Goal: Task Accomplishment & Management: Manage account settings

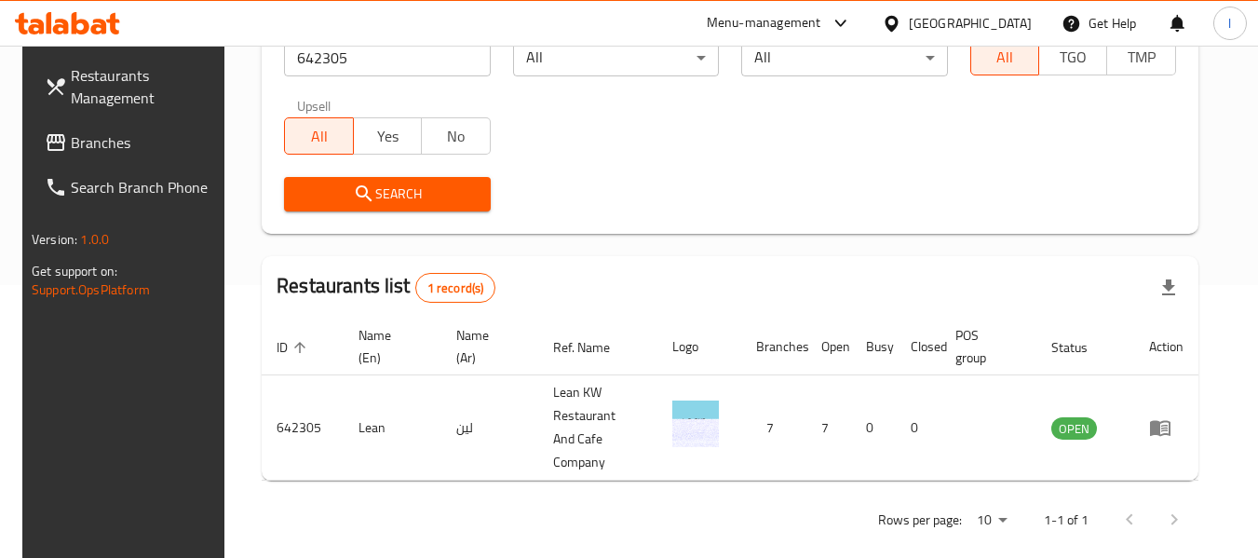
click at [1000, 18] on div "[GEOGRAPHIC_DATA]" at bounding box center [970, 23] width 123 height 20
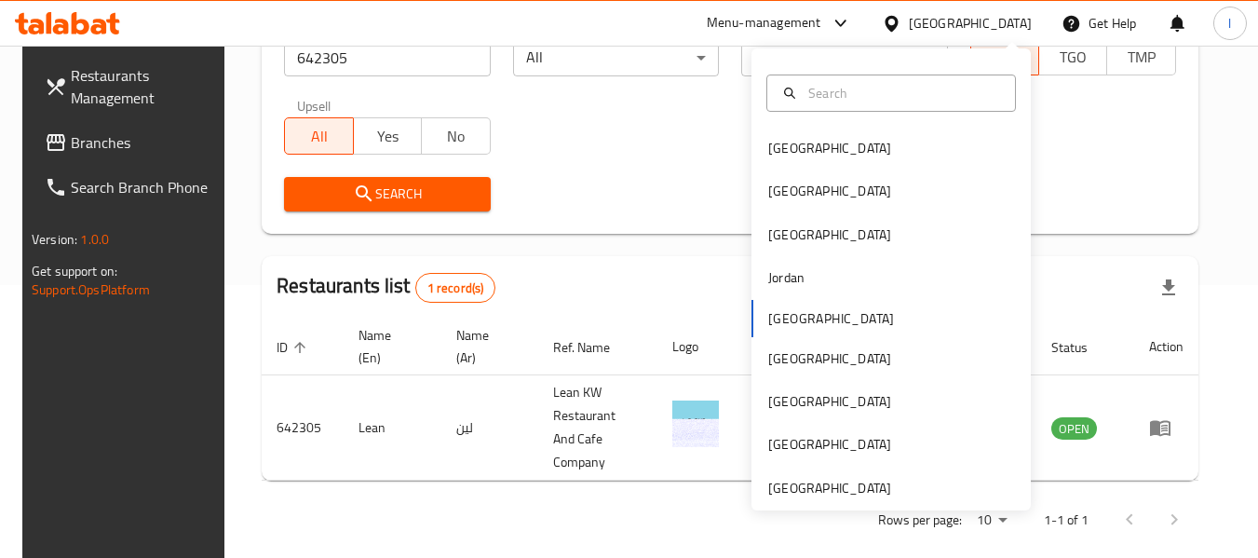
scroll to position [273, 0]
click at [806, 348] on div "[GEOGRAPHIC_DATA]" at bounding box center [891, 358] width 279 height 43
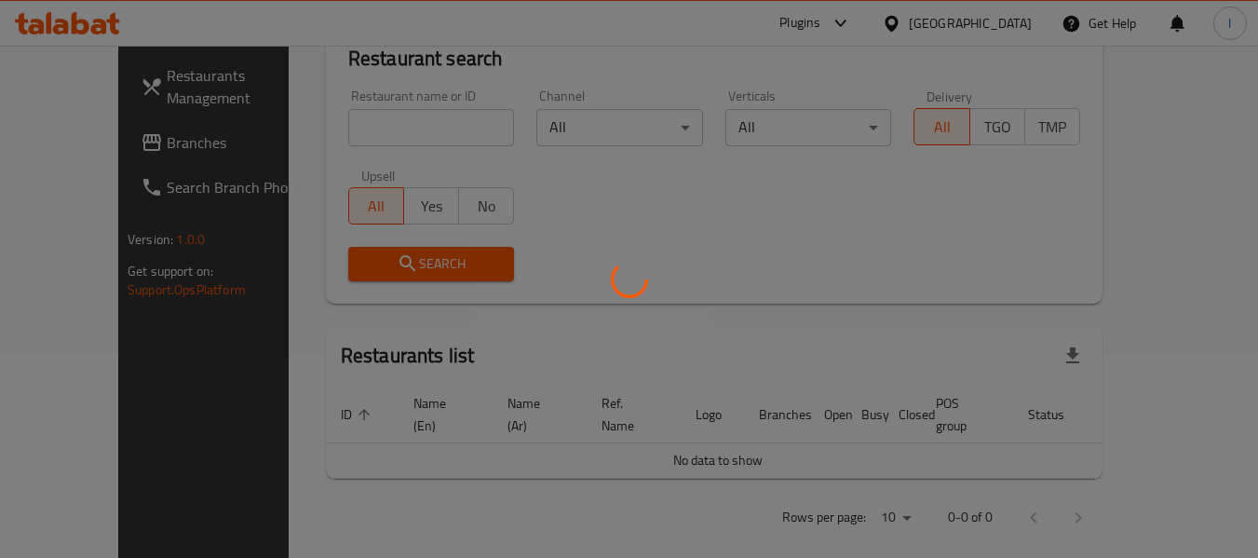
scroll to position [273, 0]
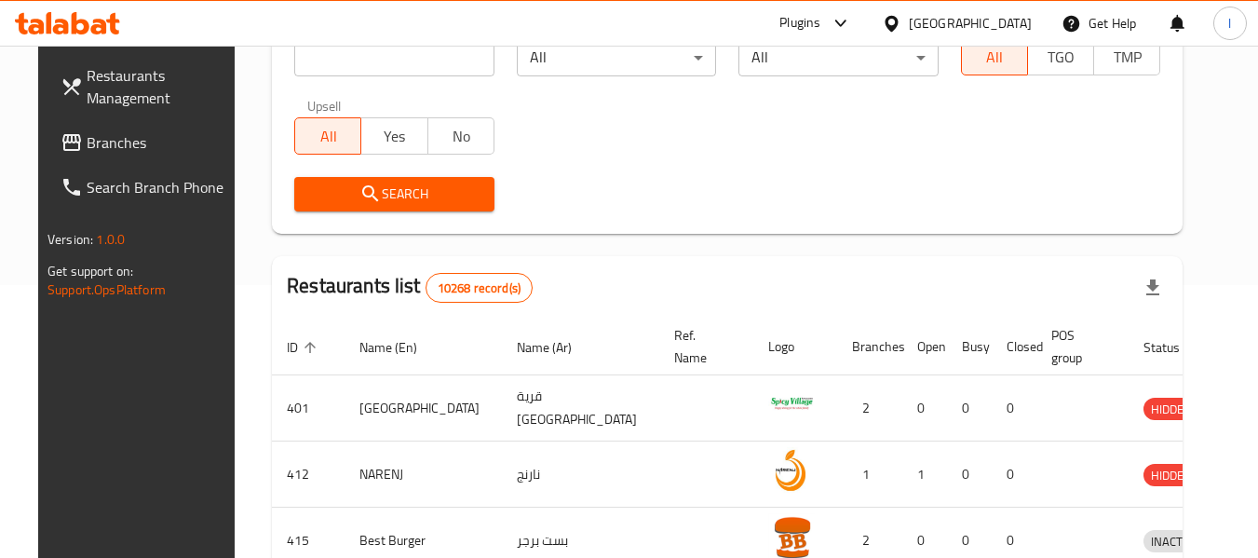
click at [127, 144] on span "Branches" at bounding box center [160, 142] width 147 height 22
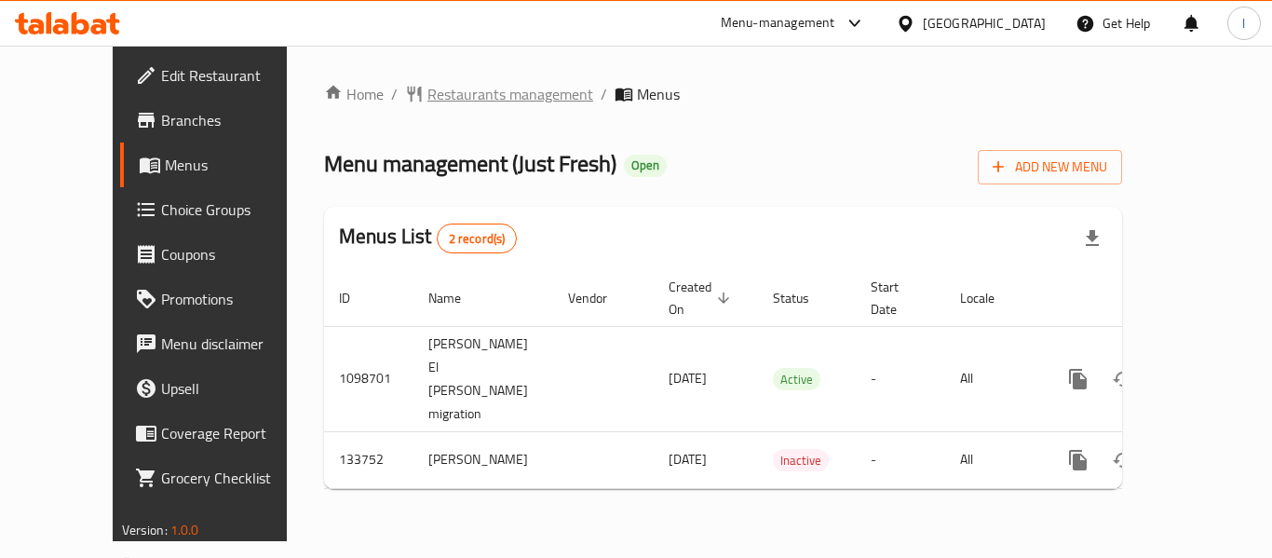
click at [436, 96] on span "Restaurants management" at bounding box center [510, 94] width 166 height 22
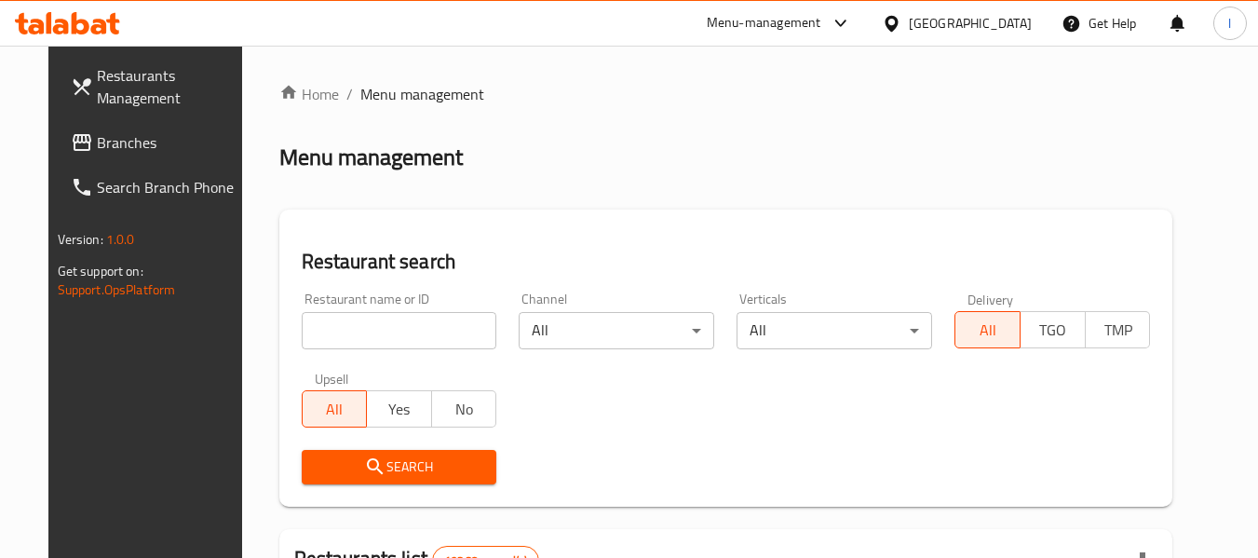
click at [333, 324] on input "search" at bounding box center [400, 330] width 196 height 37
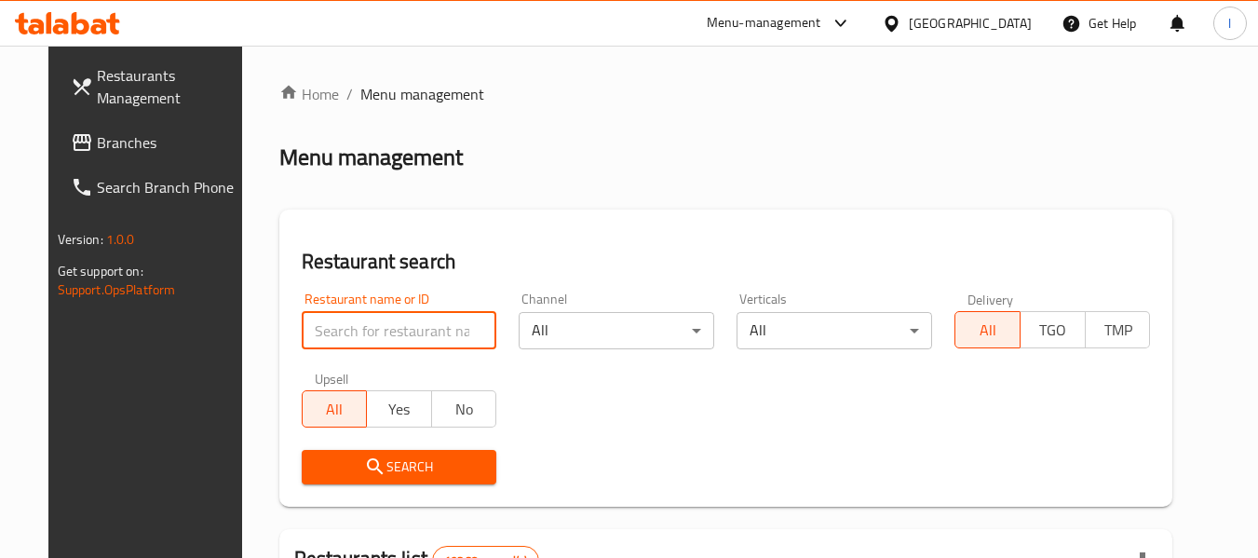
paste input "610433"
type input "610433"
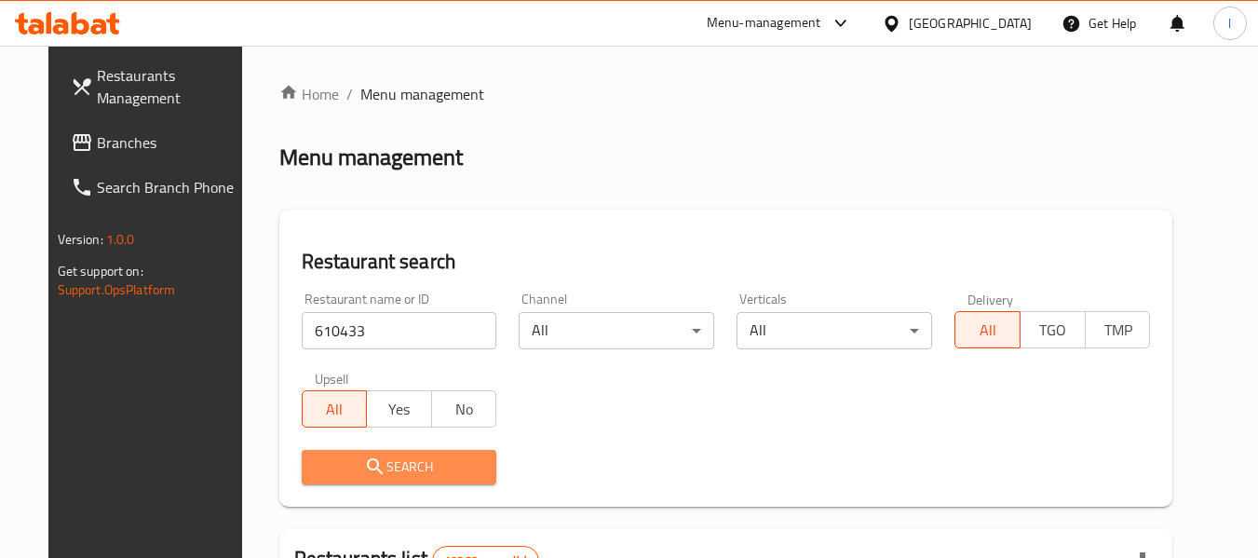
click at [384, 465] on span "Search" at bounding box center [400, 466] width 166 height 23
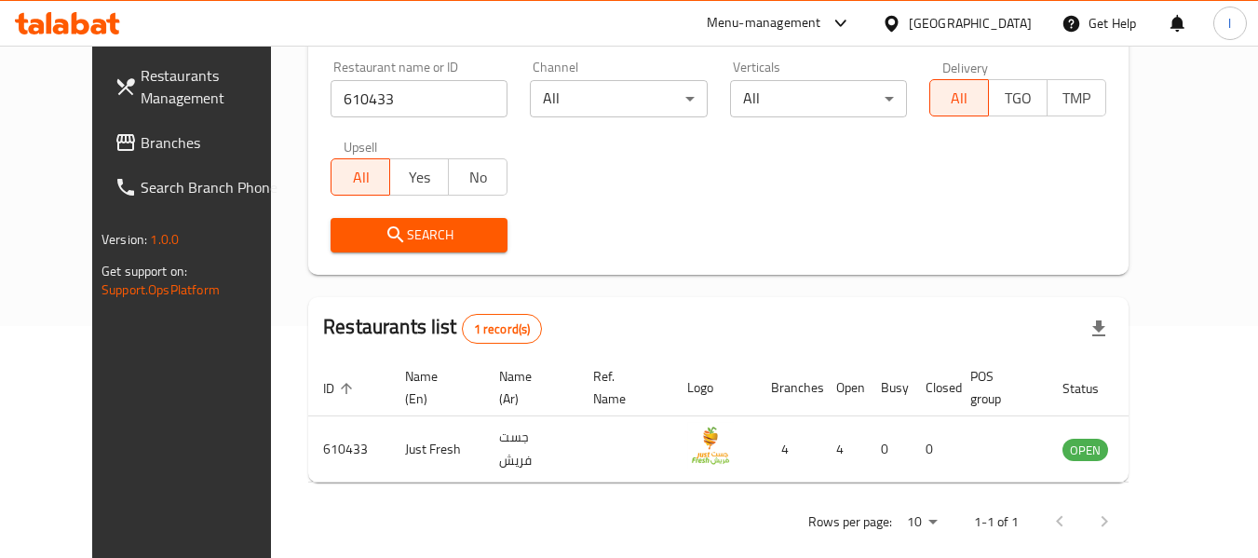
scroll to position [257, 0]
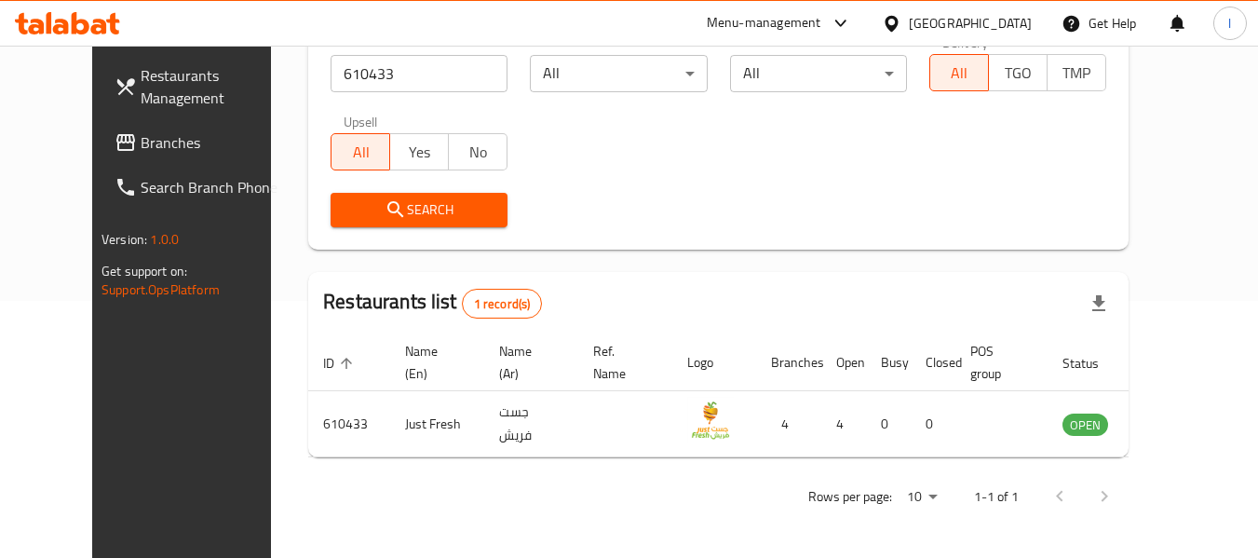
click at [1011, 29] on div "Oman" at bounding box center [970, 23] width 123 height 20
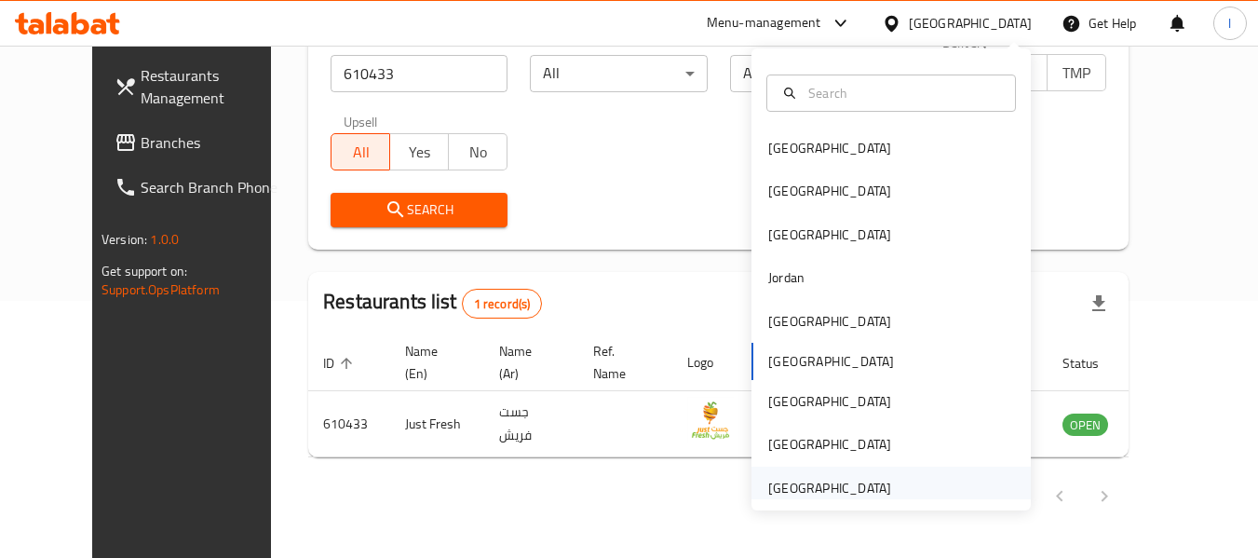
click at [794, 479] on div "[GEOGRAPHIC_DATA]" at bounding box center [829, 488] width 123 height 20
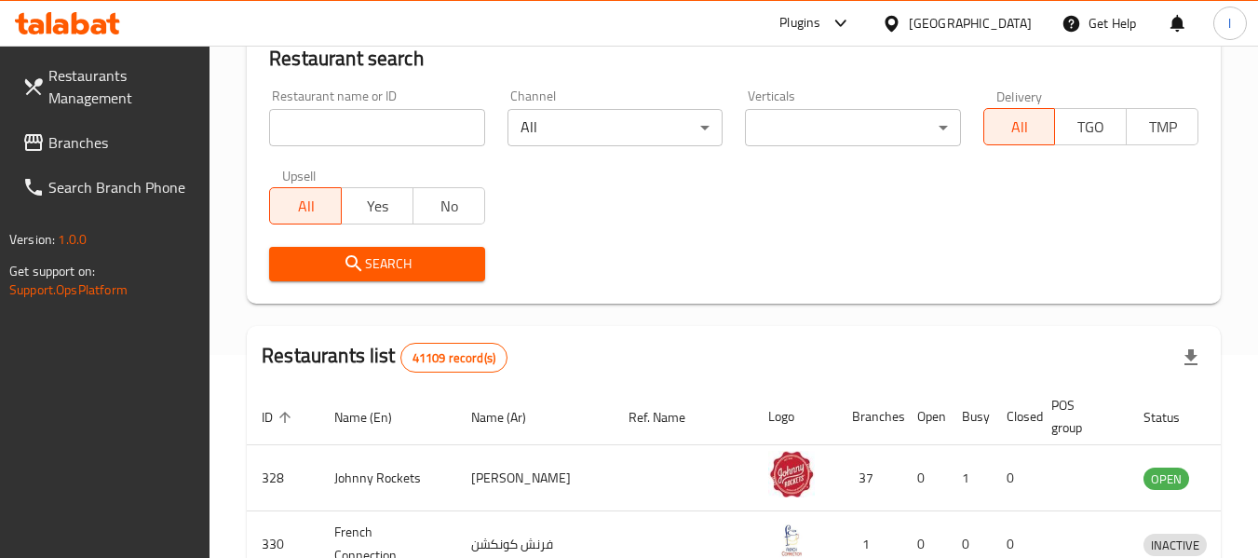
scroll to position [257, 0]
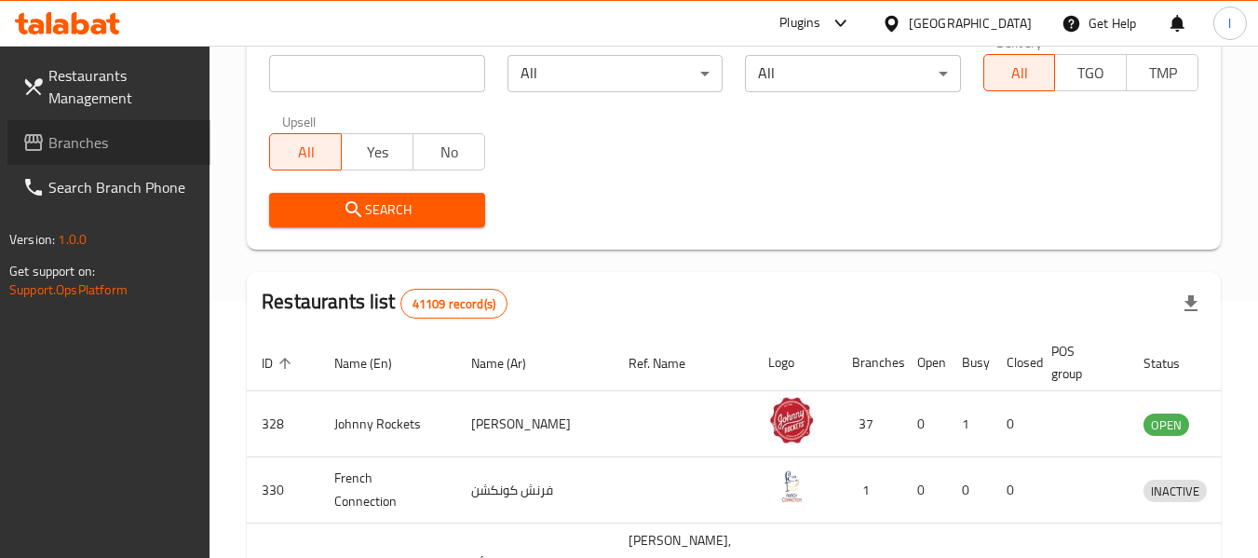
click at [69, 131] on span "Branches" at bounding box center [121, 142] width 147 height 22
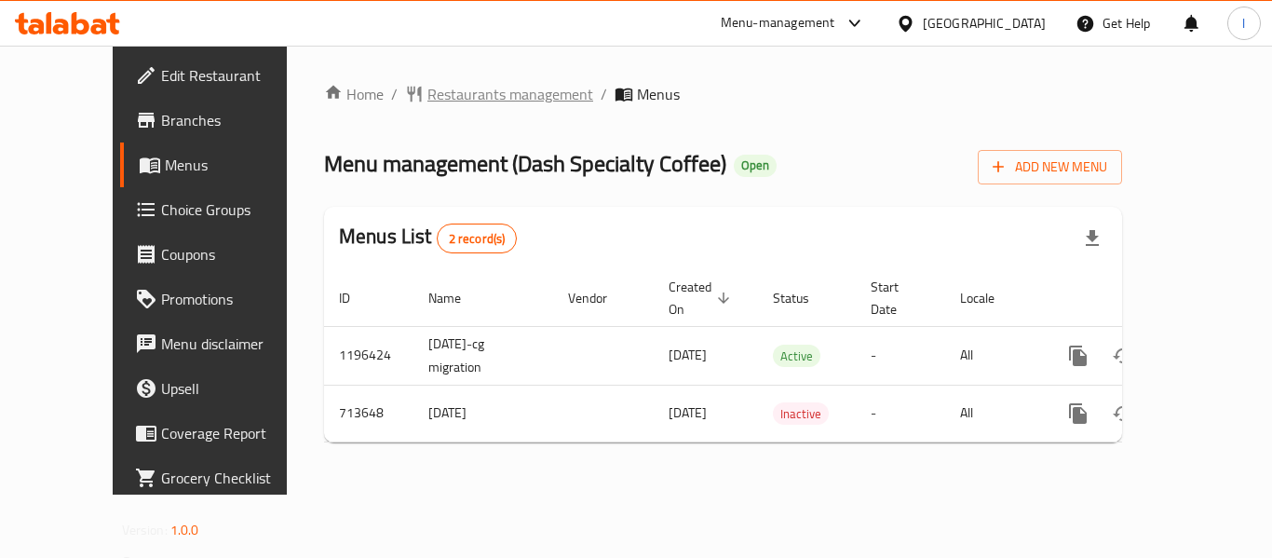
click at [427, 98] on span "Restaurants management" at bounding box center [510, 94] width 166 height 22
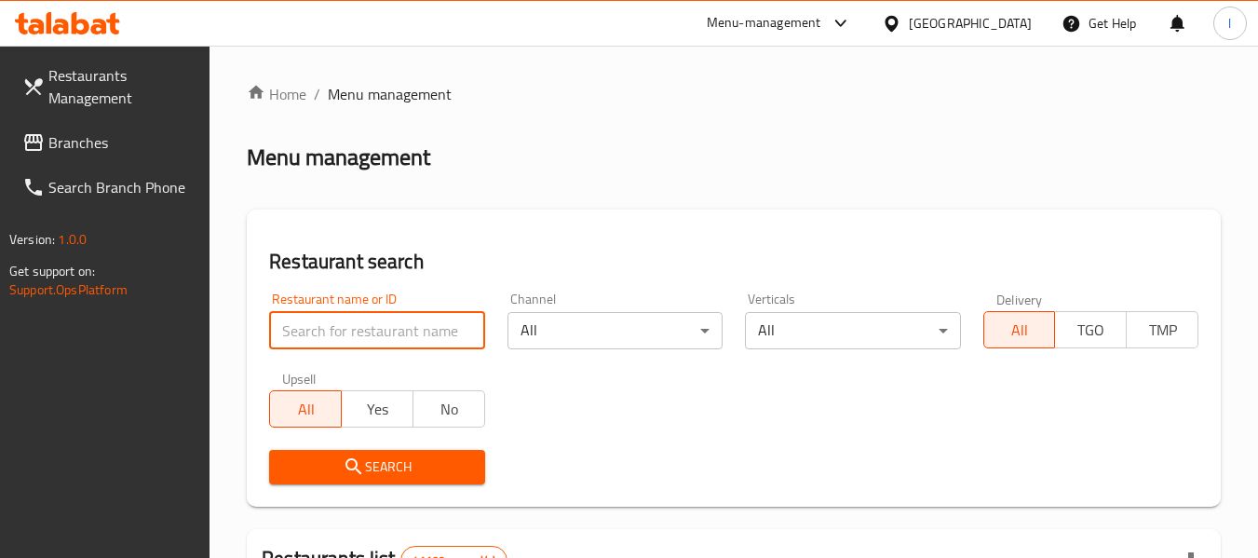
click at [356, 331] on input "search" at bounding box center [376, 330] width 215 height 37
paste input "645339"
type input "645339"
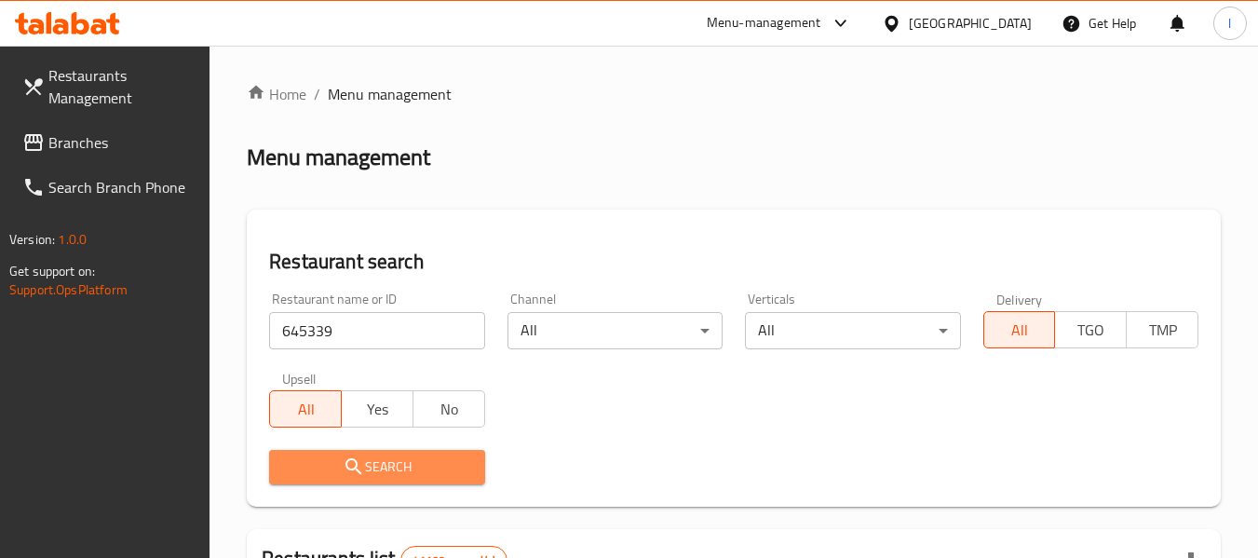
click at [360, 462] on icon "submit" at bounding box center [354, 466] width 22 height 22
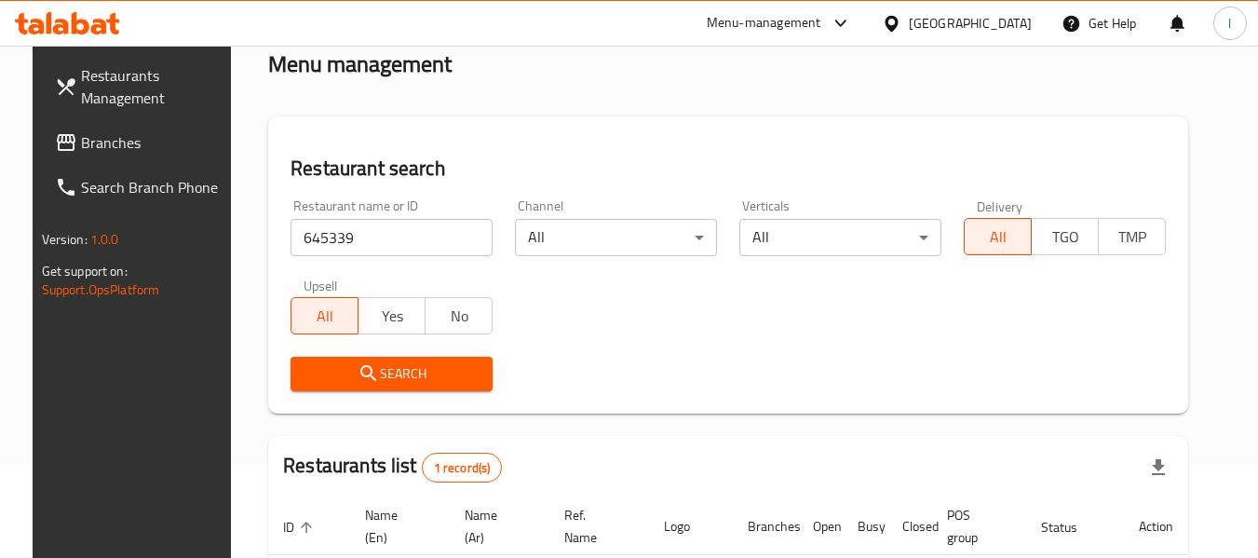
scroll to position [273, 0]
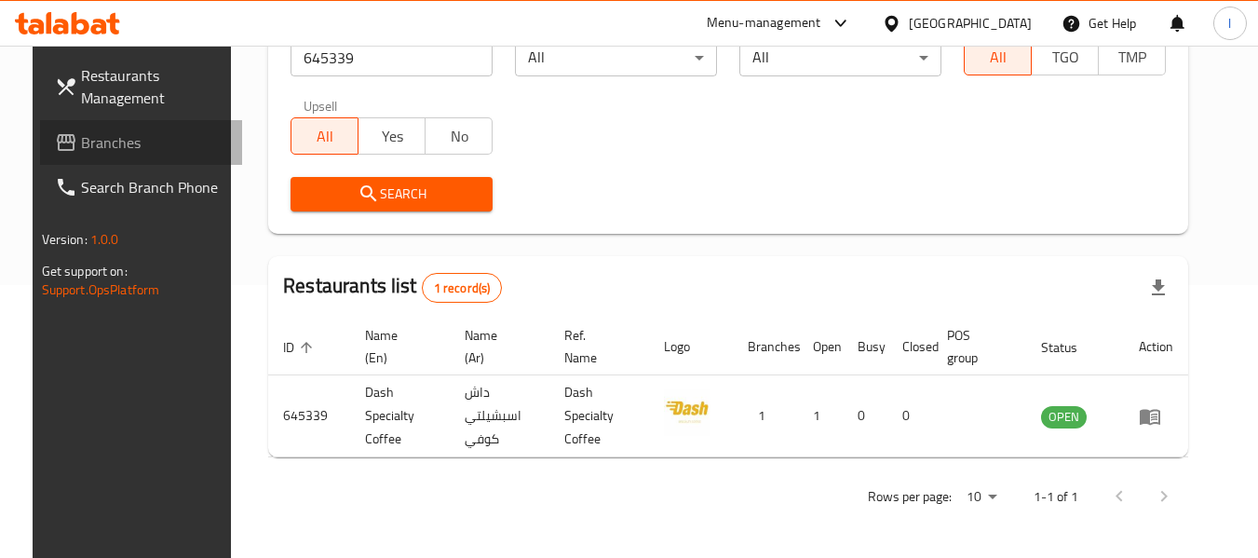
click at [165, 147] on span "Branches" at bounding box center [154, 142] width 147 height 22
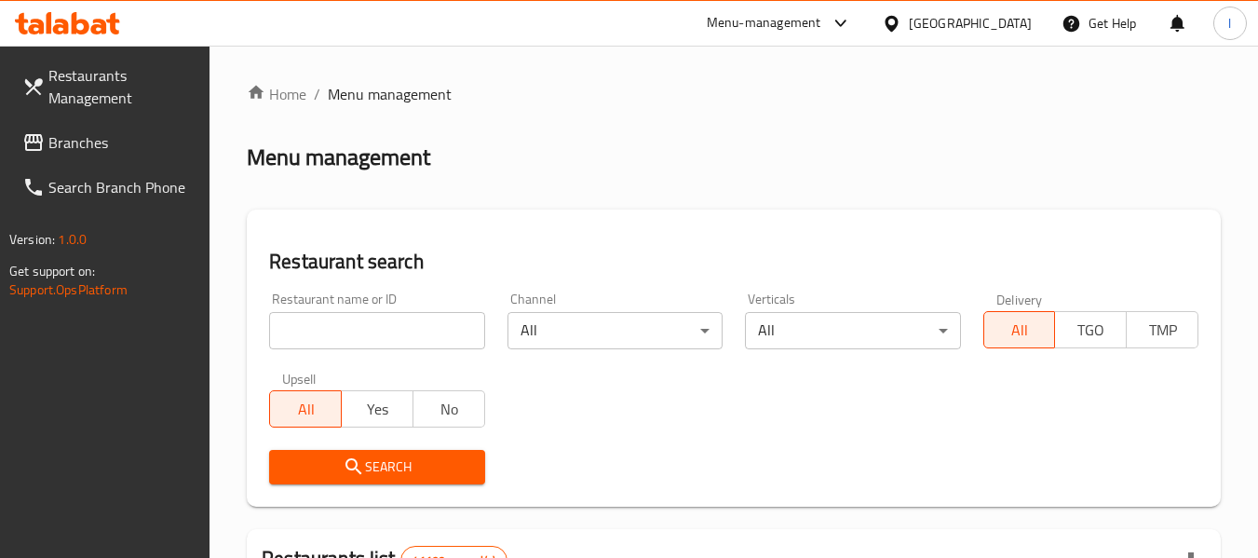
click at [951, 15] on div "[GEOGRAPHIC_DATA]" at bounding box center [970, 23] width 123 height 20
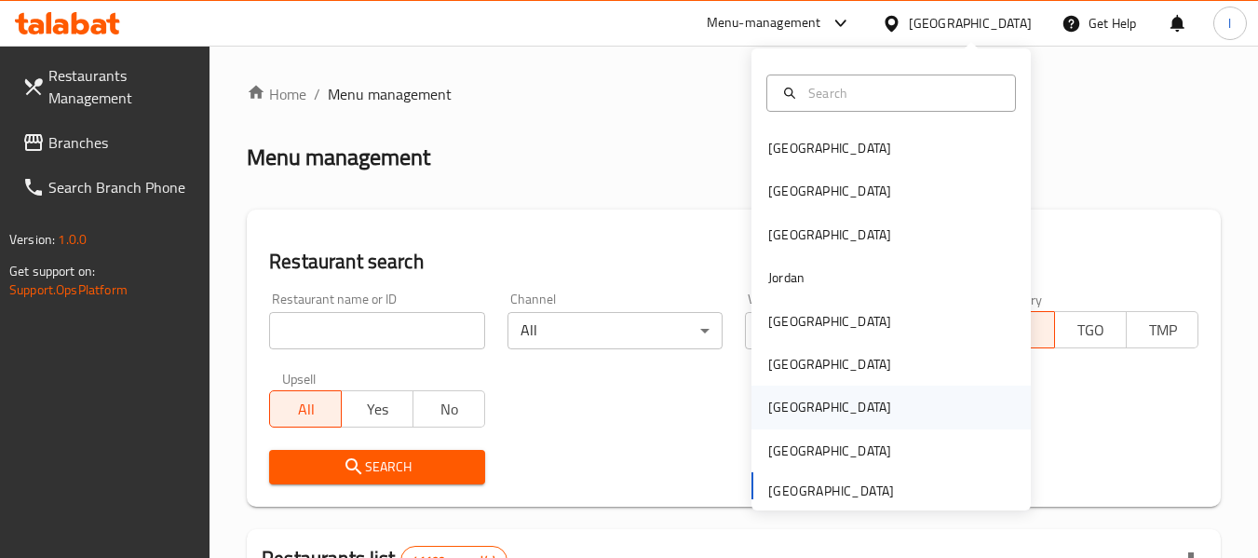
click at [848, 402] on div "Qatar" at bounding box center [891, 407] width 279 height 43
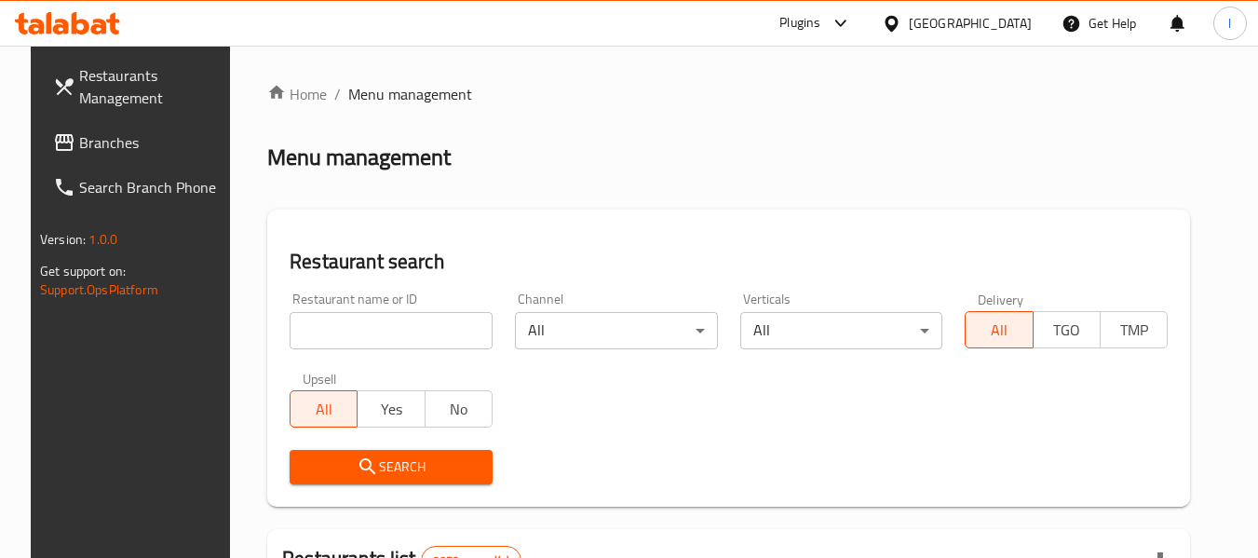
click at [135, 129] on link "Branches" at bounding box center [139, 142] width 203 height 45
click at [1011, 21] on div "[GEOGRAPHIC_DATA]" at bounding box center [970, 23] width 123 height 20
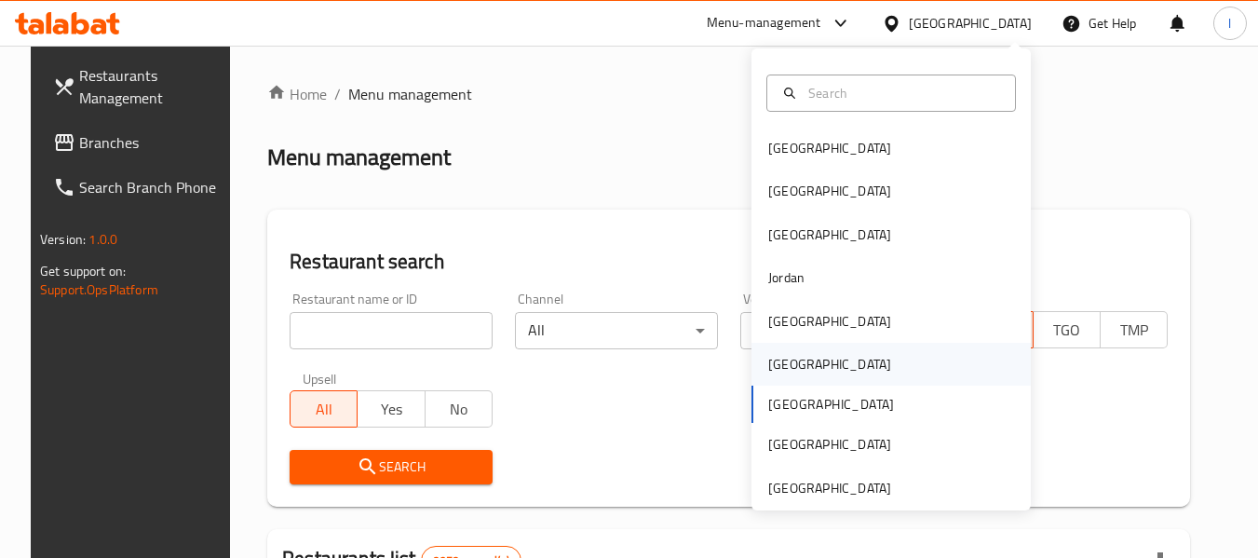
click at [812, 359] on div "[GEOGRAPHIC_DATA]" at bounding box center [891, 364] width 279 height 43
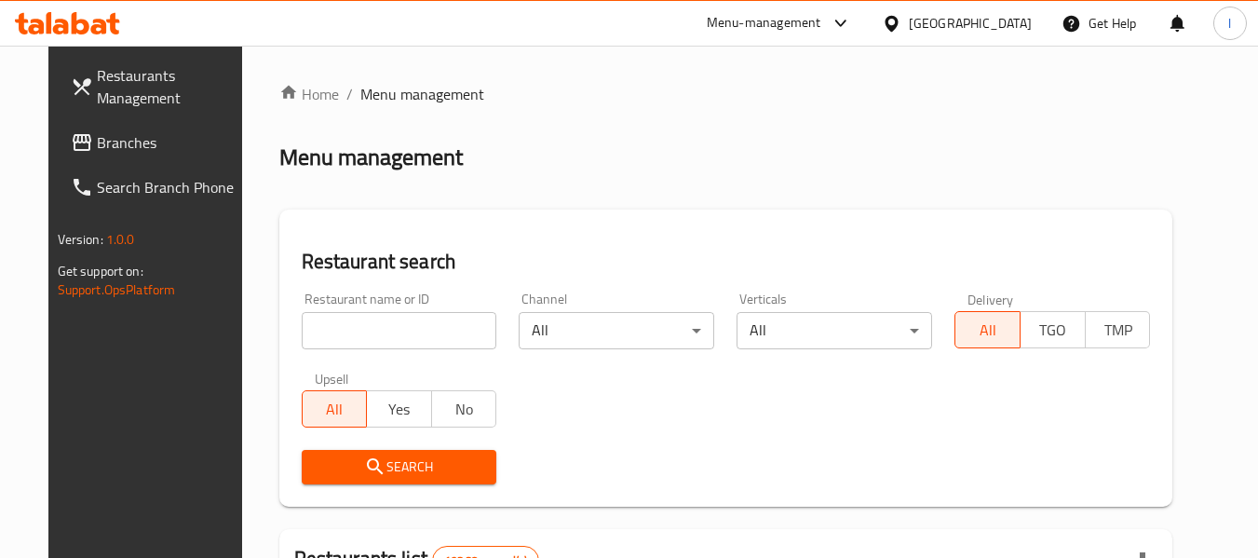
click at [1015, 20] on div "Oman" at bounding box center [970, 23] width 123 height 20
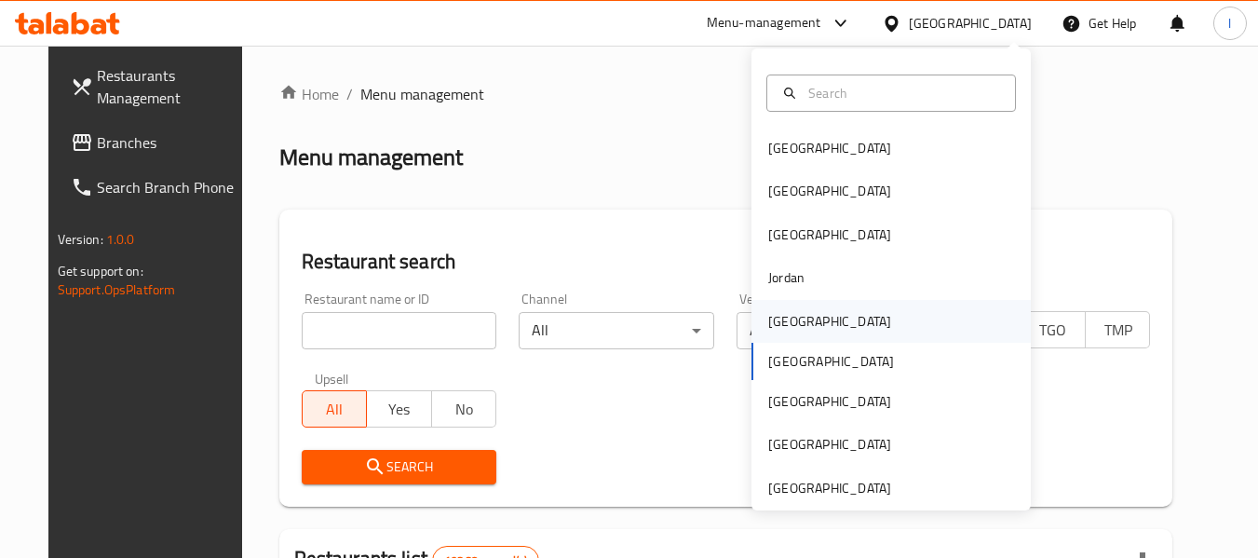
click at [845, 318] on div "Kuwait" at bounding box center [891, 321] width 279 height 43
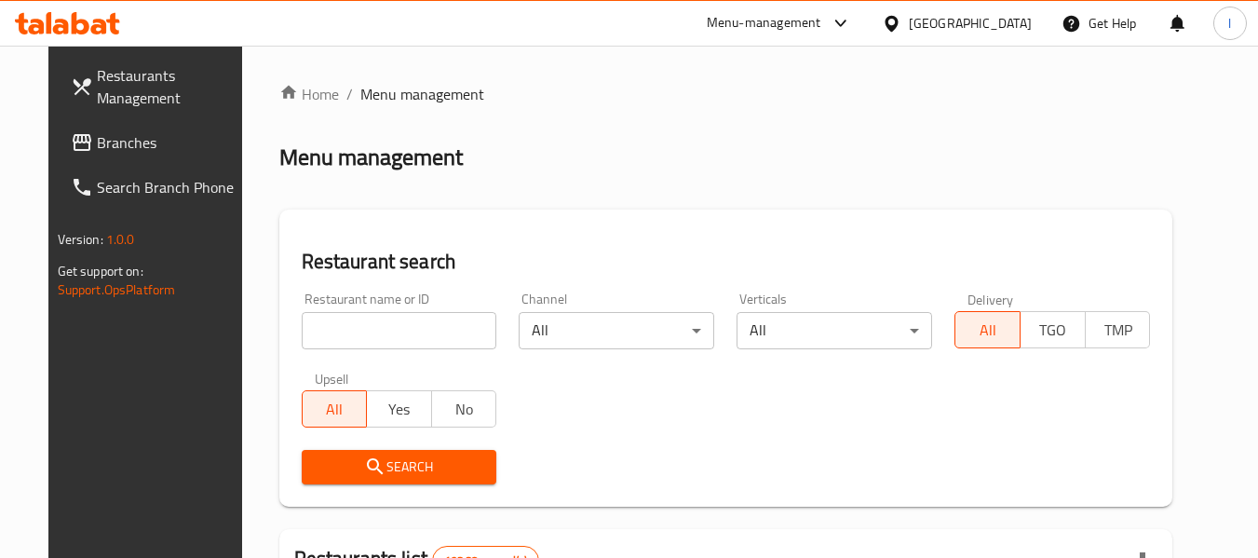
click at [1029, 25] on div "[GEOGRAPHIC_DATA]" at bounding box center [970, 23] width 123 height 20
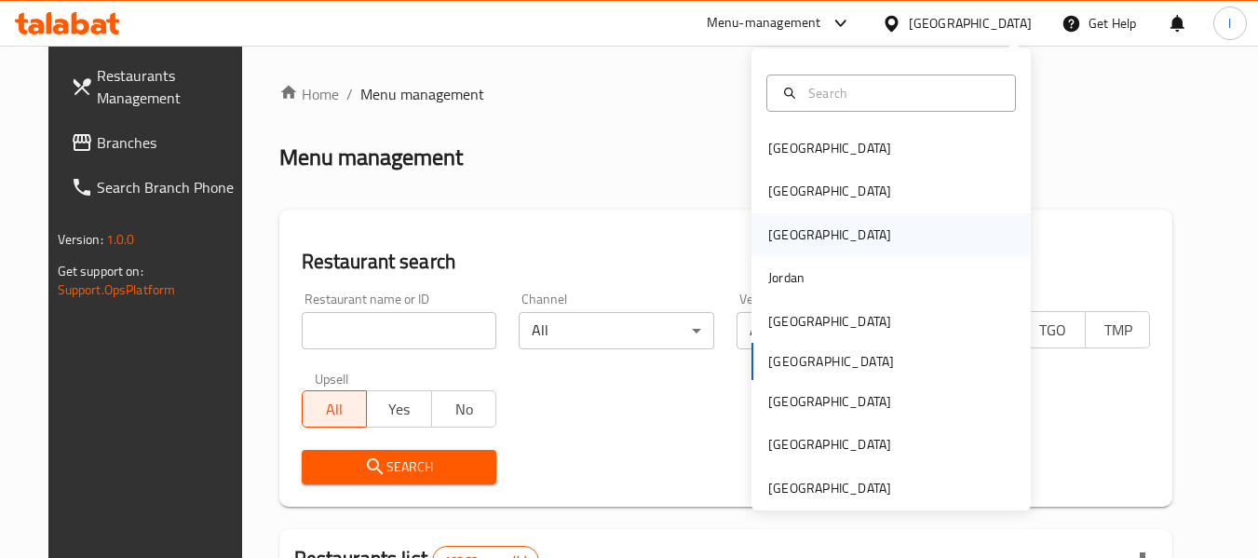
click at [822, 239] on div "[GEOGRAPHIC_DATA]" at bounding box center [891, 234] width 279 height 43
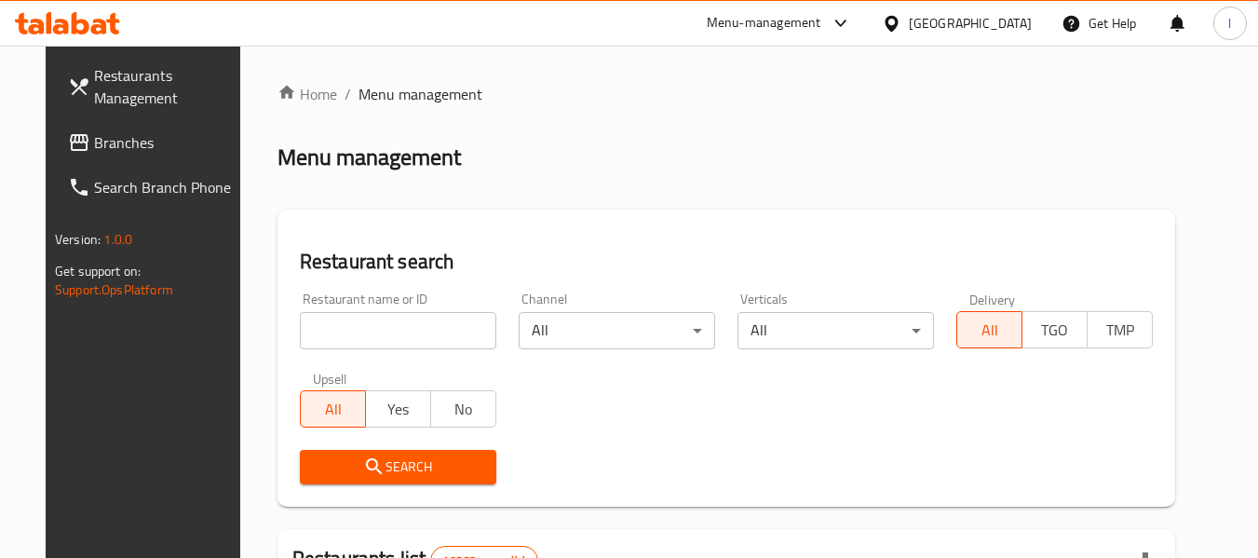
click at [1019, 21] on div "[GEOGRAPHIC_DATA]" at bounding box center [970, 23] width 123 height 20
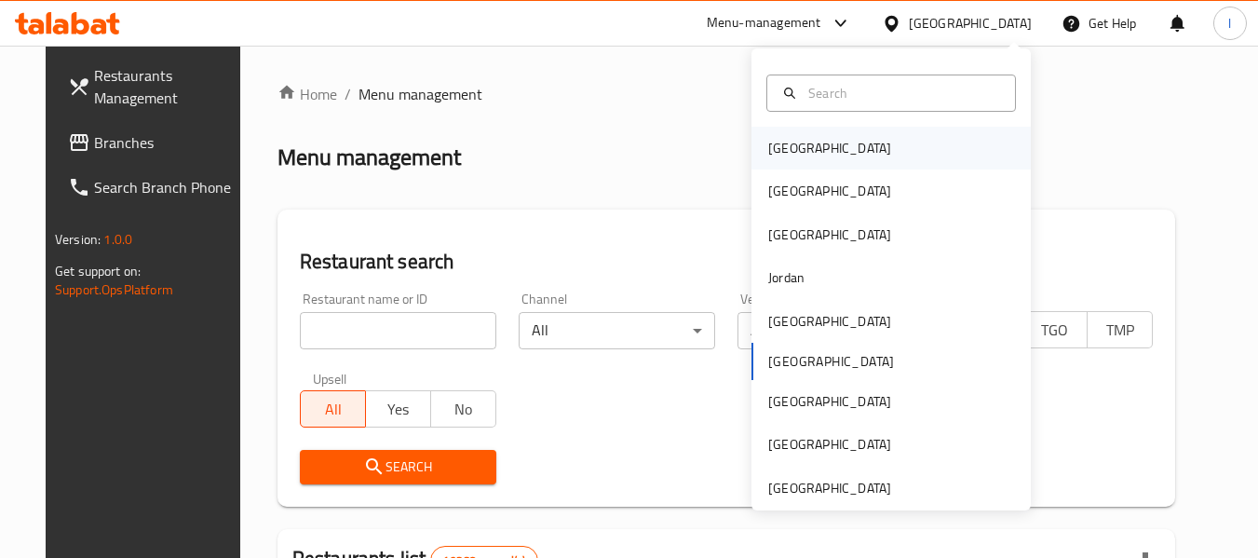
click at [814, 146] on div "[GEOGRAPHIC_DATA]" at bounding box center [891, 148] width 279 height 43
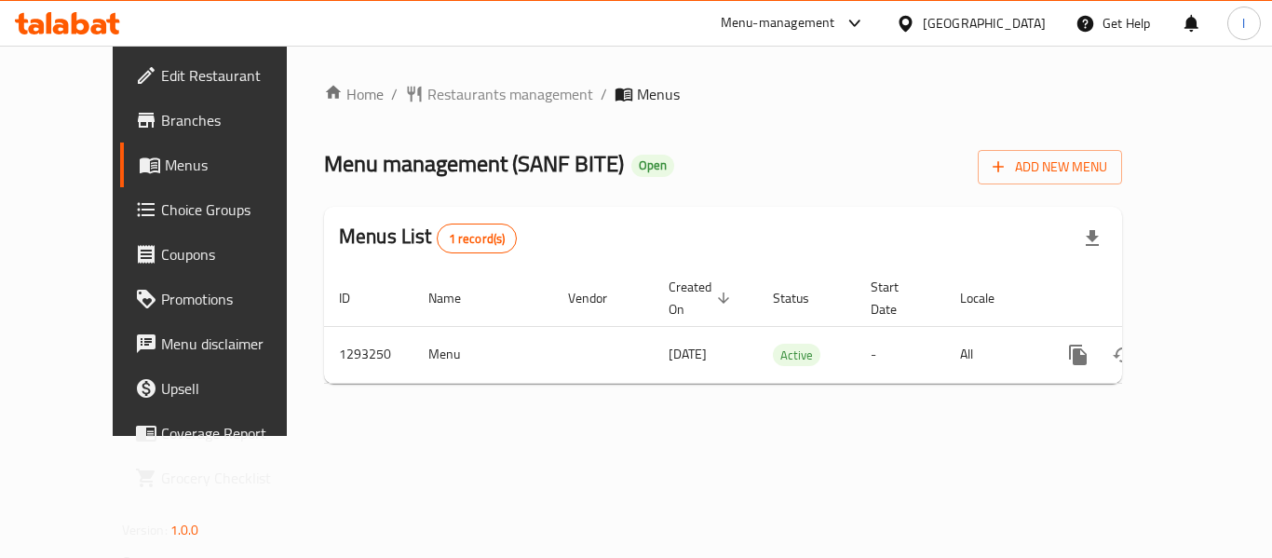
drag, startPoint x: 536, startPoint y: 45, endPoint x: 537, endPoint y: 34, distance: 10.4
click at [536, 43] on div "Menu-management Qatar Get Help l" at bounding box center [636, 23] width 1272 height 45
click at [427, 92] on span "Restaurants management" at bounding box center [510, 94] width 166 height 22
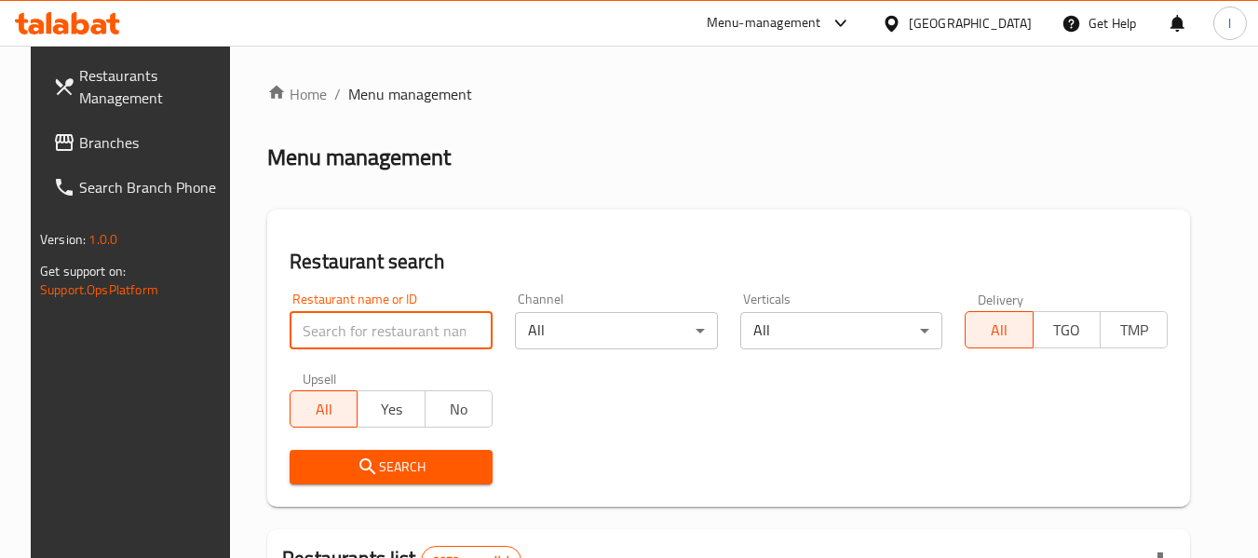
paste input "699445"
type input "699445"
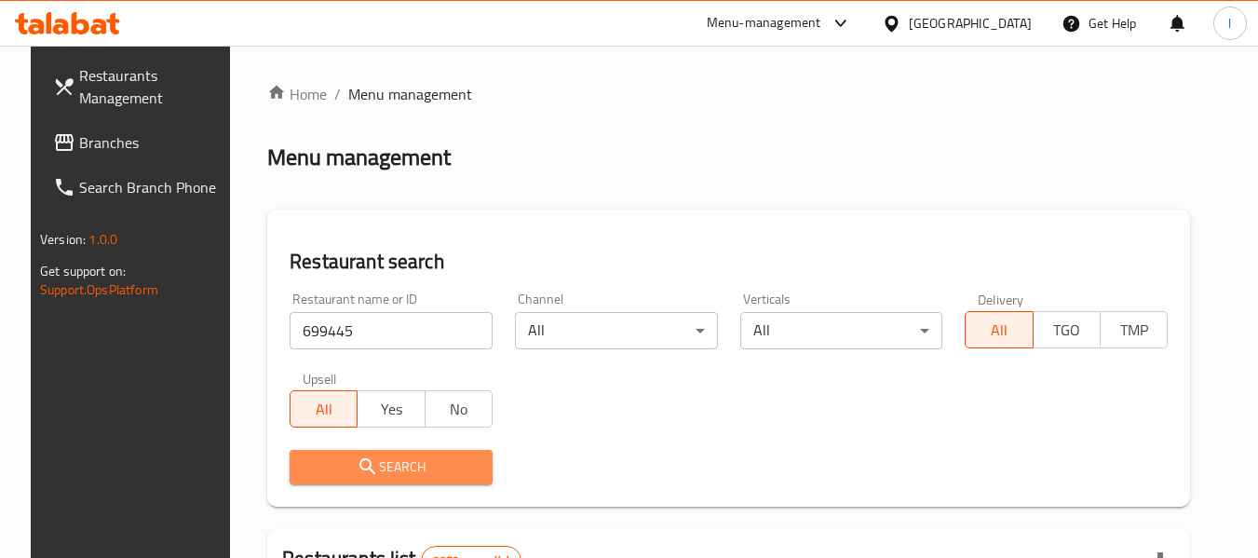
click at [373, 466] on span "Search" at bounding box center [391, 466] width 173 height 23
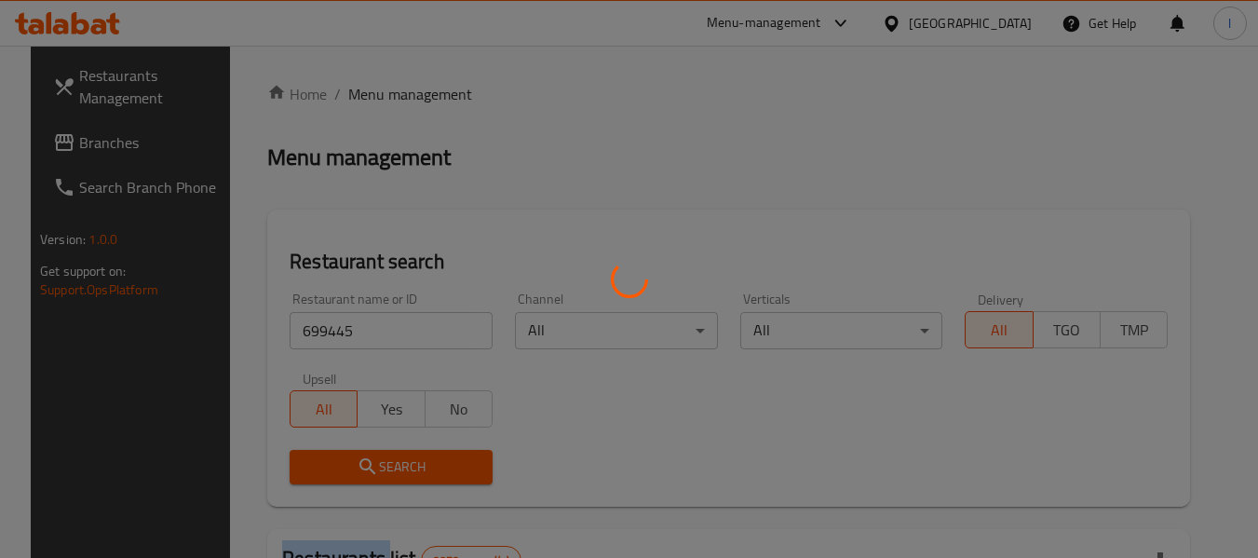
click at [373, 466] on div at bounding box center [629, 279] width 1258 height 558
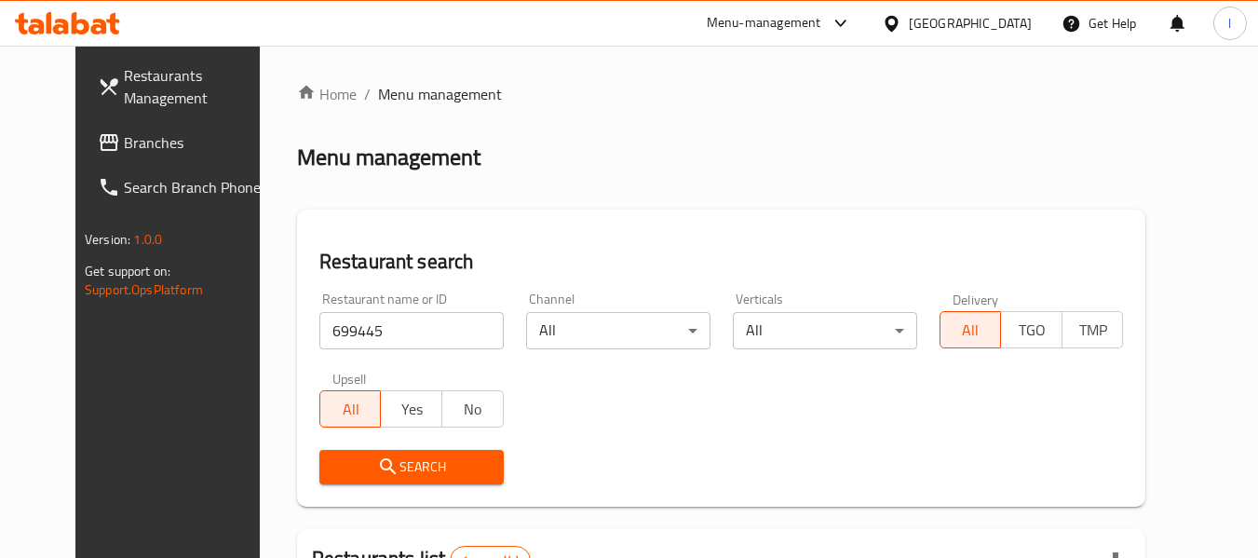
click at [683, 395] on div "Restaurant name or ID 699445 Restaurant name or ID Channel All ​ Verticals All …" at bounding box center [721, 388] width 827 height 214
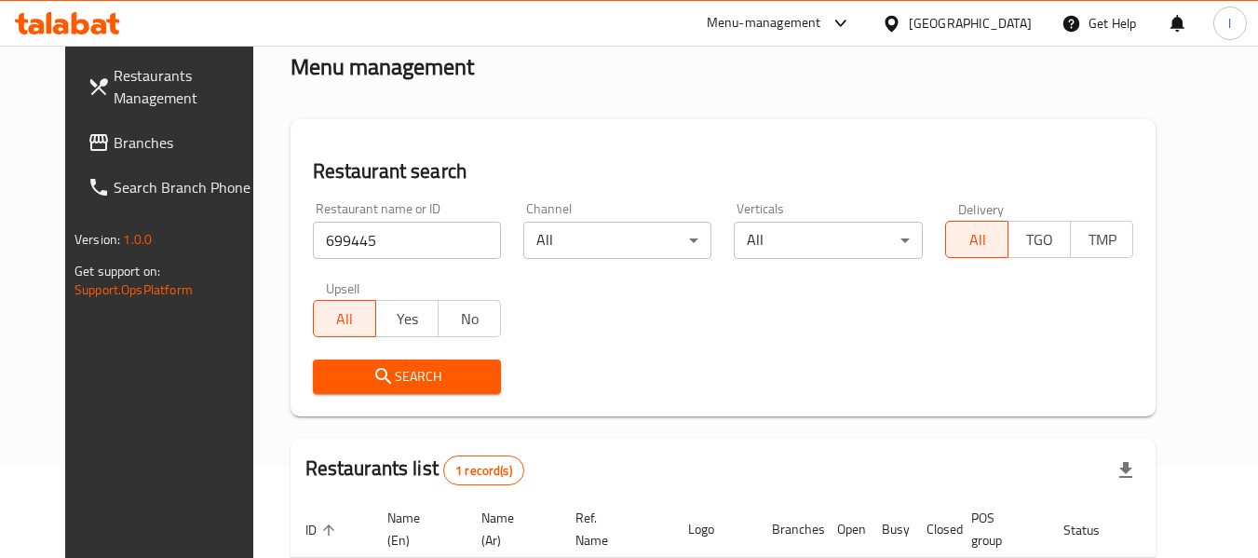
scroll to position [250, 0]
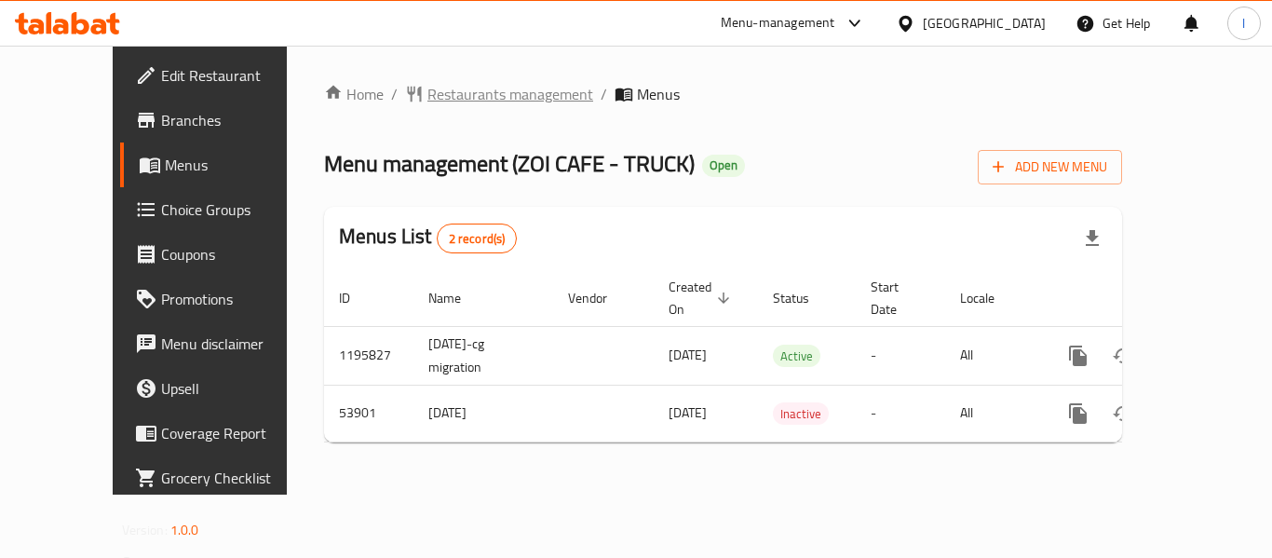
click at [454, 84] on span "Restaurants management" at bounding box center [510, 94] width 166 height 22
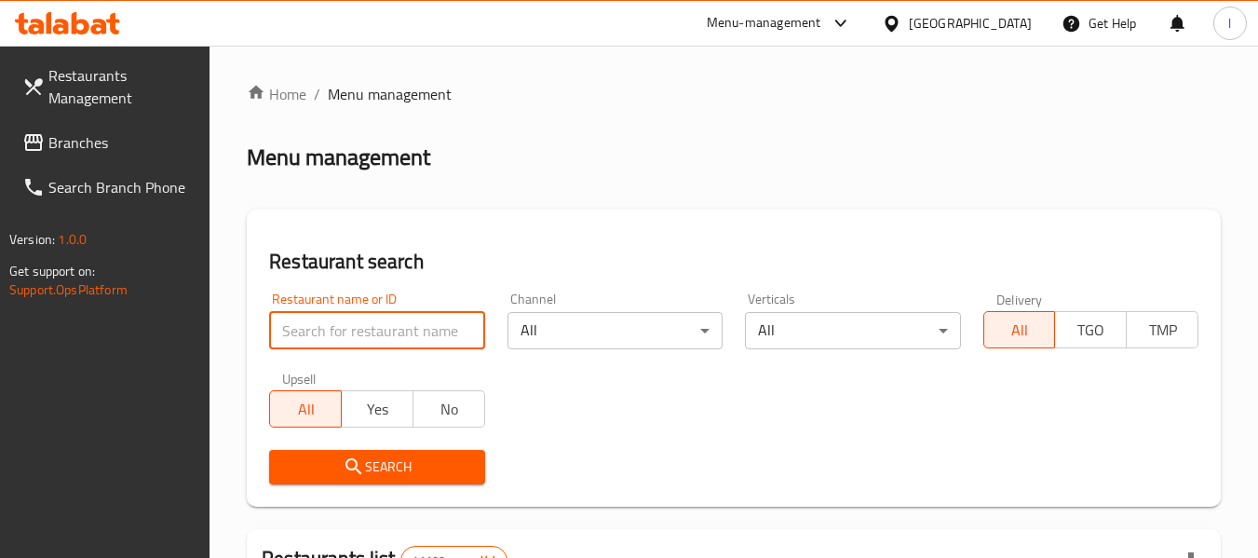
click at [353, 324] on input "search" at bounding box center [376, 330] width 215 height 37
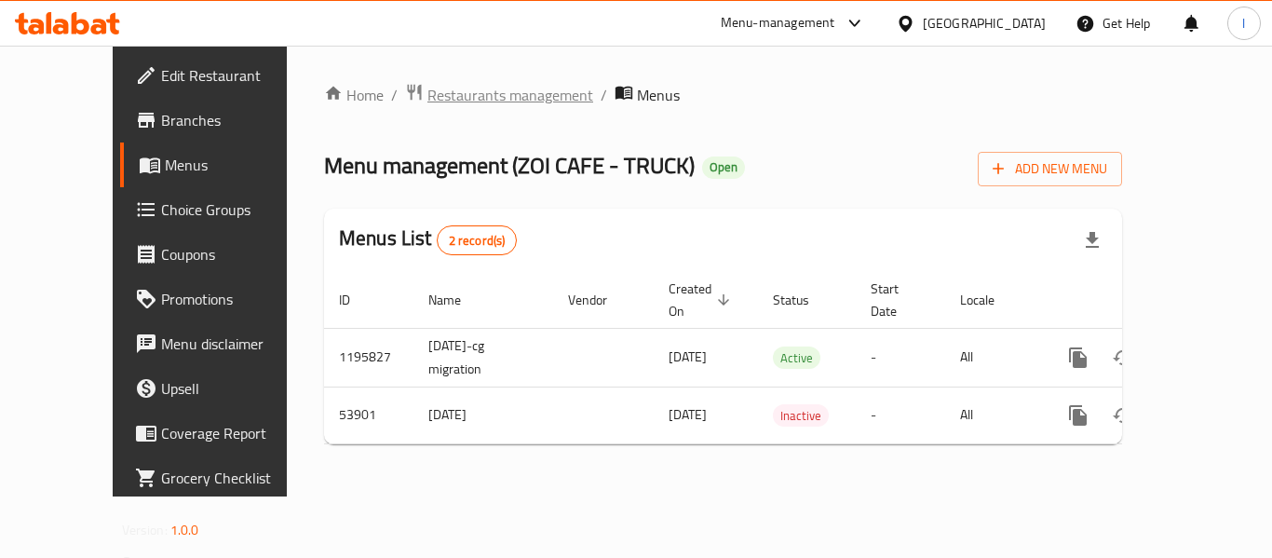
click at [427, 91] on span "Restaurants management" at bounding box center [510, 95] width 166 height 22
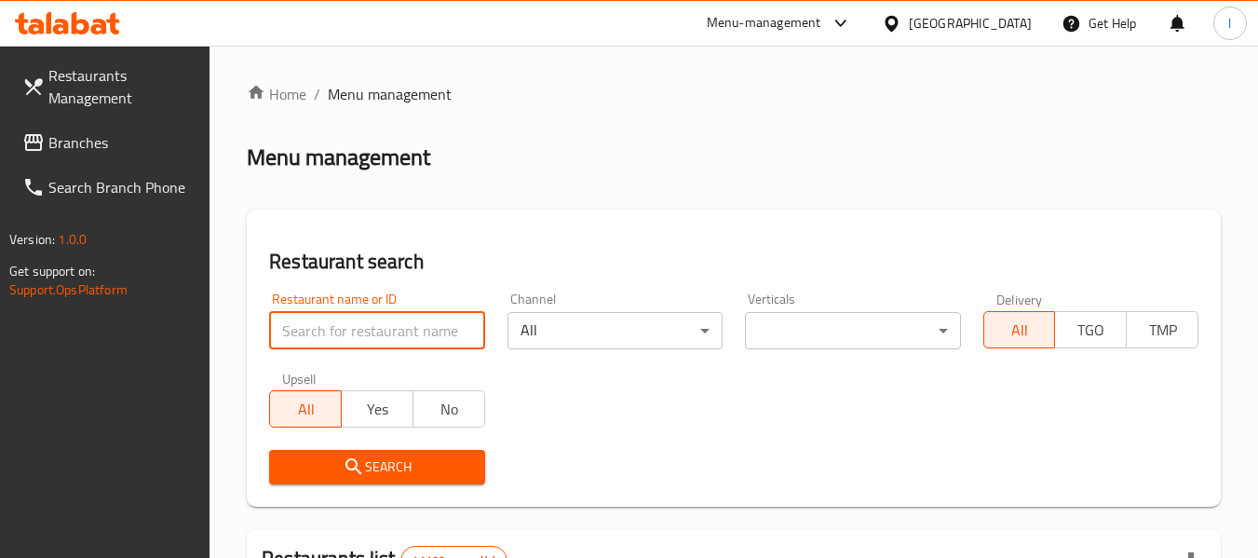
click at [352, 342] on input "search" at bounding box center [376, 330] width 215 height 37
paste input "26668"
type input "26668"
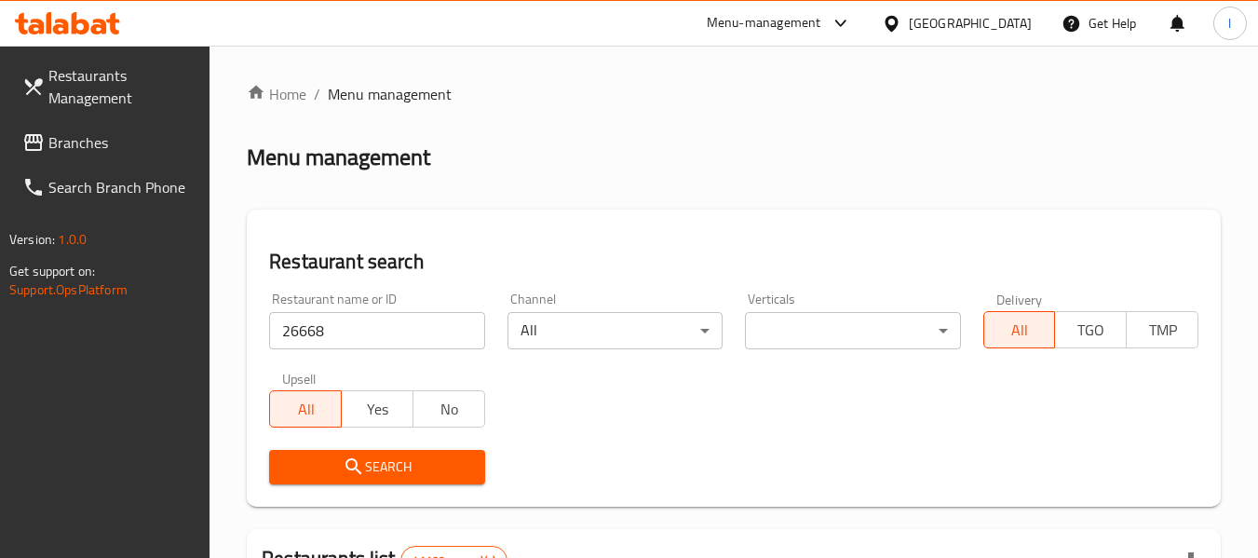
click at [397, 455] on span "Search" at bounding box center [376, 466] width 185 height 23
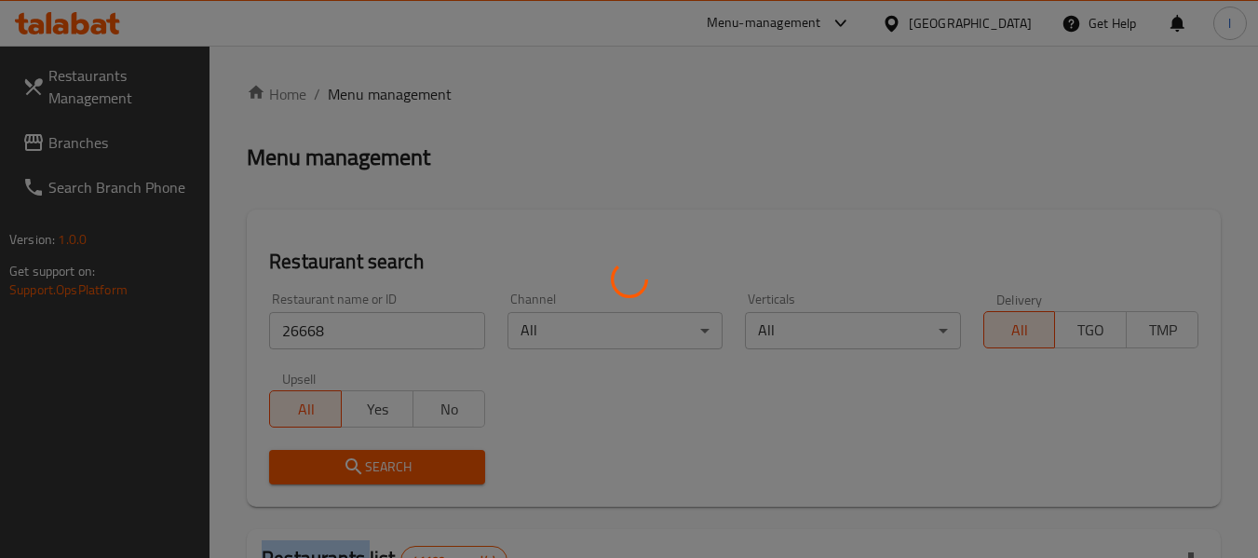
click at [397, 455] on div at bounding box center [629, 279] width 1258 height 558
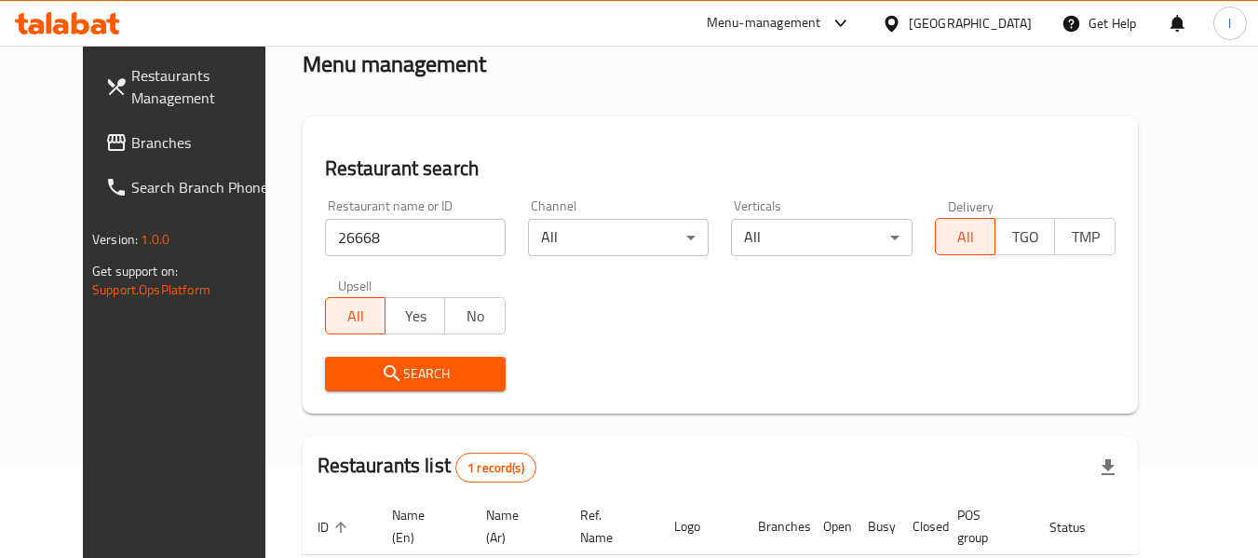
click at [623, 292] on div "Restaurant name or ID 26668 Restaurant name or ID Channel All ​ Verticals All ​…" at bounding box center [720, 295] width 813 height 214
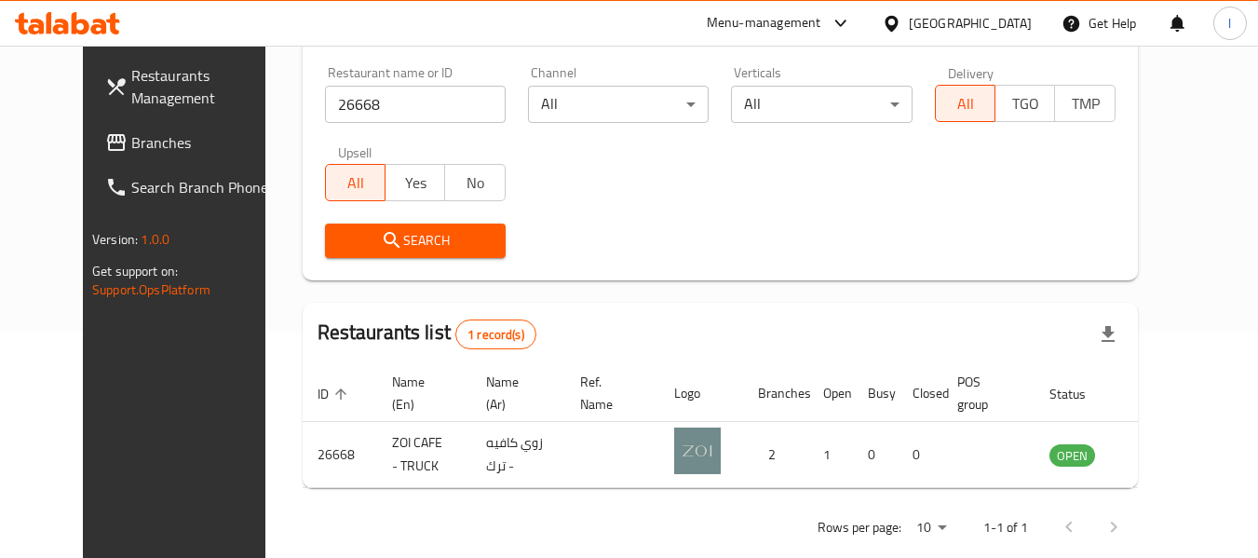
scroll to position [257, 0]
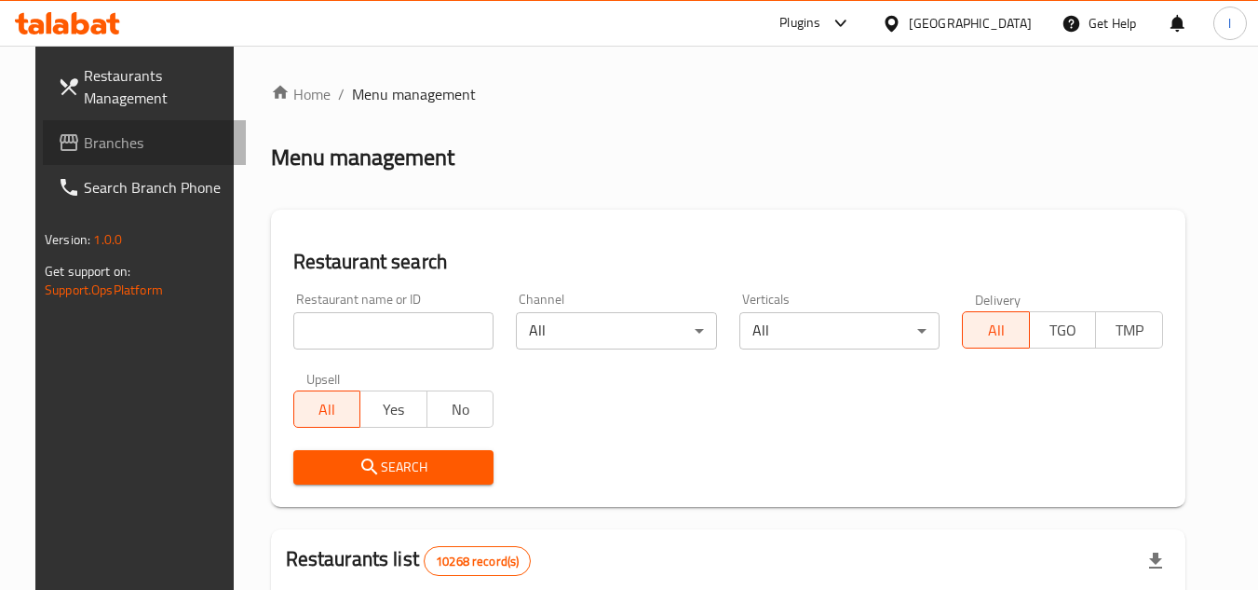
click at [106, 139] on span "Branches" at bounding box center [157, 142] width 147 height 22
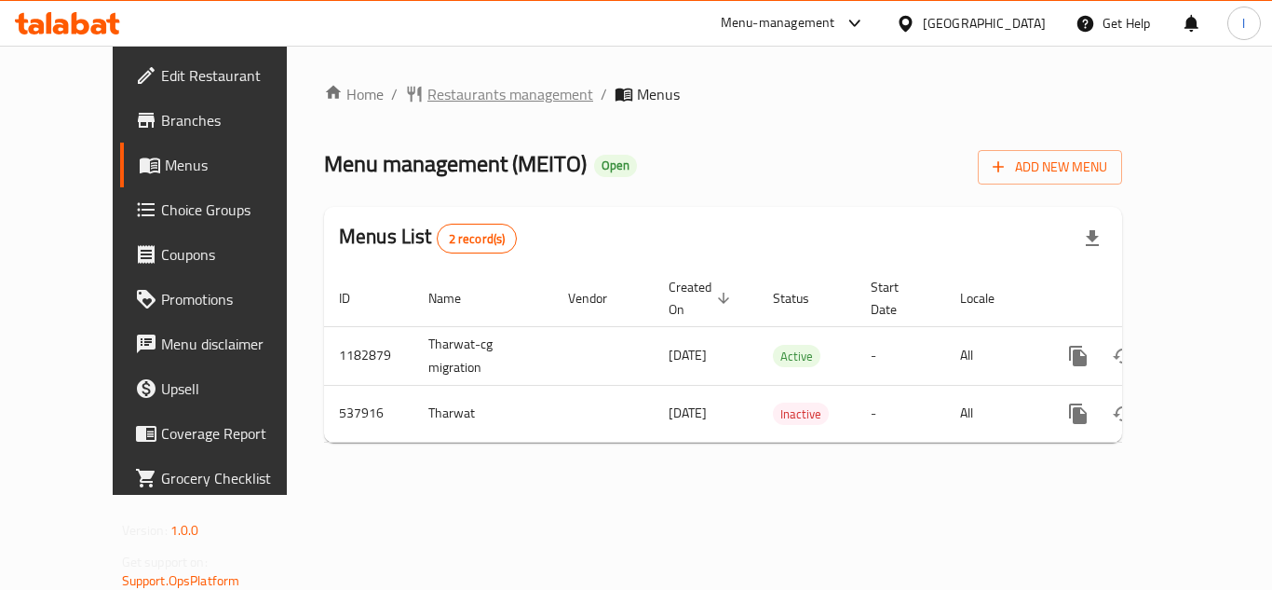
click at [468, 96] on span "Restaurants management" at bounding box center [510, 94] width 166 height 22
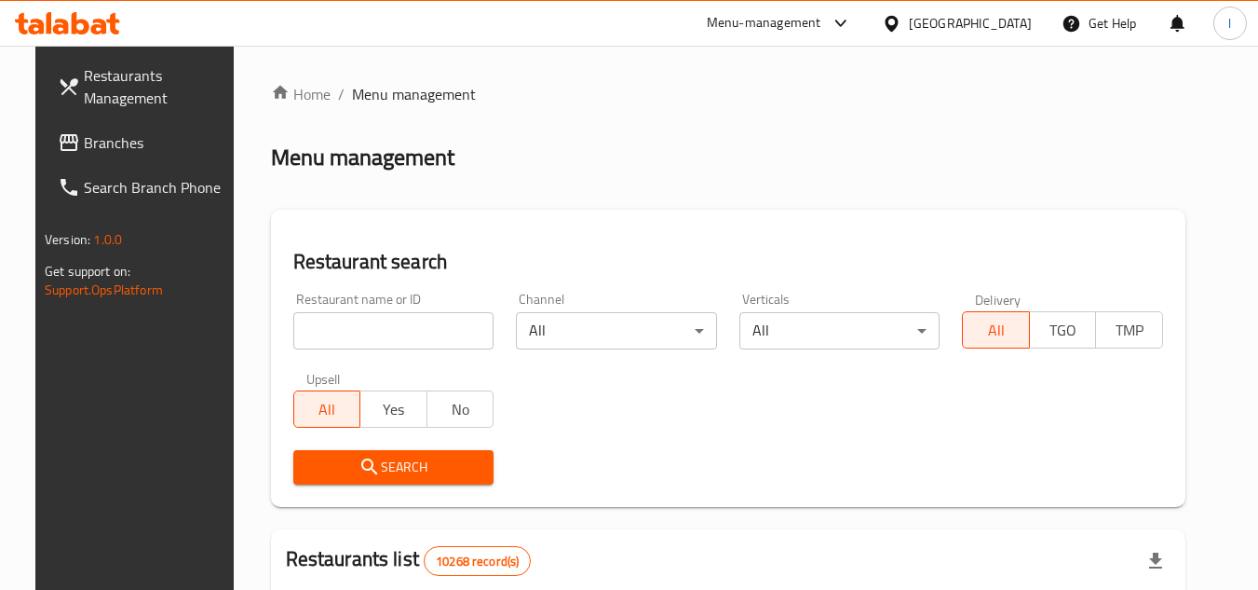
click at [370, 321] on input "search" at bounding box center [393, 330] width 201 height 37
paste input "635521"
type input "635521"
click at [390, 460] on span "Search" at bounding box center [393, 466] width 171 height 23
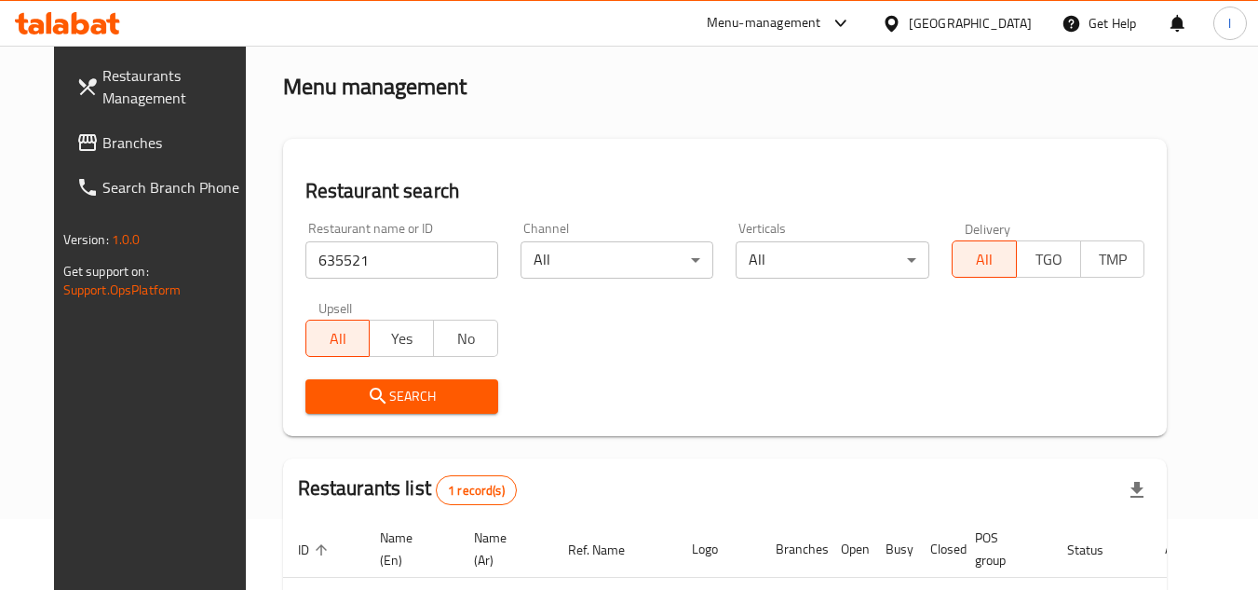
scroll to position [241, 0]
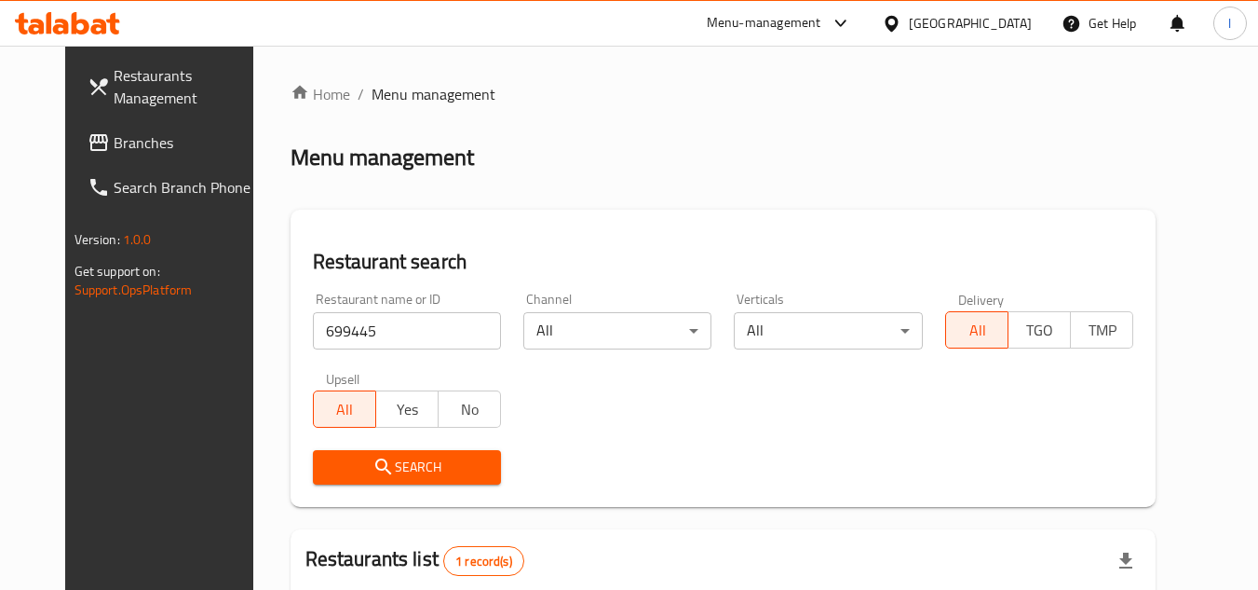
click at [114, 145] on span "Branches" at bounding box center [187, 142] width 147 height 22
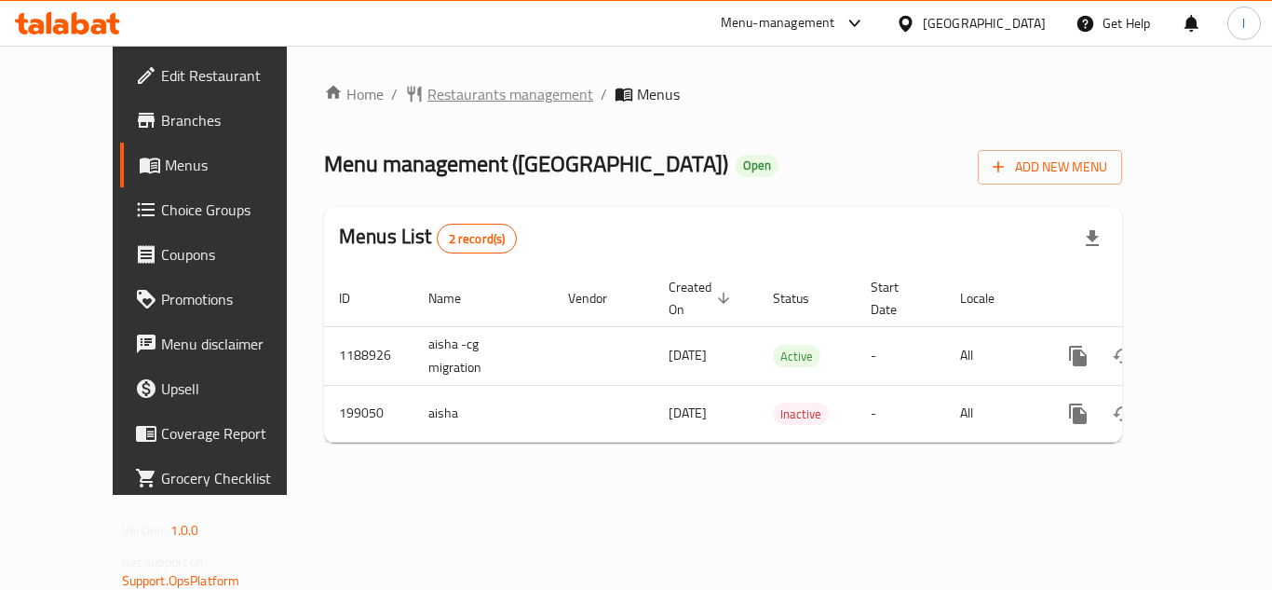
click at [490, 87] on span "Restaurants management" at bounding box center [510, 94] width 166 height 22
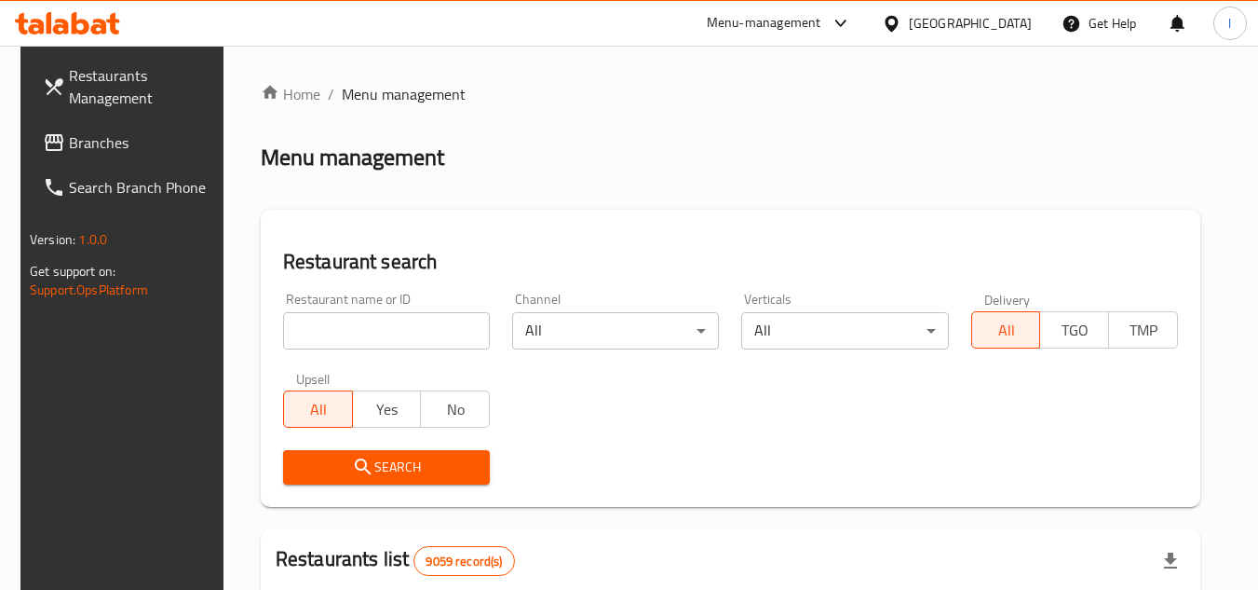
click at [367, 329] on input "search" at bounding box center [386, 330] width 207 height 37
paste input "620964"
type input "620964"
click at [392, 457] on span "Search" at bounding box center [386, 466] width 177 height 23
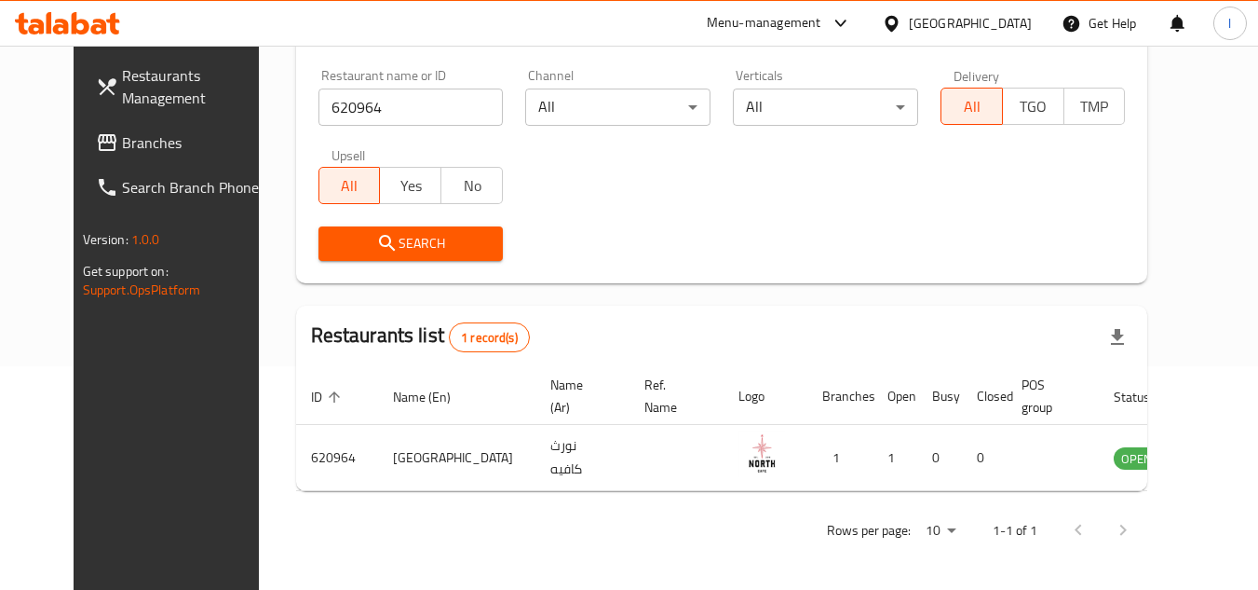
scroll to position [225, 0]
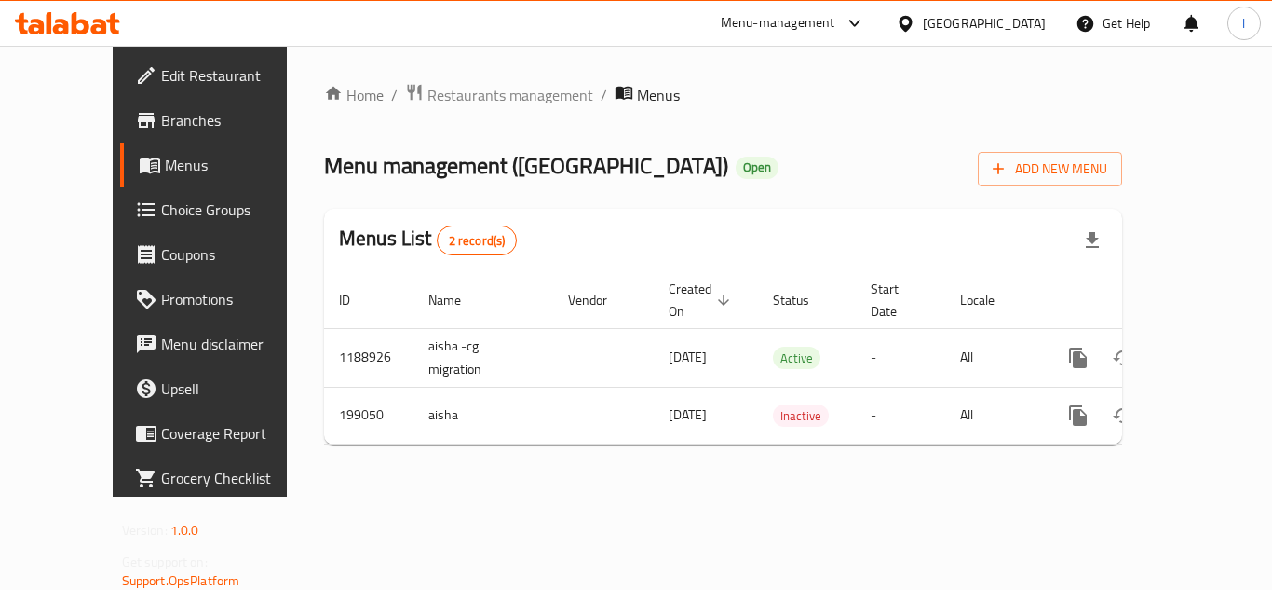
click at [161, 205] on span "Choice Groups" at bounding box center [235, 209] width 149 height 22
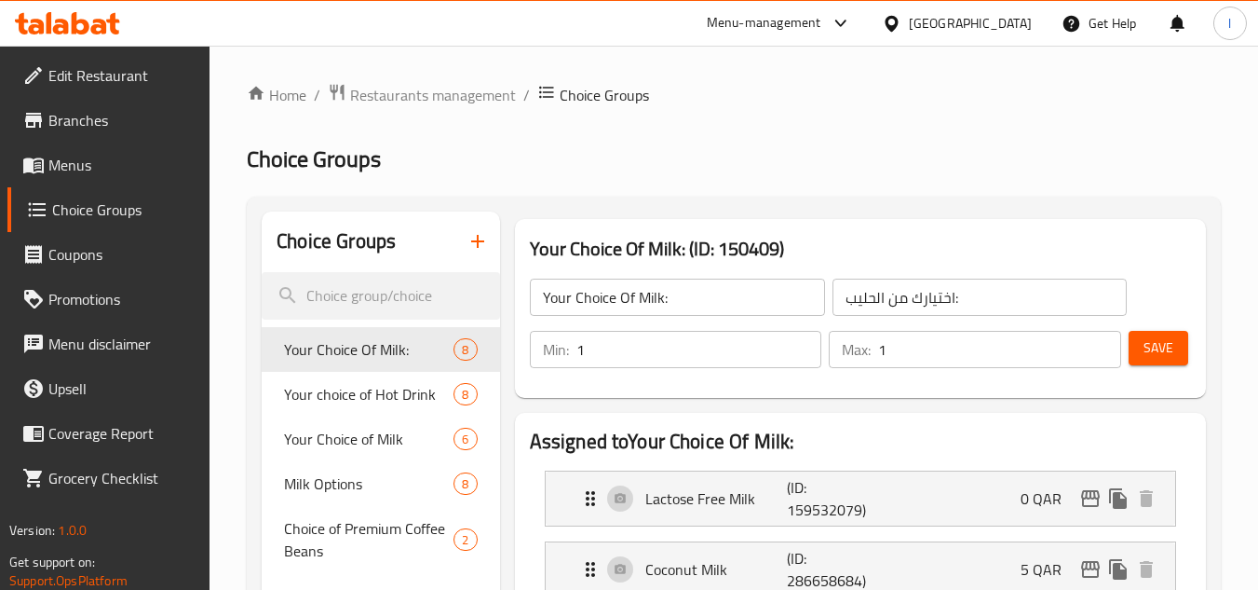
scroll to position [186, 0]
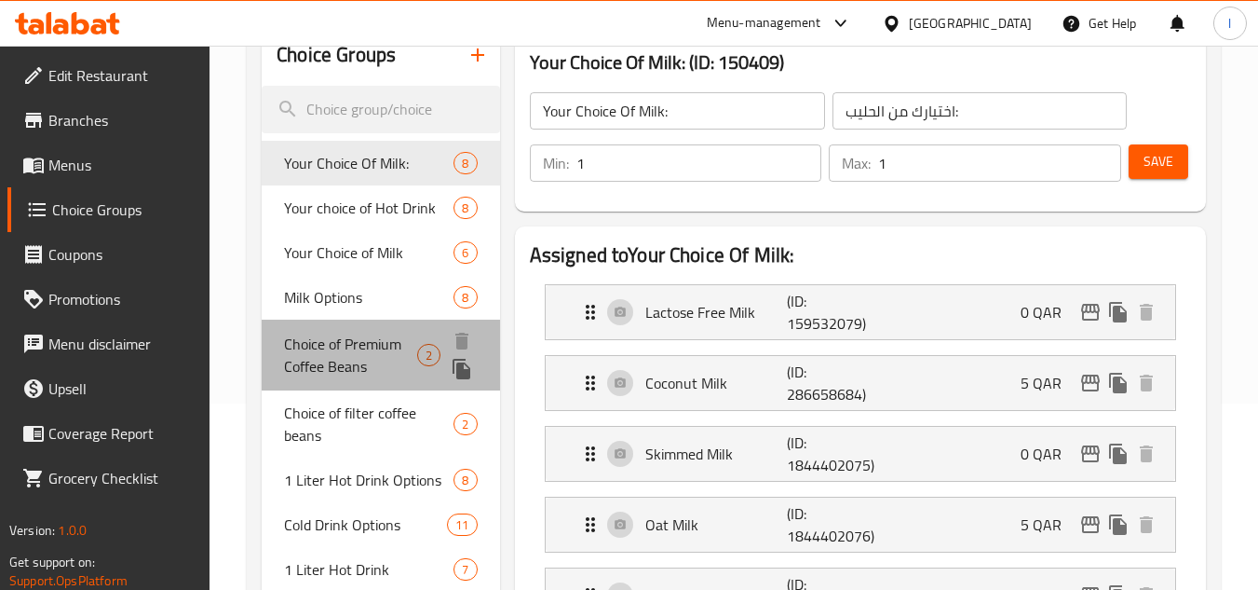
click at [346, 327] on div "Choice of Premium Coffee Beans 2" at bounding box center [380, 354] width 237 height 71
type input "Choice of Premium Coffee Beans"
type input "اختيار حبوب القهوة الفاخرة"
type input "0"
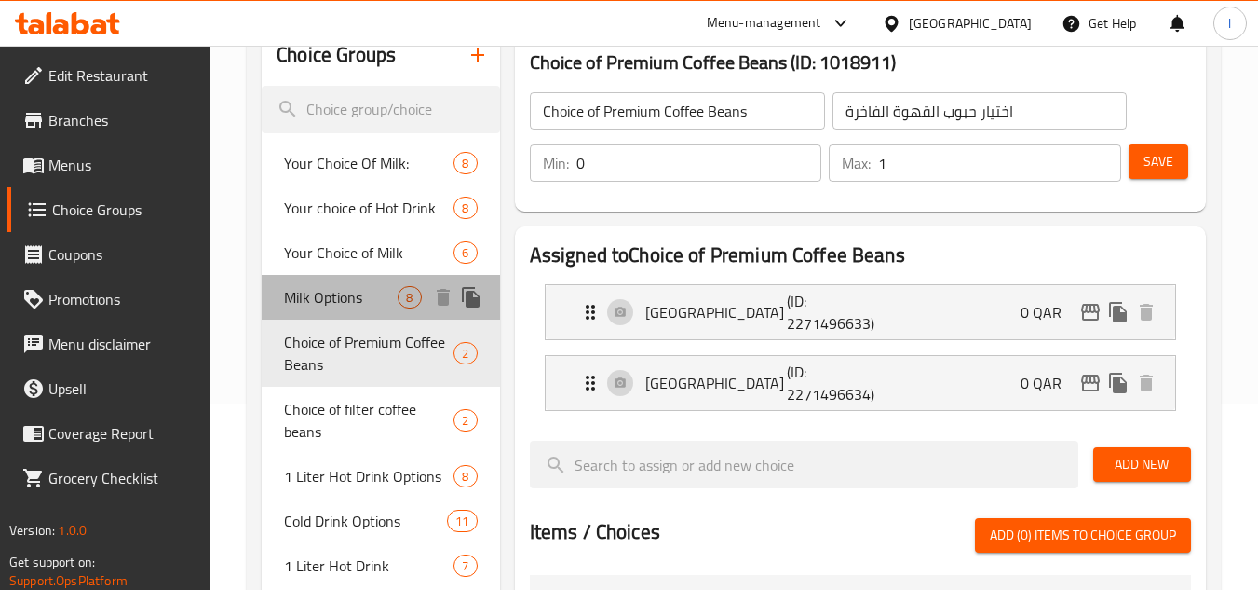
click at [355, 288] on span "Milk Options" at bounding box center [341, 297] width 114 height 22
type input "Milk Options"
type input "خيارات حليب"
type input "1"
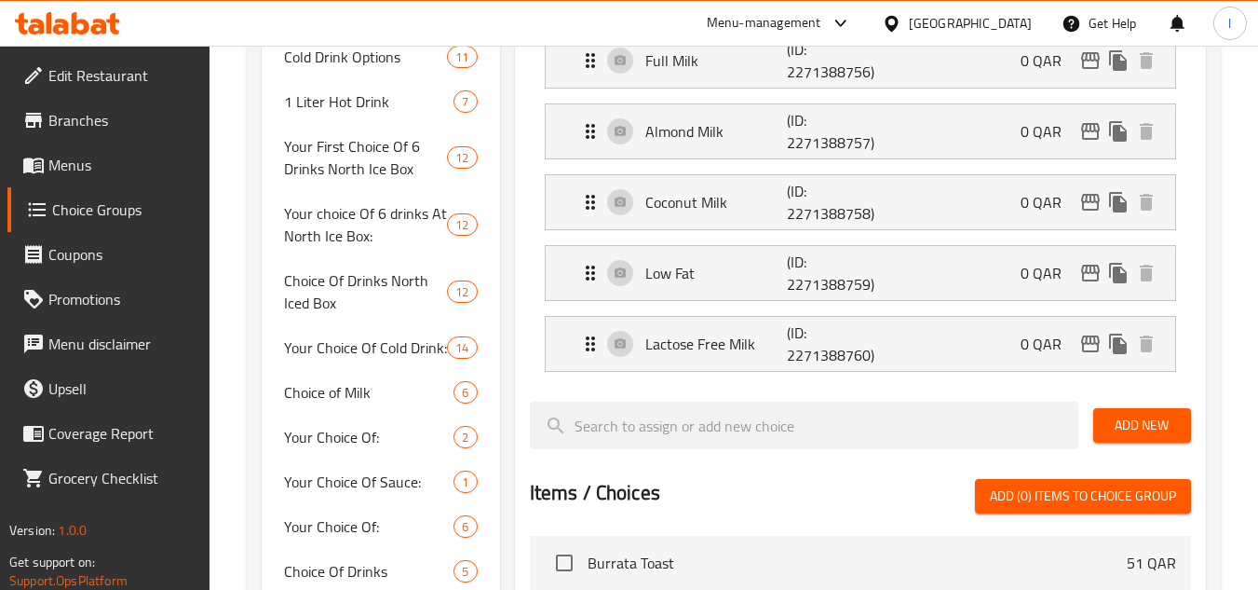
scroll to position [652, 0]
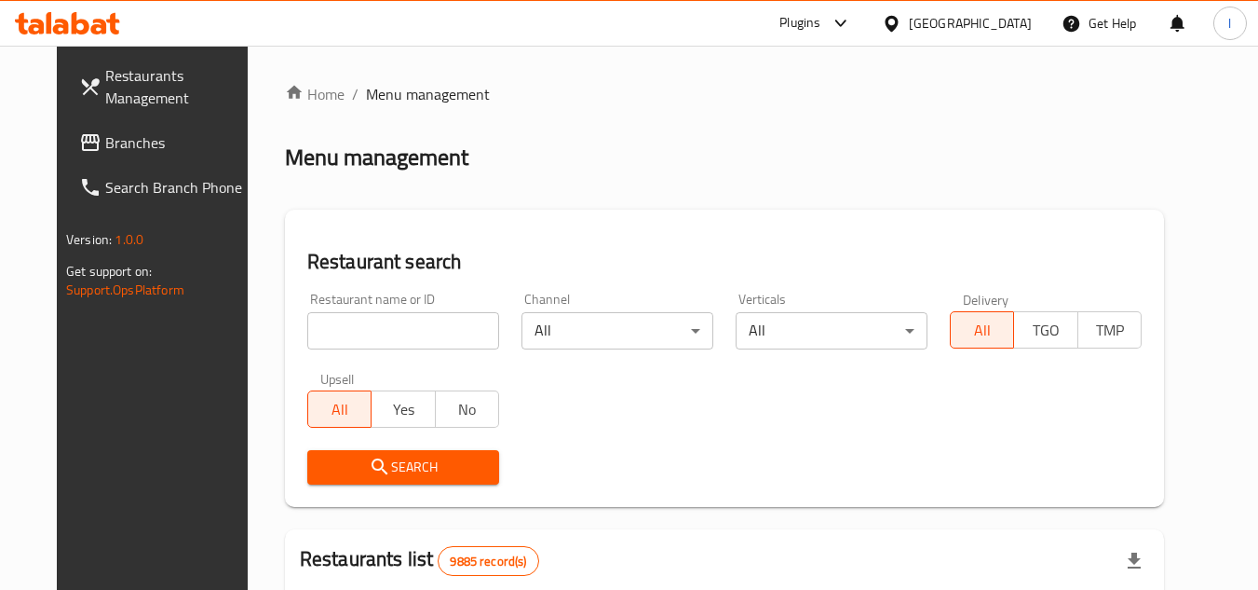
click at [135, 145] on span "Branches" at bounding box center [178, 142] width 147 height 22
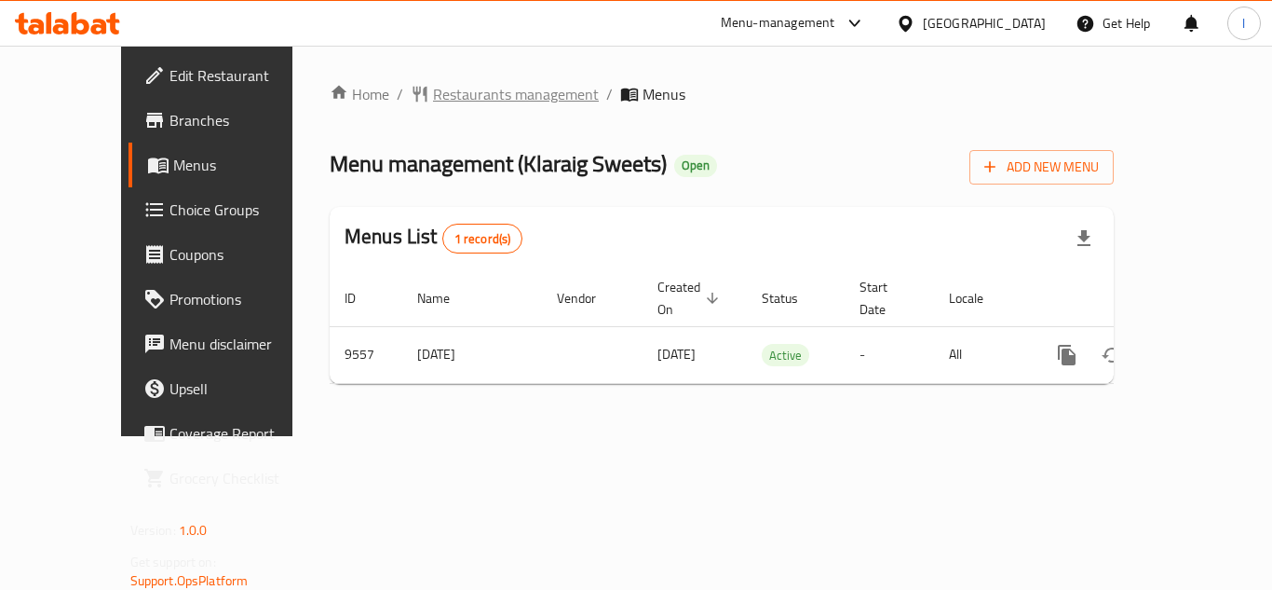
click at [460, 90] on span "Restaurants management" at bounding box center [516, 94] width 166 height 22
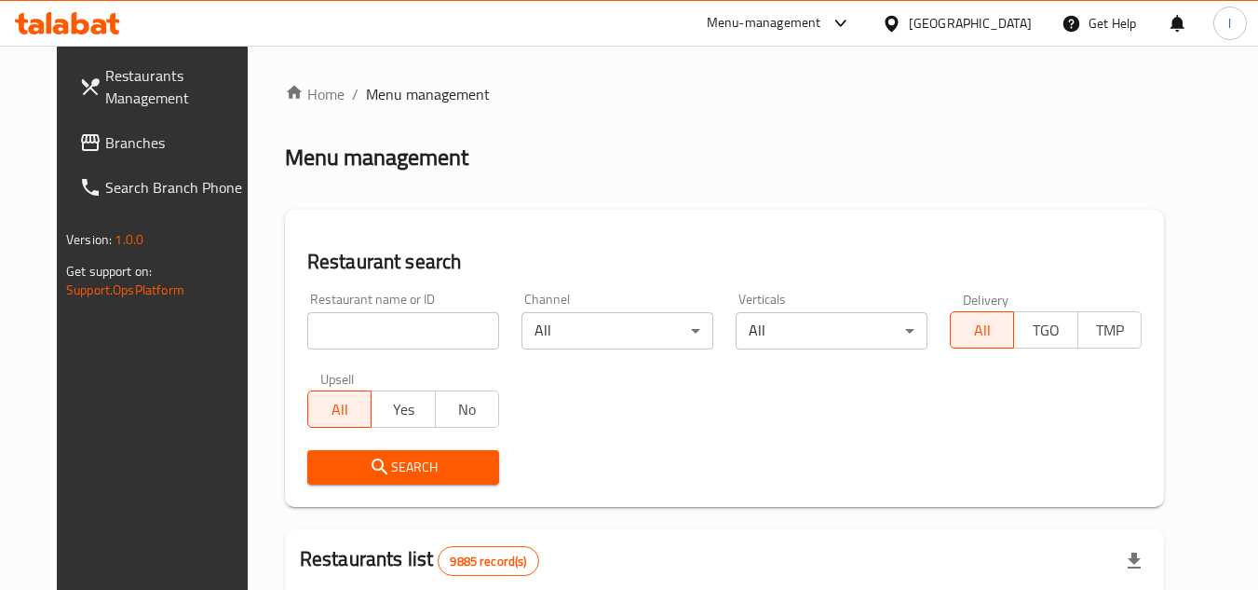
click at [392, 319] on input "search" at bounding box center [403, 330] width 192 height 37
paste input "5784"
type input "5784"
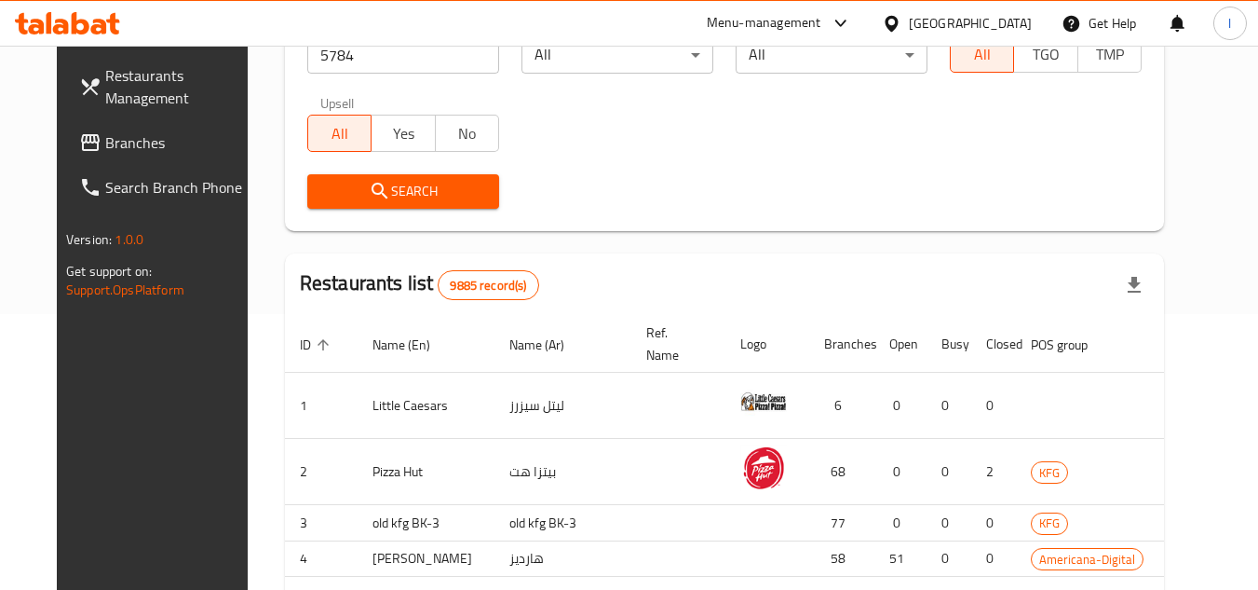
scroll to position [279, 0]
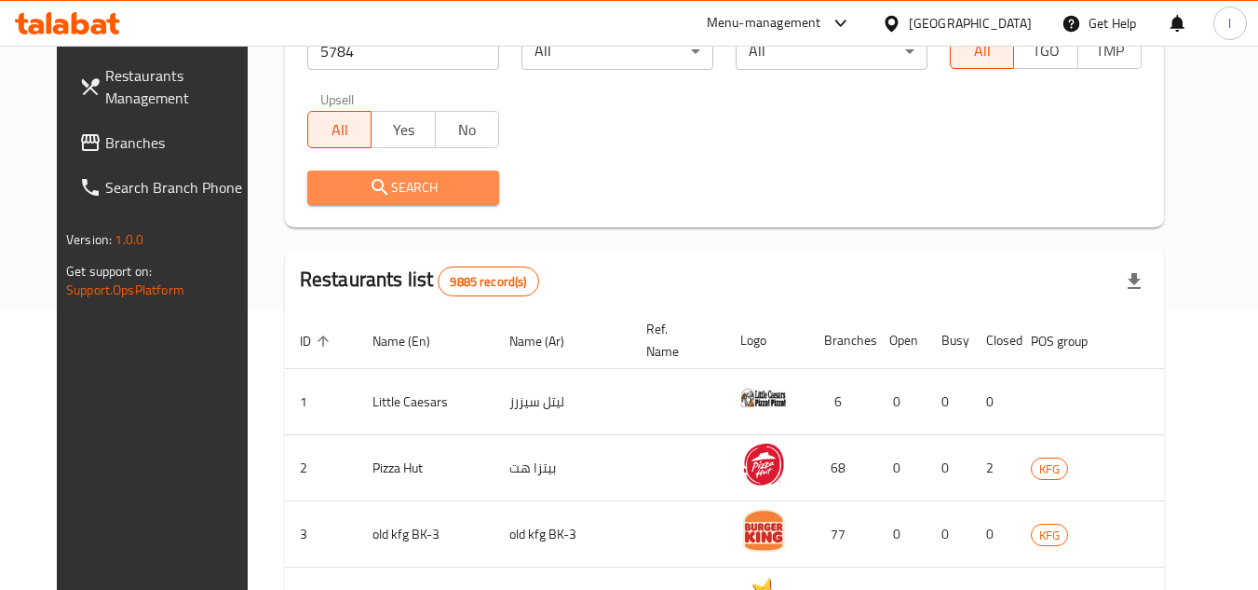
click at [463, 197] on span "Search" at bounding box center [403, 187] width 162 height 23
click at [463, 197] on div at bounding box center [629, 295] width 1258 height 590
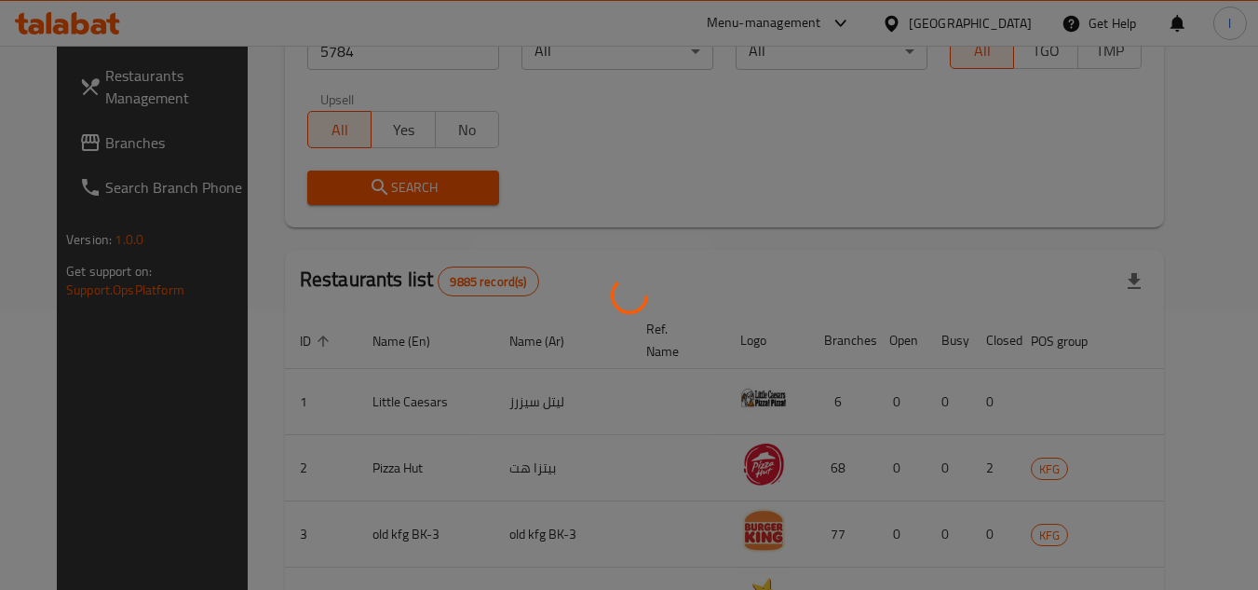
click at [592, 170] on div at bounding box center [629, 295] width 1258 height 590
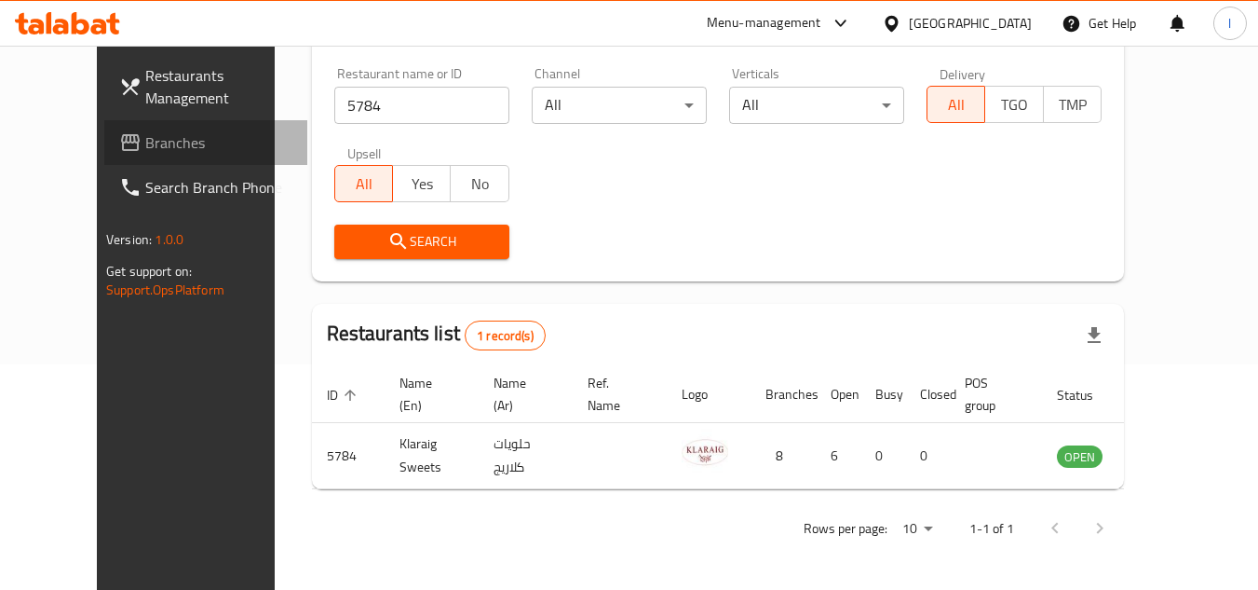
click at [145, 138] on span "Branches" at bounding box center [218, 142] width 147 height 22
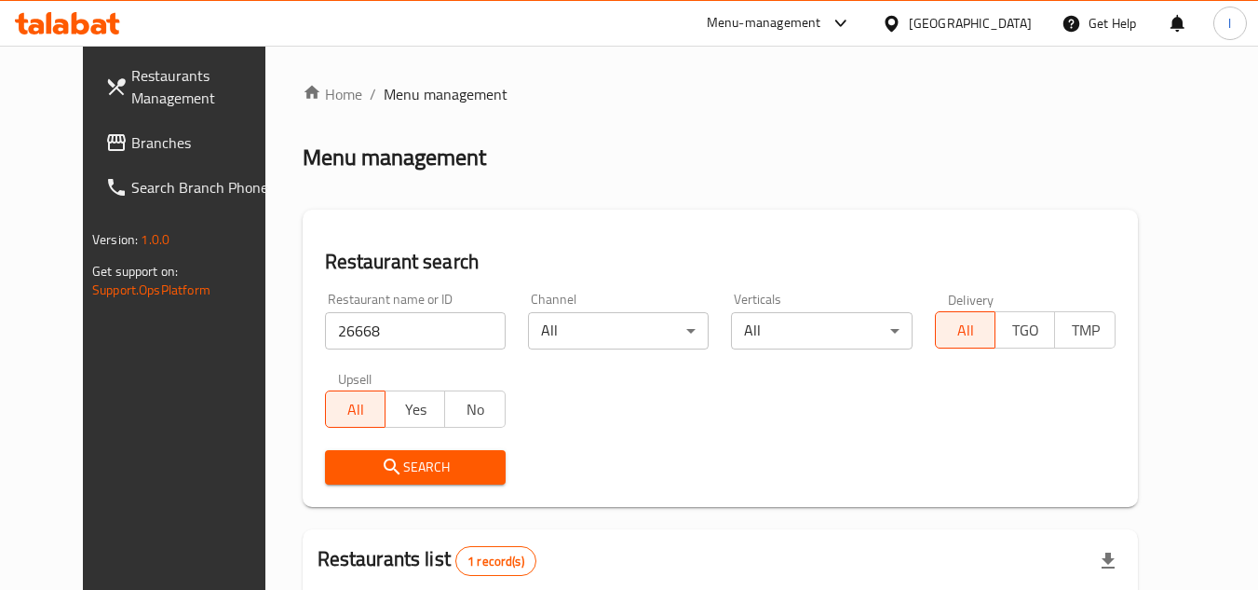
scroll to position [225, 0]
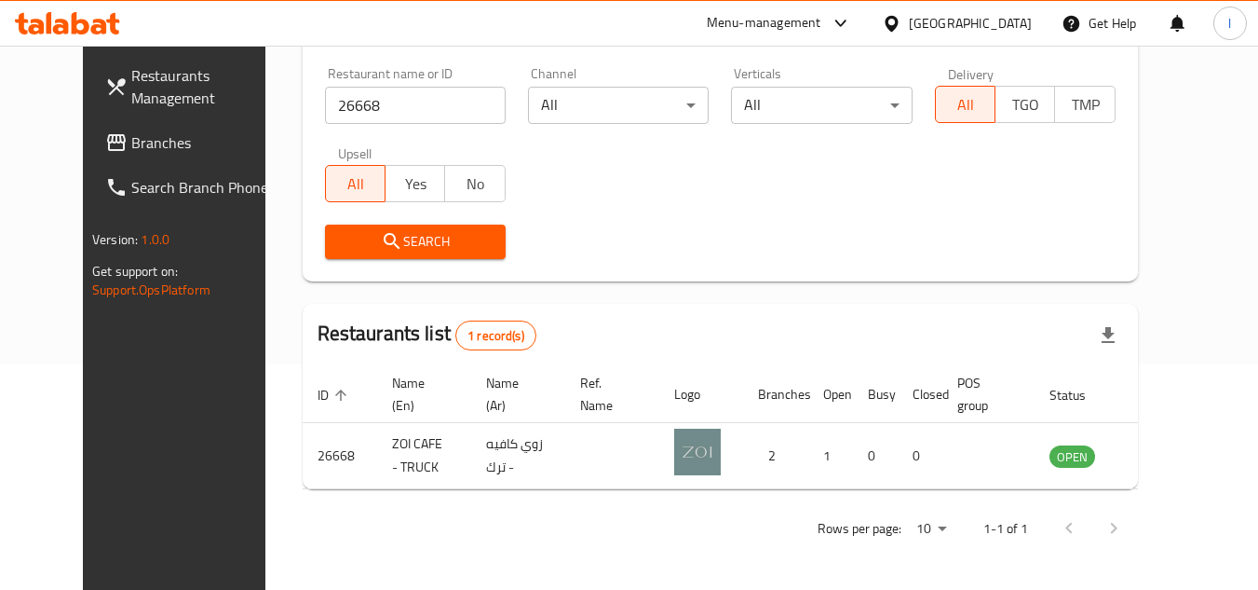
click at [131, 142] on span "Branches" at bounding box center [204, 142] width 147 height 22
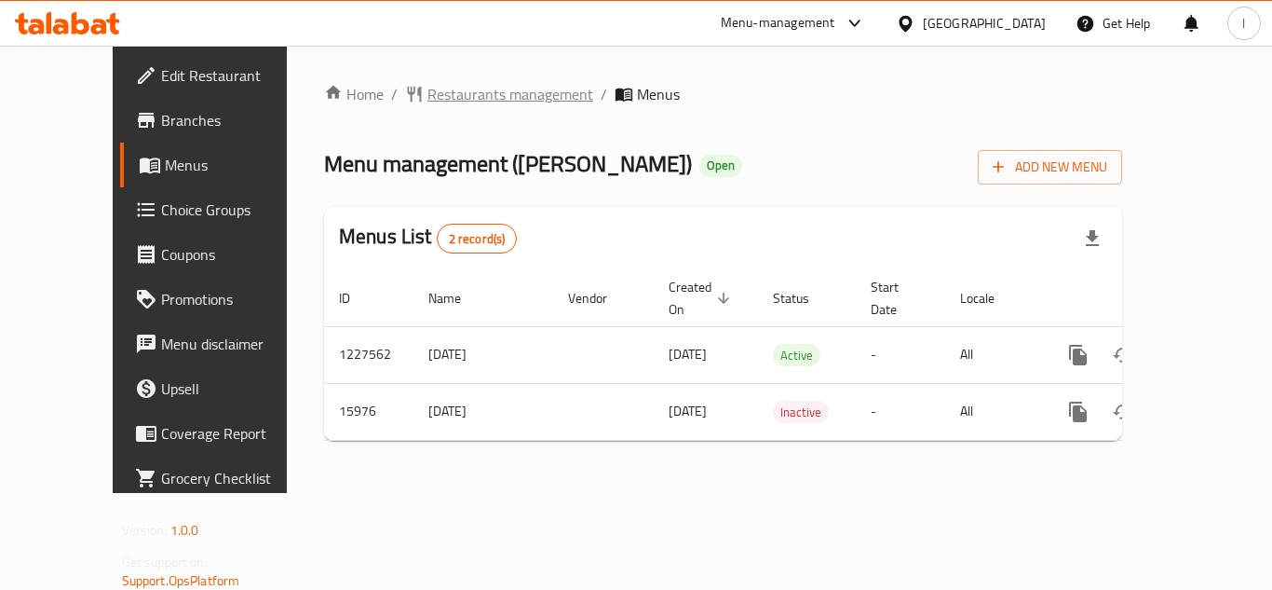
click at [462, 96] on span "Restaurants management" at bounding box center [510, 94] width 166 height 22
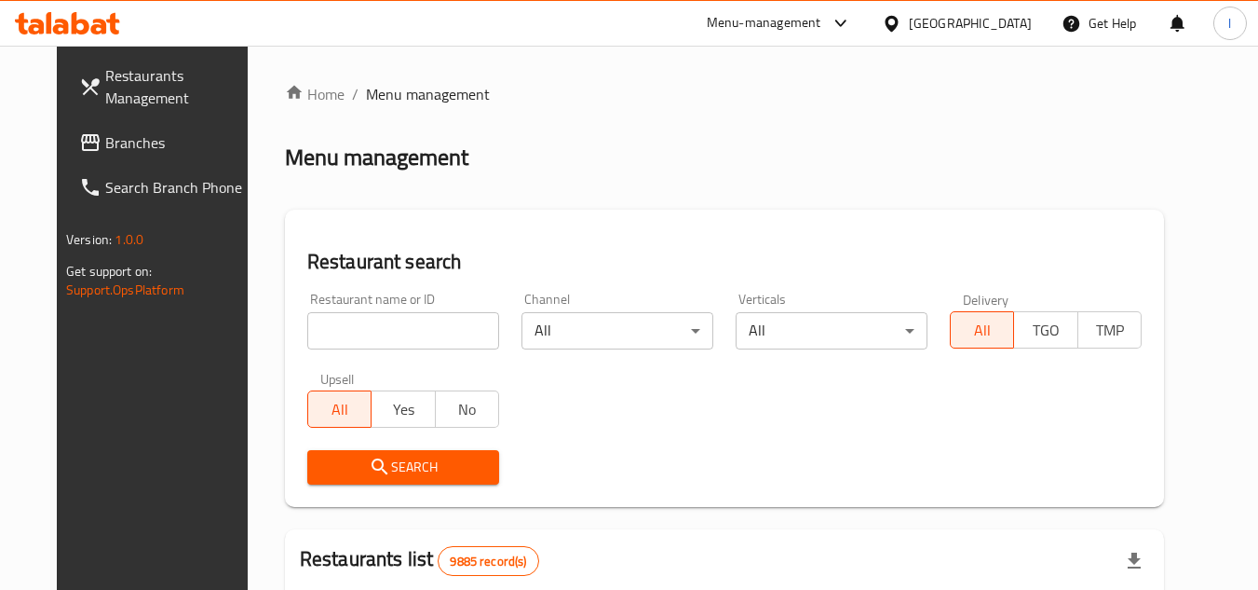
click at [400, 332] on input "search" at bounding box center [403, 330] width 192 height 37
paste input "9220"
type input "9220"
click at [377, 453] on button "Search" at bounding box center [403, 467] width 192 height 34
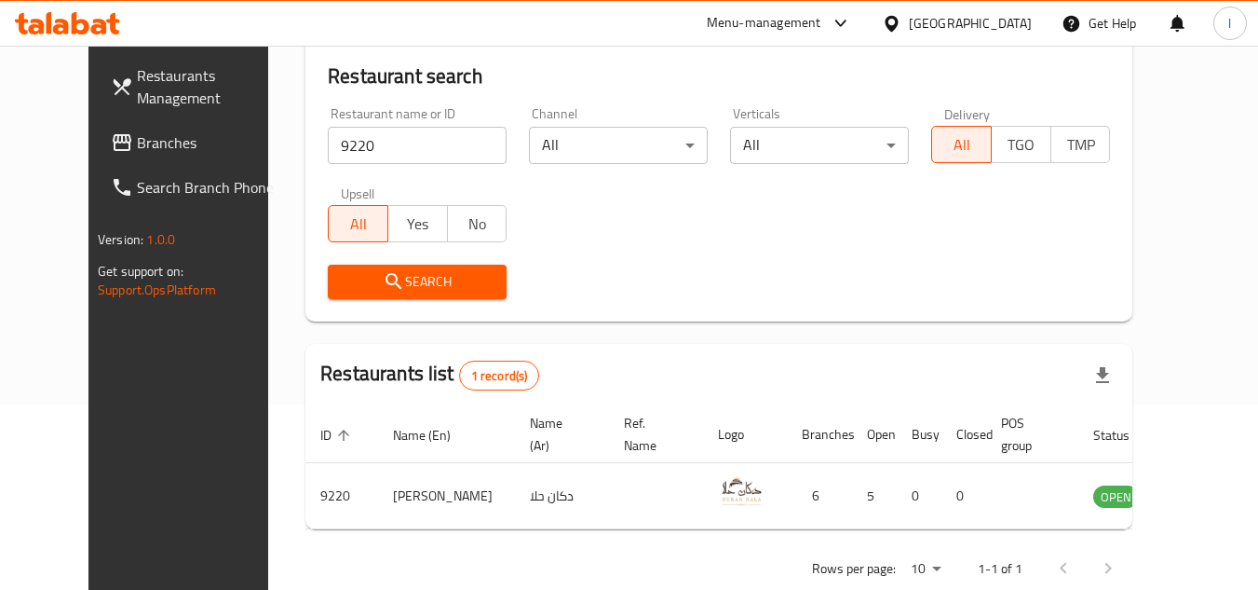
scroll to position [186, 0]
click at [137, 145] on span "Branches" at bounding box center [210, 142] width 147 height 22
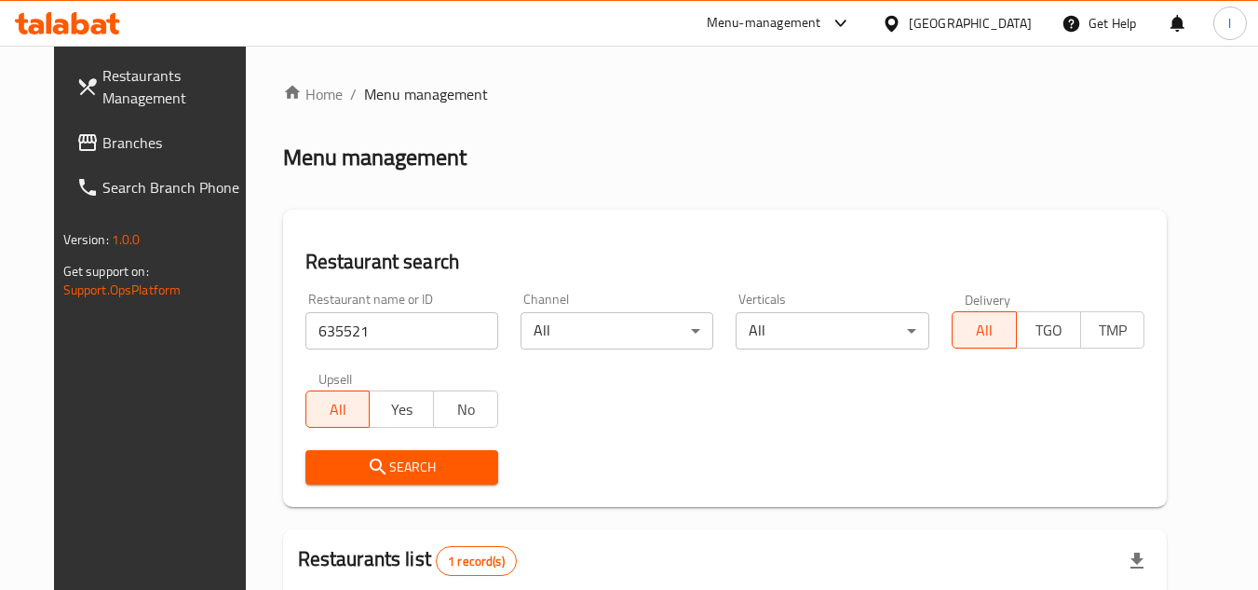
click at [133, 146] on span "Branches" at bounding box center [175, 142] width 147 height 22
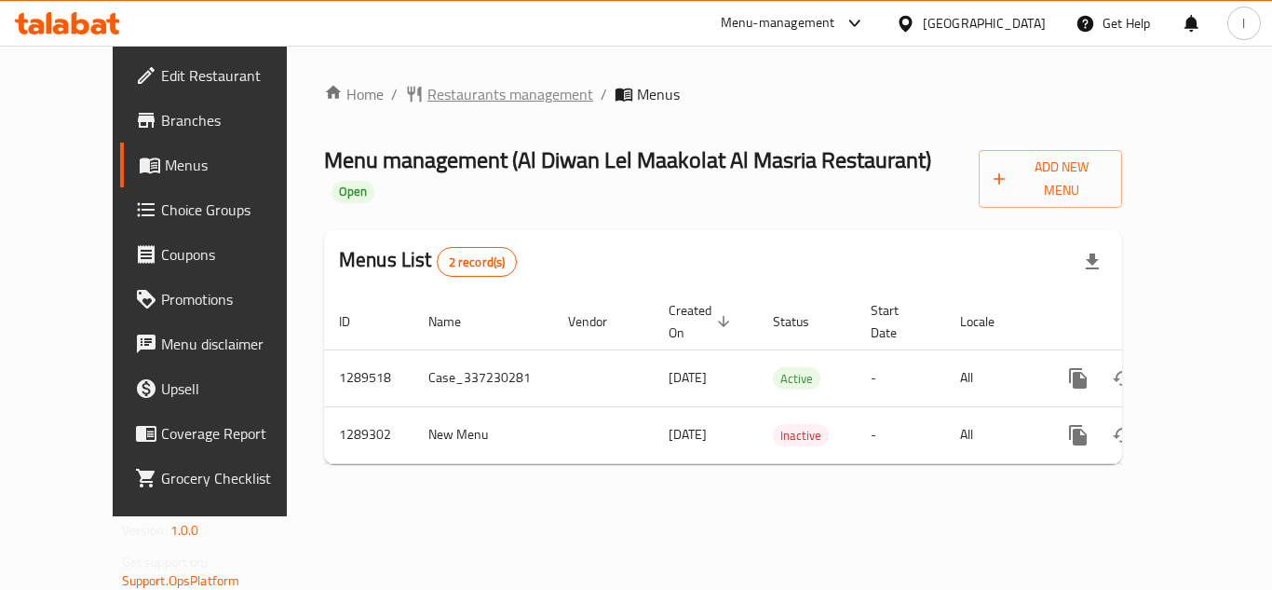
click at [440, 94] on span "Restaurants management" at bounding box center [510, 94] width 166 height 22
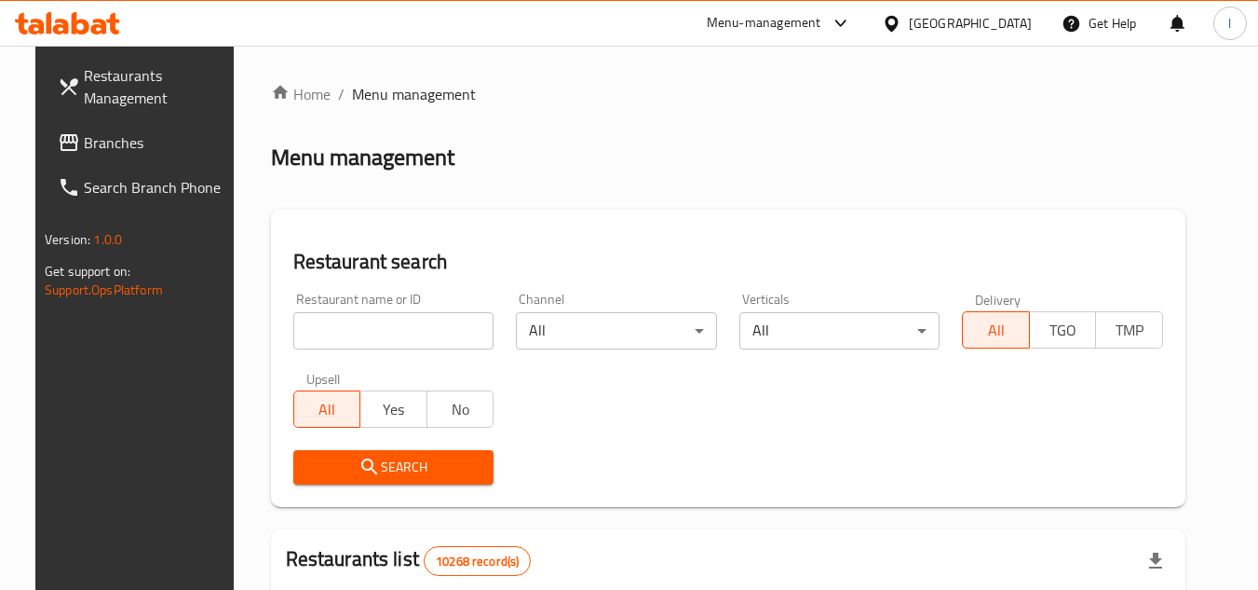
click at [400, 341] on input "search" at bounding box center [393, 330] width 201 height 37
paste input "697533"
type input "697533"
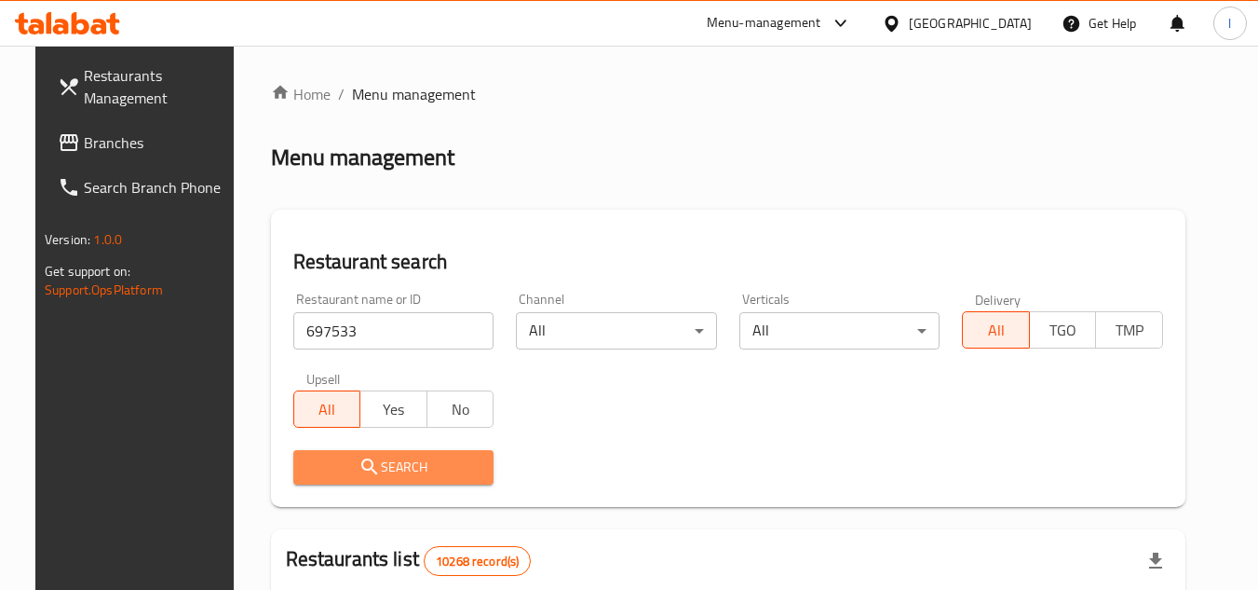
click at [383, 468] on span "Search" at bounding box center [393, 466] width 171 height 23
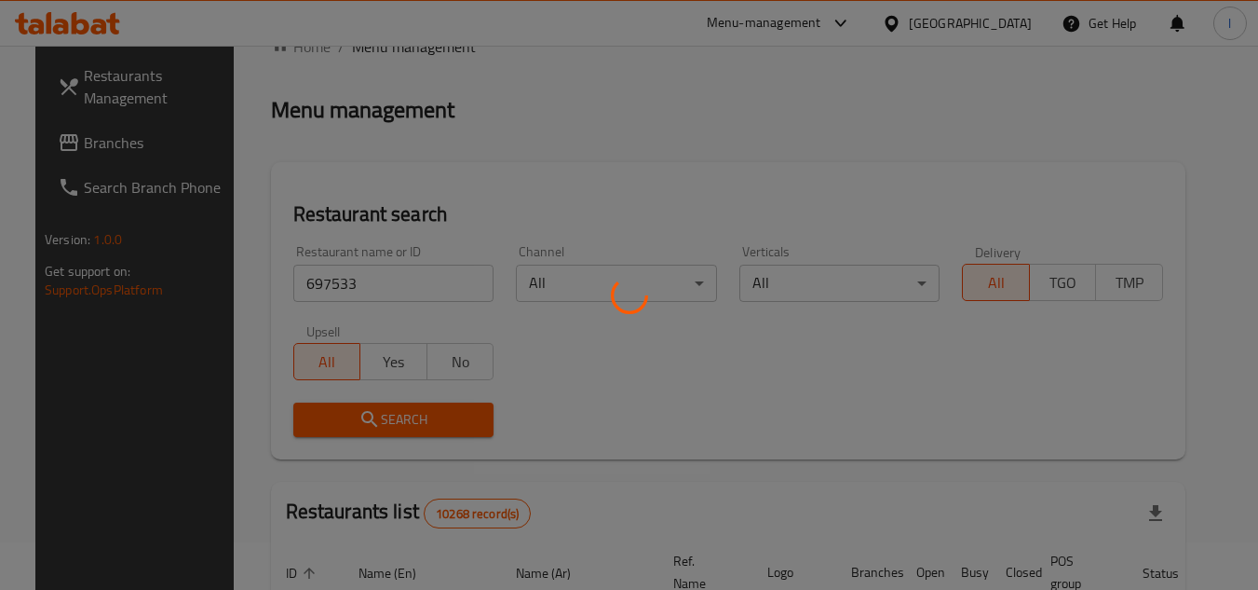
scroll to position [265, 0]
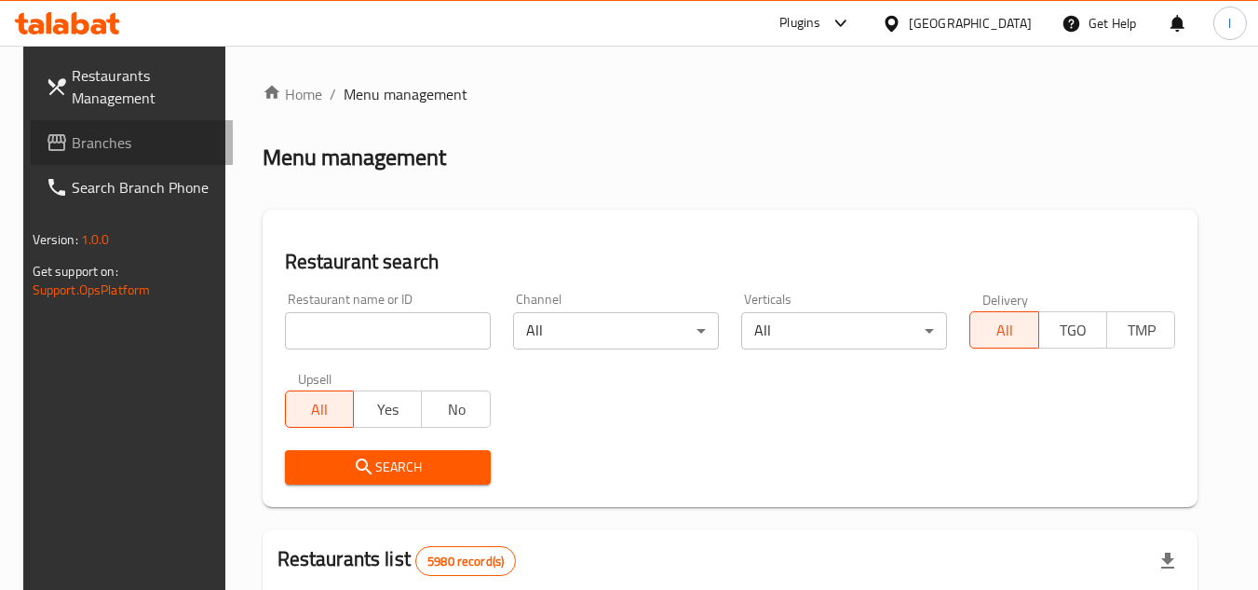
click at [94, 149] on span "Branches" at bounding box center [145, 142] width 147 height 22
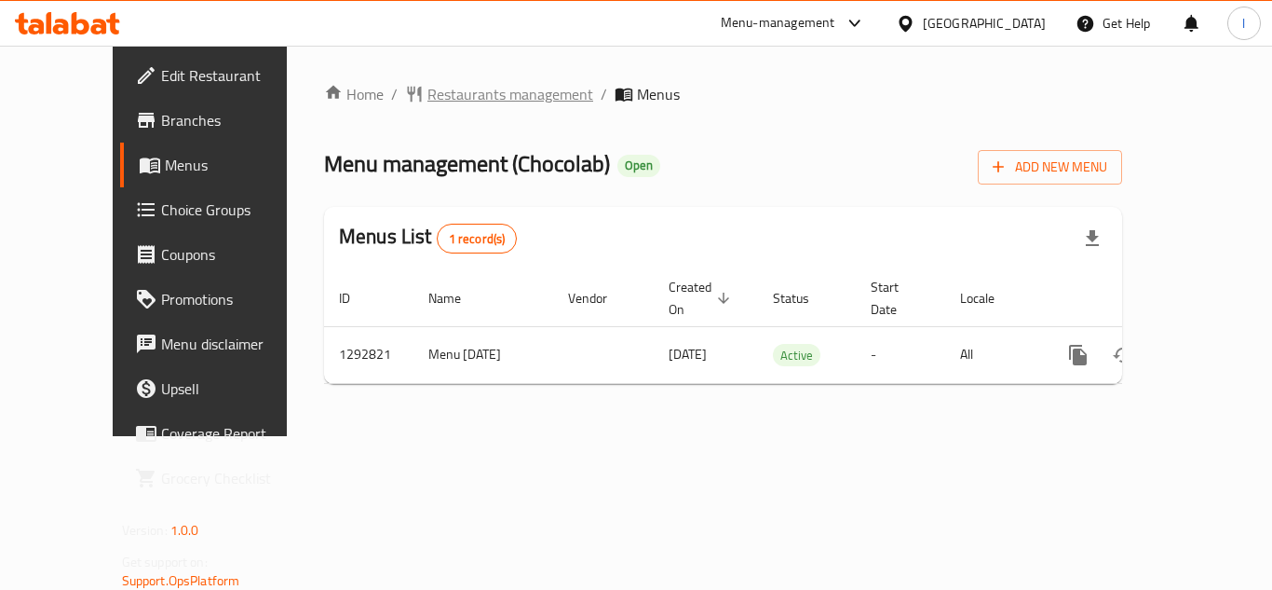
click at [427, 93] on span "Restaurants management" at bounding box center [510, 94] width 166 height 22
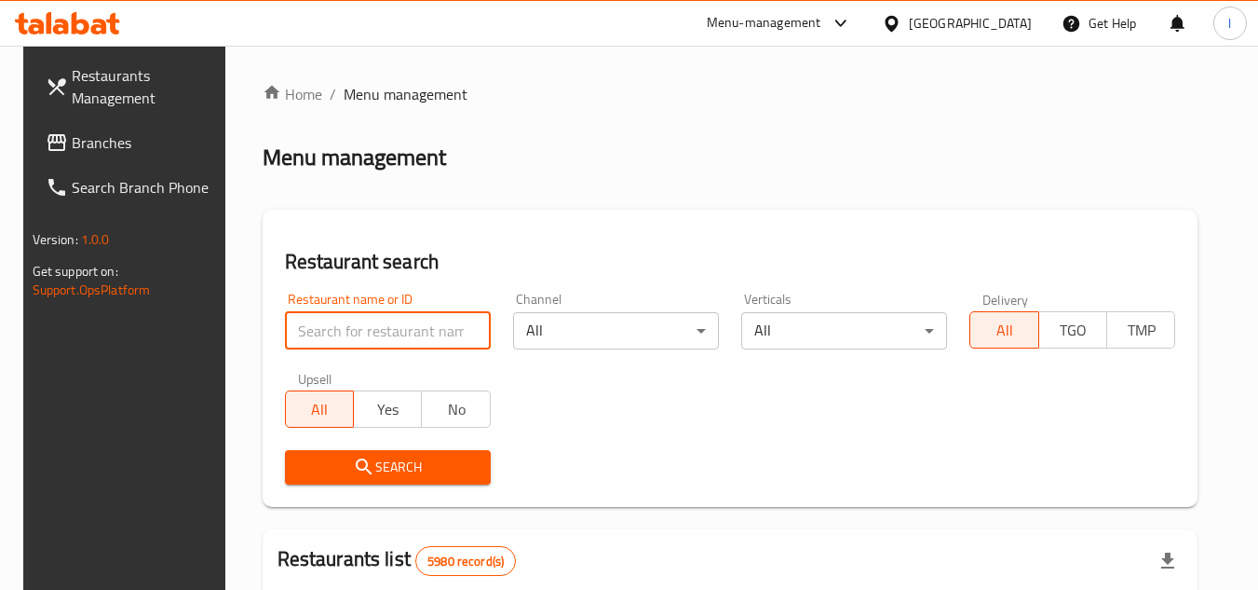
click at [324, 332] on input "search" at bounding box center [388, 330] width 206 height 37
paste input "699114"
type input "699114"
click at [367, 464] on span "Search" at bounding box center [388, 466] width 176 height 23
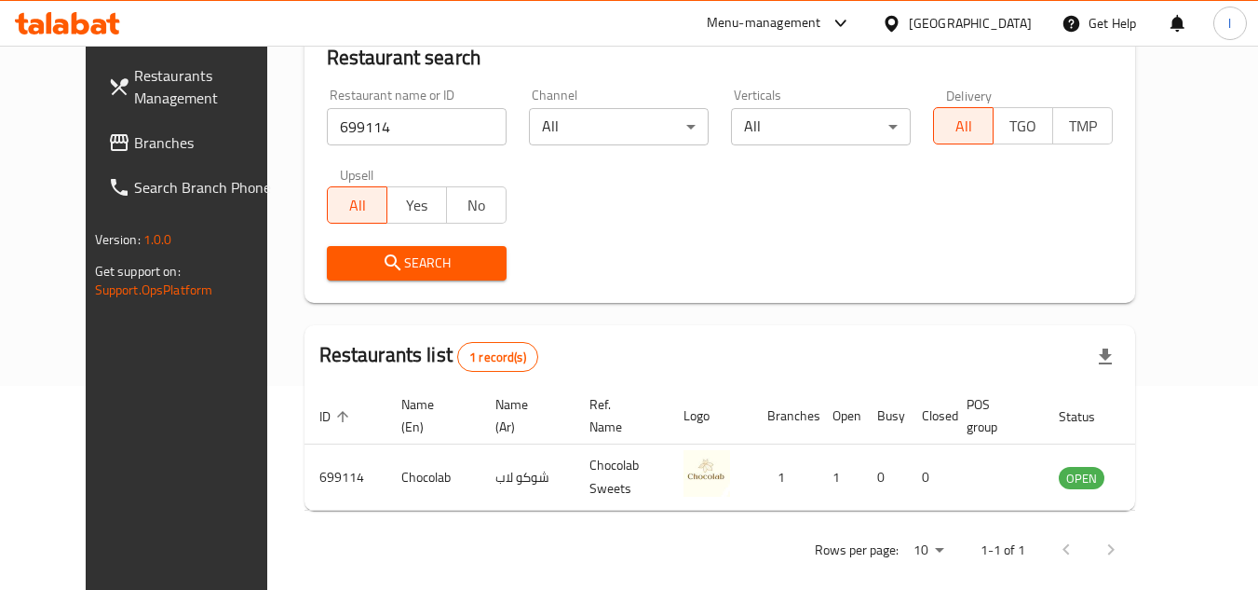
scroll to position [218, 0]
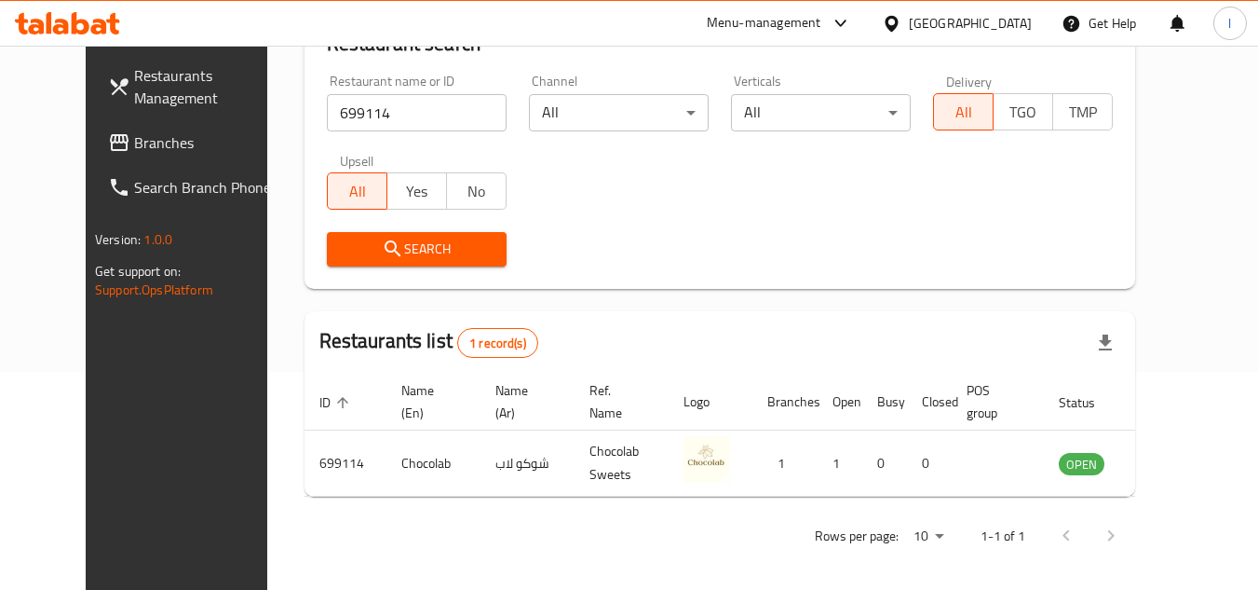
click at [134, 142] on span "Branches" at bounding box center [207, 142] width 147 height 22
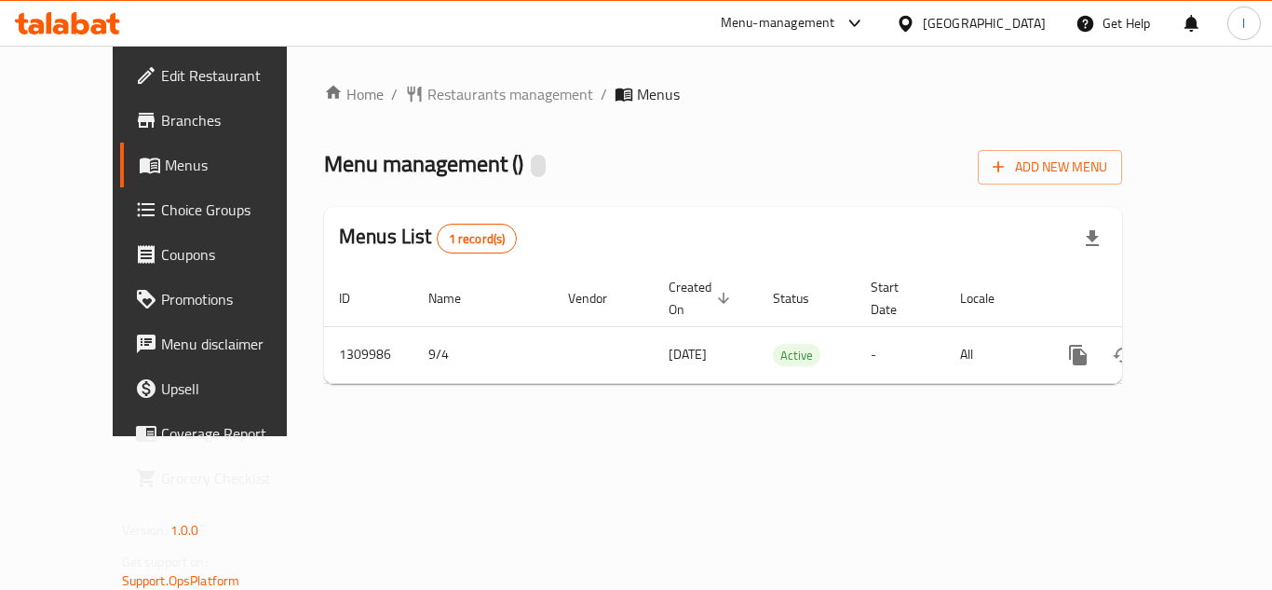
click at [447, 88] on span "Restaurants management" at bounding box center [510, 94] width 166 height 22
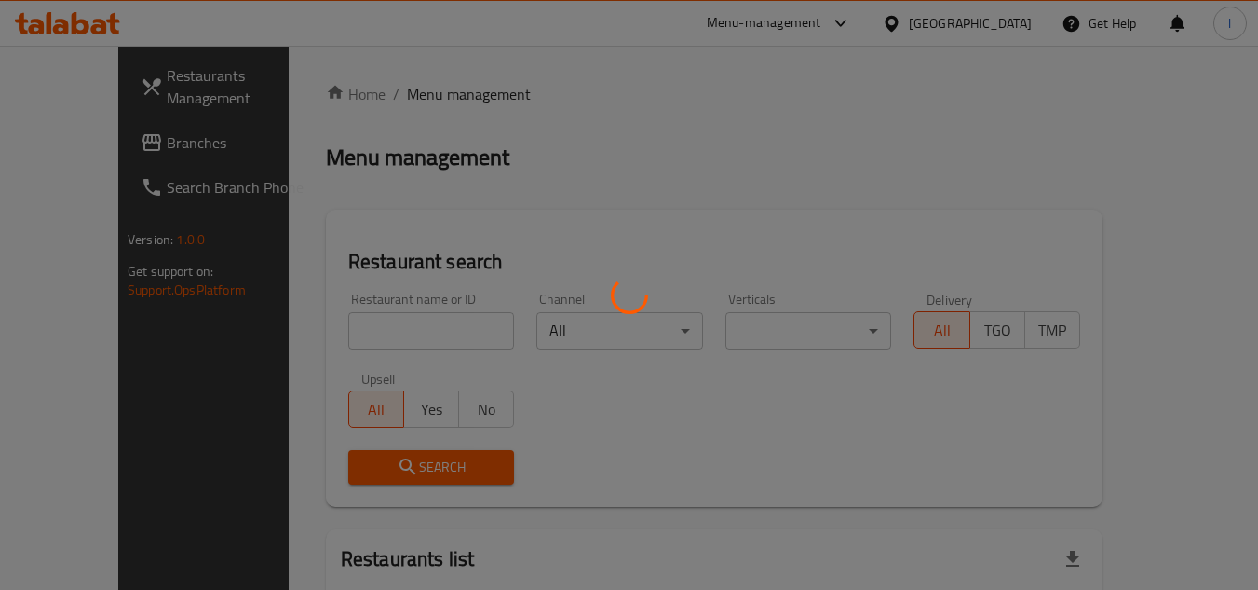
click at [391, 337] on div at bounding box center [629, 295] width 1258 height 590
drag, startPoint x: 390, startPoint y: 337, endPoint x: 373, endPoint y: 326, distance: 20.1
click at [373, 326] on div at bounding box center [629, 295] width 1258 height 590
click at [374, 325] on div at bounding box center [629, 295] width 1258 height 590
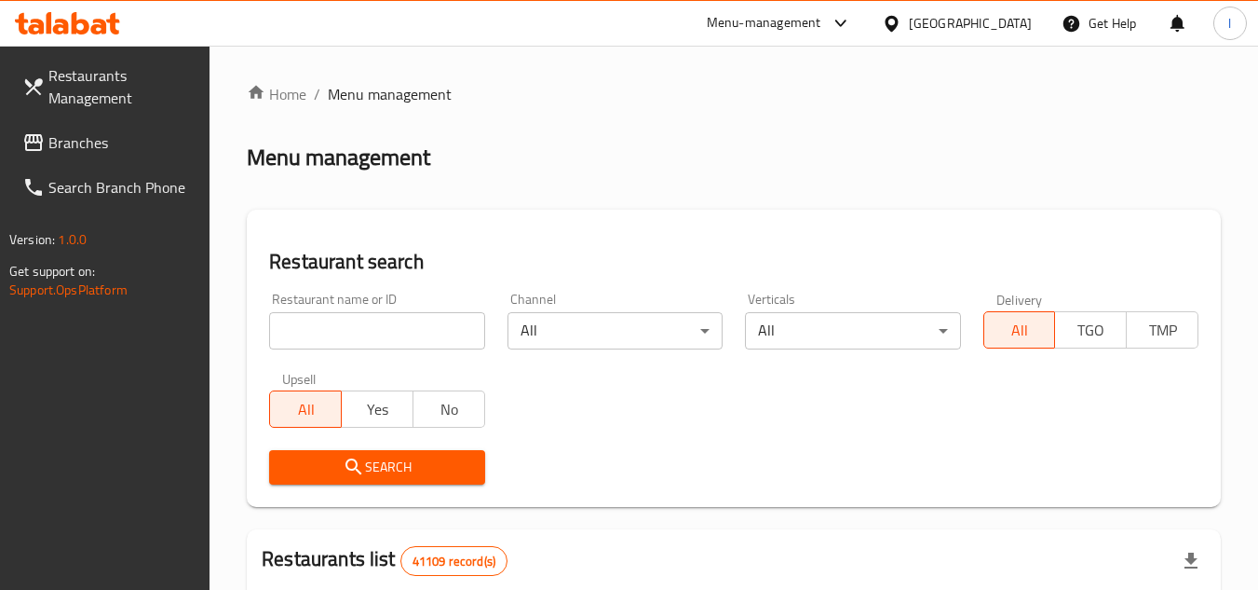
click at [377, 321] on input "search" at bounding box center [376, 330] width 215 height 37
paste input "705295"
type input "705295"
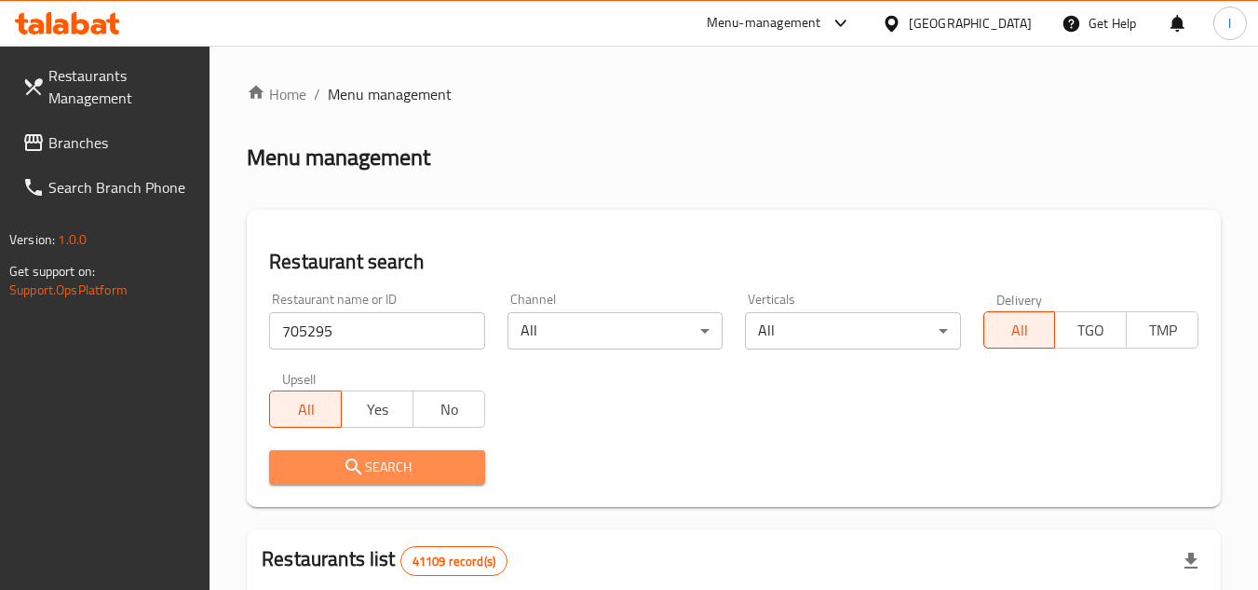
click at [455, 456] on span "Search" at bounding box center [376, 466] width 185 height 23
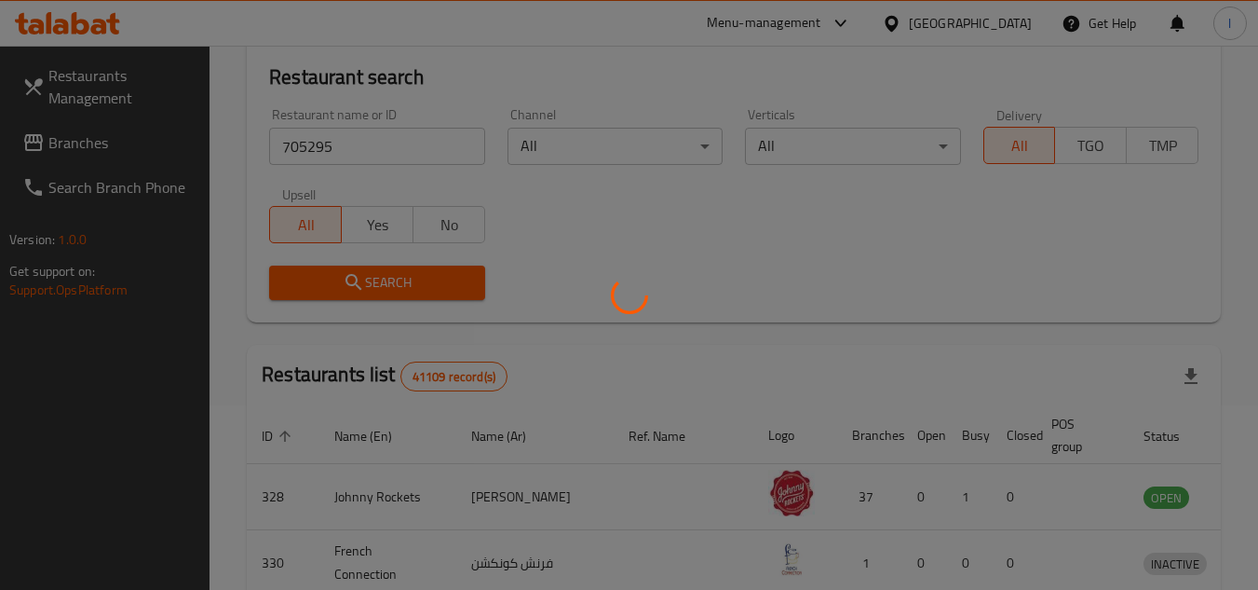
scroll to position [186, 0]
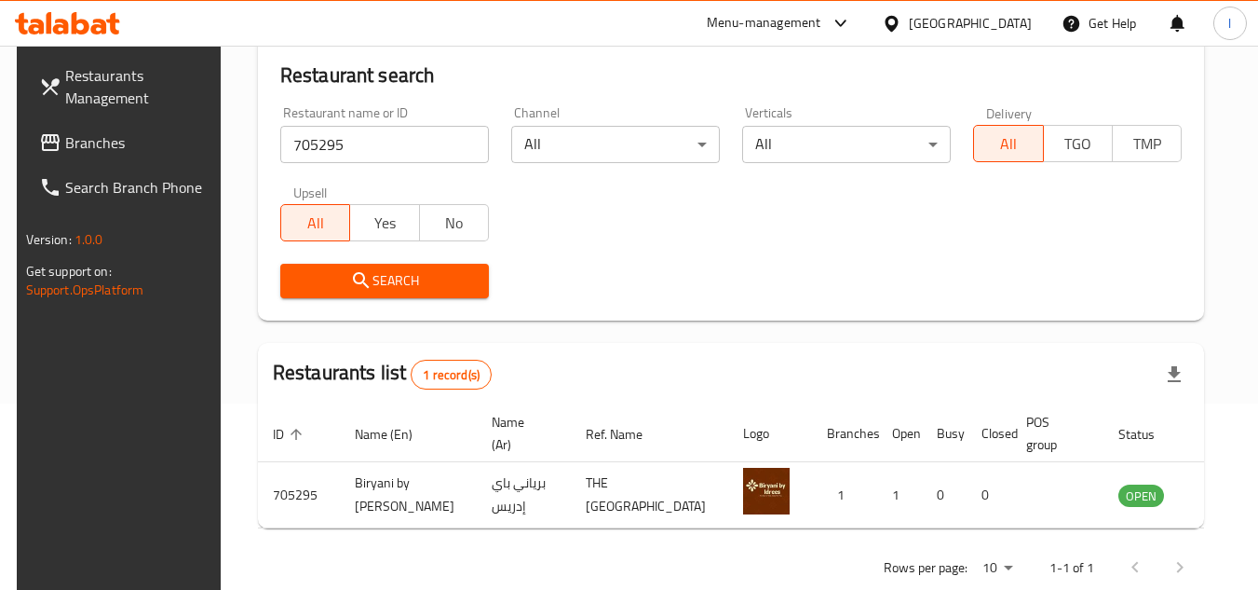
click at [132, 124] on link "Branches" at bounding box center [125, 142] width 203 height 45
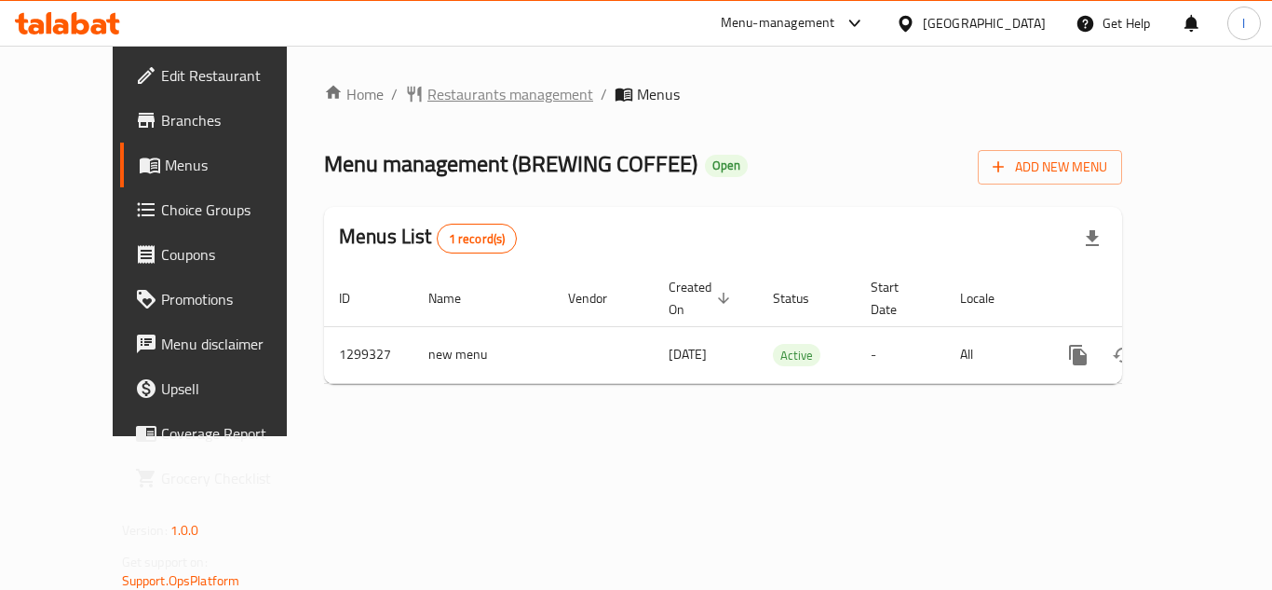
click at [469, 101] on span "Restaurants management" at bounding box center [510, 94] width 166 height 22
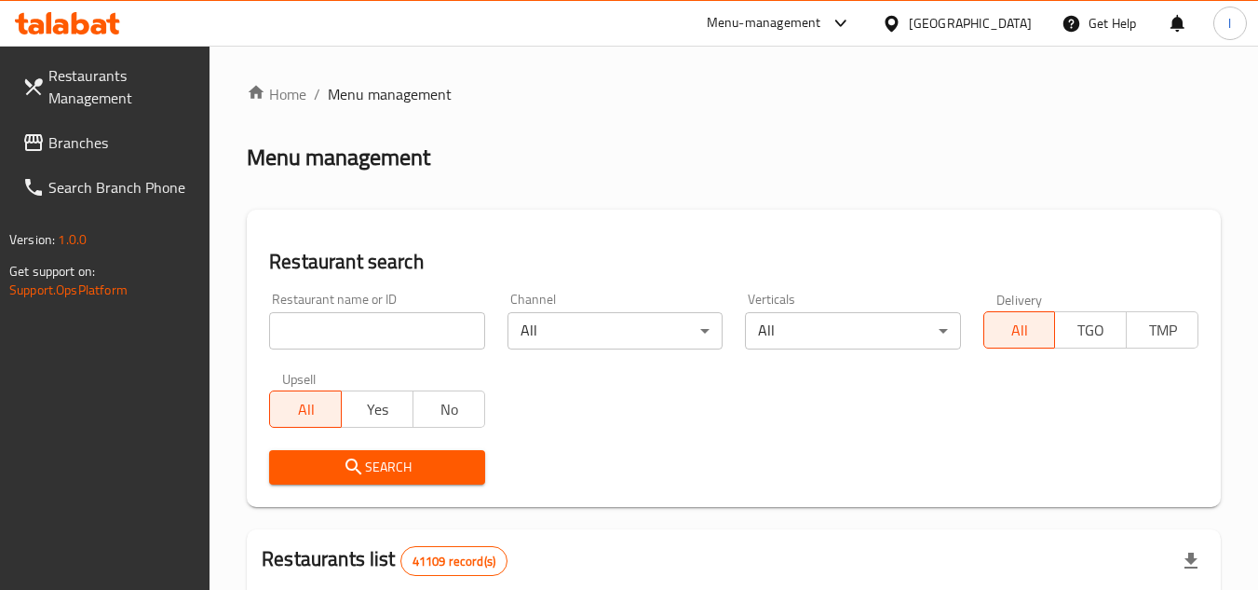
click at [373, 319] on input "search" at bounding box center [376, 330] width 215 height 37
paste input "701285"
type input "701285"
click at [409, 458] on span "Search" at bounding box center [376, 466] width 185 height 23
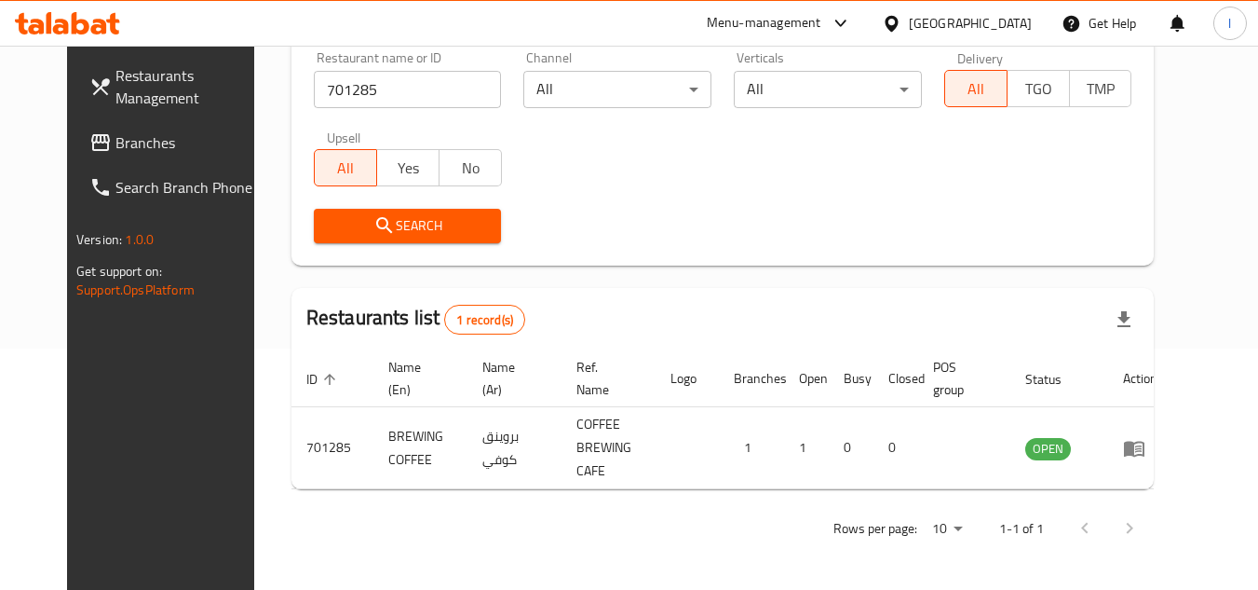
scroll to position [225, 0]
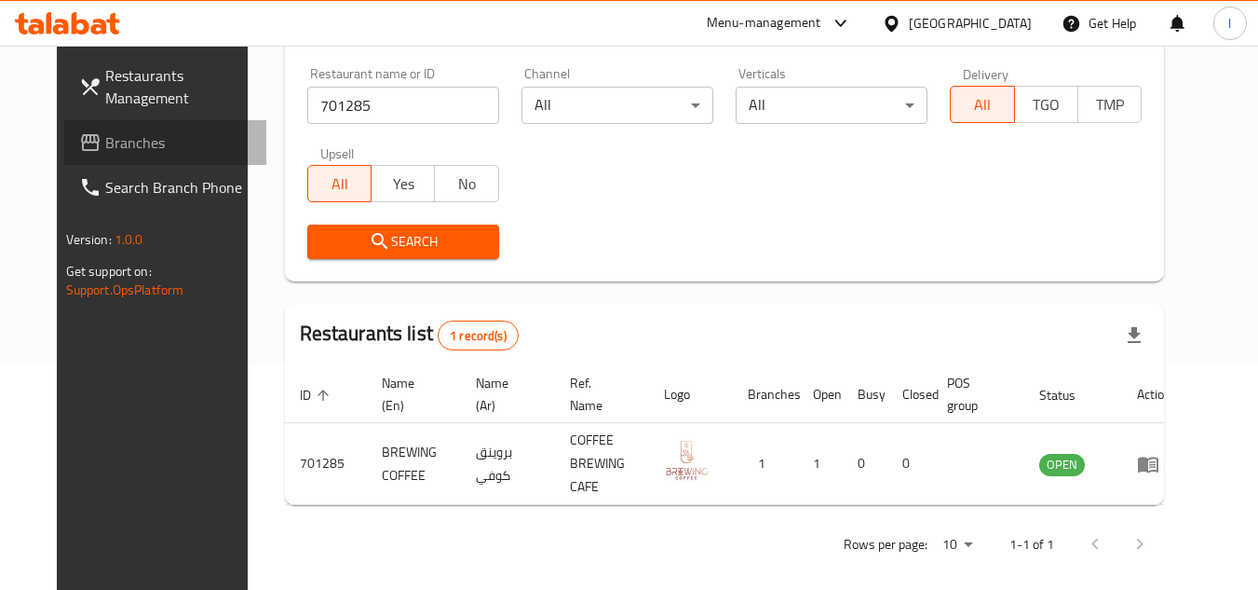
click at [134, 139] on span "Branches" at bounding box center [178, 142] width 147 height 22
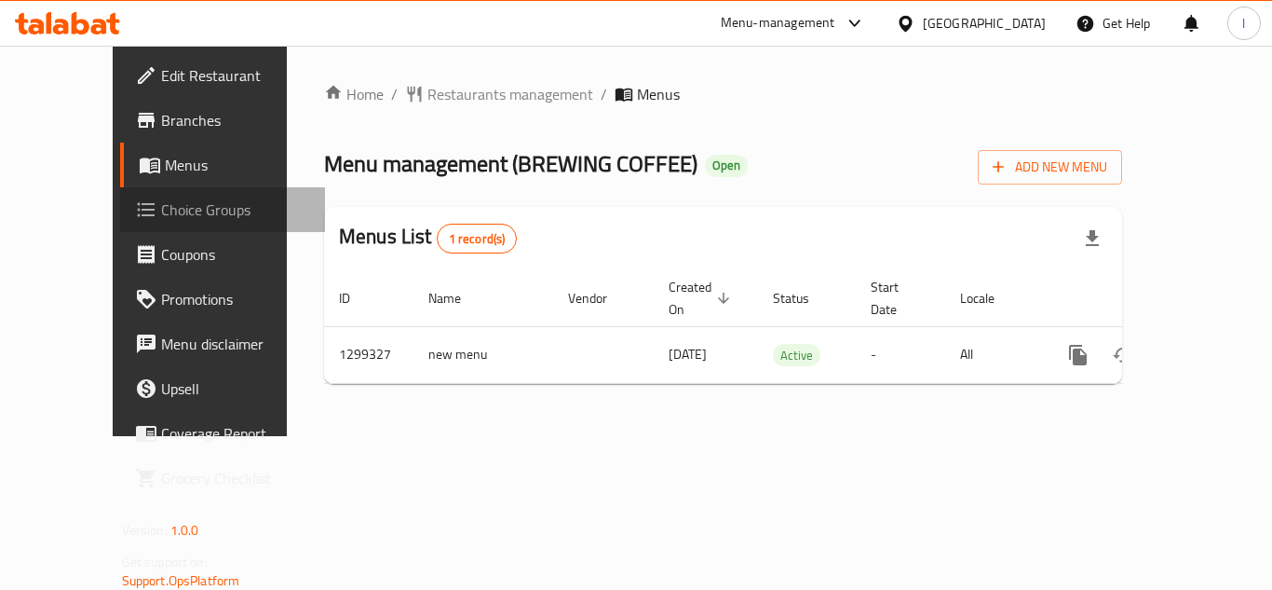
click at [161, 214] on span "Choice Groups" at bounding box center [235, 209] width 149 height 22
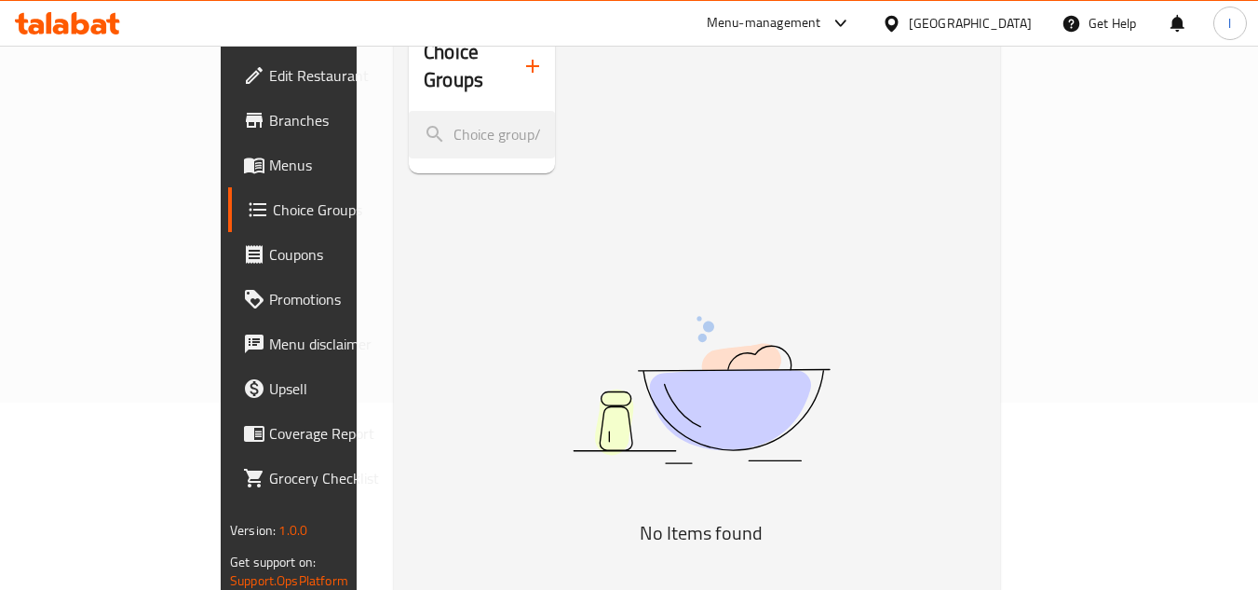
scroll to position [75, 0]
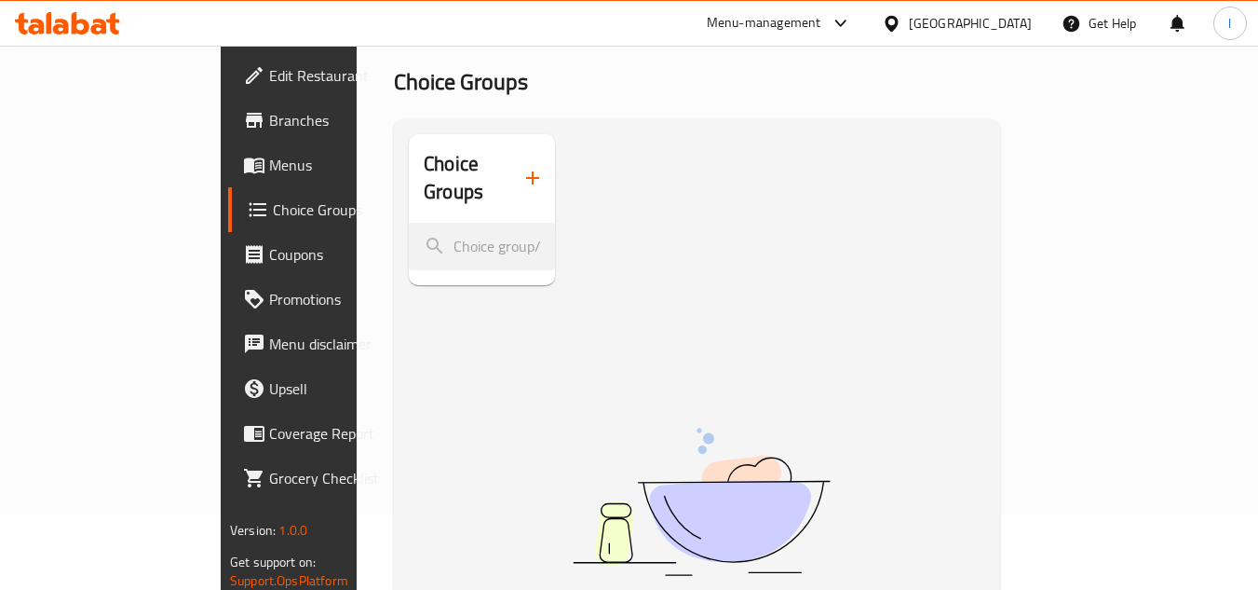
click at [821, 9] on div "Menu-management" at bounding box center [779, 23] width 175 height 45
click at [782, 19] on div "Menu-management" at bounding box center [764, 23] width 115 height 22
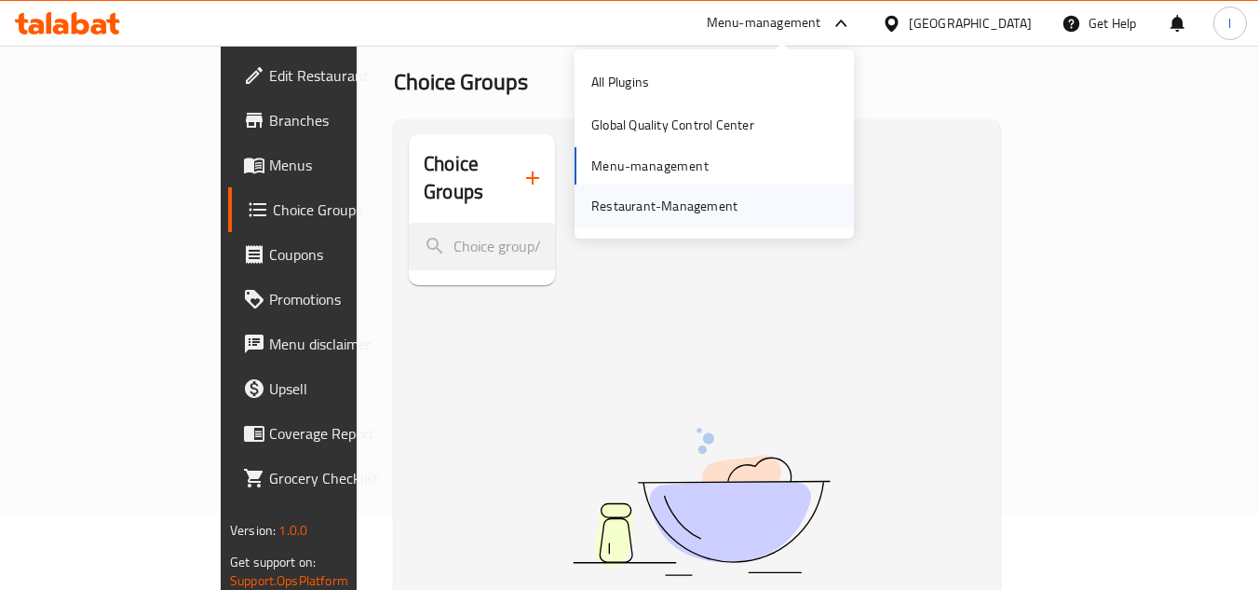
click at [659, 208] on div "Restaurant-Management" at bounding box center [664, 206] width 146 height 20
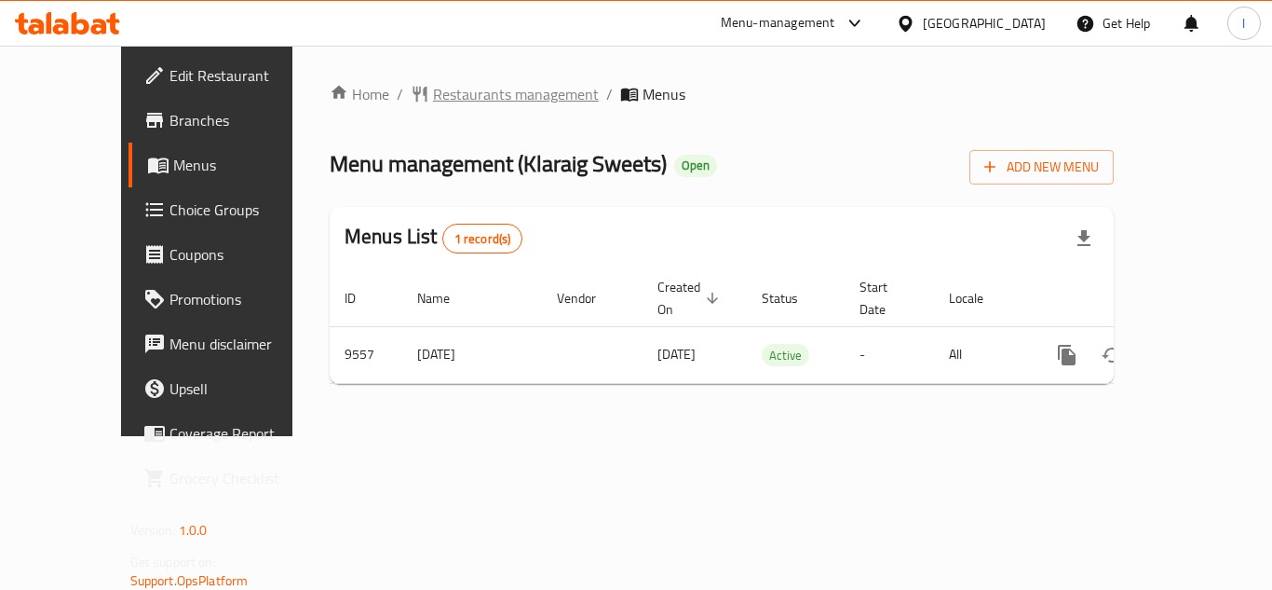
click at [433, 98] on span "Restaurants management" at bounding box center [516, 94] width 166 height 22
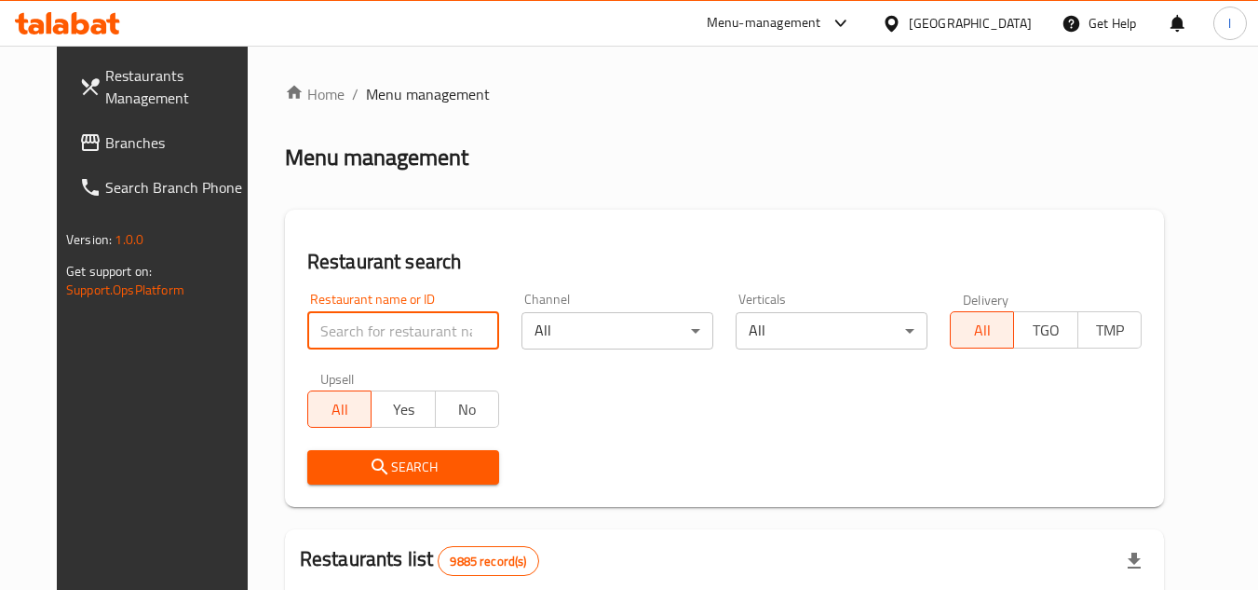
click at [351, 319] on input "search" at bounding box center [403, 330] width 192 height 37
paste input "5784"
type input "5784"
click at [407, 456] on span "Search" at bounding box center [403, 466] width 162 height 23
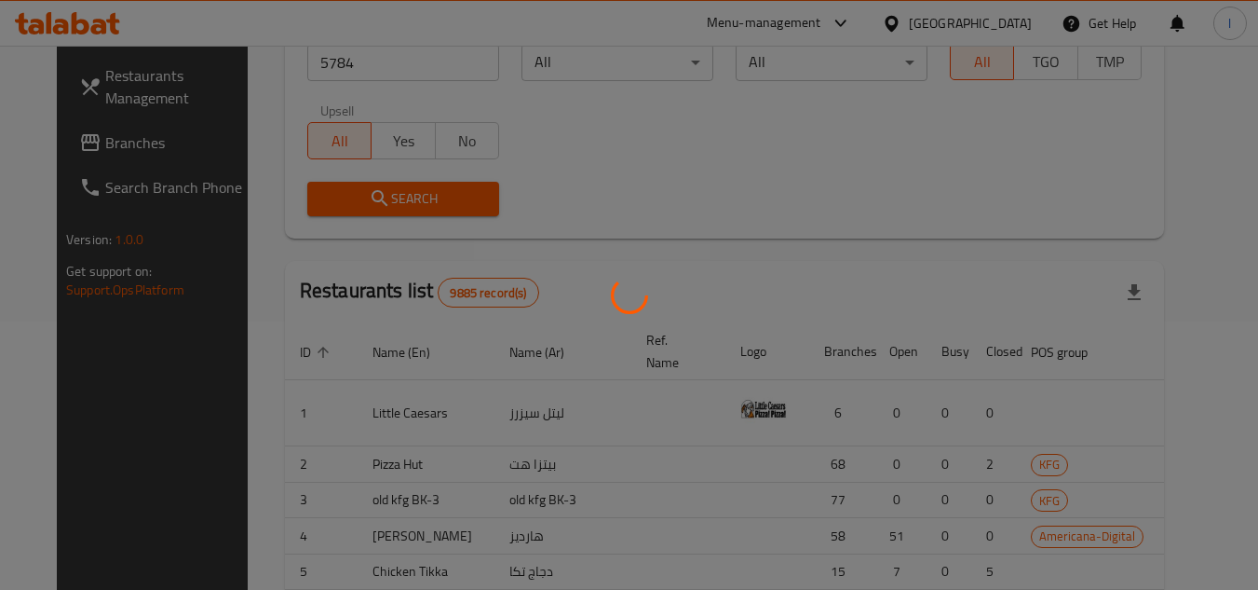
scroll to position [225, 0]
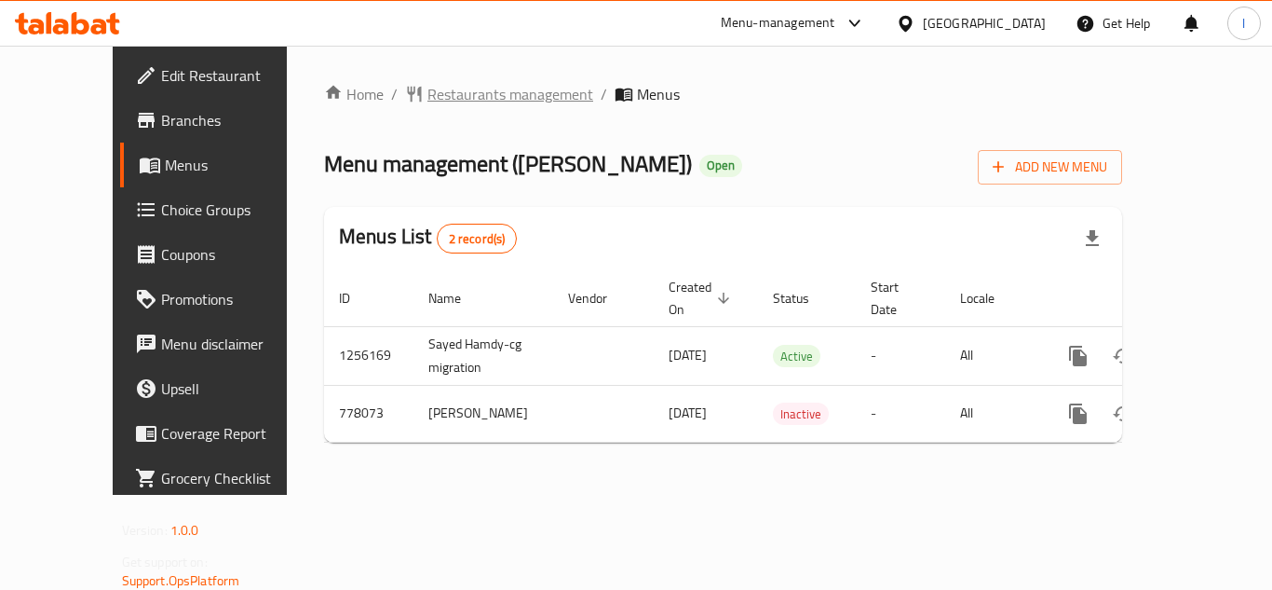
click at [459, 87] on span "Restaurants management" at bounding box center [510, 94] width 166 height 22
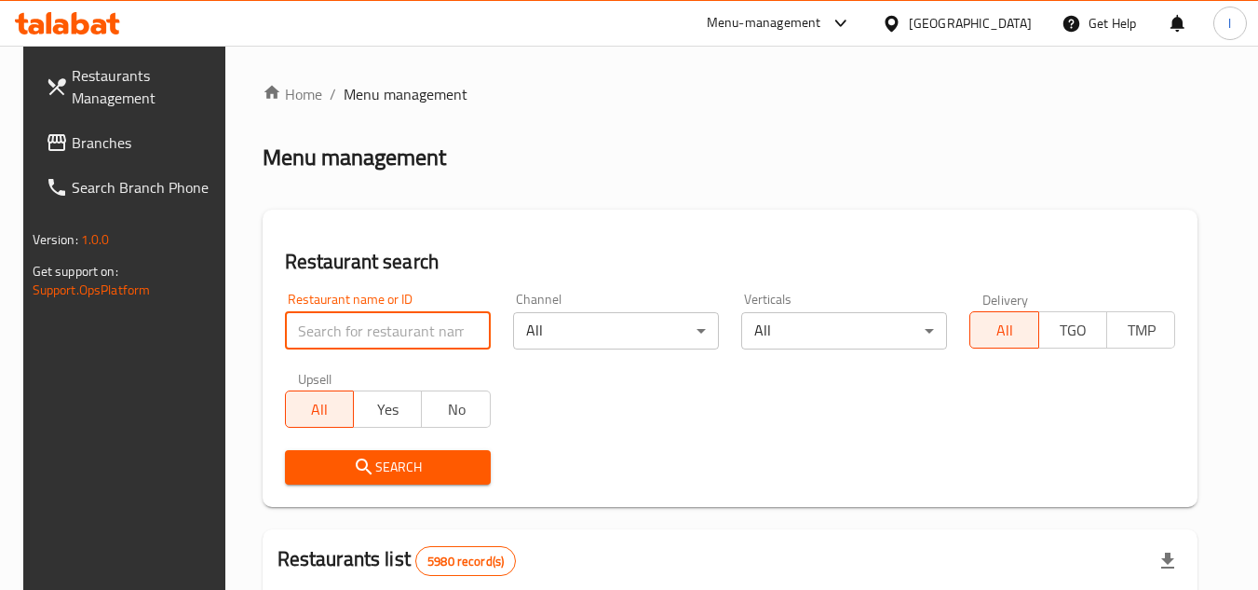
paste input "652420"
type input "652420"
click at [401, 457] on span "Search" at bounding box center [388, 466] width 176 height 23
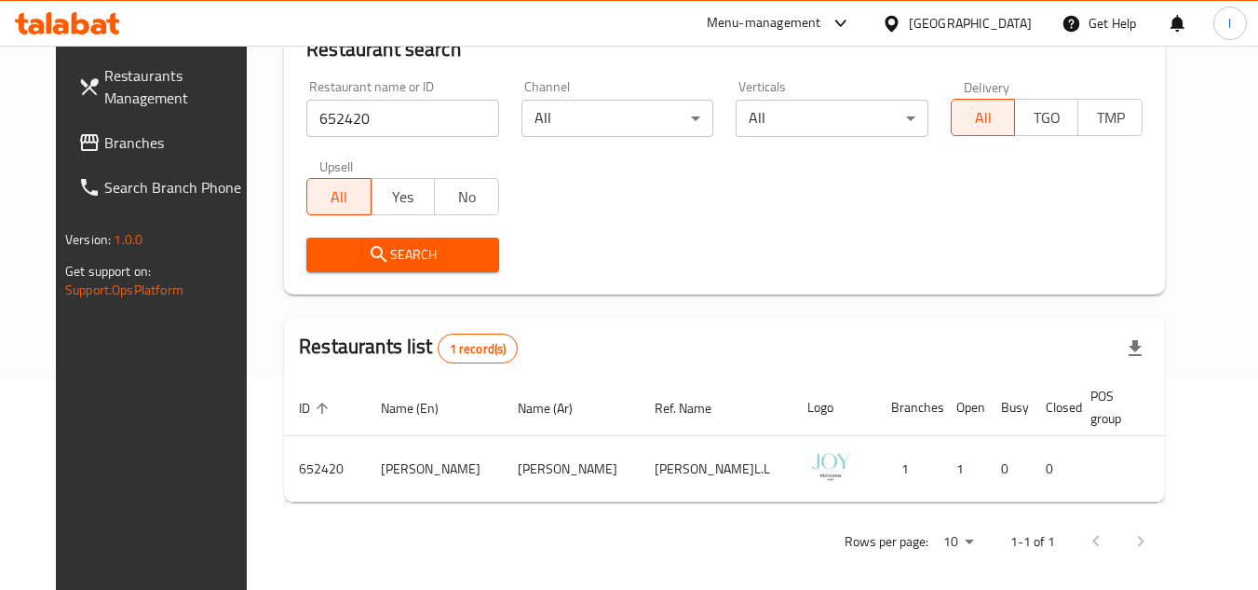
scroll to position [225, 0]
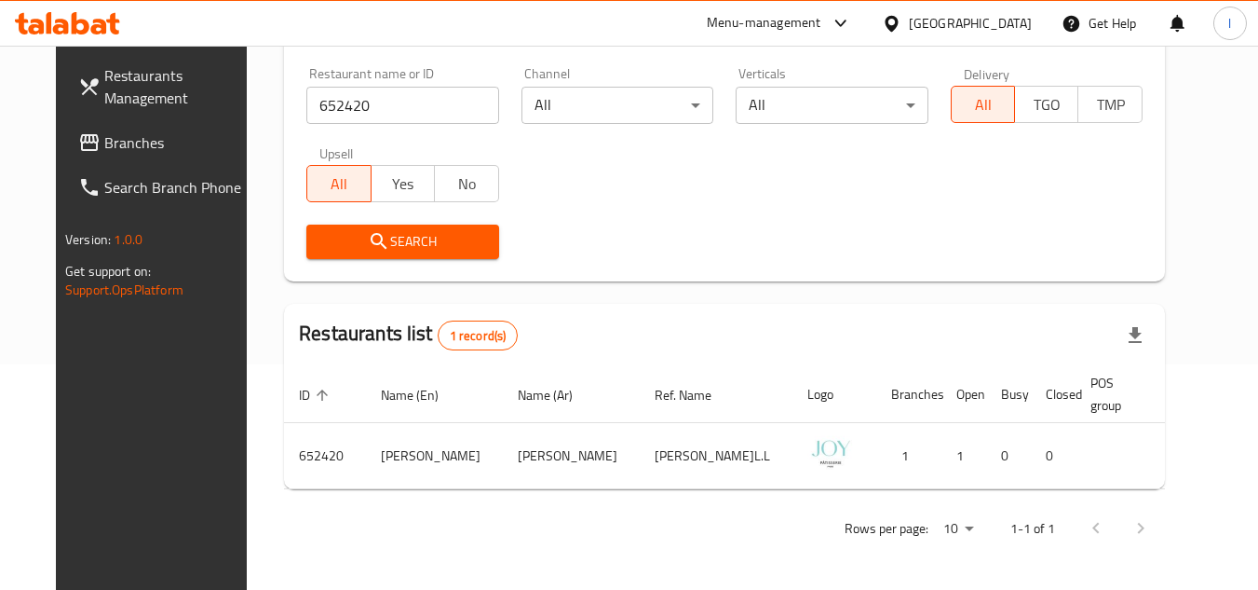
click at [109, 146] on span "Branches" at bounding box center [177, 142] width 147 height 22
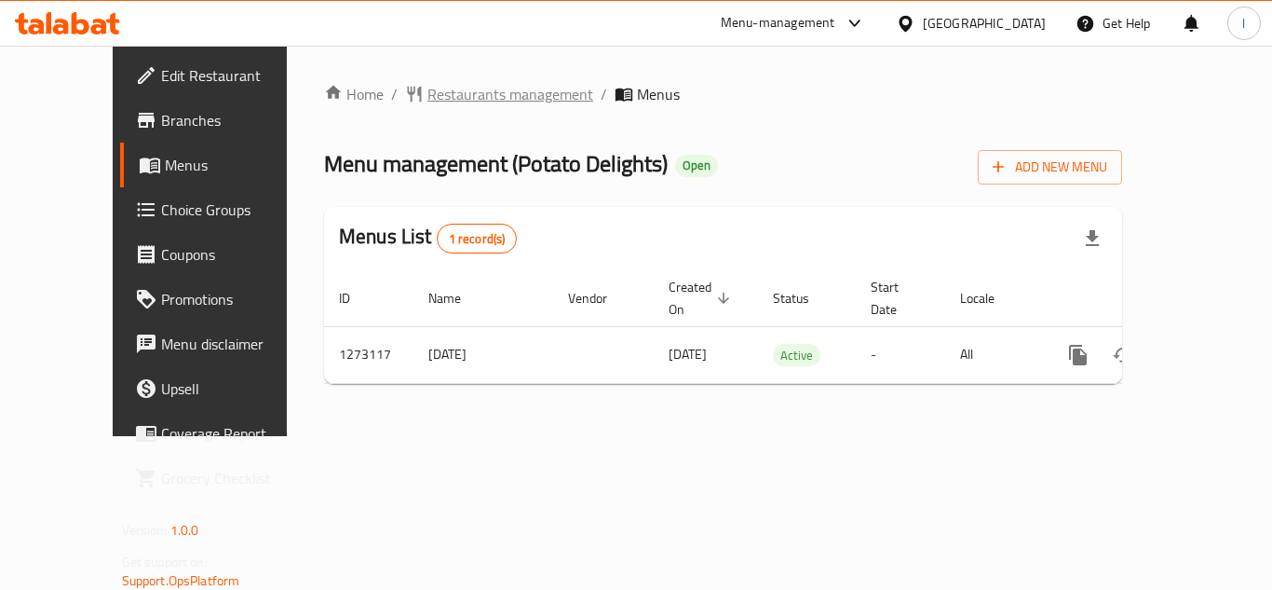
click at [442, 98] on span "Restaurants management" at bounding box center [510, 94] width 166 height 22
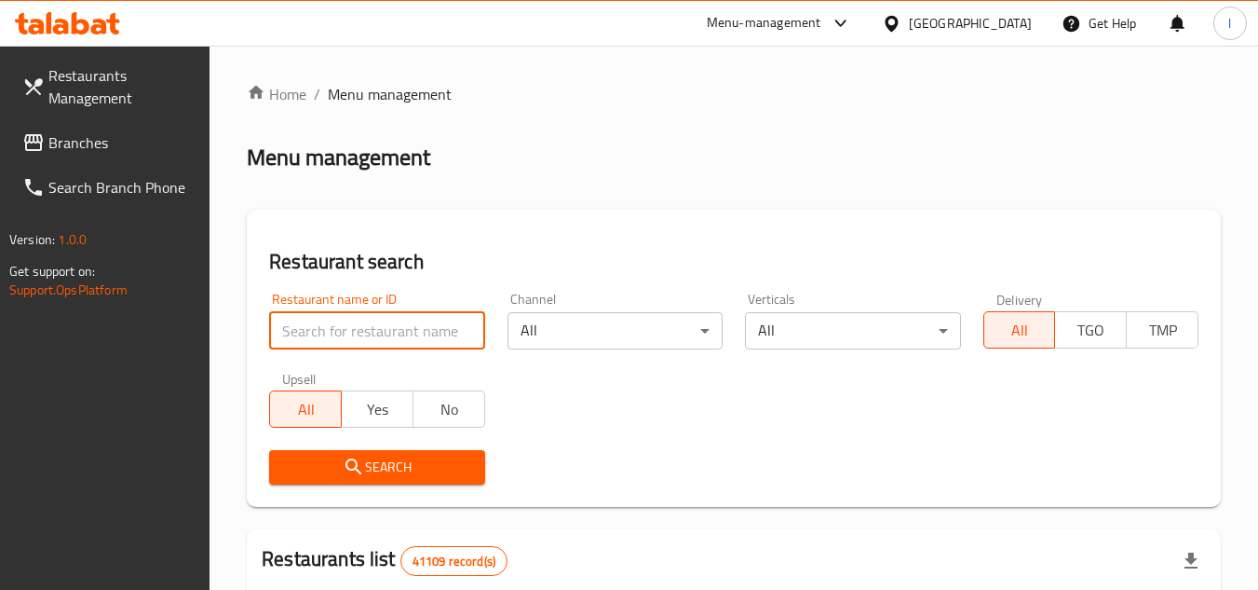
click at [365, 317] on input "search" at bounding box center [376, 330] width 215 height 37
paste input "690609"
type input "690609"
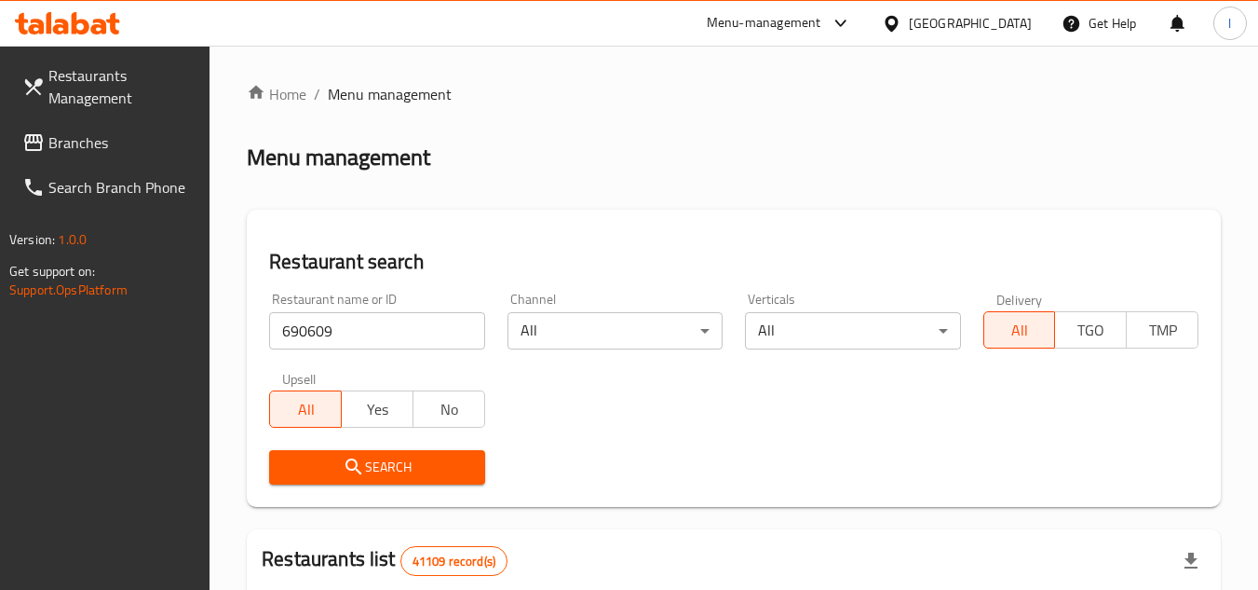
click at [401, 468] on span "Search" at bounding box center [376, 466] width 185 height 23
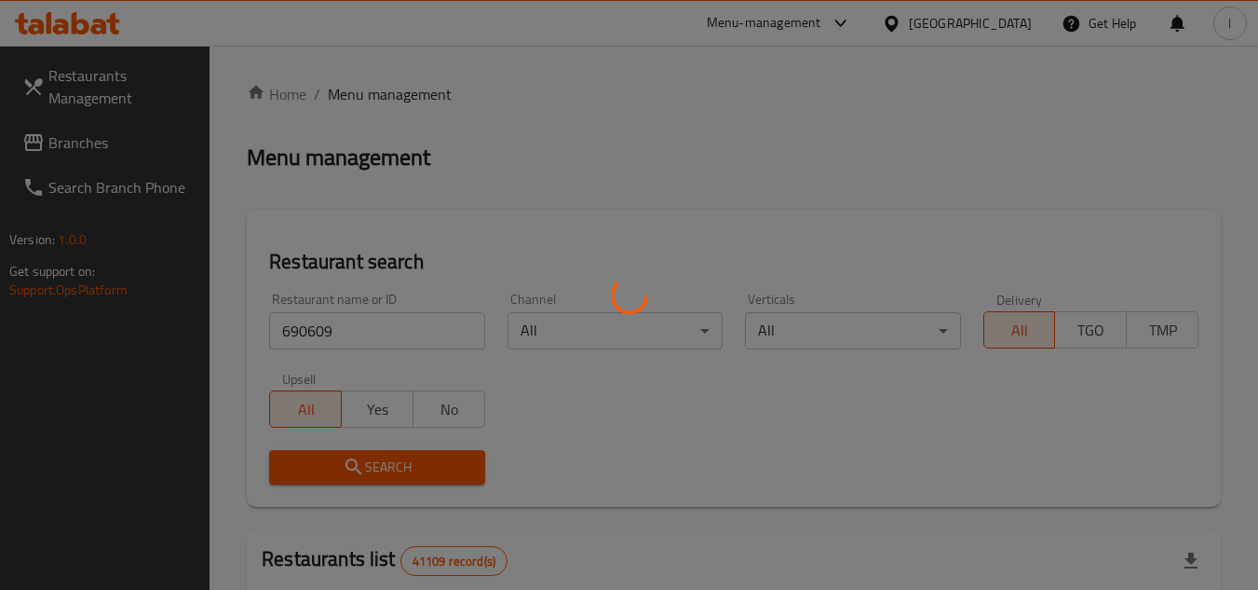
scroll to position [186, 0]
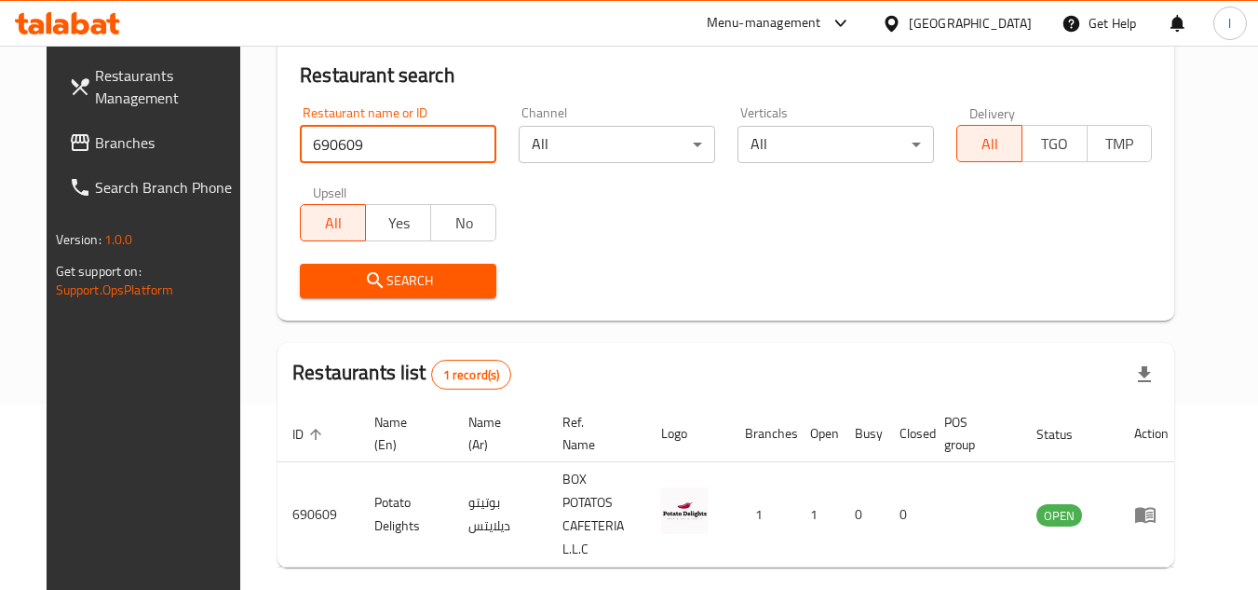
click at [387, 153] on input "690609" at bounding box center [398, 144] width 197 height 37
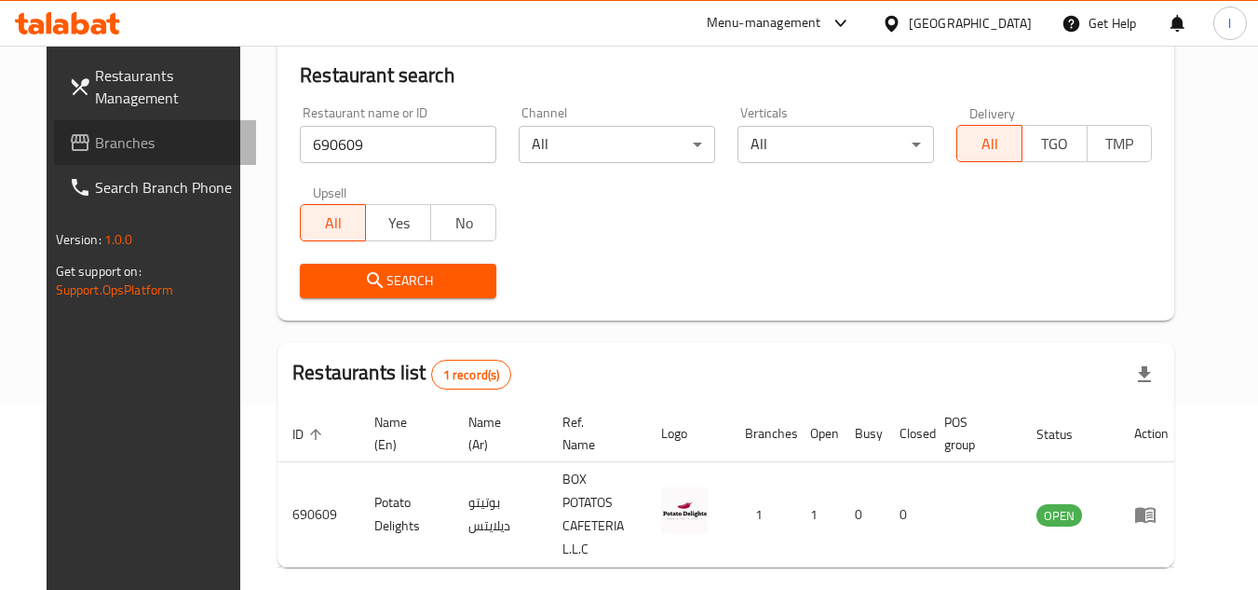
click at [122, 156] on link "Branches" at bounding box center [155, 142] width 203 height 45
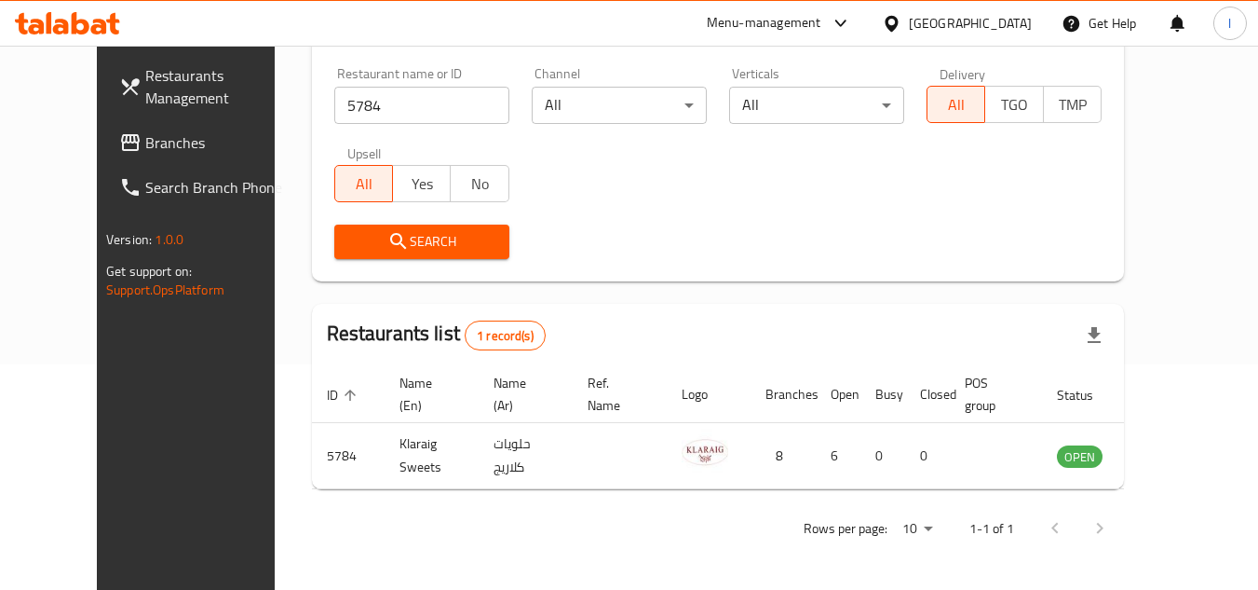
scroll to position [225, 0]
click at [145, 131] on span "Branches" at bounding box center [218, 142] width 147 height 22
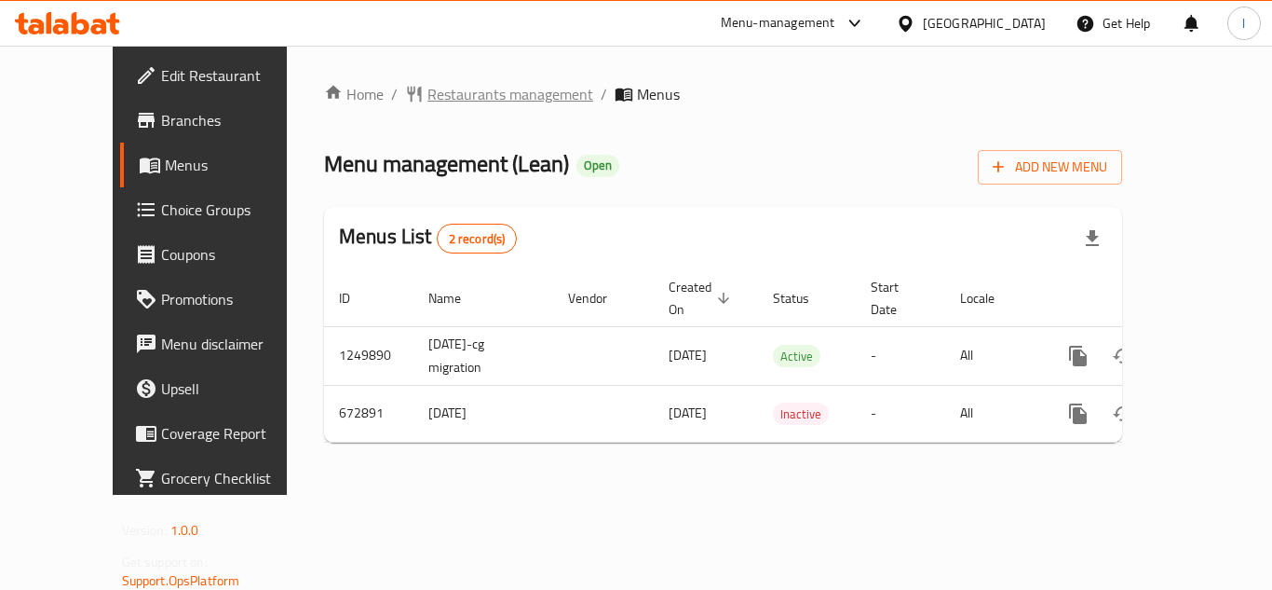
click at [427, 99] on span "Restaurants management" at bounding box center [510, 94] width 166 height 22
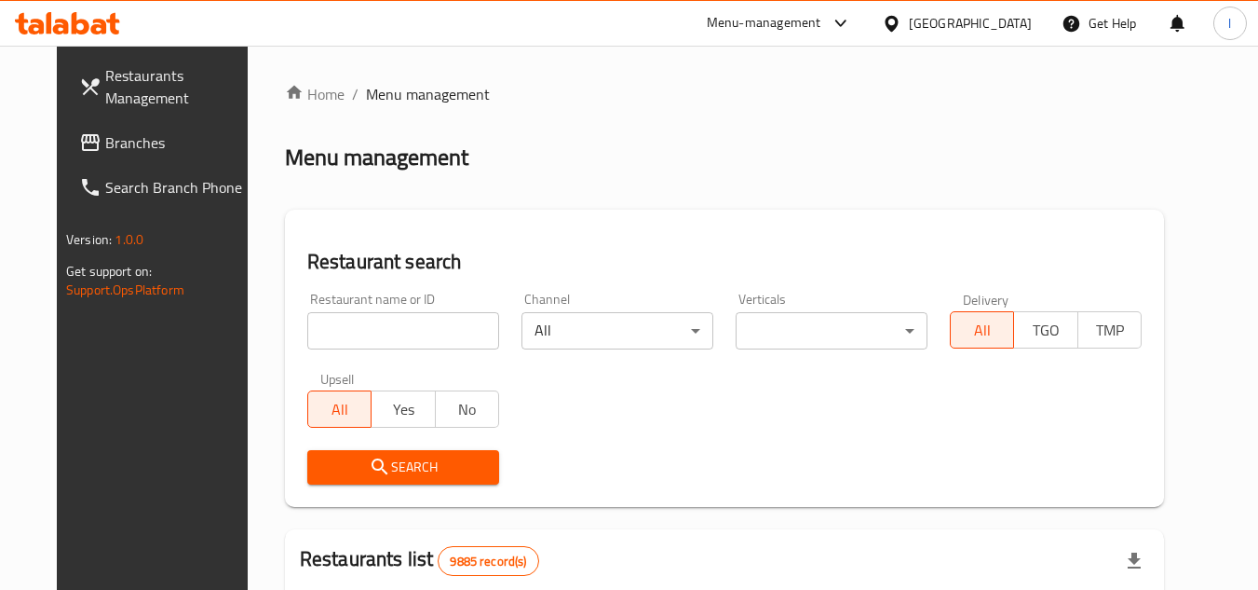
click at [385, 324] on input "search" at bounding box center [403, 330] width 192 height 37
paste input "642305"
type input "642305"
click at [392, 465] on span "Search" at bounding box center [403, 466] width 162 height 23
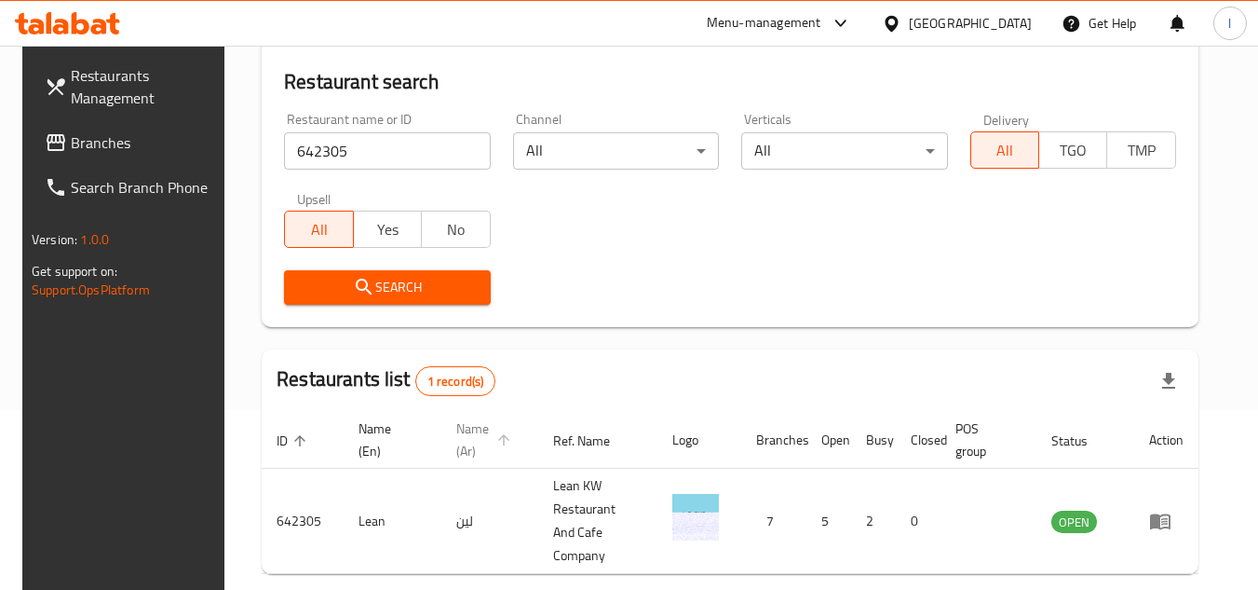
scroll to position [241, 0]
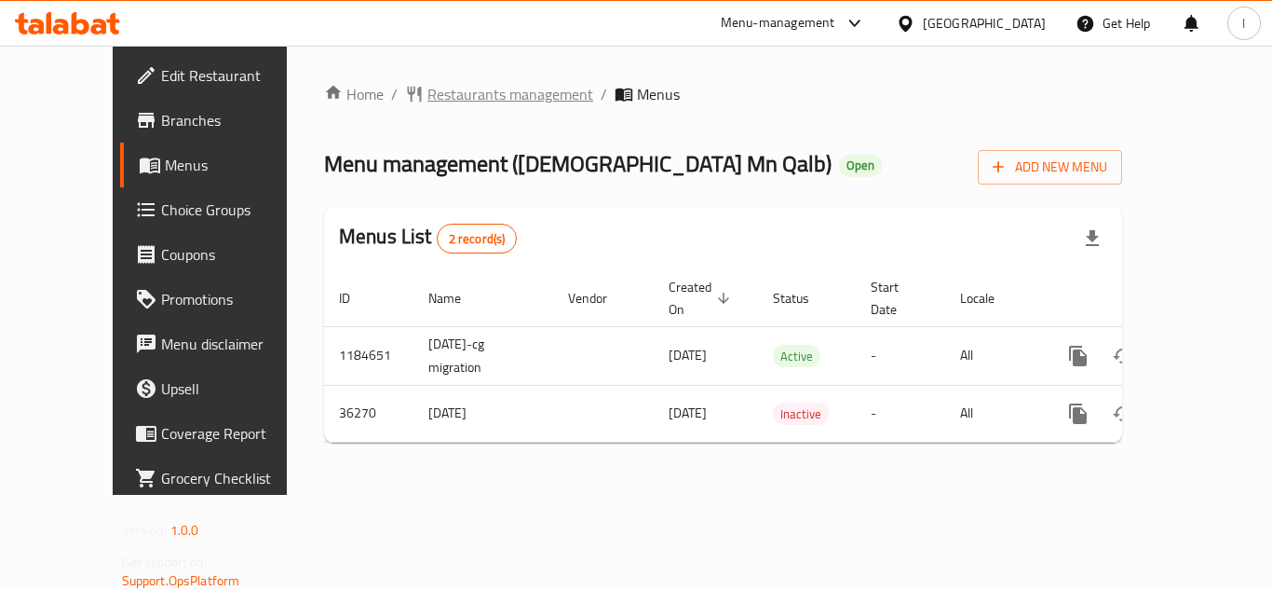
click at [466, 93] on span "Restaurants management" at bounding box center [510, 94] width 166 height 22
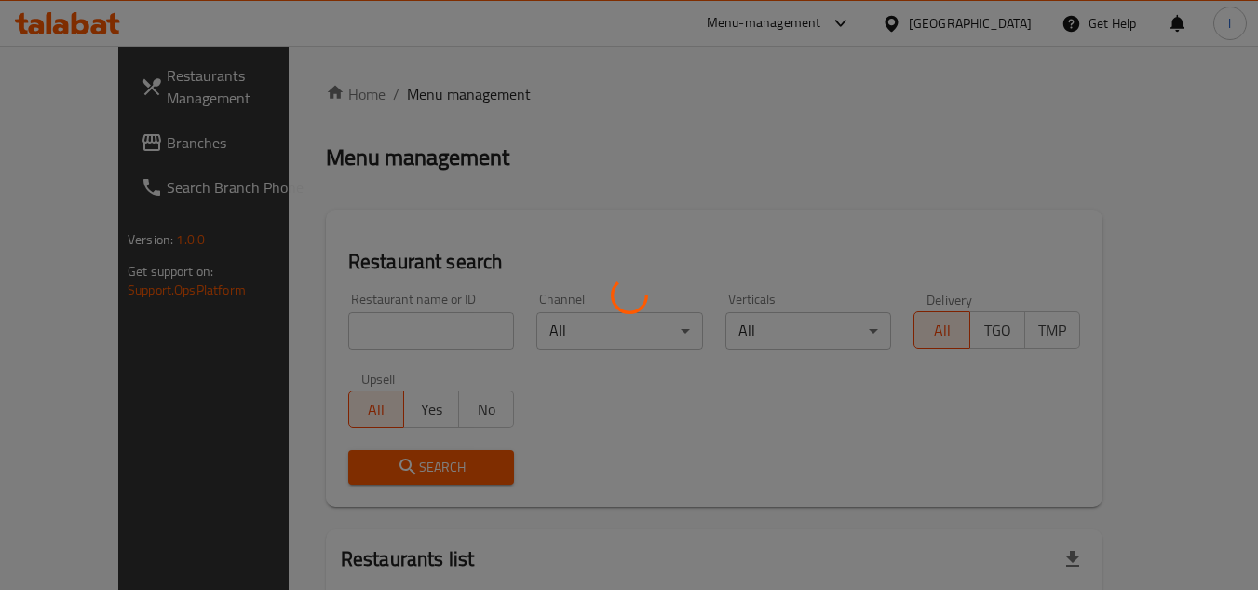
click at [356, 315] on div at bounding box center [629, 295] width 1258 height 590
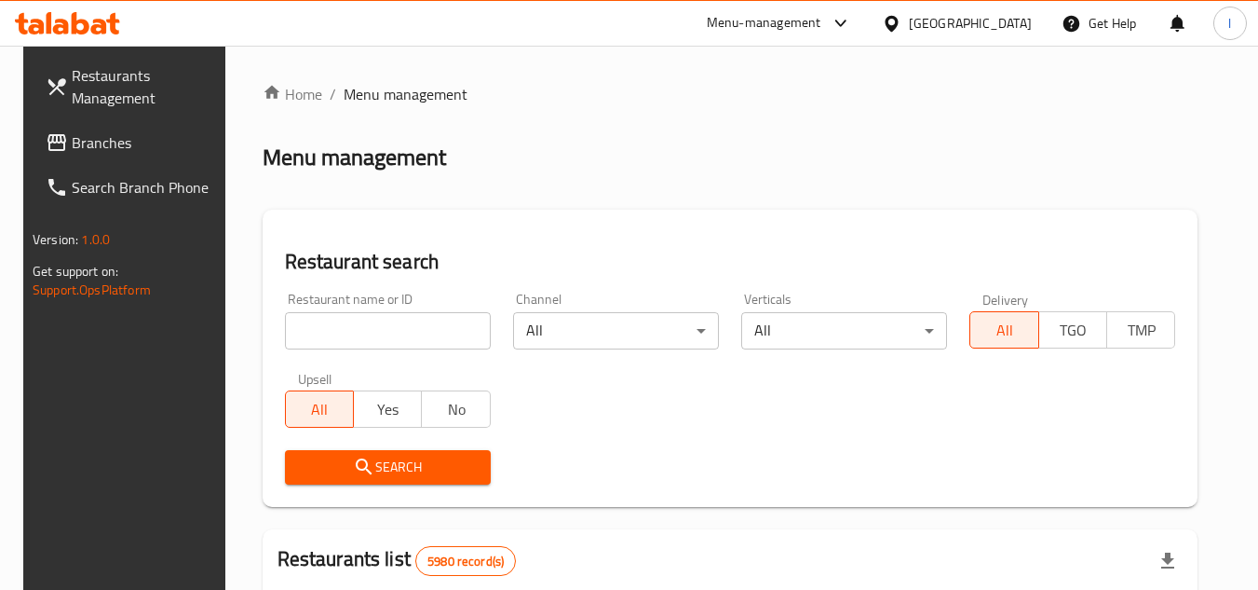
click at [359, 321] on input "search" at bounding box center [388, 330] width 206 height 37
paste input "18775"
type input "18775"
click at [406, 461] on span "Search" at bounding box center [388, 466] width 176 height 23
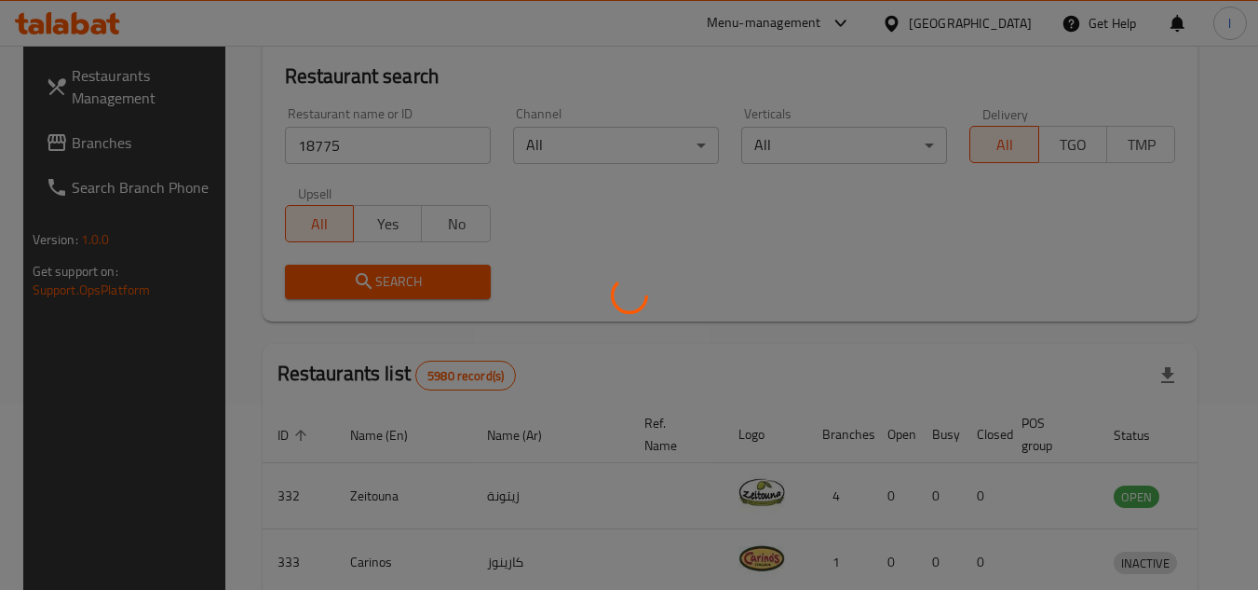
scroll to position [186, 0]
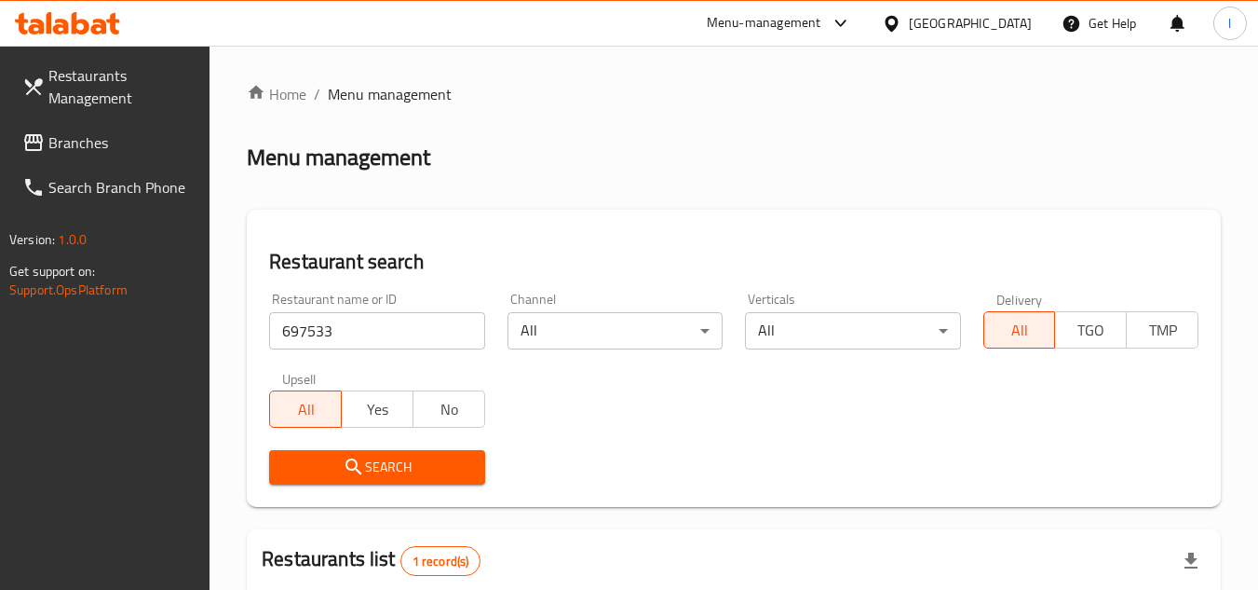
scroll to position [265, 0]
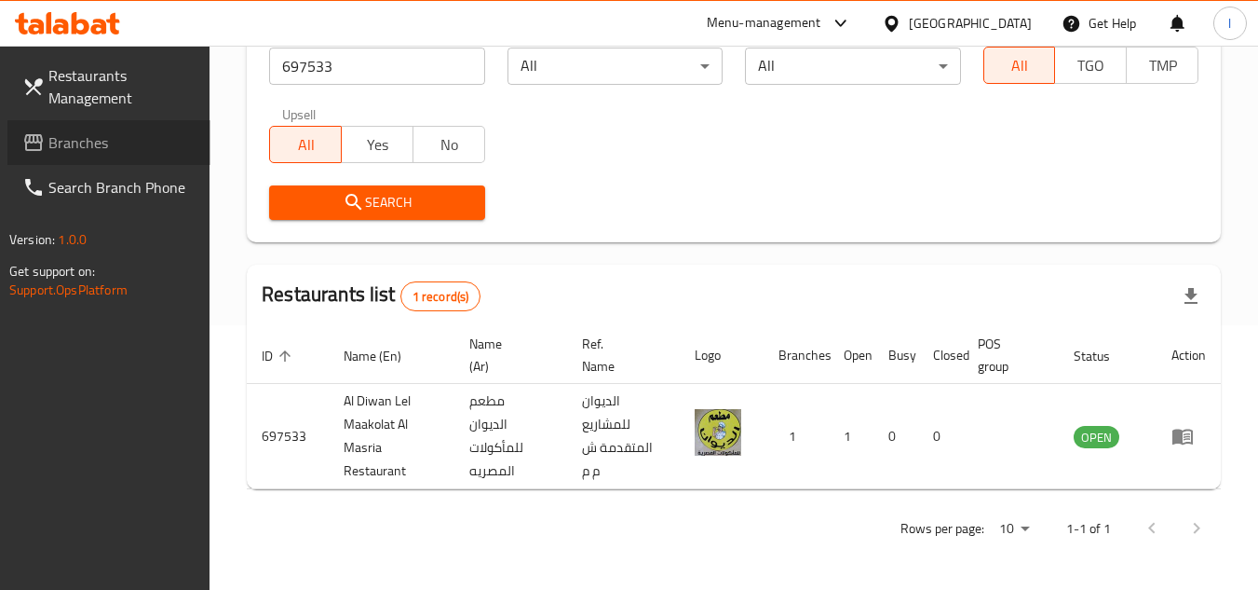
click at [180, 142] on span "Branches" at bounding box center [121, 142] width 147 height 22
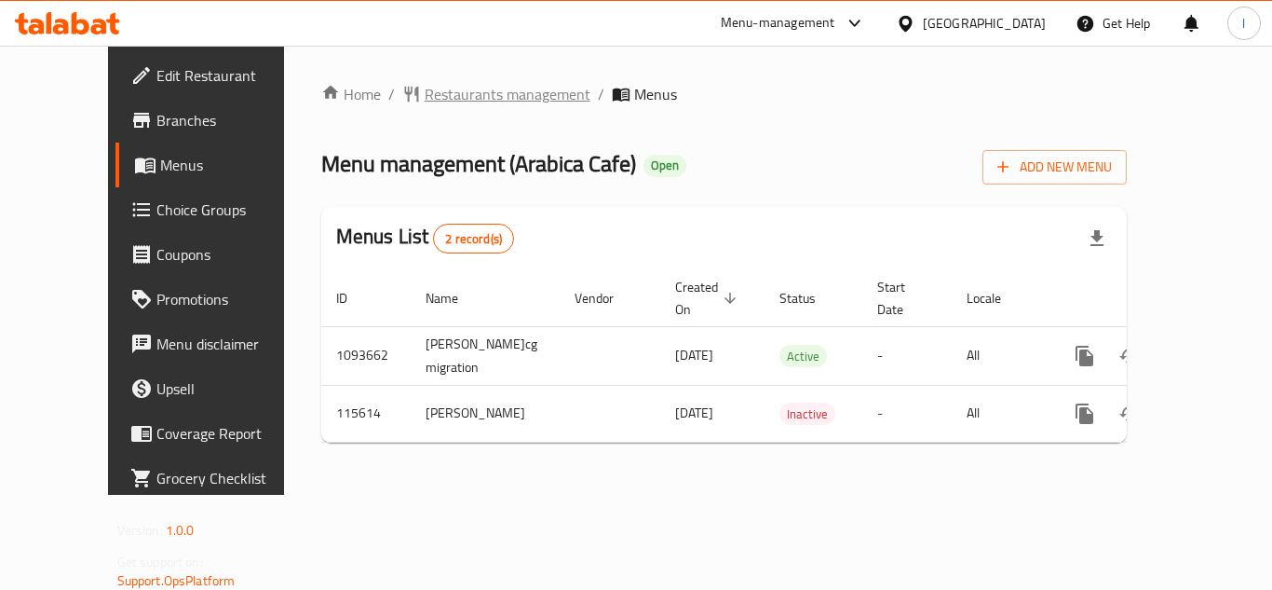
click at [428, 101] on span "Restaurants management" at bounding box center [508, 94] width 166 height 22
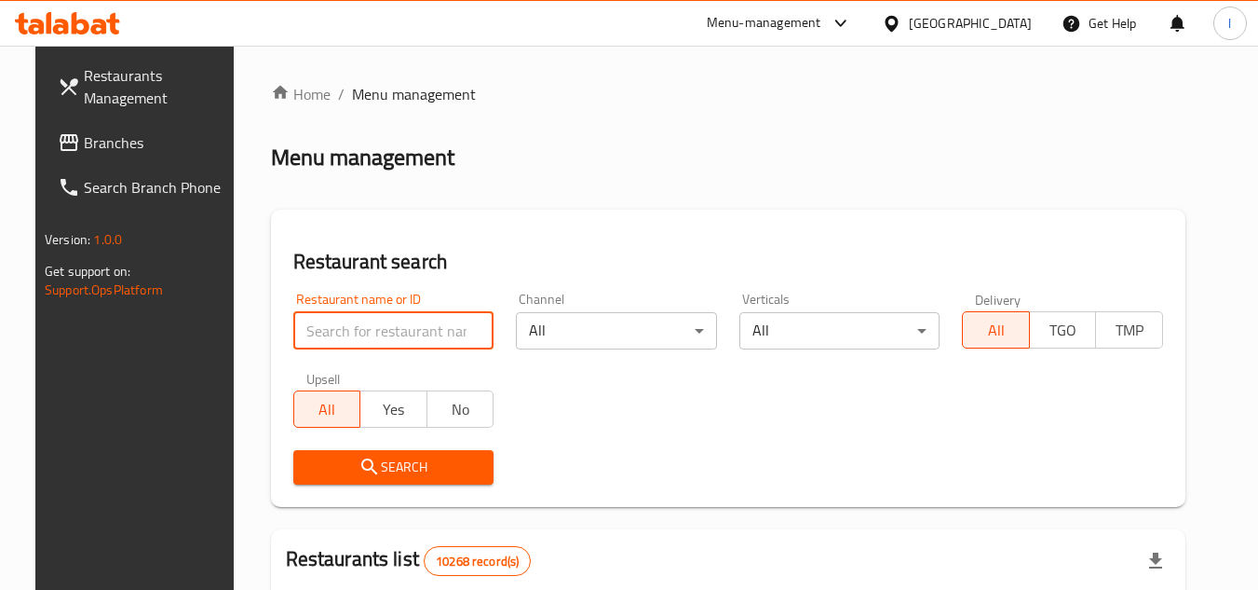
drag, startPoint x: 428, startPoint y: 101, endPoint x: 322, endPoint y: 320, distance: 244.1
click at [322, 320] on input "search" at bounding box center [393, 330] width 201 height 37
paste input "610610"
type input "610610"
click at [407, 462] on span "Search" at bounding box center [393, 466] width 171 height 23
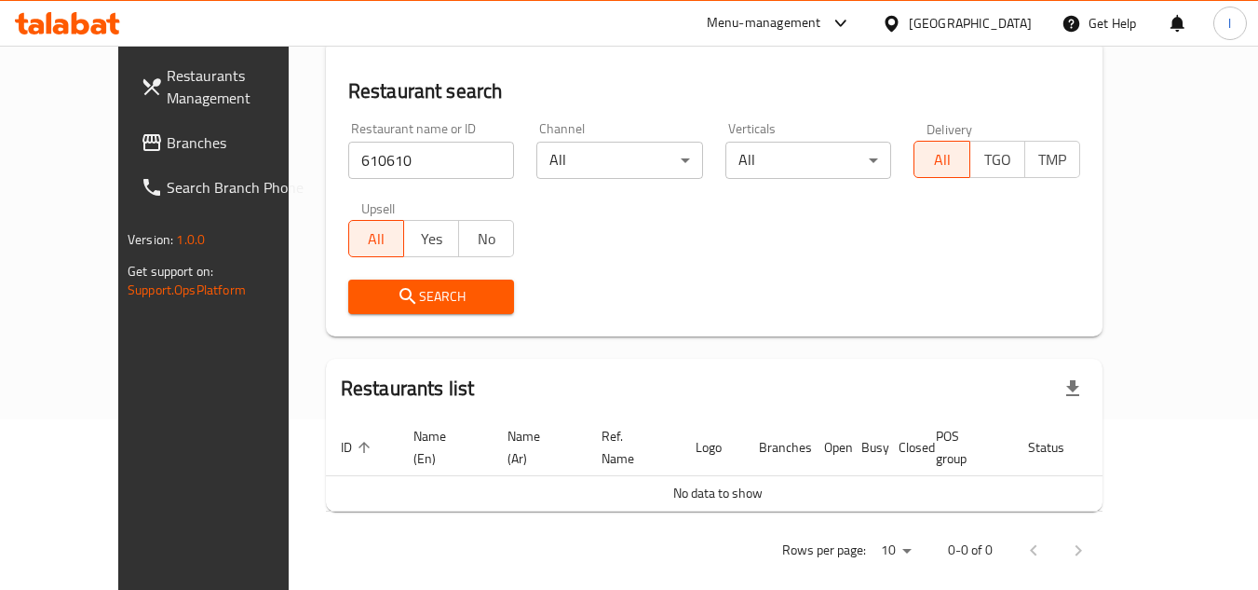
scroll to position [171, 0]
click at [457, 306] on span "Search" at bounding box center [431, 295] width 137 height 23
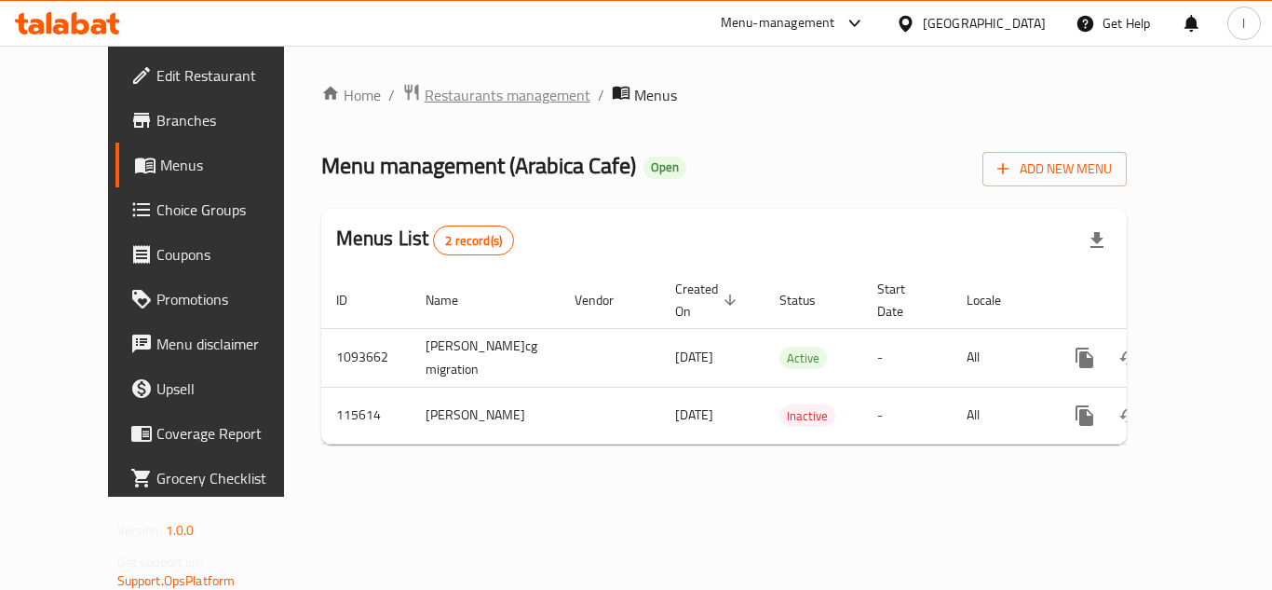
click at [438, 84] on span "Restaurants management" at bounding box center [508, 95] width 166 height 22
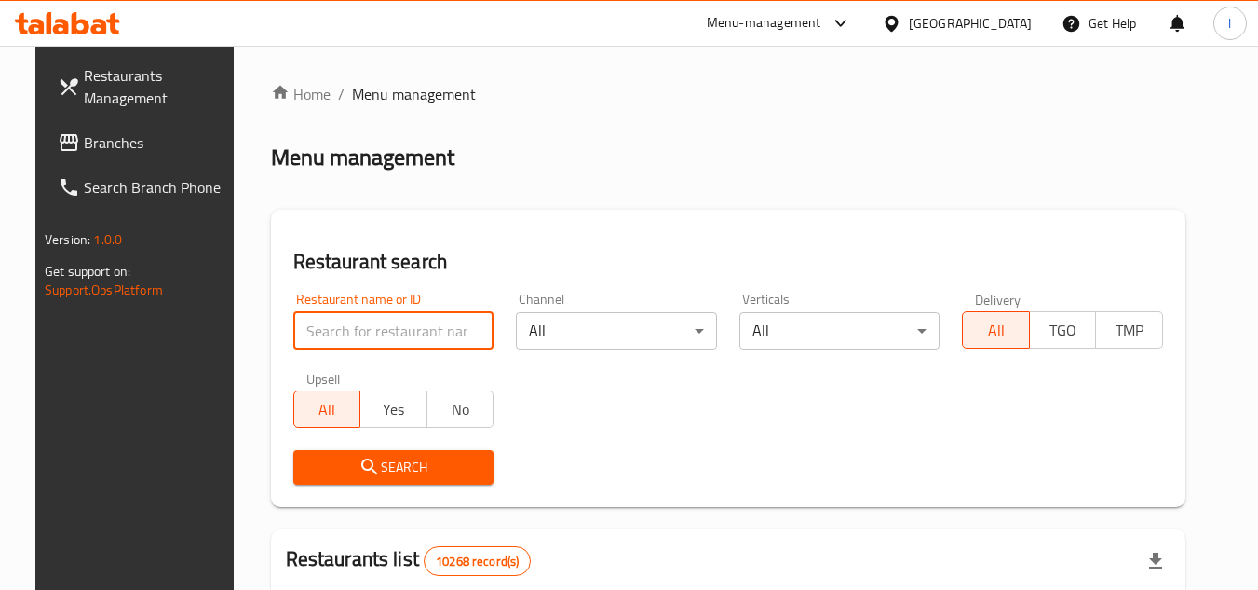
click at [331, 329] on input "search" at bounding box center [393, 330] width 201 height 37
paste input "605718"
type input "605718"
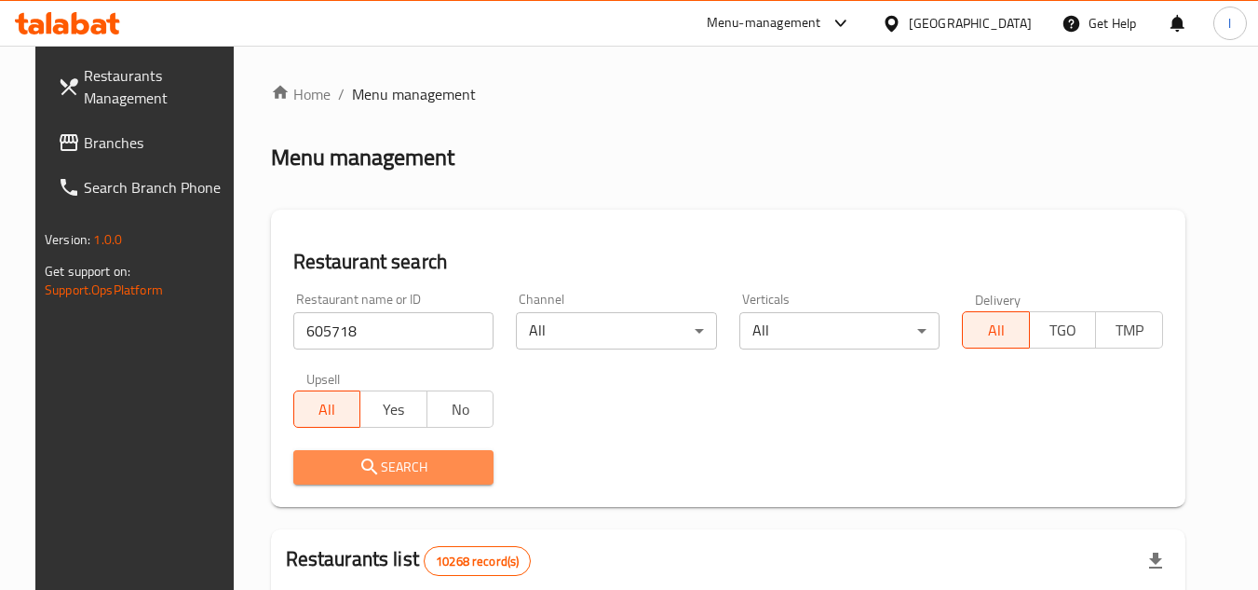
click at [414, 461] on span "Search" at bounding box center [393, 466] width 171 height 23
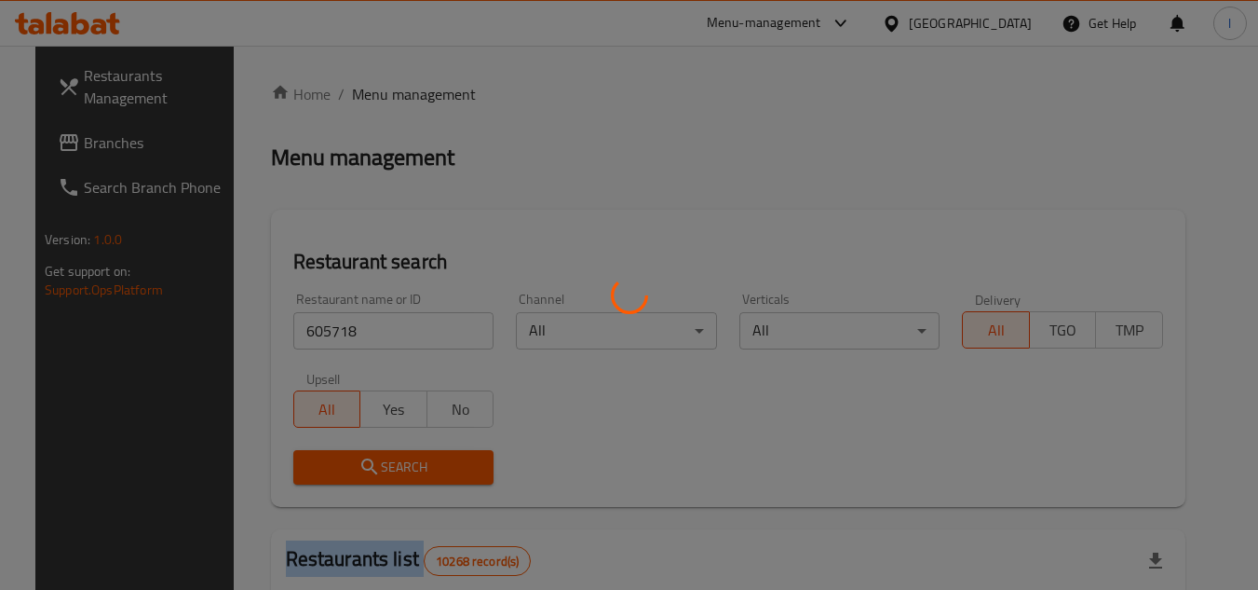
click at [414, 461] on div at bounding box center [629, 295] width 1258 height 590
click at [625, 448] on div at bounding box center [629, 295] width 1258 height 590
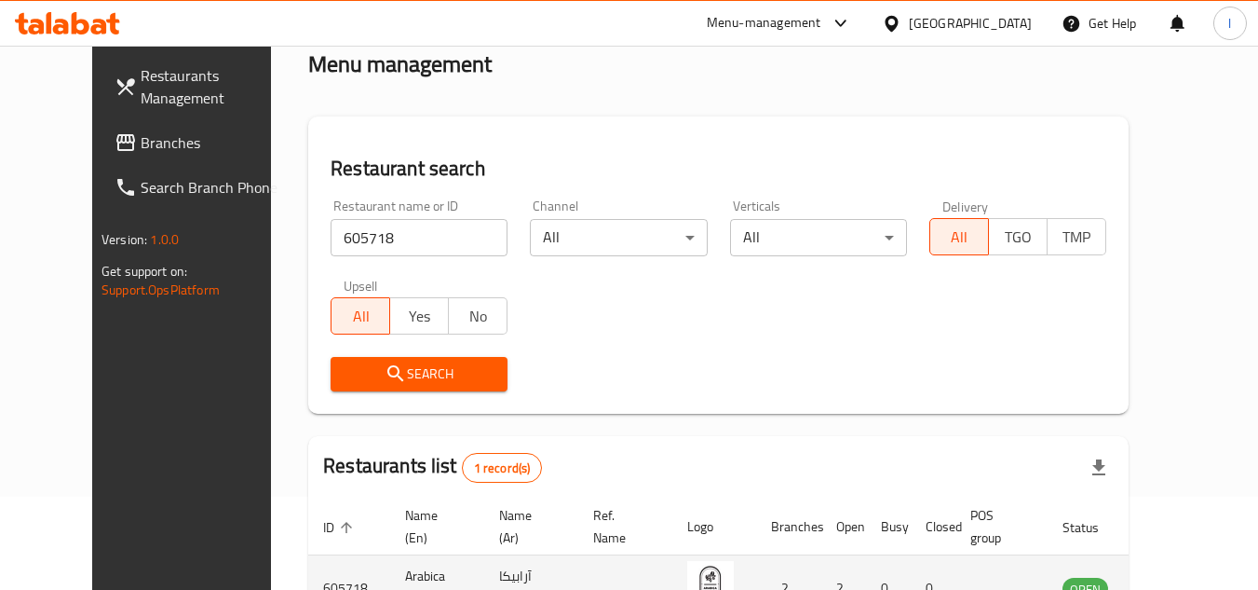
scroll to position [225, 0]
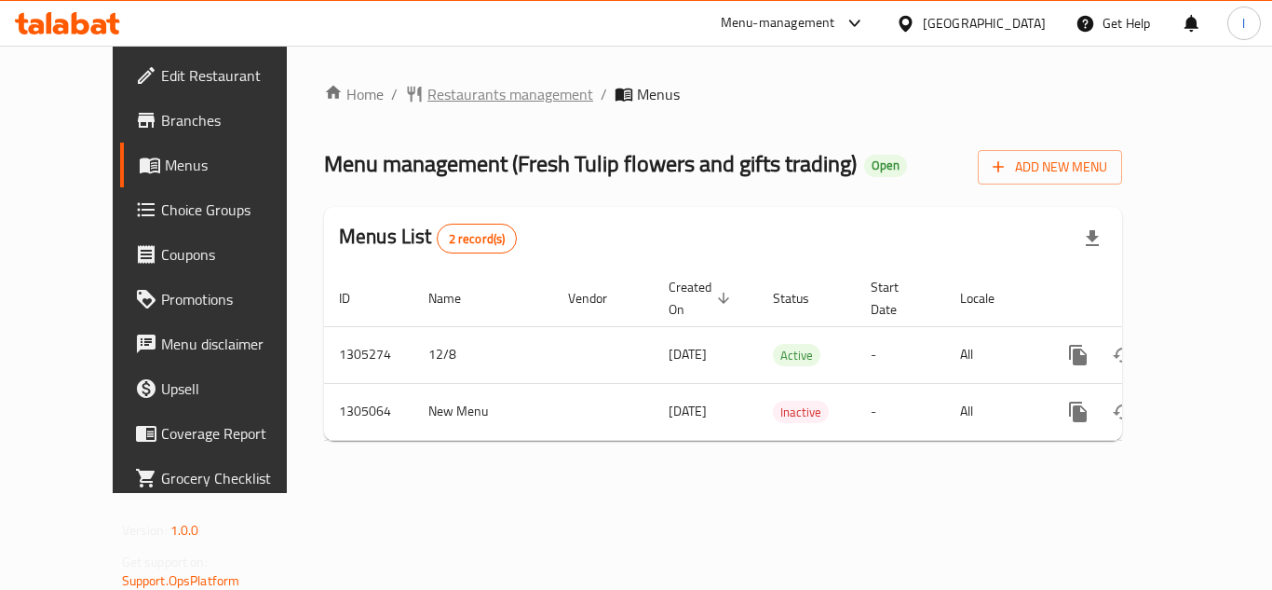
click at [447, 95] on span "Restaurants management" at bounding box center [510, 94] width 166 height 22
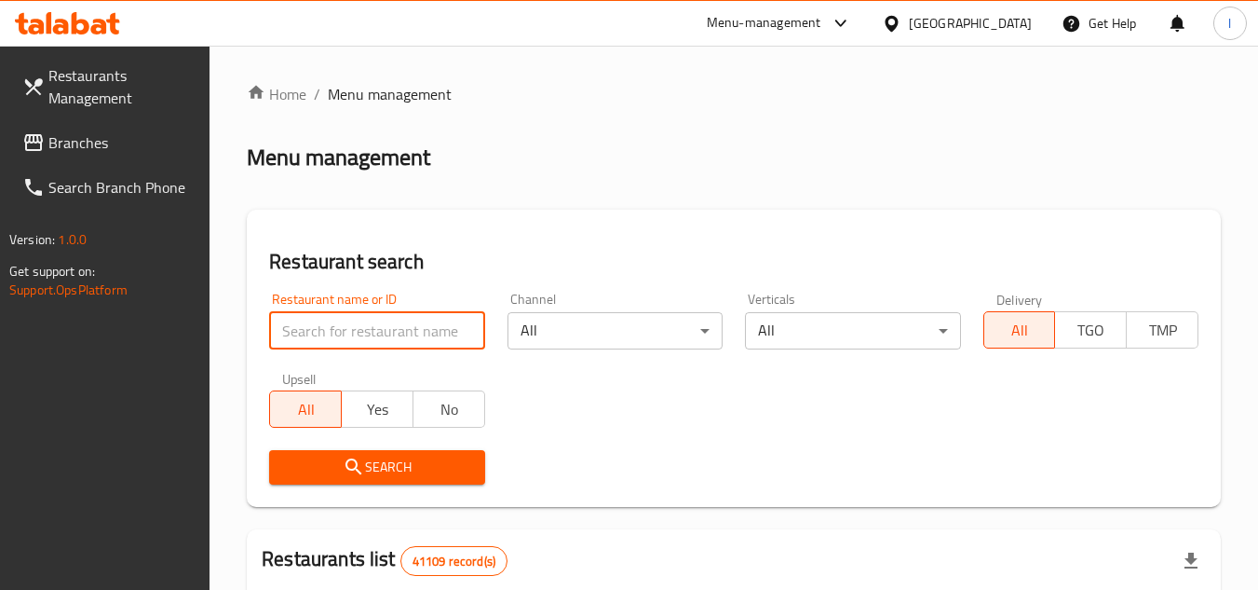
click at [383, 322] on input "search" at bounding box center [376, 330] width 215 height 37
paste input "703546"
type input "703546"
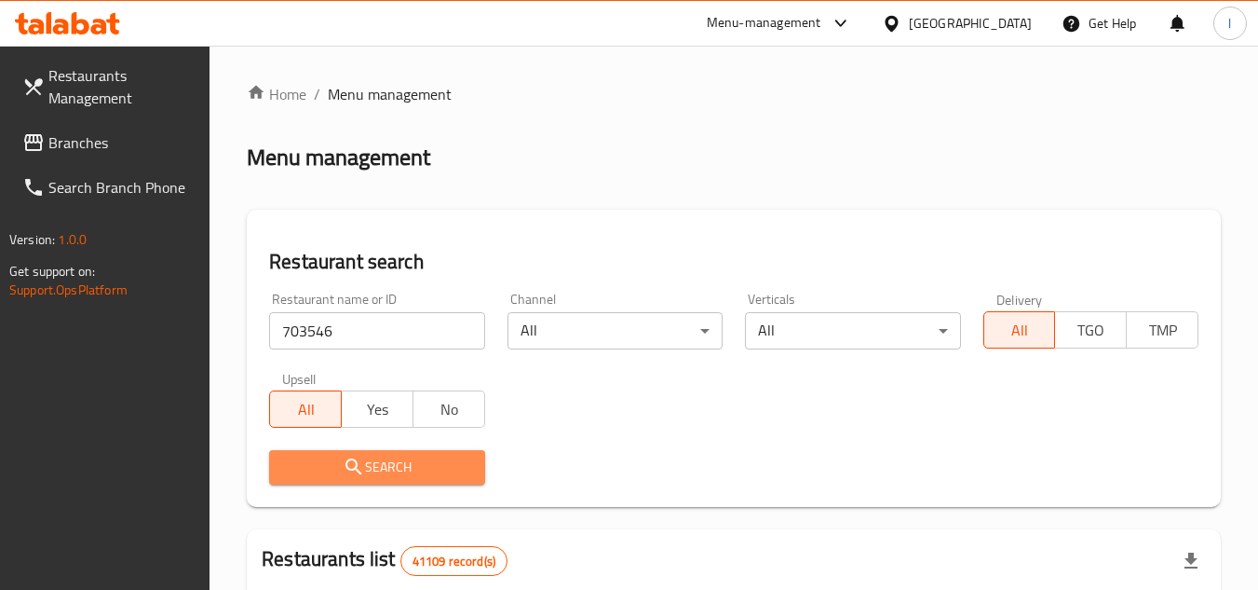
click at [387, 457] on span "Search" at bounding box center [376, 466] width 185 height 23
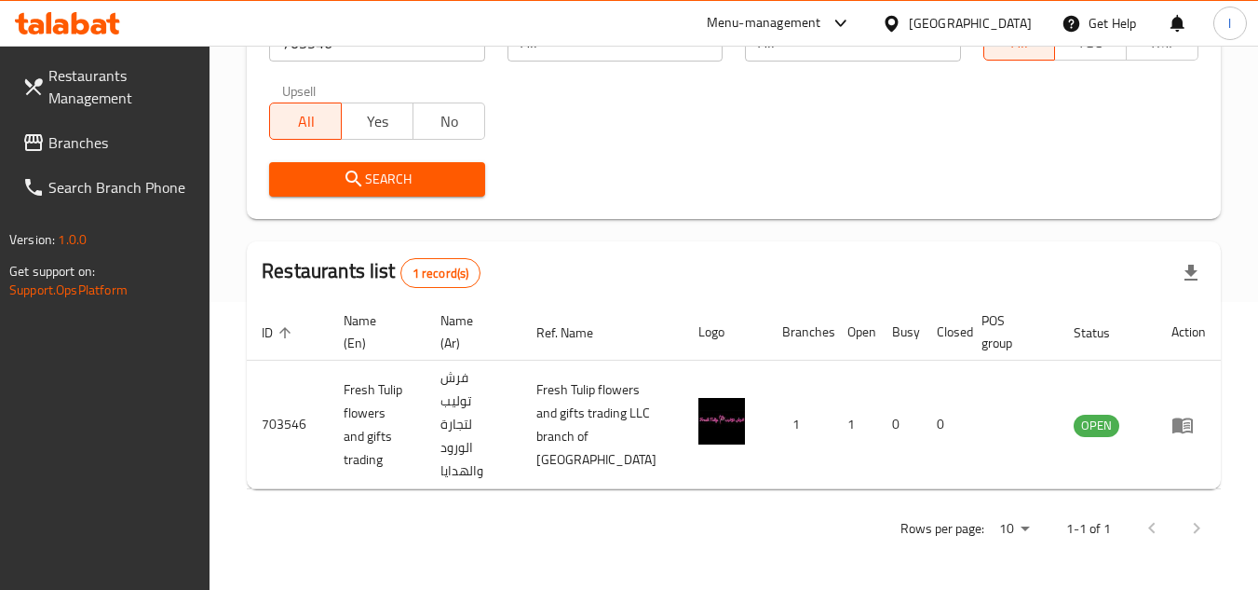
scroll to position [288, 0]
click at [151, 137] on span "Branches" at bounding box center [121, 142] width 147 height 22
click at [118, 129] on link "Branches" at bounding box center [108, 142] width 203 height 45
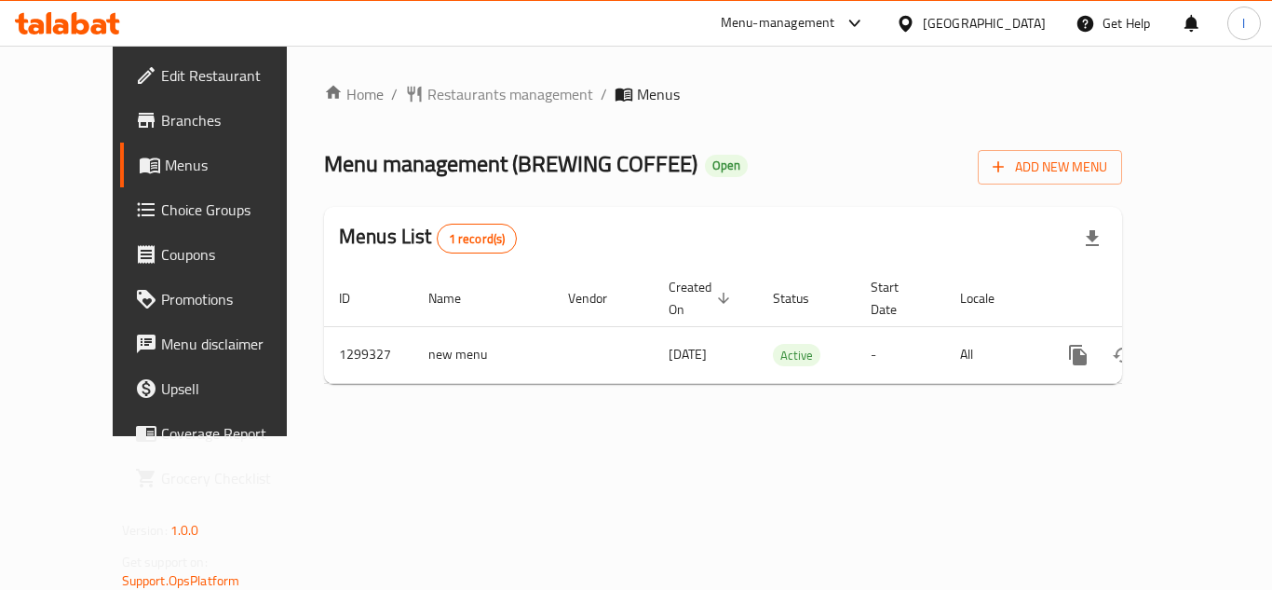
click at [427, 93] on span "Restaurants management" at bounding box center [510, 94] width 166 height 22
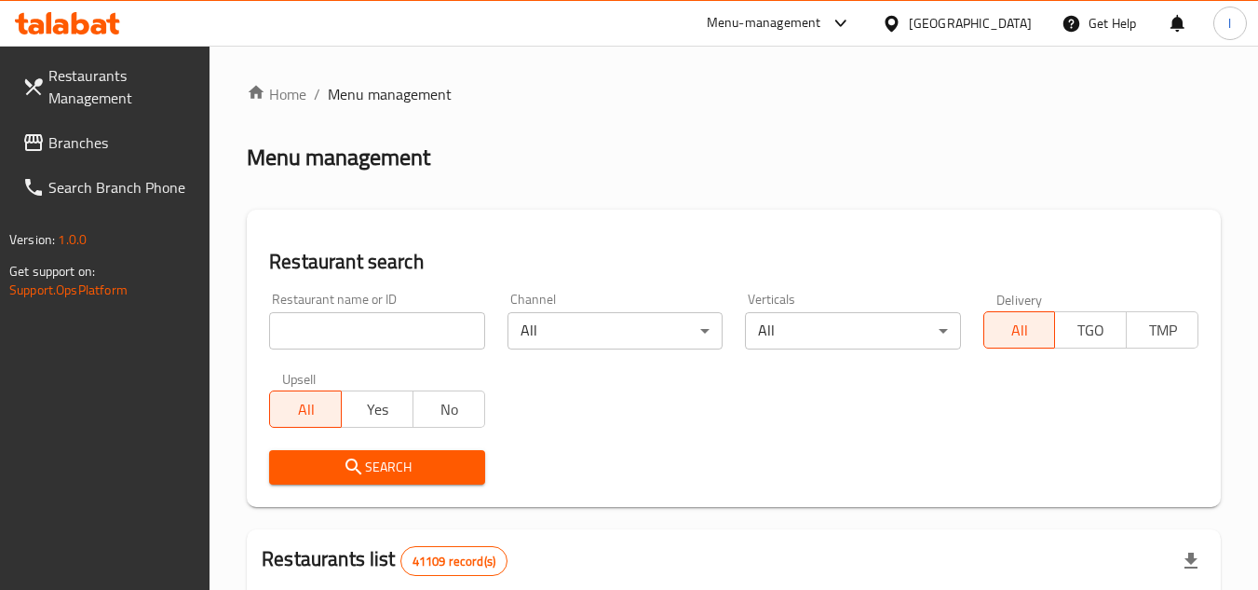
click at [385, 326] on input "search" at bounding box center [376, 330] width 215 height 37
paste input "701285"
type input "701285"
click at [400, 453] on button "Search" at bounding box center [376, 467] width 215 height 34
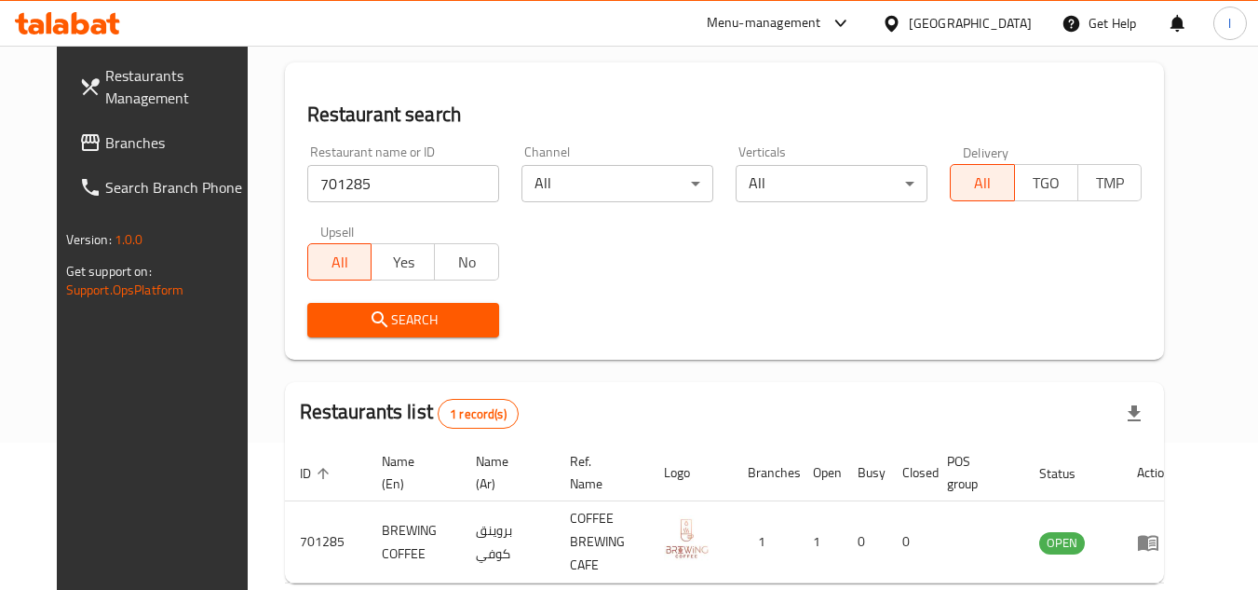
scroll to position [186, 0]
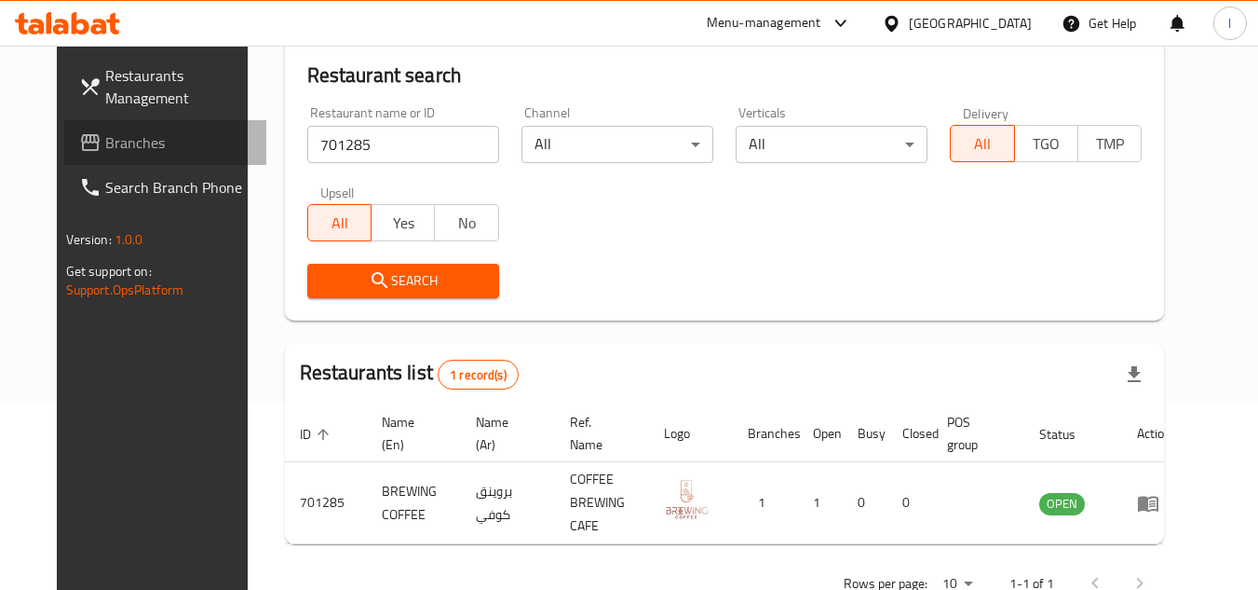
click at [129, 143] on span "Branches" at bounding box center [178, 142] width 147 height 22
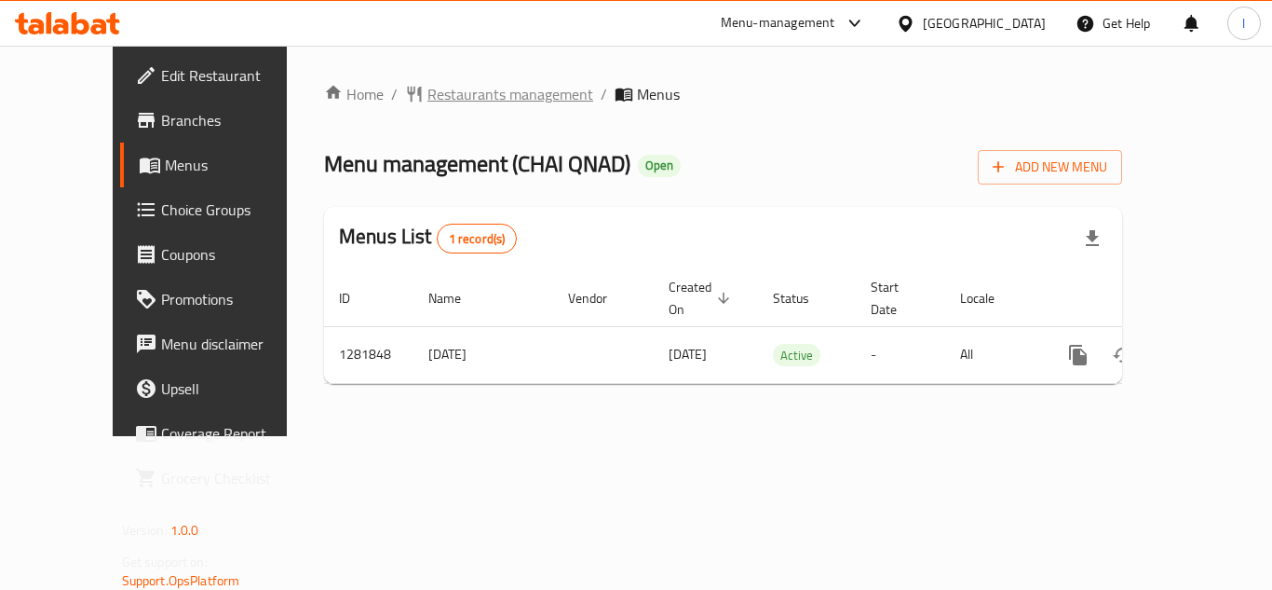
click at [427, 90] on span "Restaurants management" at bounding box center [510, 94] width 166 height 22
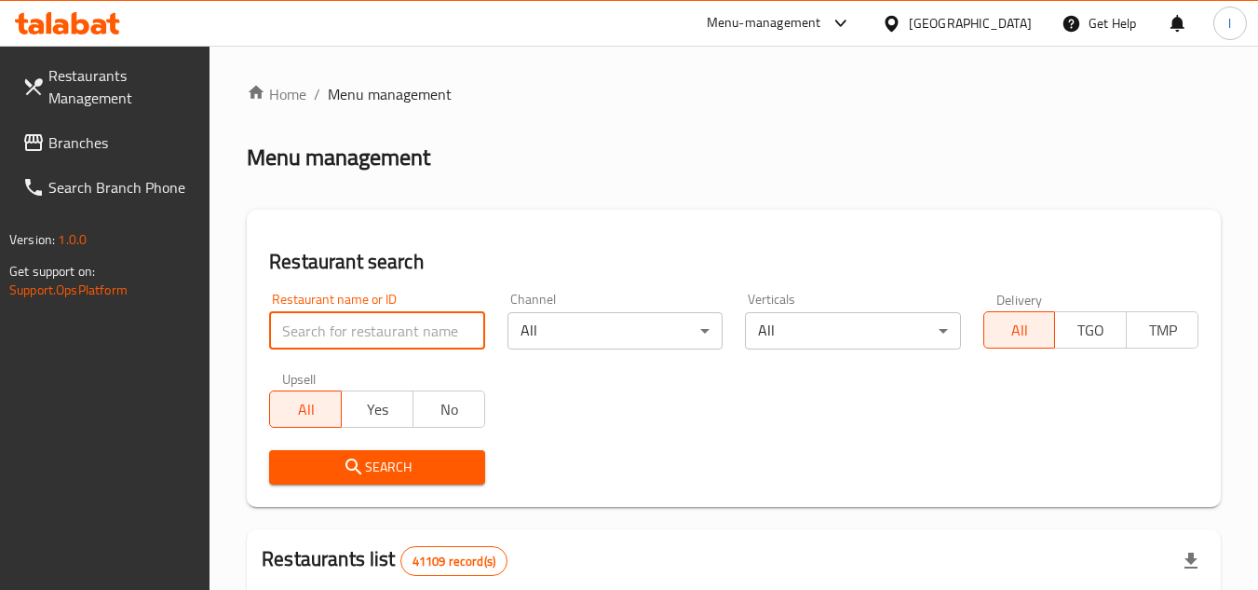
click at [342, 326] on input "search" at bounding box center [376, 330] width 215 height 37
paste input "694563"
type input "694563"
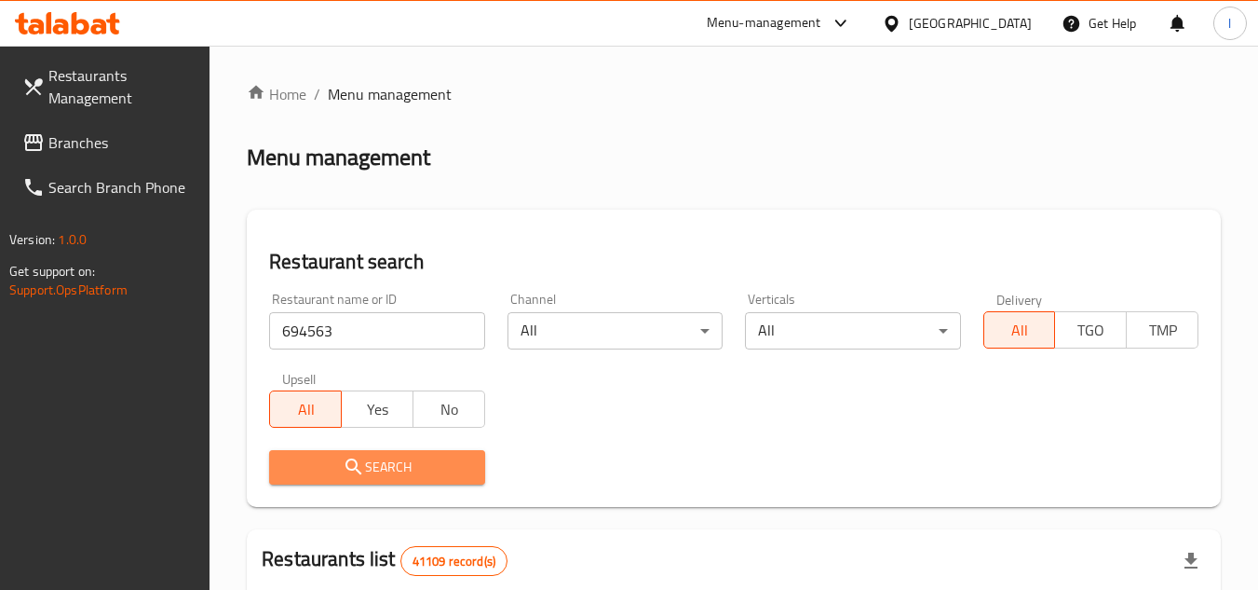
click at [368, 469] on span "Search" at bounding box center [376, 466] width 185 height 23
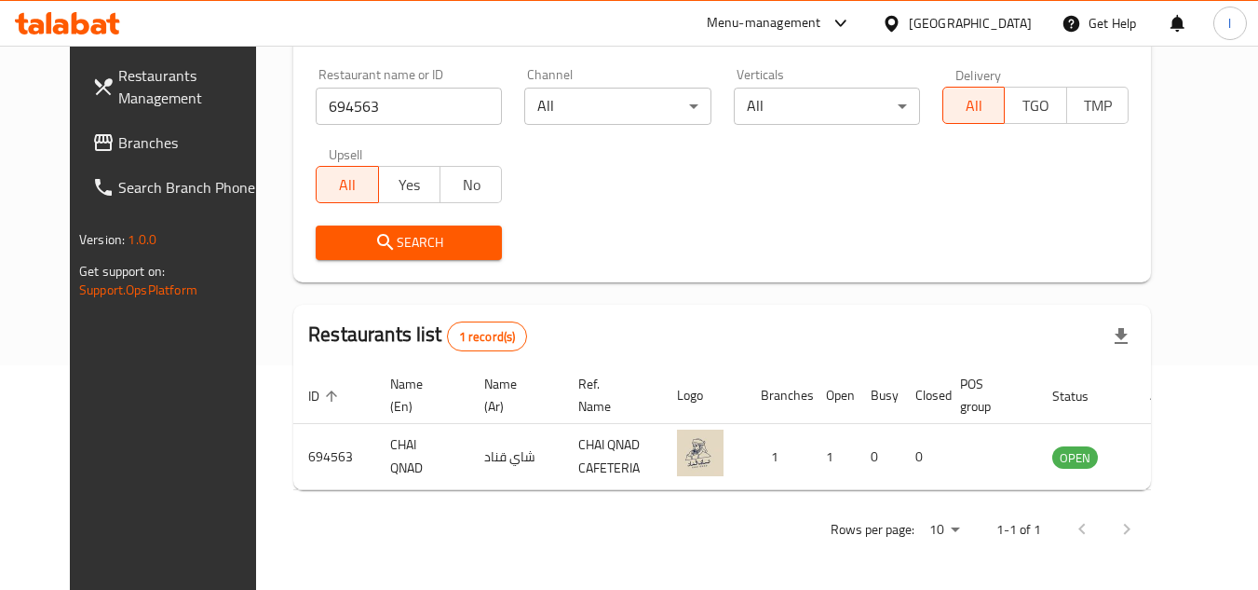
scroll to position [225, 0]
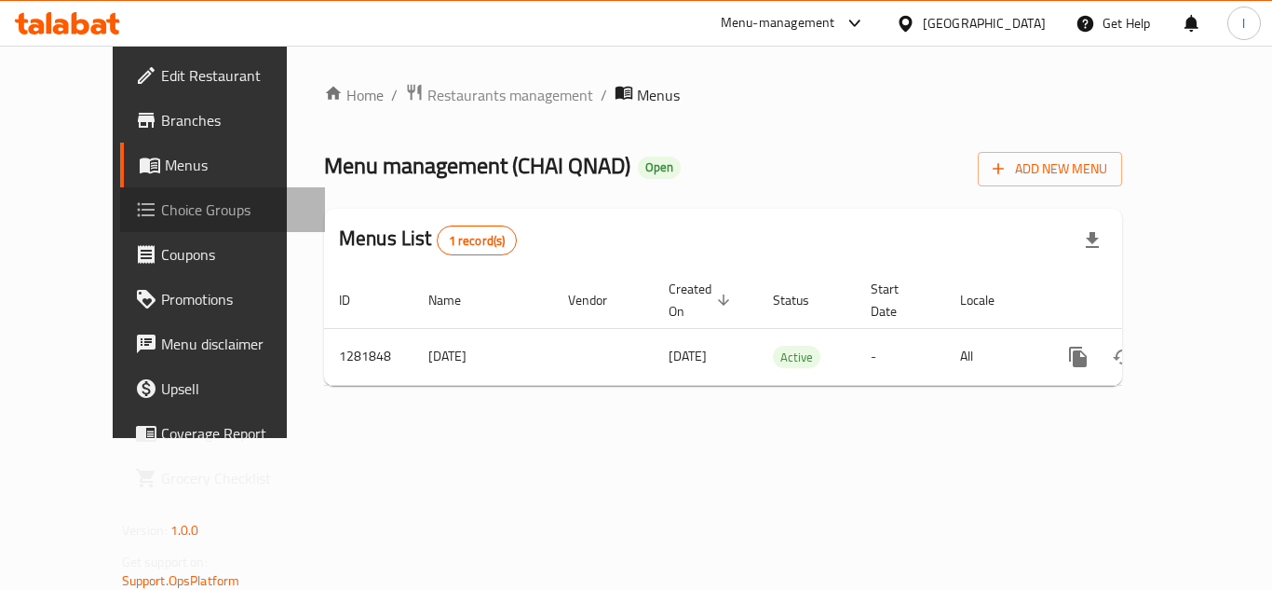
click at [161, 205] on span "Choice Groups" at bounding box center [235, 209] width 149 height 22
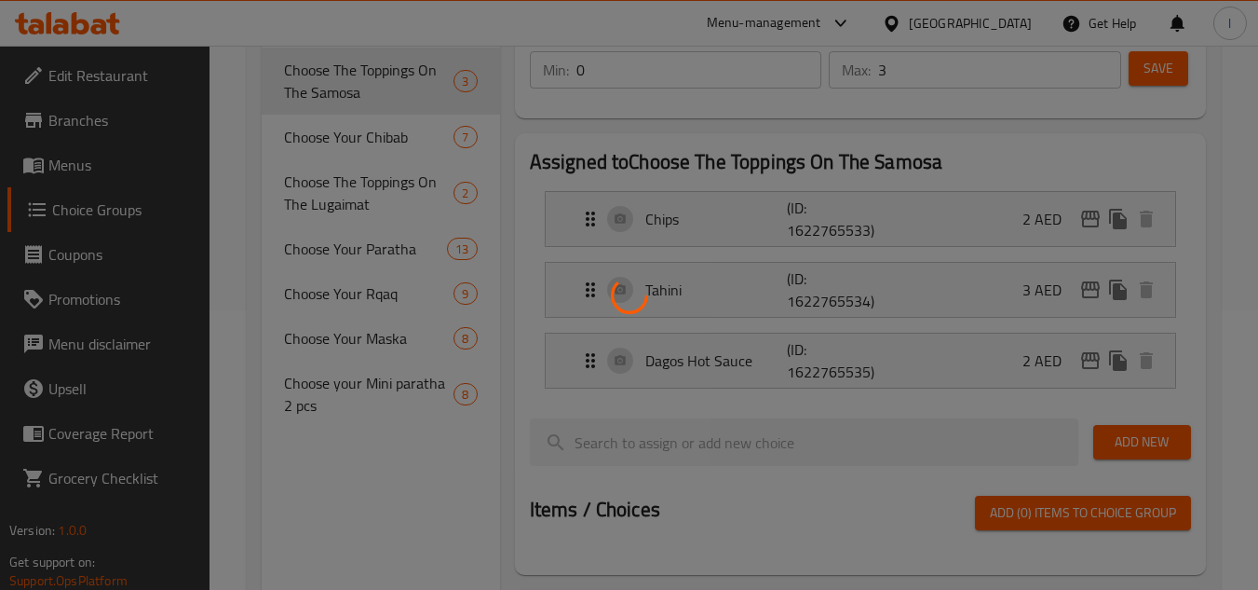
scroll to position [186, 0]
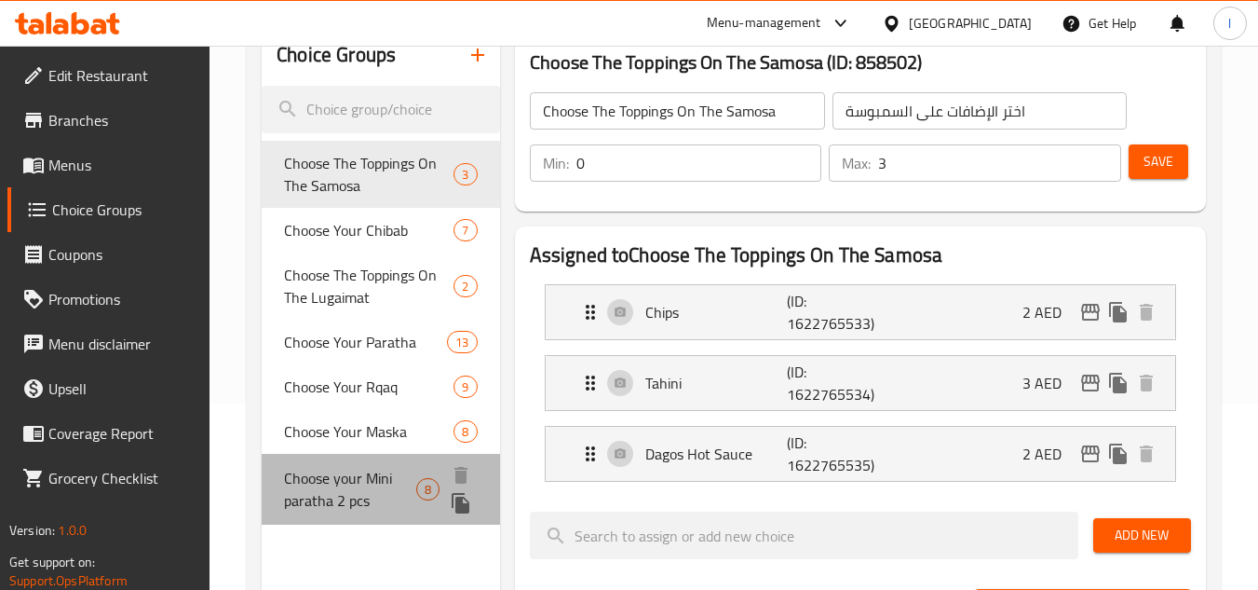
click at [380, 477] on span "Choose your Mini paratha 2 pcs" at bounding box center [350, 489] width 132 height 45
type input "Choose your Mini paratha 2 pcs"
type input "اختر ميني باراثا الخاص بك 2 قطعة"
type input "2"
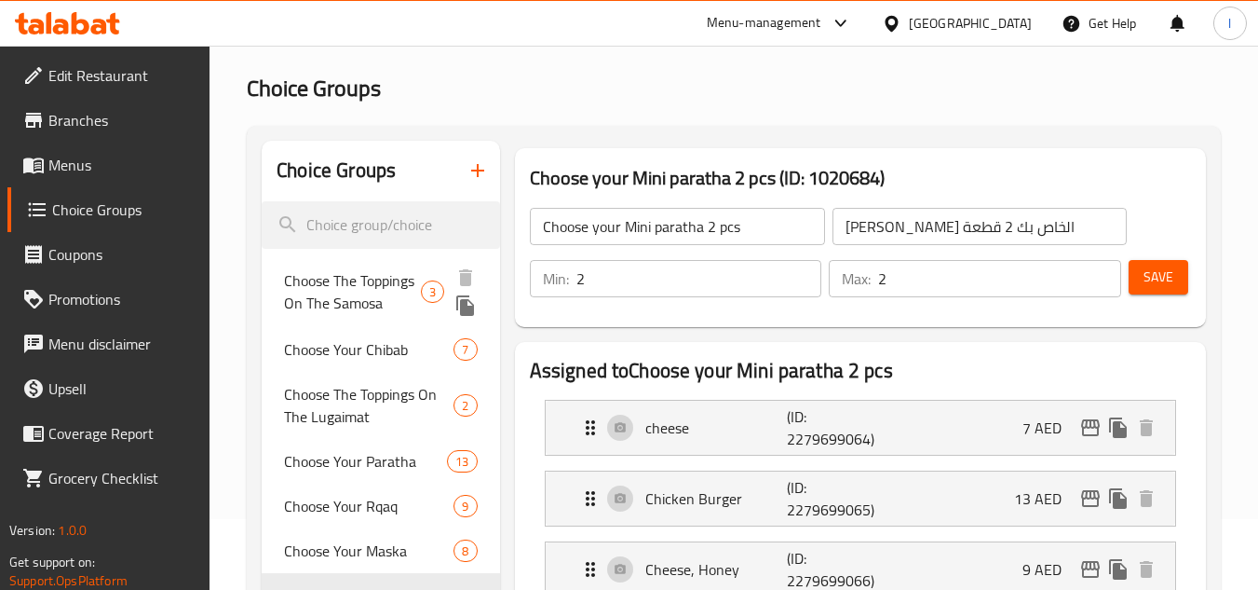
scroll to position [0, 0]
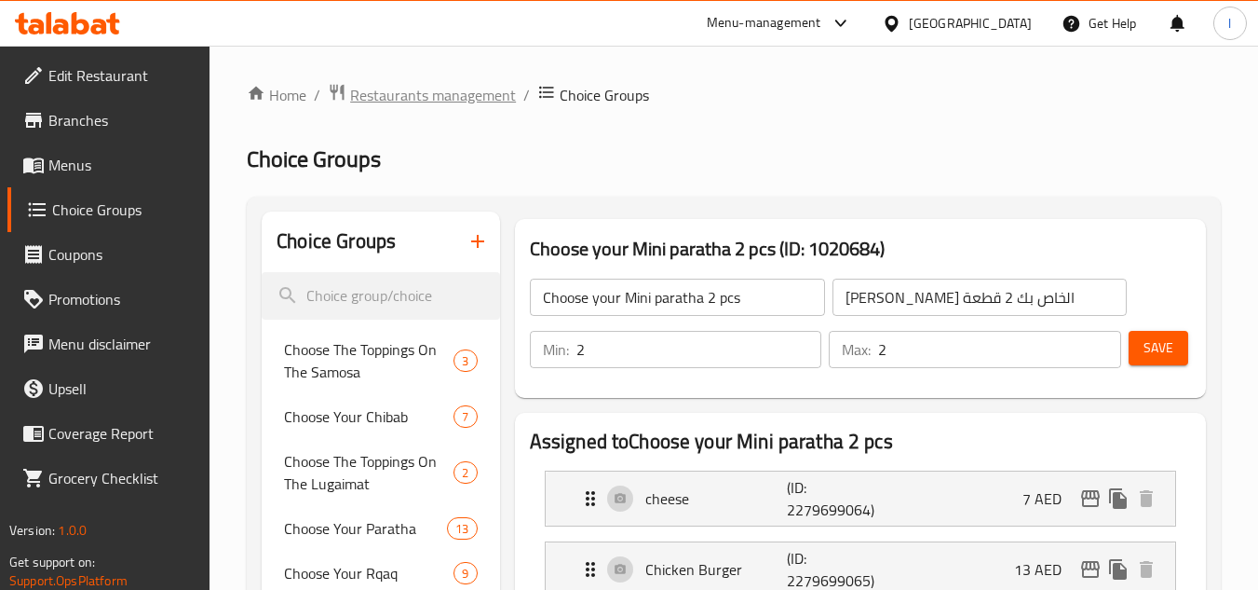
click at [401, 87] on span "Restaurants management" at bounding box center [433, 95] width 166 height 22
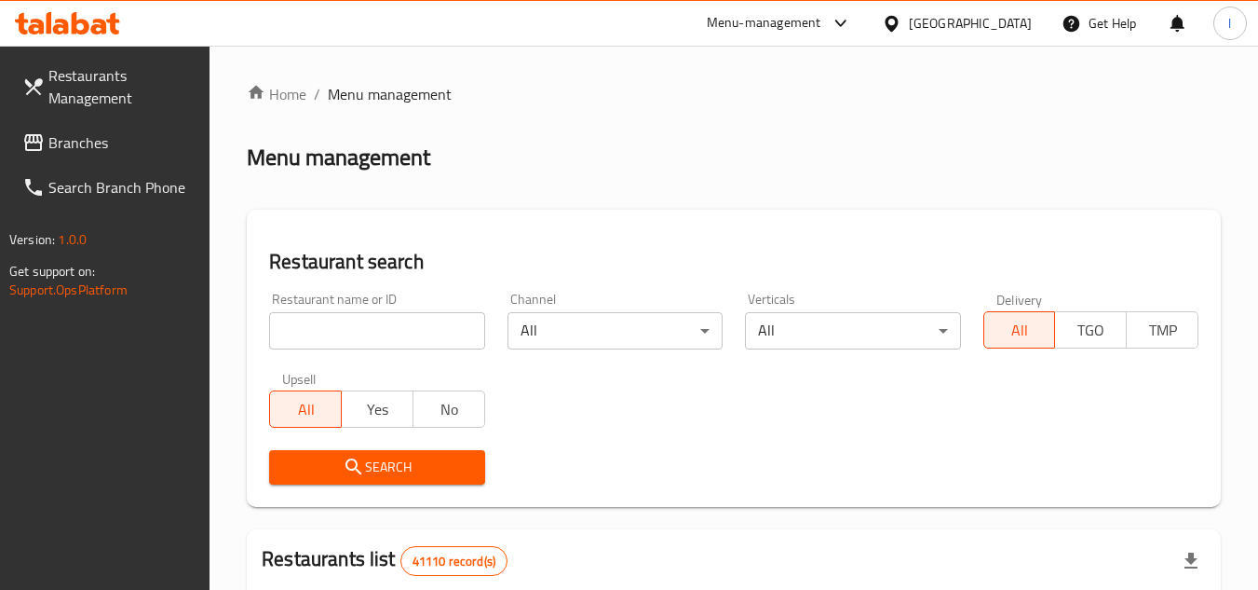
click at [109, 145] on span "Branches" at bounding box center [121, 142] width 147 height 22
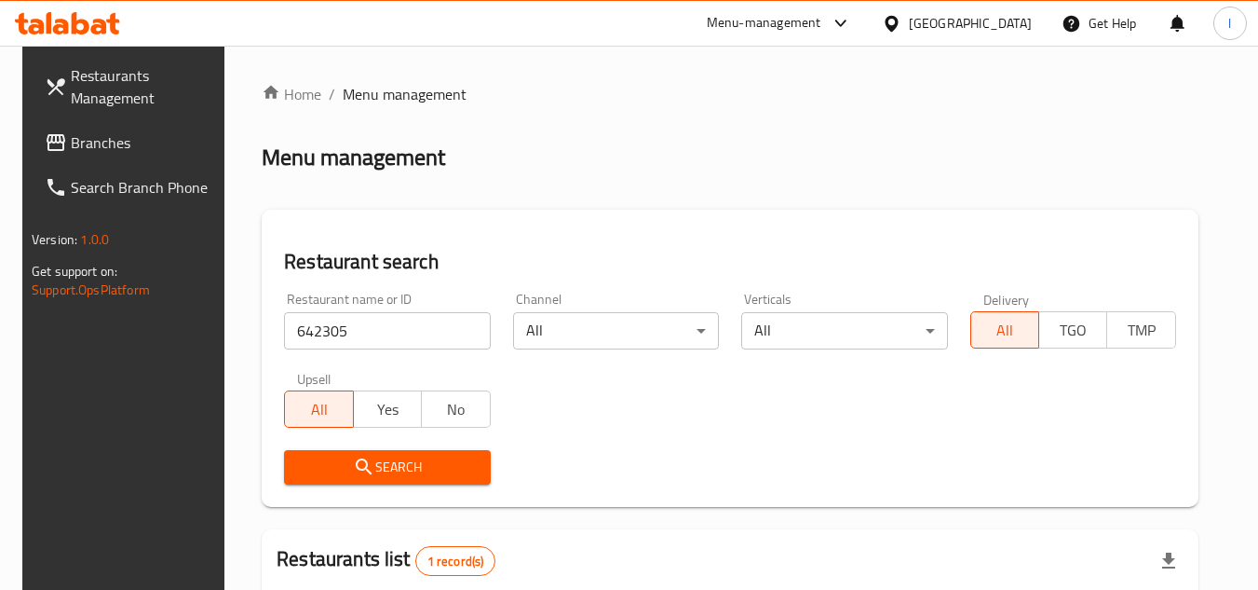
scroll to position [241, 0]
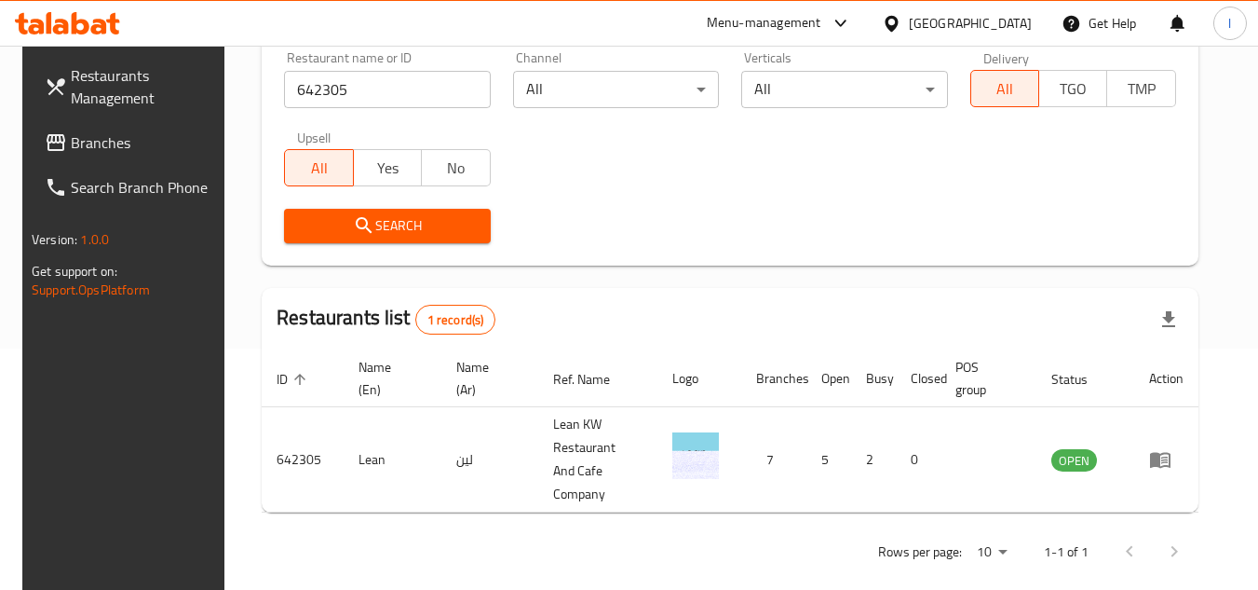
click at [89, 107] on span "Restaurants Management" at bounding box center [144, 86] width 147 height 45
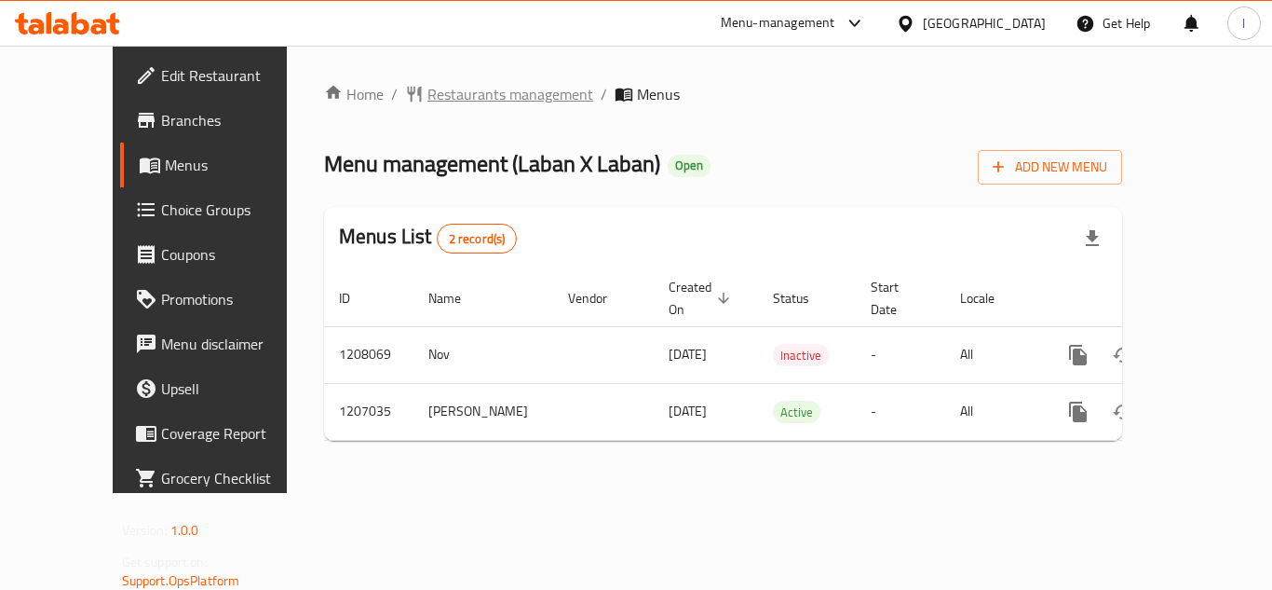
click at [475, 99] on span "Restaurants management" at bounding box center [510, 94] width 166 height 22
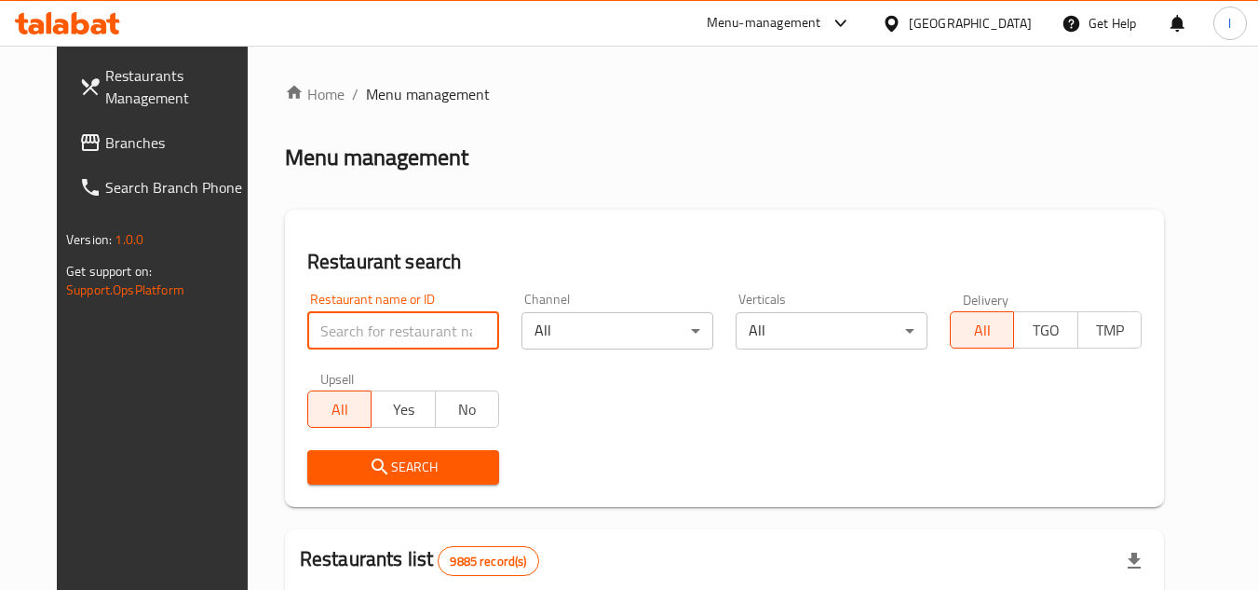
click at [393, 327] on input "search" at bounding box center [403, 330] width 192 height 37
paste input "670602"
type input "670602"
click at [425, 460] on span "Search" at bounding box center [403, 466] width 162 height 23
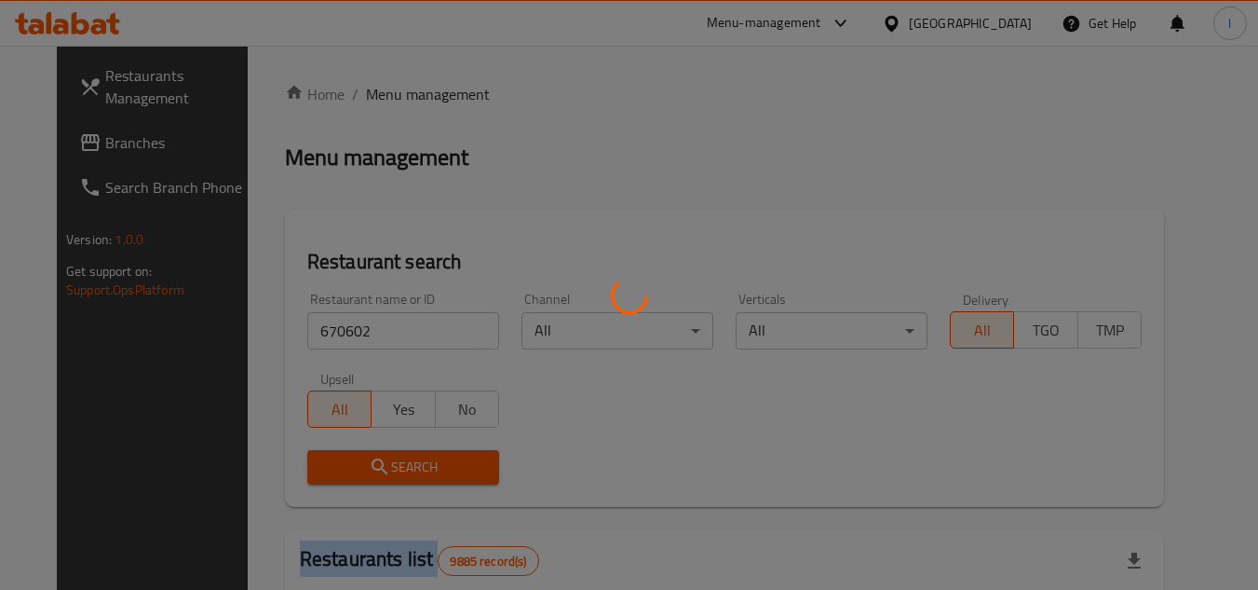
click at [425, 460] on div at bounding box center [629, 295] width 1258 height 590
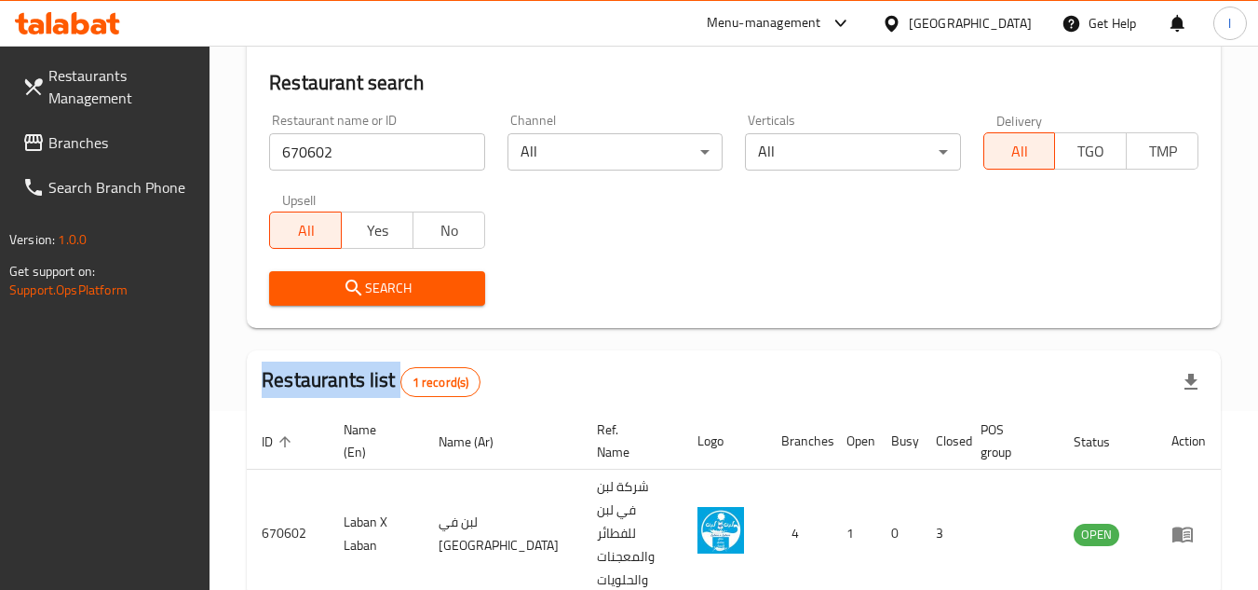
scroll to position [186, 0]
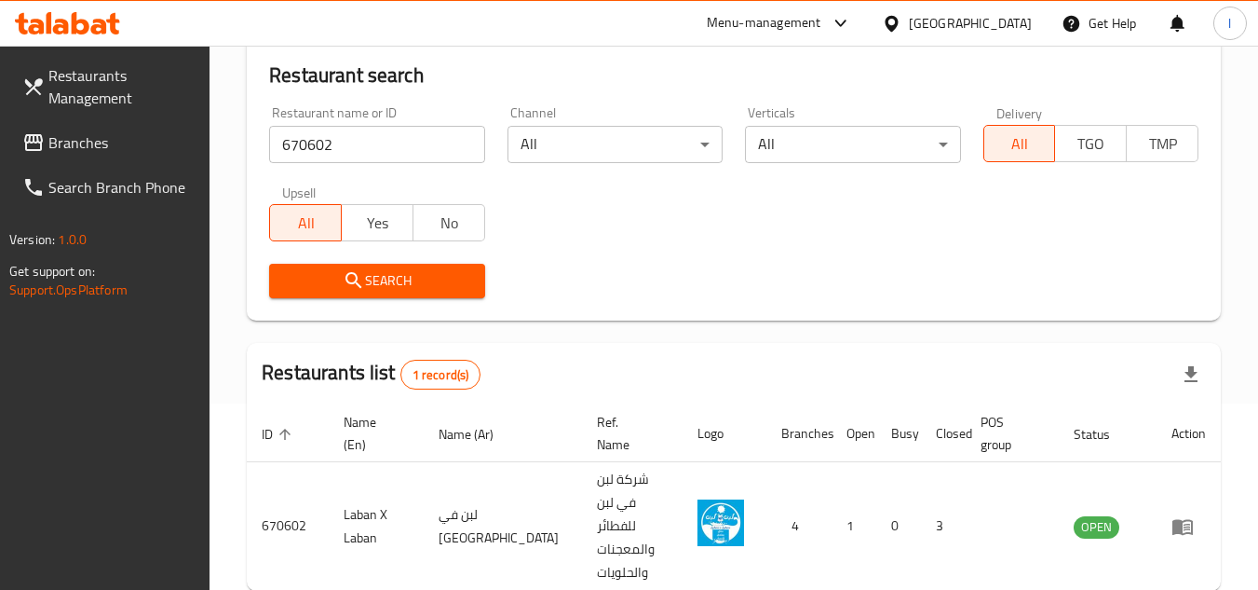
click at [586, 235] on div "Restaurant name or ID 670602 Restaurant name or ID Channel All ​ Verticals All …" at bounding box center [734, 202] width 952 height 214
click at [134, 132] on span "Branches" at bounding box center [121, 142] width 147 height 22
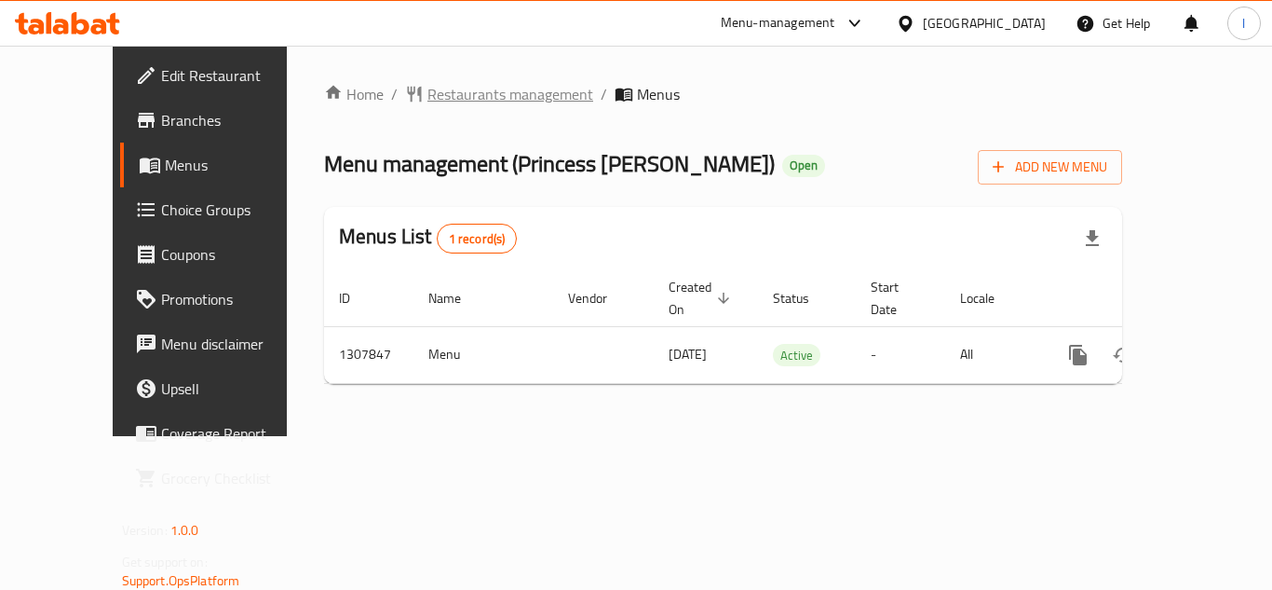
click at [448, 89] on span "Restaurants management" at bounding box center [510, 94] width 166 height 22
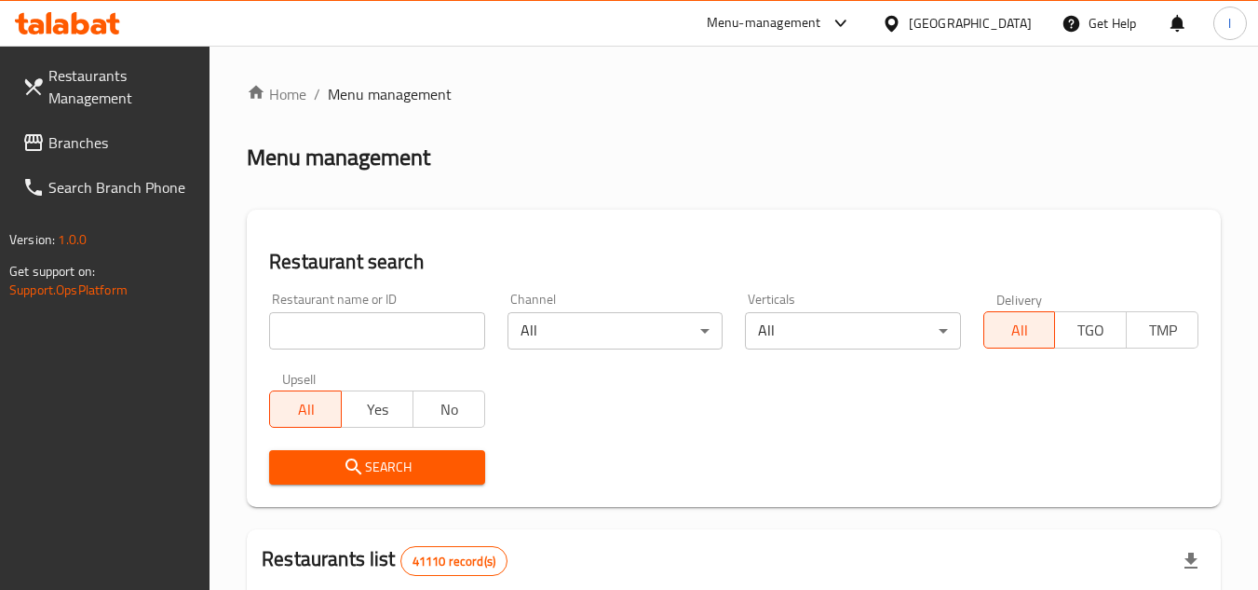
click at [346, 329] on input "search" at bounding box center [376, 330] width 215 height 37
paste input "704386"
type input "704386"
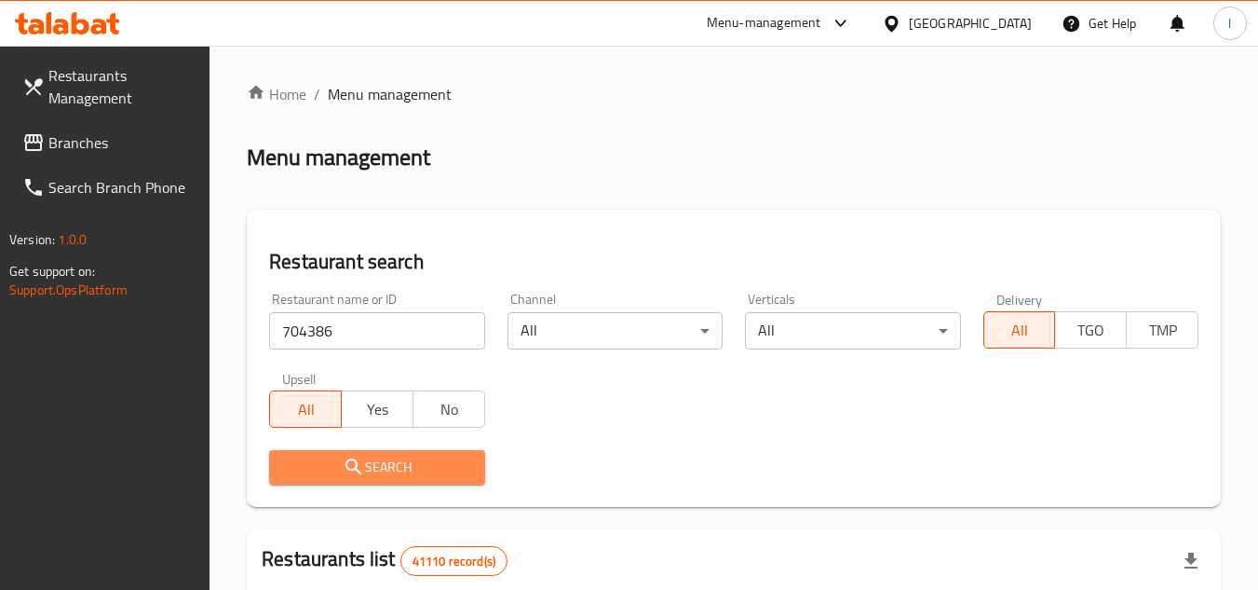
click at [342, 466] on span "Search" at bounding box center [376, 466] width 185 height 23
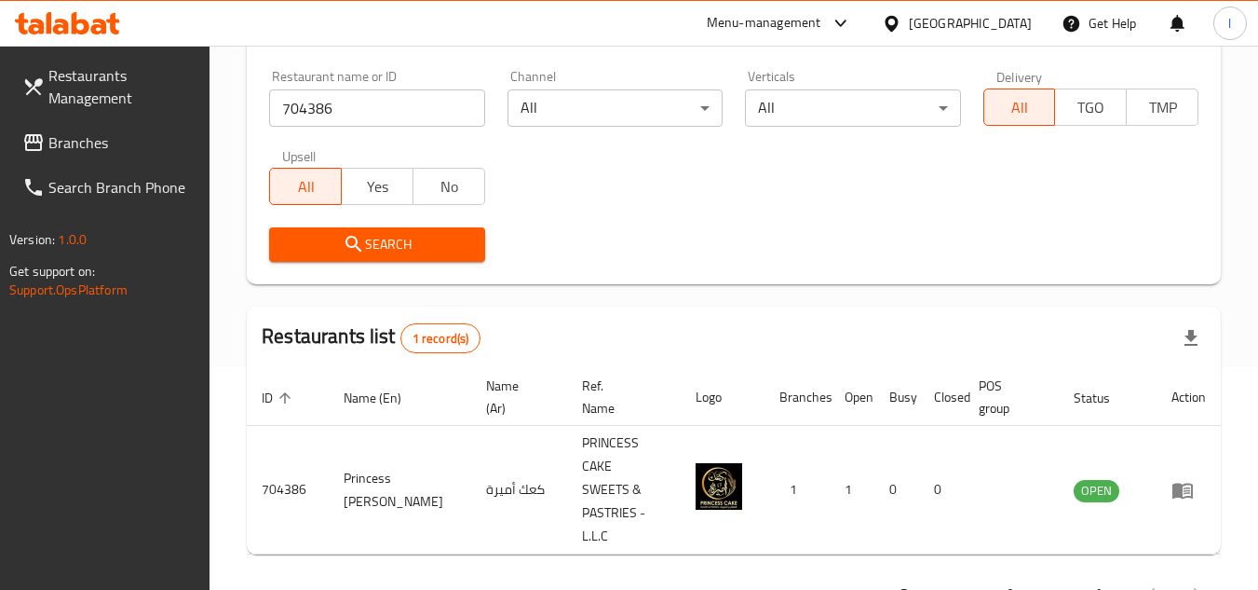
scroll to position [241, 0]
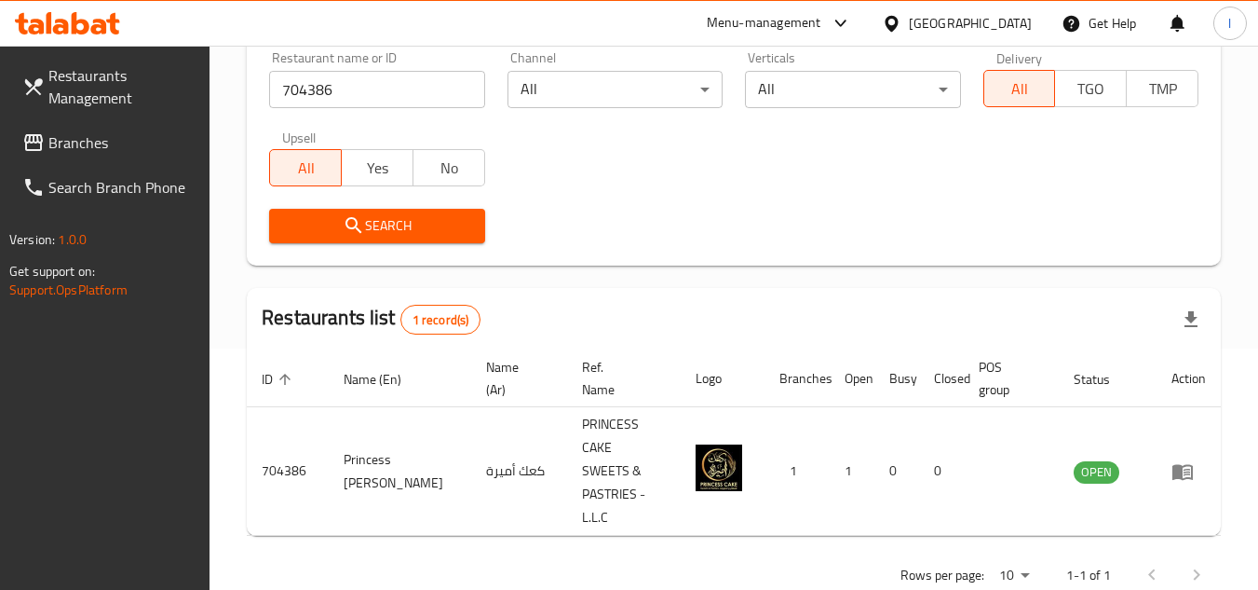
click at [99, 139] on span "Branches" at bounding box center [121, 142] width 147 height 22
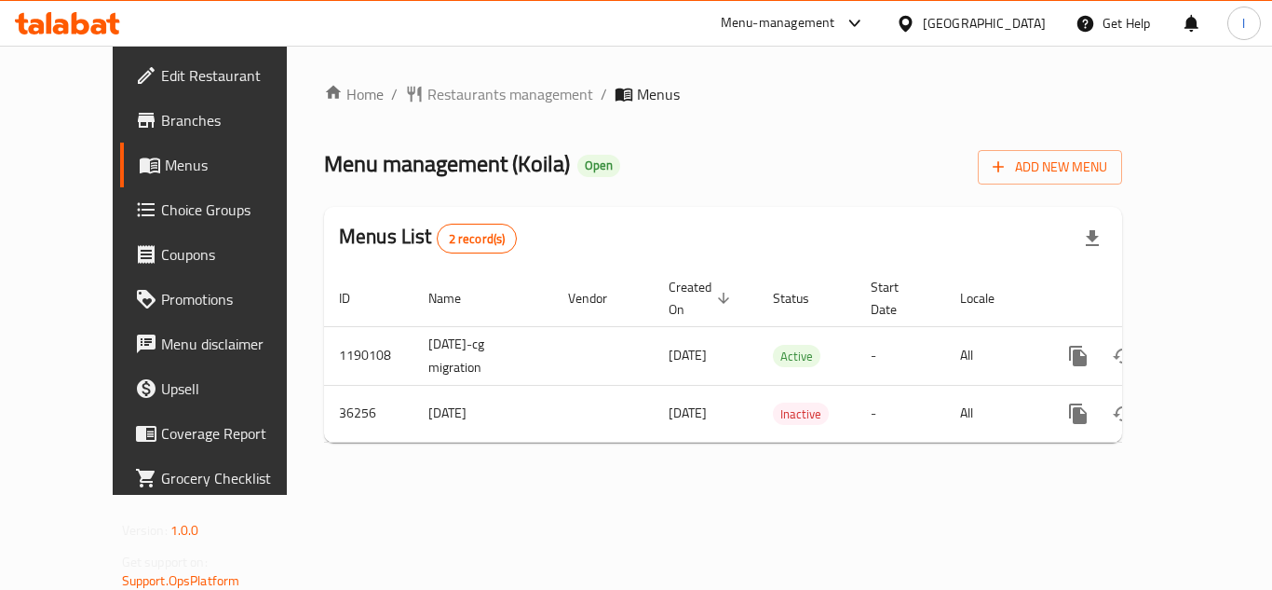
click at [427, 93] on span "Restaurants management" at bounding box center [510, 94] width 166 height 22
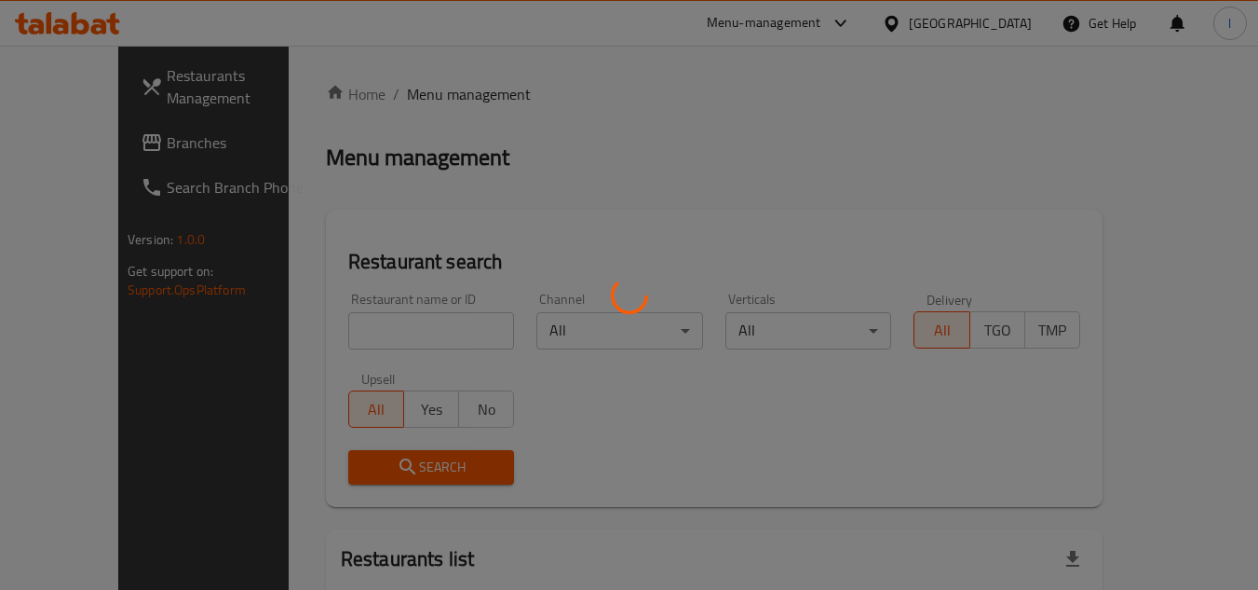
click at [323, 324] on div at bounding box center [629, 295] width 1258 height 590
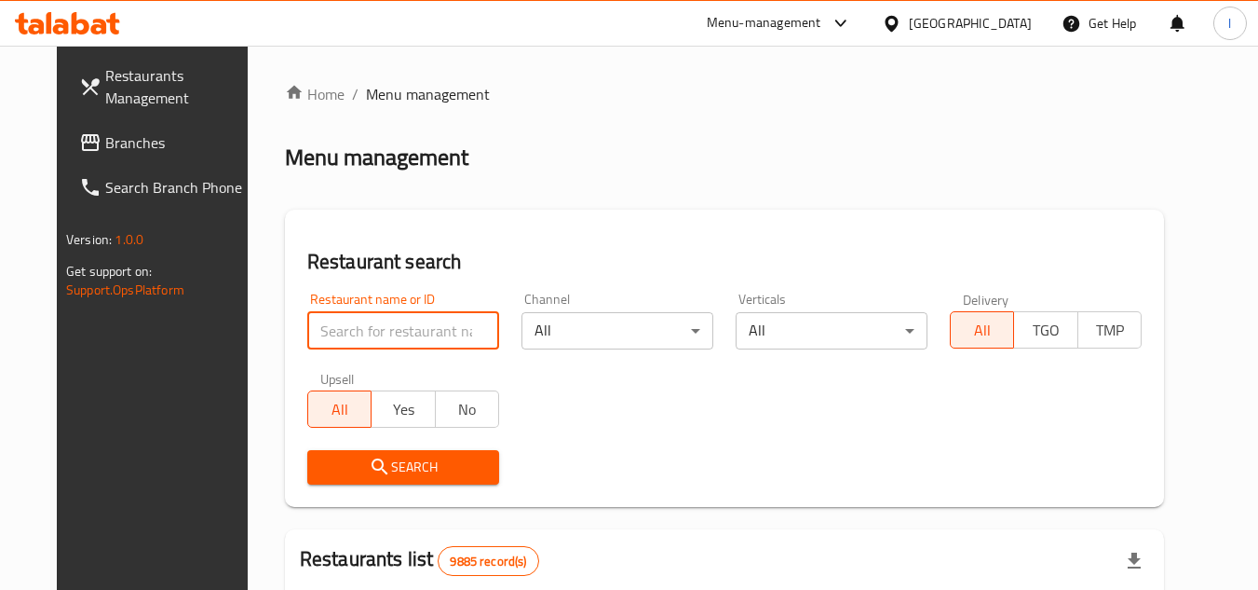
click at [407, 332] on input "search" at bounding box center [403, 330] width 192 height 37
paste input "18744"
type input "18744"
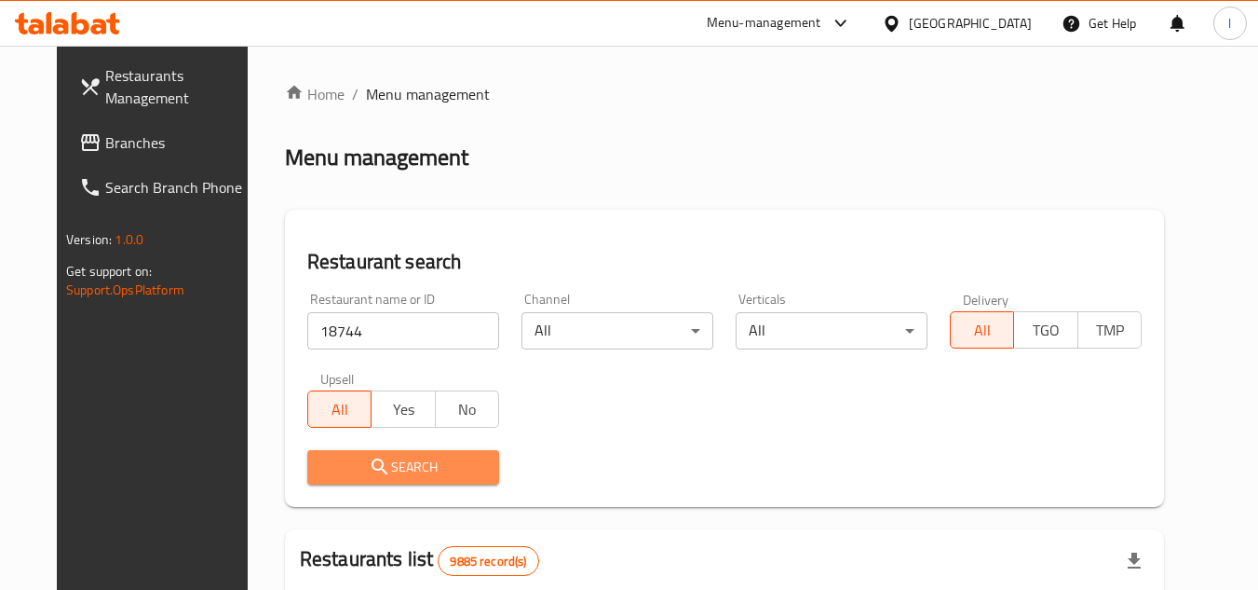
click at [397, 465] on span "Search" at bounding box center [403, 466] width 162 height 23
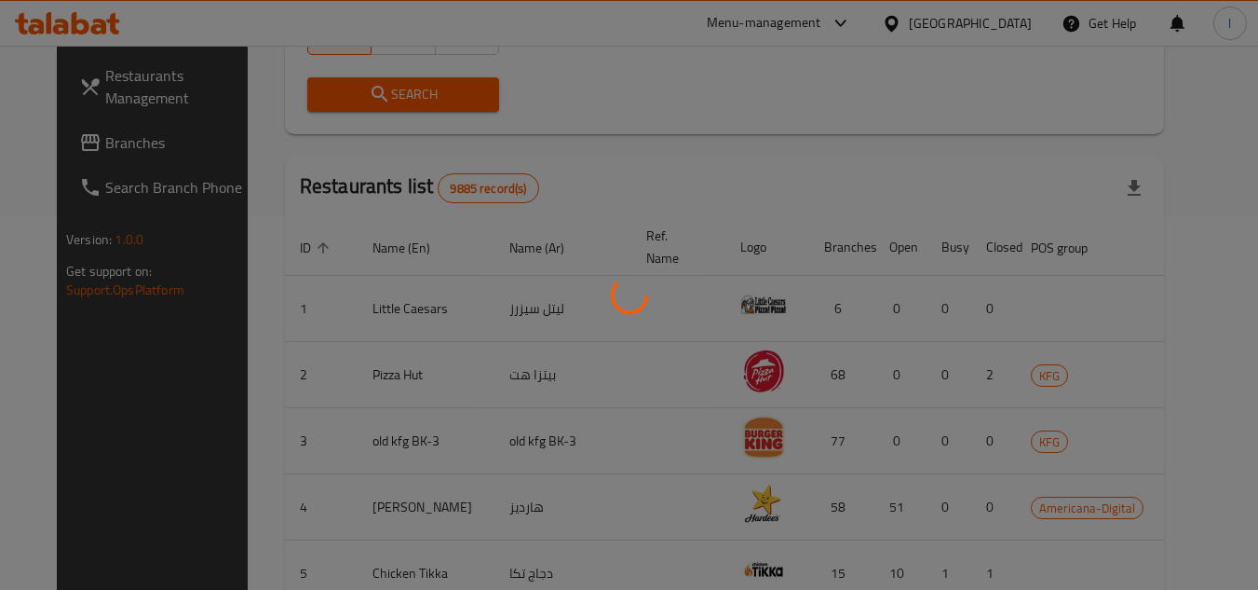
scroll to position [225, 0]
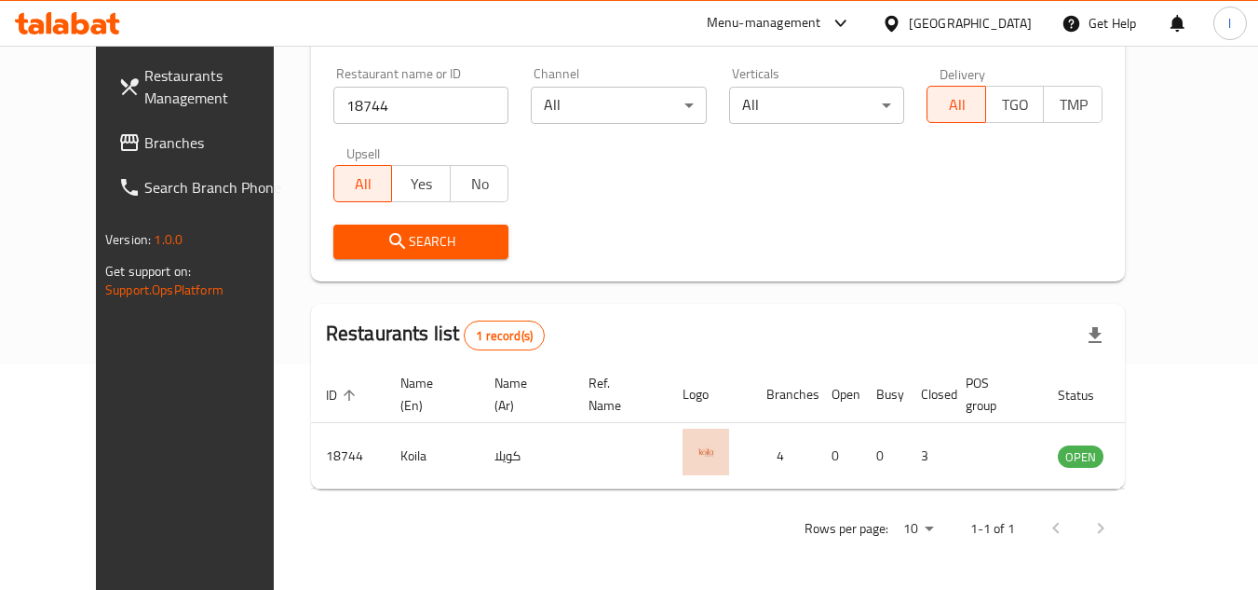
click at [153, 147] on span "Branches" at bounding box center [217, 142] width 147 height 22
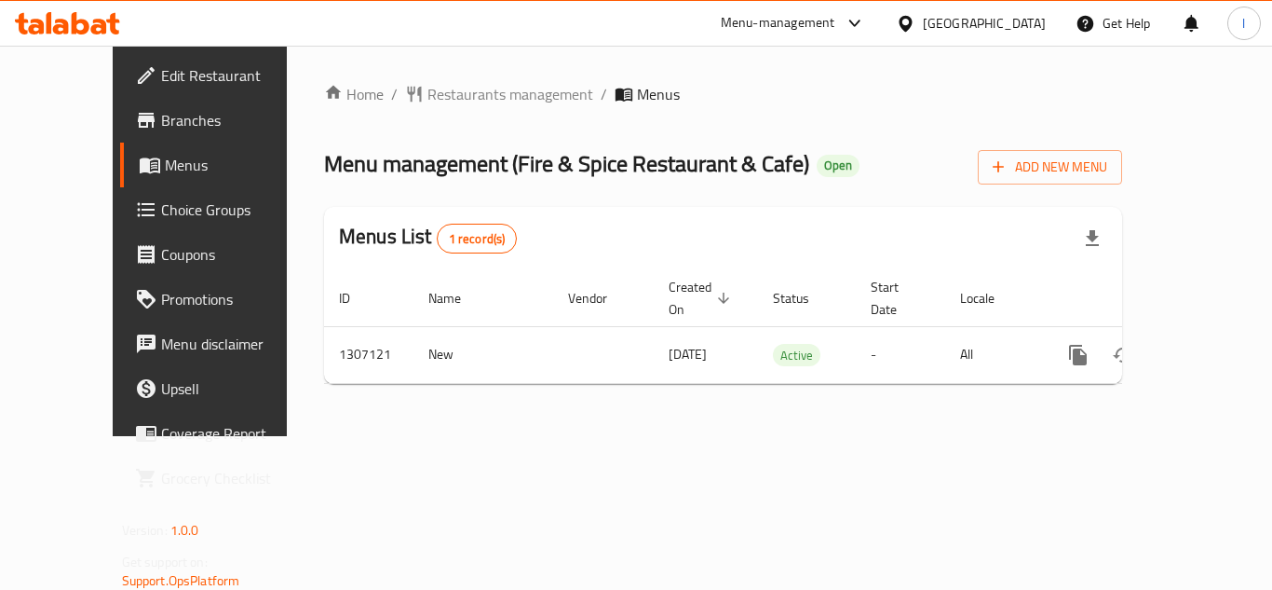
click at [427, 94] on span "Restaurants management" at bounding box center [510, 94] width 166 height 22
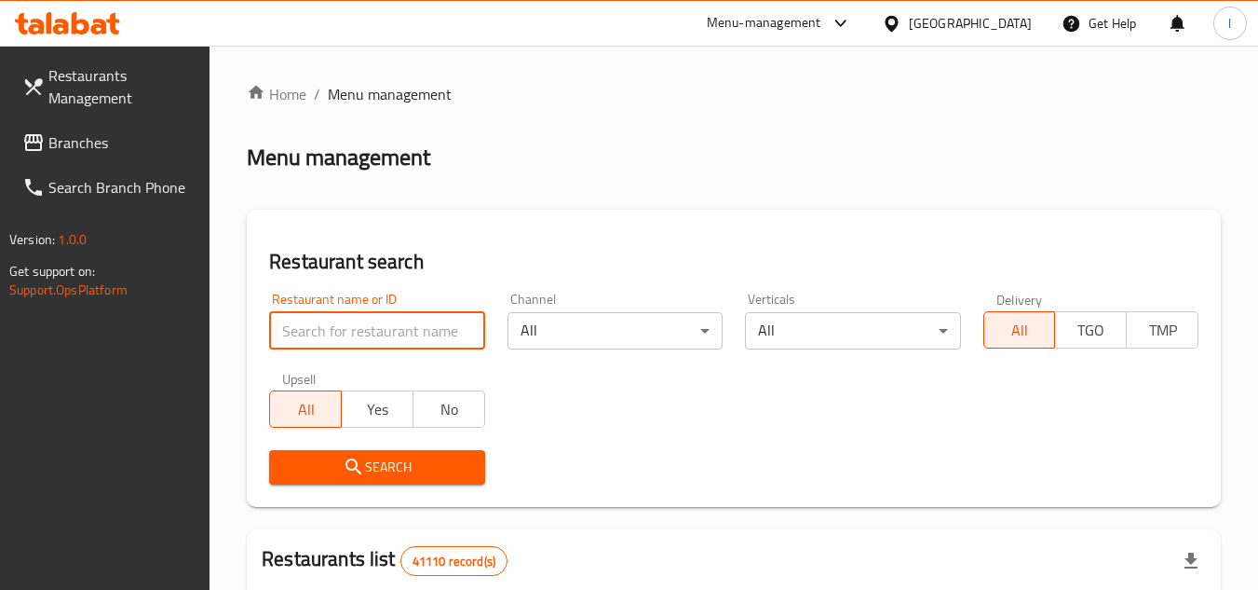
click at [342, 325] on input "search" at bounding box center [376, 330] width 215 height 37
paste input "704260"
type input "704260"
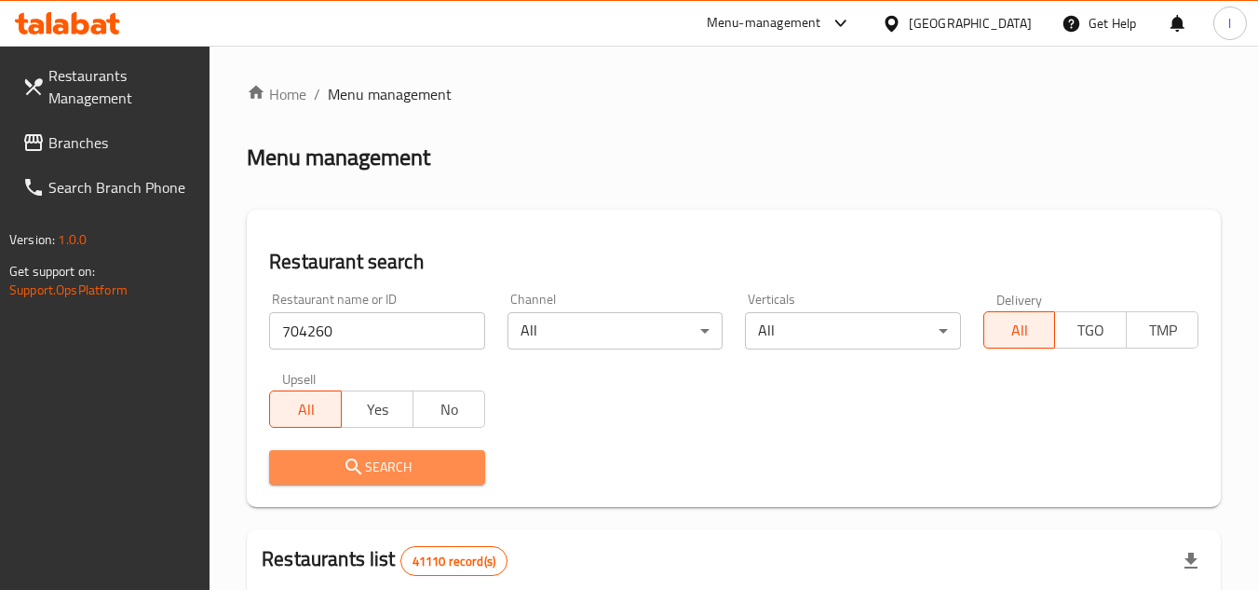
click at [411, 456] on span "Search" at bounding box center [376, 466] width 185 height 23
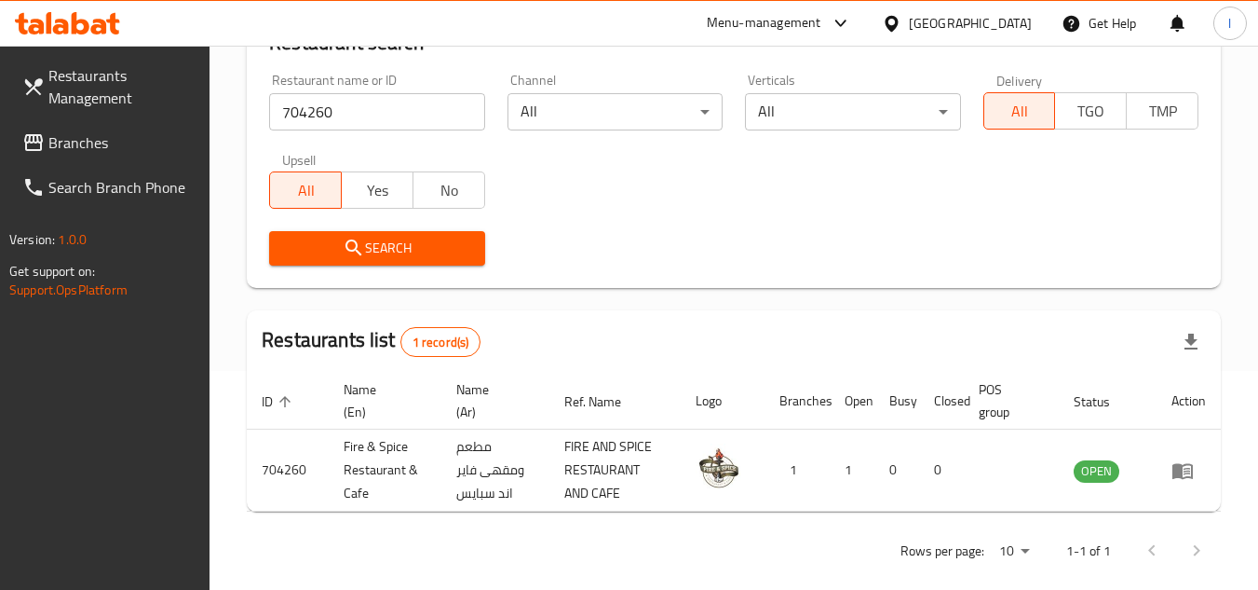
scroll to position [241, 0]
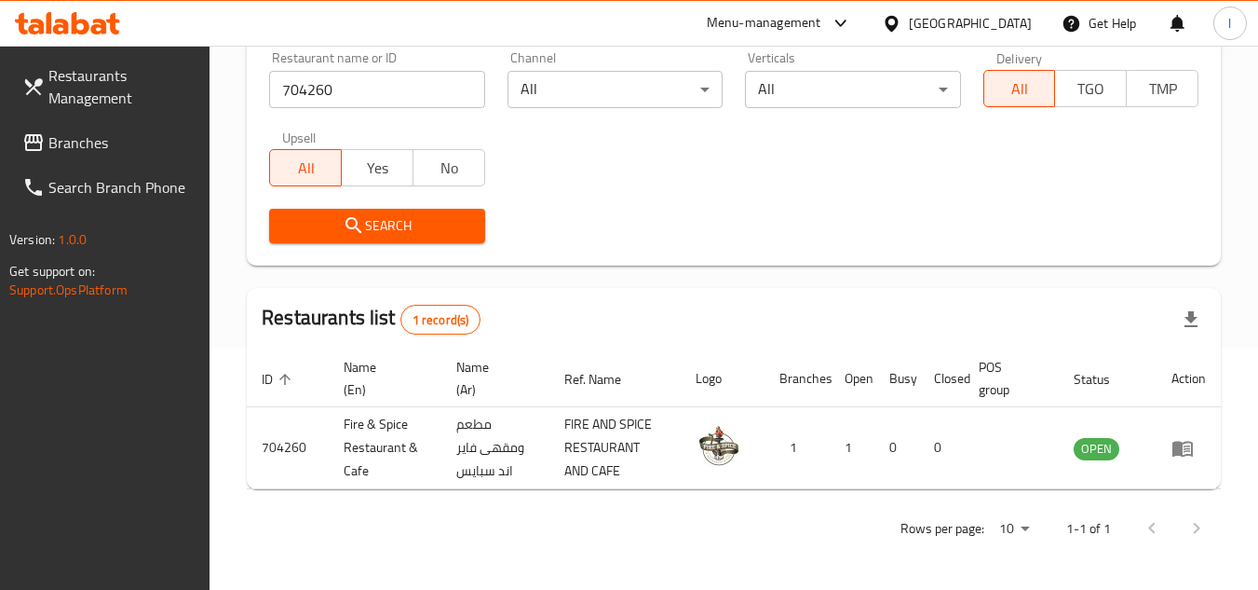
click at [131, 140] on span "Branches" at bounding box center [121, 142] width 147 height 22
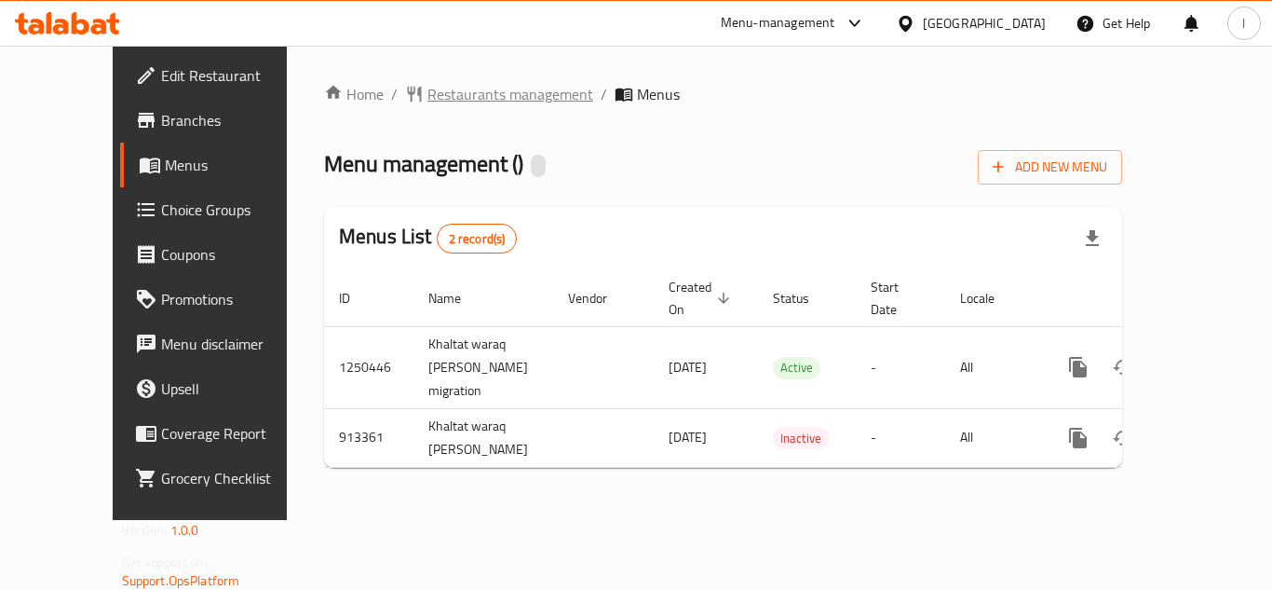
click at [427, 103] on span "Restaurants management" at bounding box center [510, 94] width 166 height 22
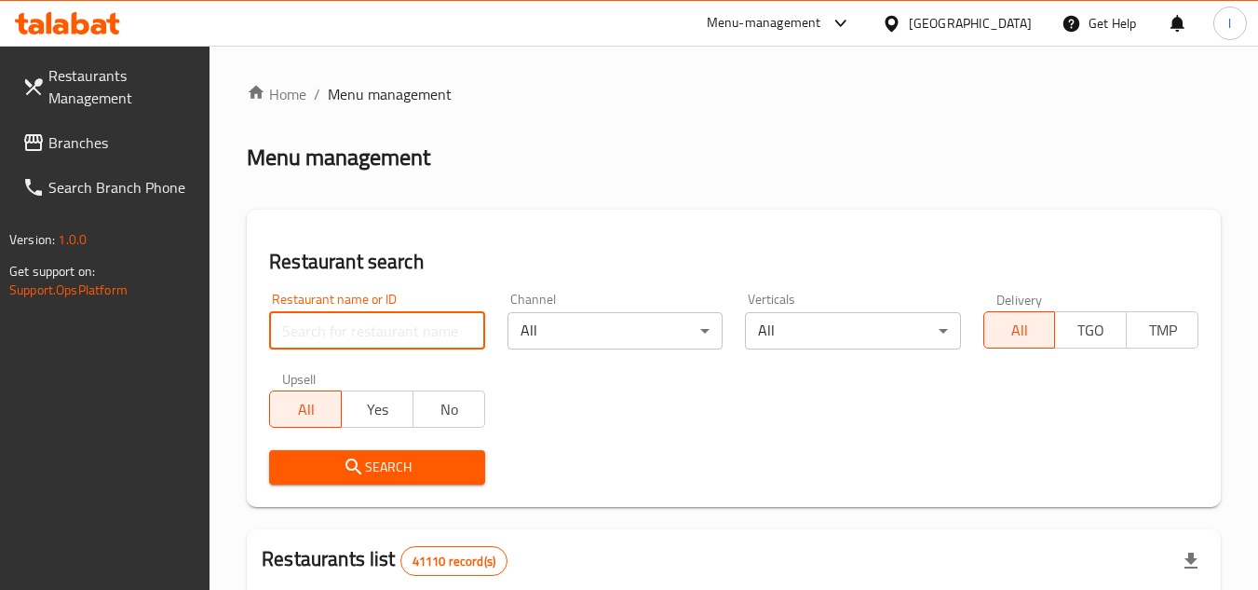
paste input "658605"
type input "658605"
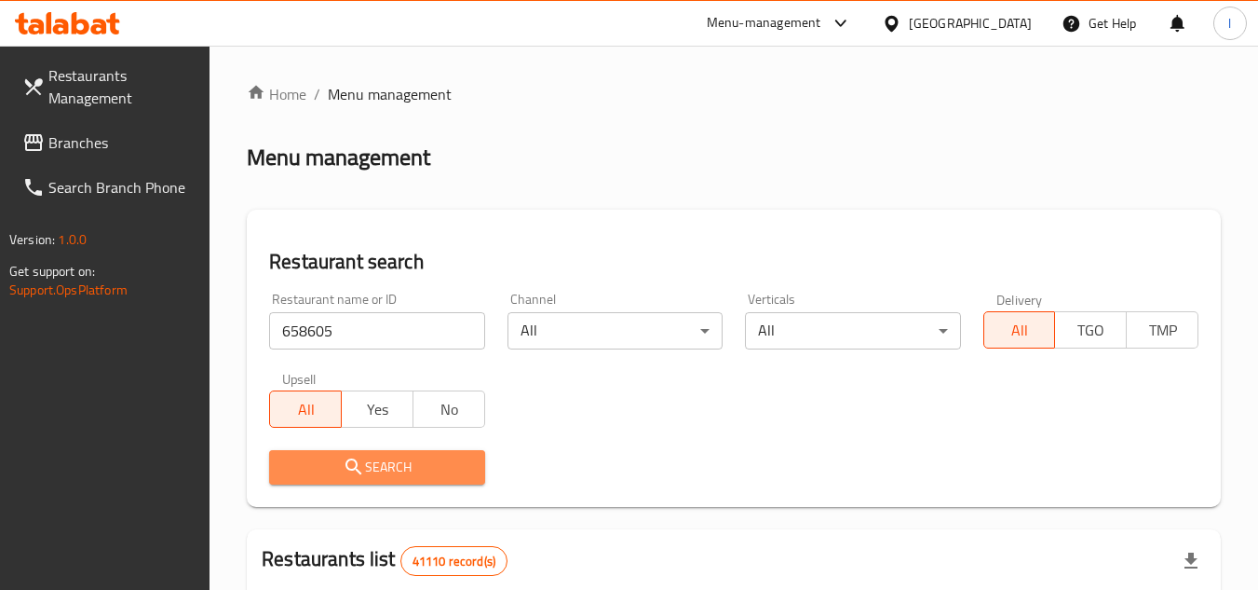
click at [401, 465] on span "Search" at bounding box center [376, 466] width 185 height 23
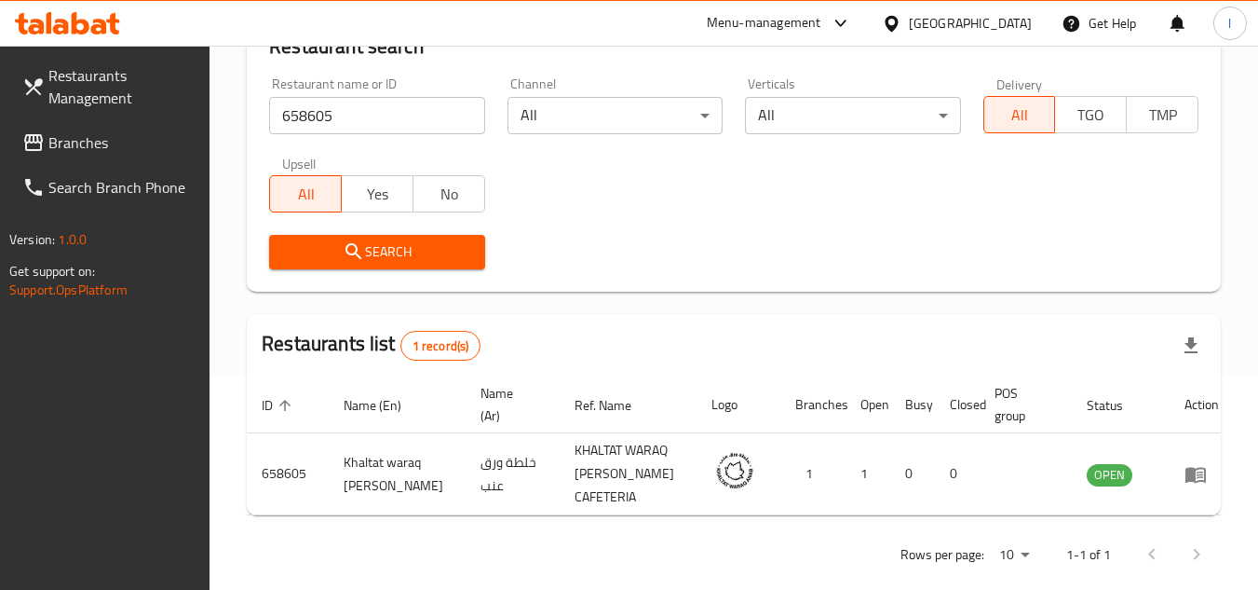
scroll to position [225, 0]
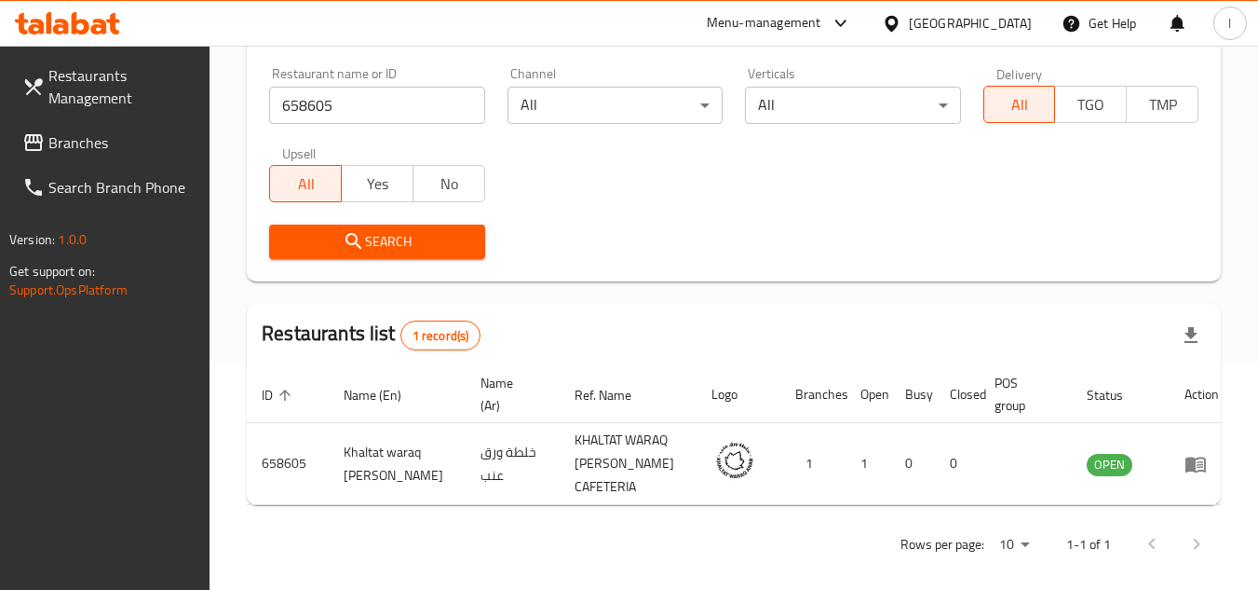
drag, startPoint x: 132, startPoint y: 149, endPoint x: 132, endPoint y: 135, distance: 14.0
click at [132, 148] on span "Branches" at bounding box center [121, 142] width 147 height 22
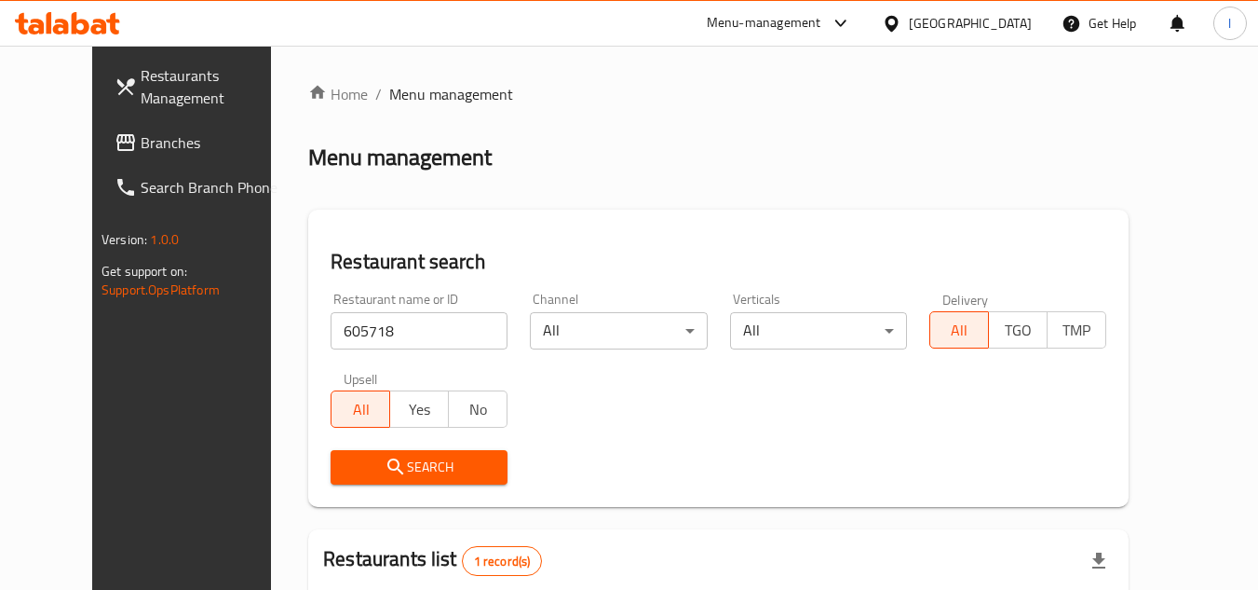
scroll to position [225, 0]
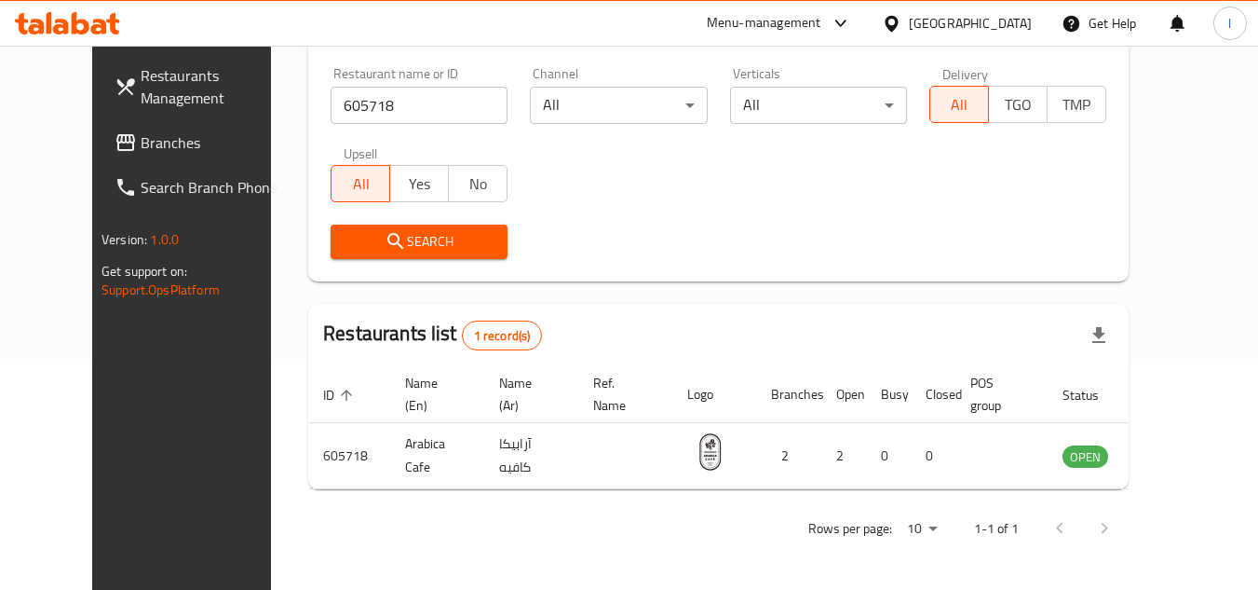
click at [141, 144] on span "Branches" at bounding box center [214, 142] width 147 height 22
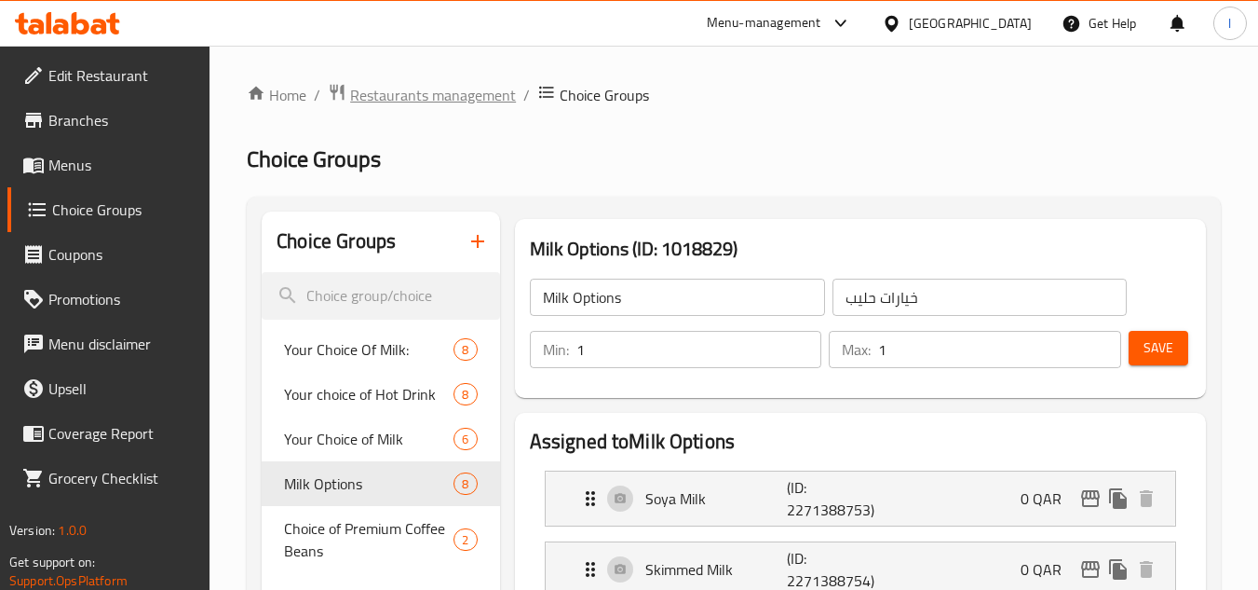
click at [402, 96] on span "Restaurants management" at bounding box center [433, 95] width 166 height 22
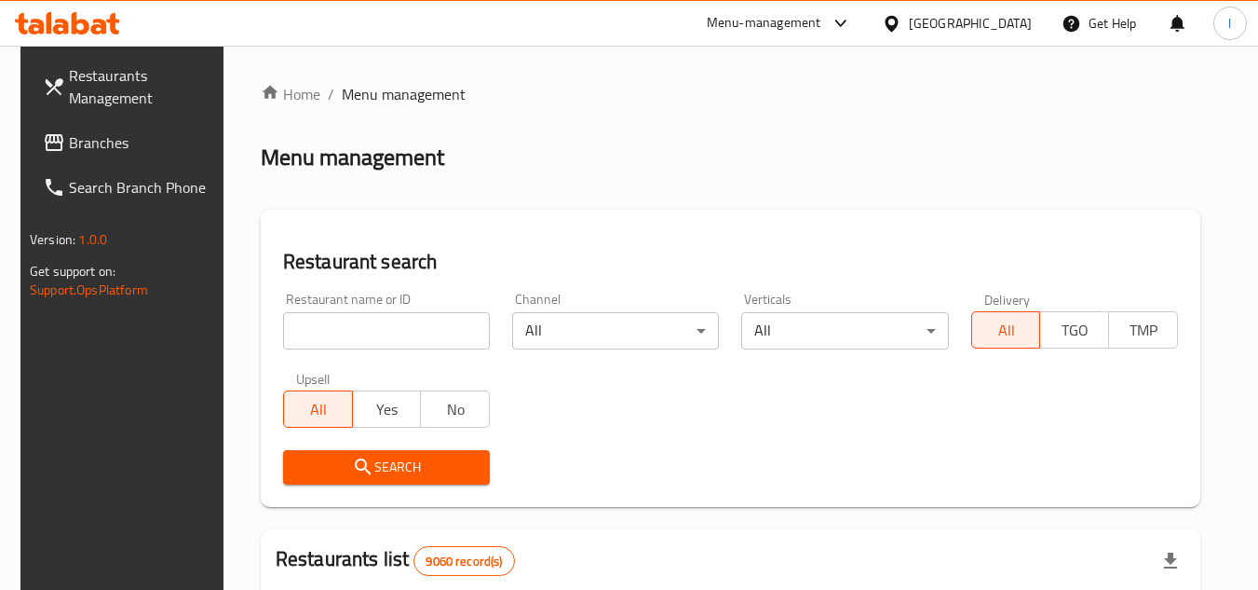
click at [129, 145] on span "Branches" at bounding box center [142, 142] width 147 height 22
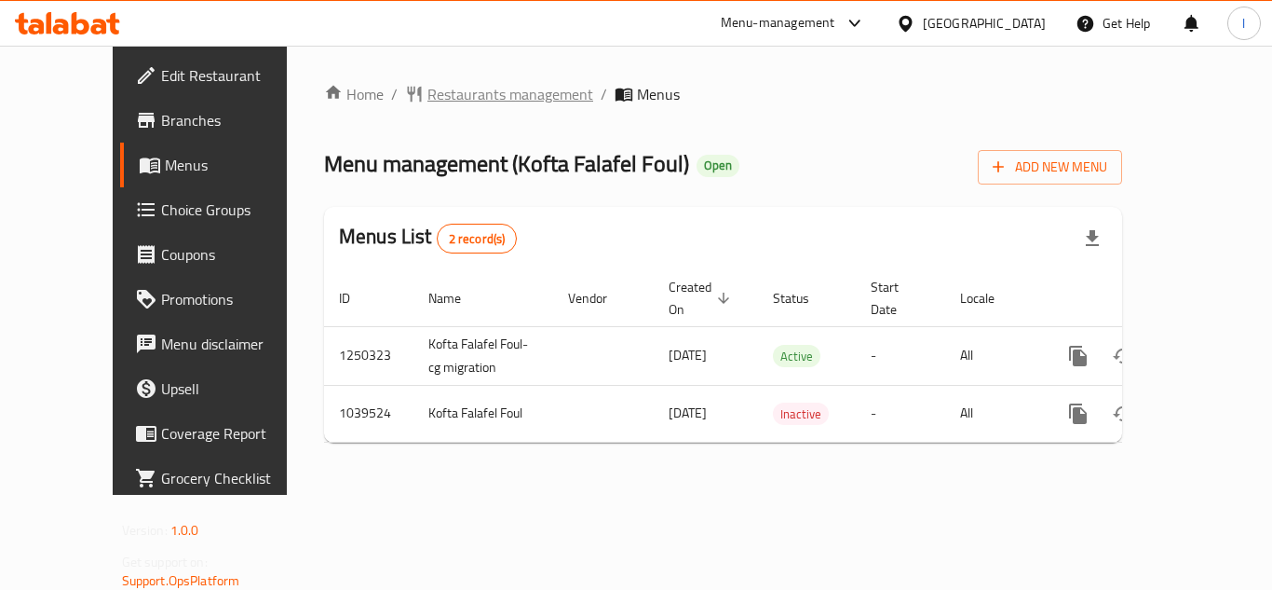
click at [485, 95] on span "Restaurants management" at bounding box center [510, 94] width 166 height 22
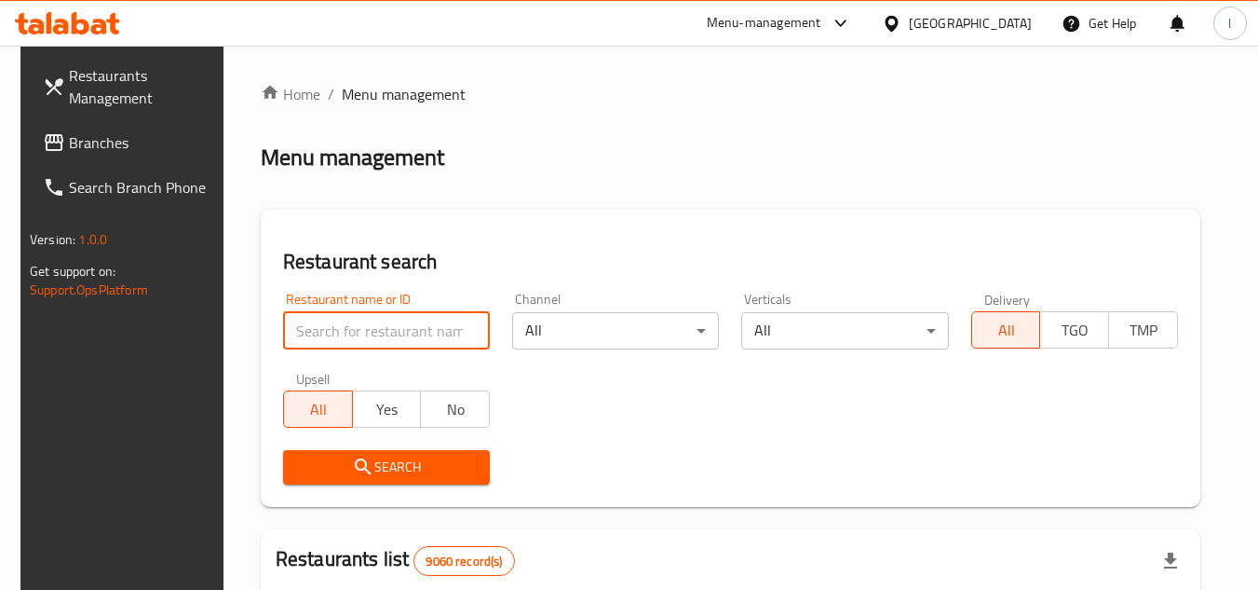
click at [388, 329] on input "search" at bounding box center [386, 330] width 207 height 37
paste input "661953"
type input "661953"
click at [422, 469] on span "Search" at bounding box center [386, 466] width 177 height 23
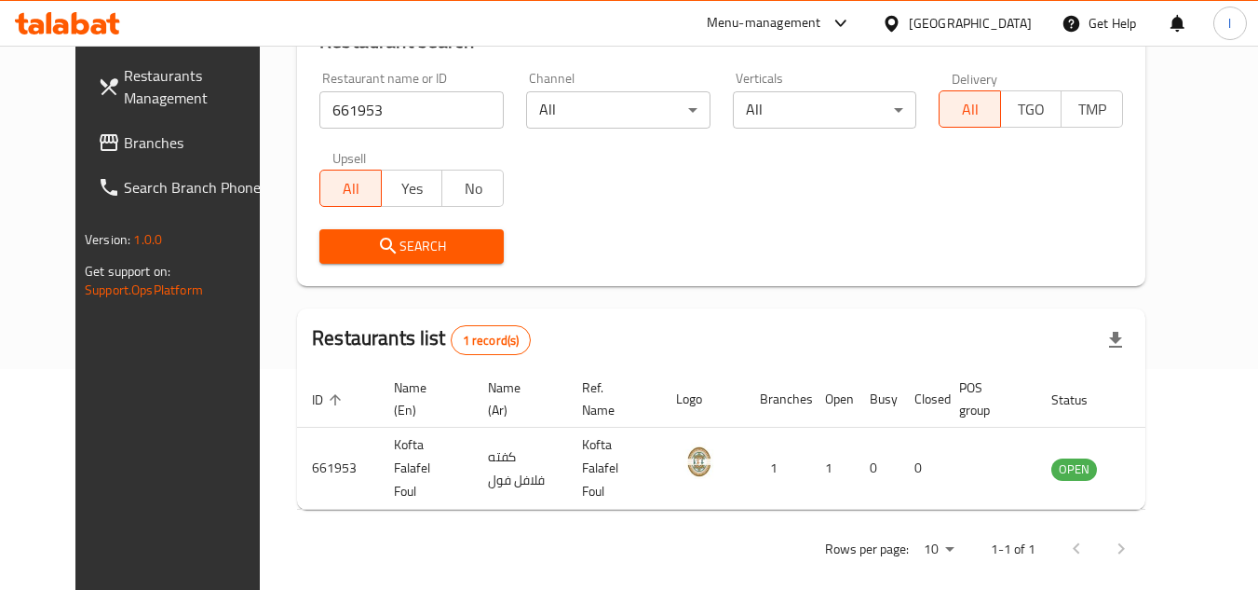
scroll to position [225, 0]
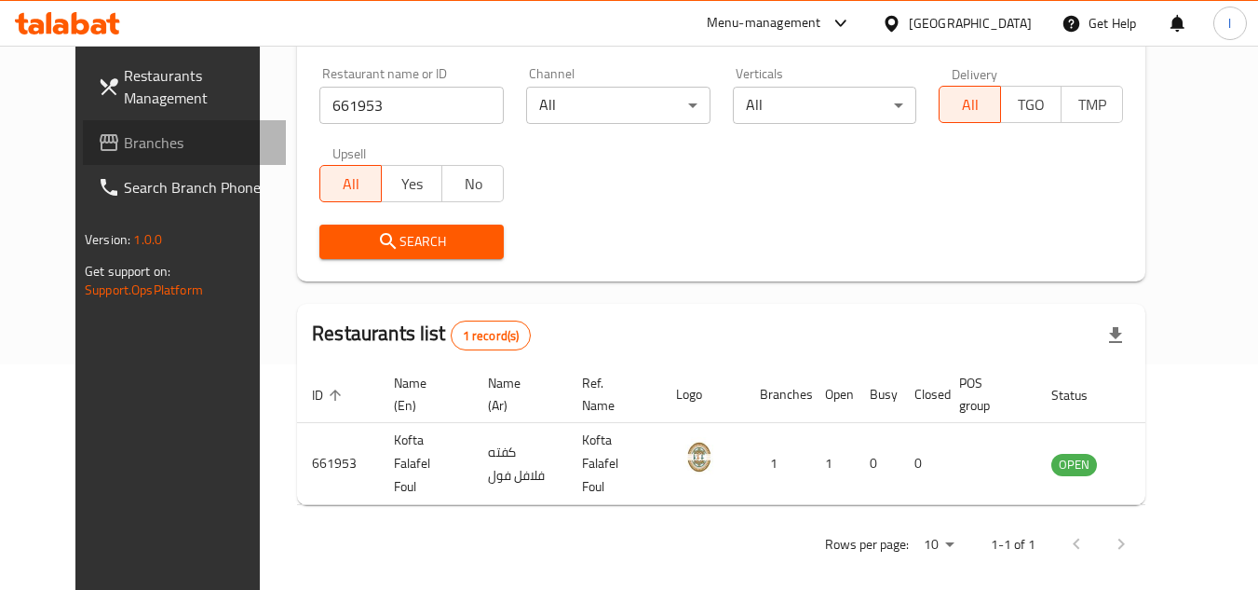
click at [124, 150] on span "Branches" at bounding box center [197, 142] width 147 height 22
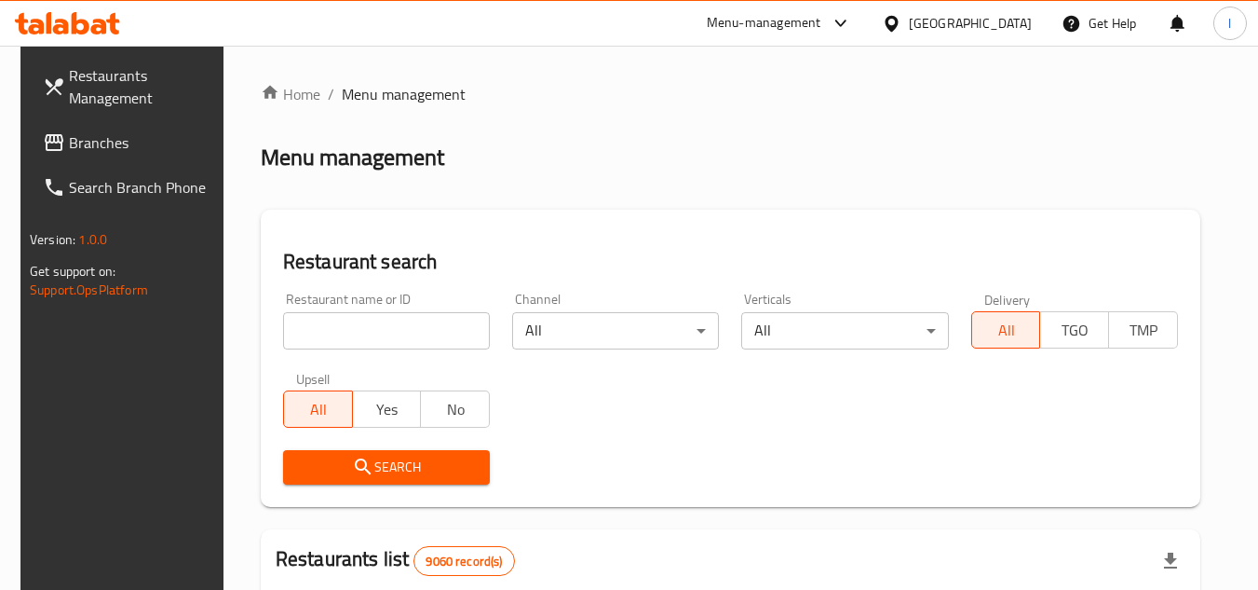
click at [359, 314] on input "search" at bounding box center [386, 330] width 207 height 37
paste input "661953"
type input "661953"
click at [351, 454] on button "Search" at bounding box center [386, 467] width 207 height 34
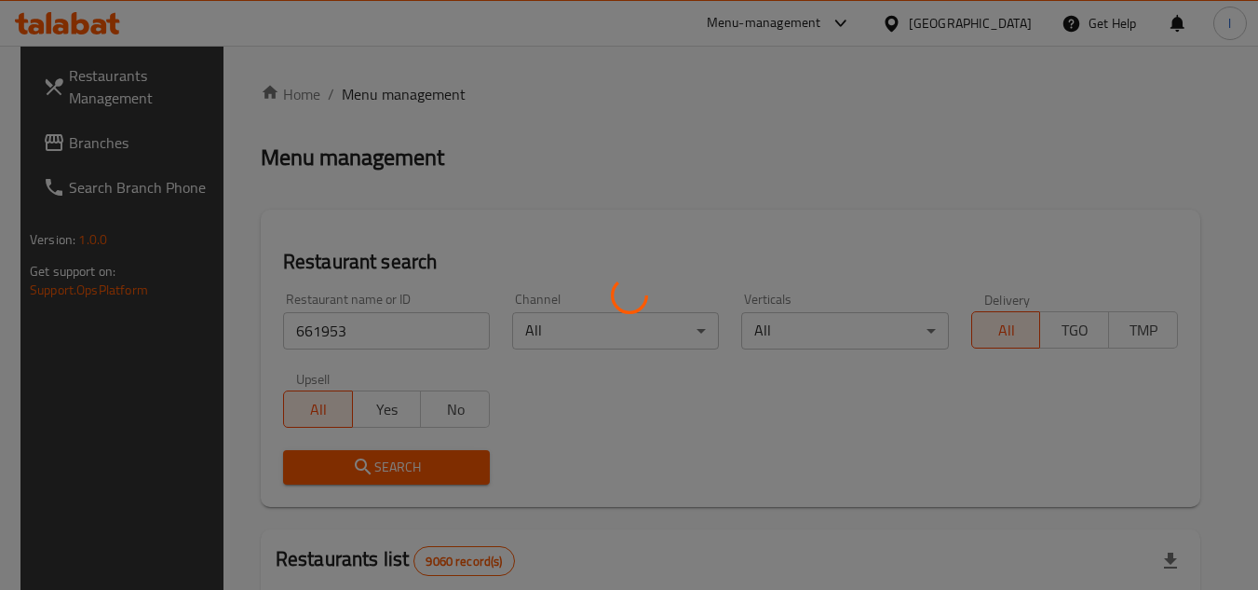
scroll to position [186, 0]
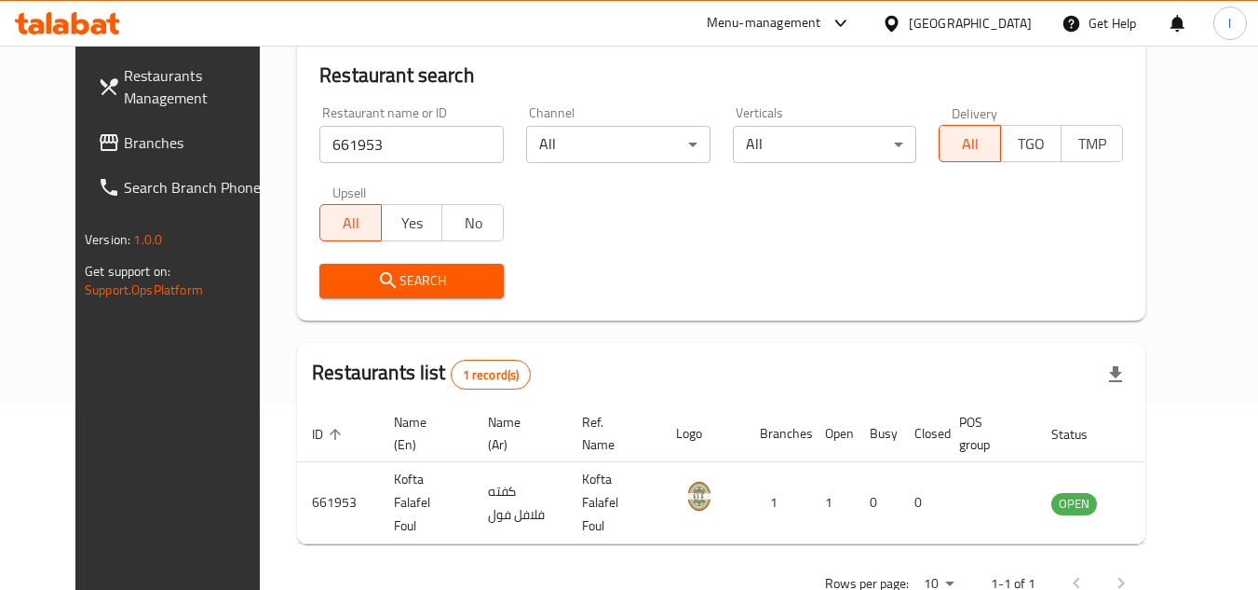
click at [124, 141] on span "Branches" at bounding box center [197, 142] width 147 height 22
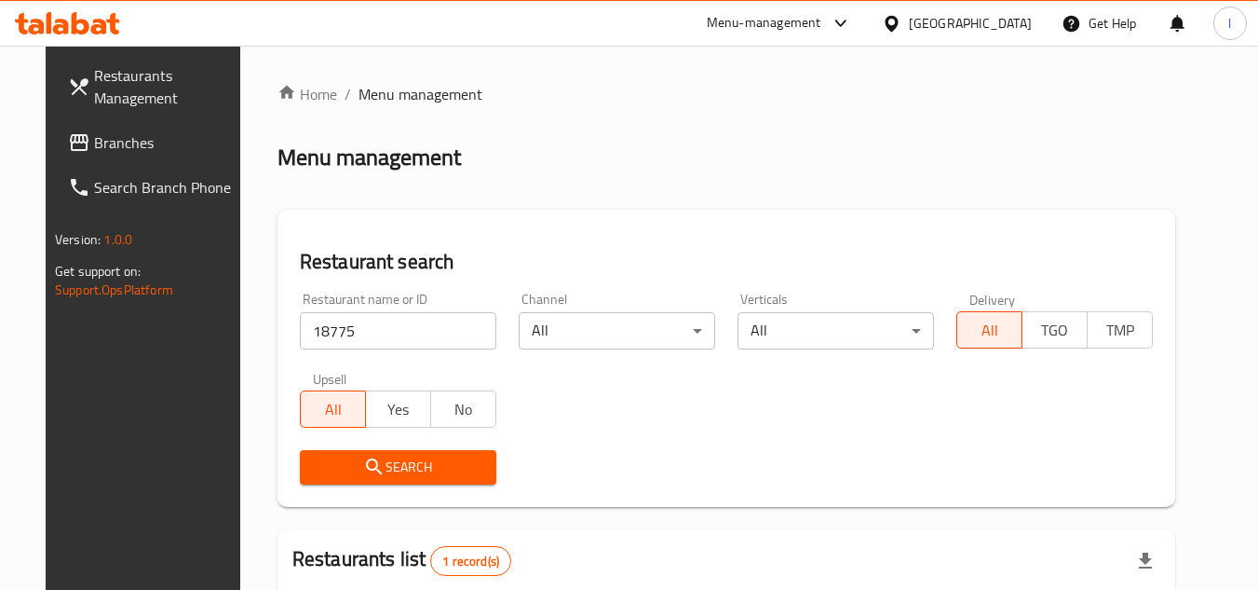
scroll to position [186, 0]
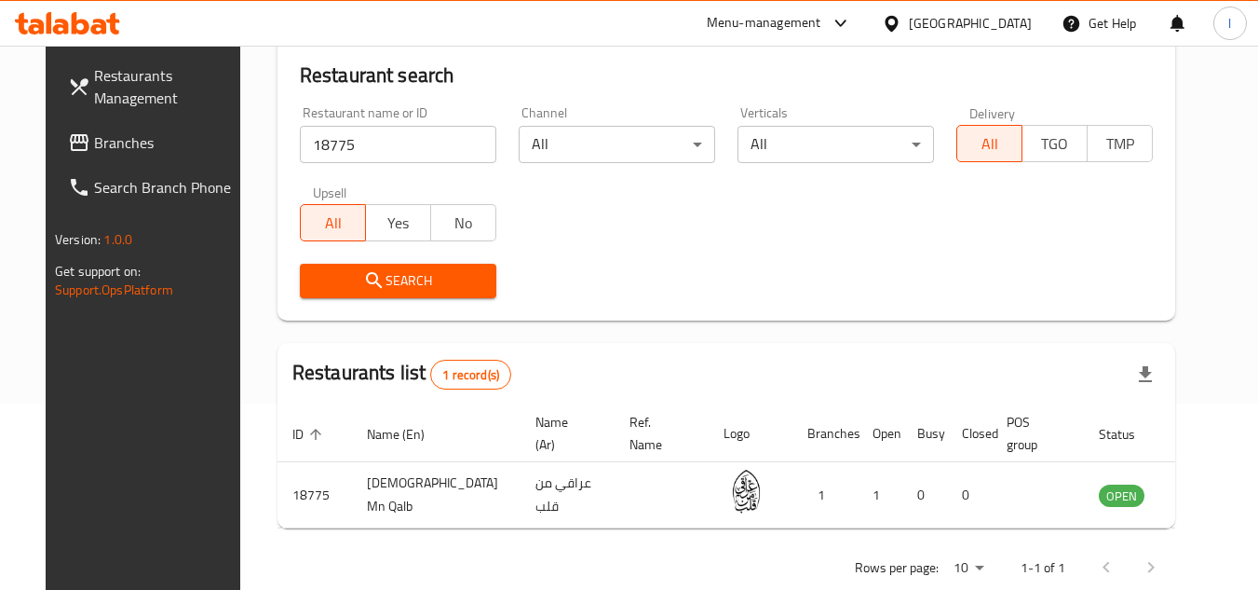
click at [124, 132] on span "Branches" at bounding box center [167, 142] width 147 height 22
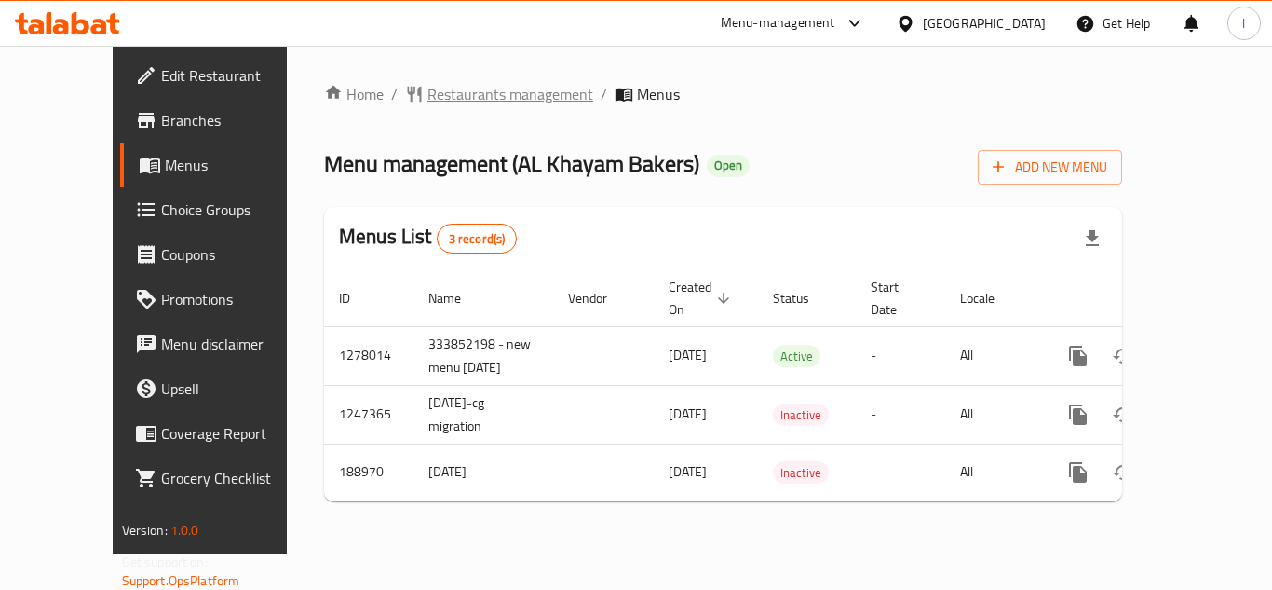
click at [439, 89] on span "Restaurants management" at bounding box center [510, 94] width 166 height 22
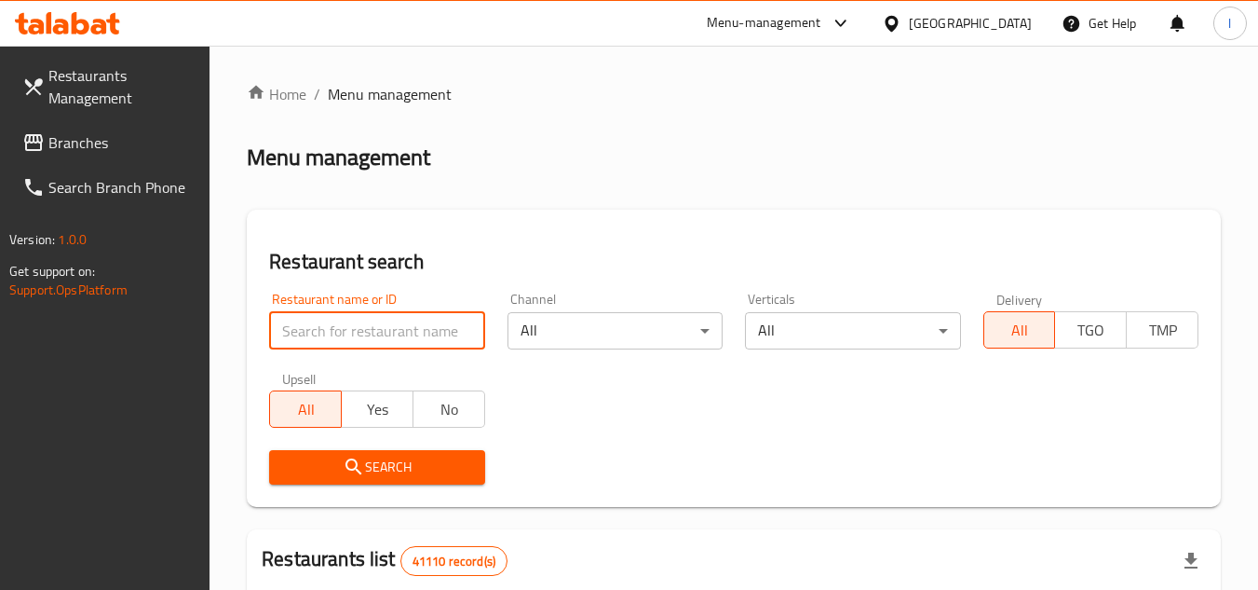
click at [343, 330] on input "search" at bounding box center [376, 330] width 215 height 37
paste input "620352"
type input "620352"
click at [394, 455] on span "Search" at bounding box center [376, 466] width 185 height 23
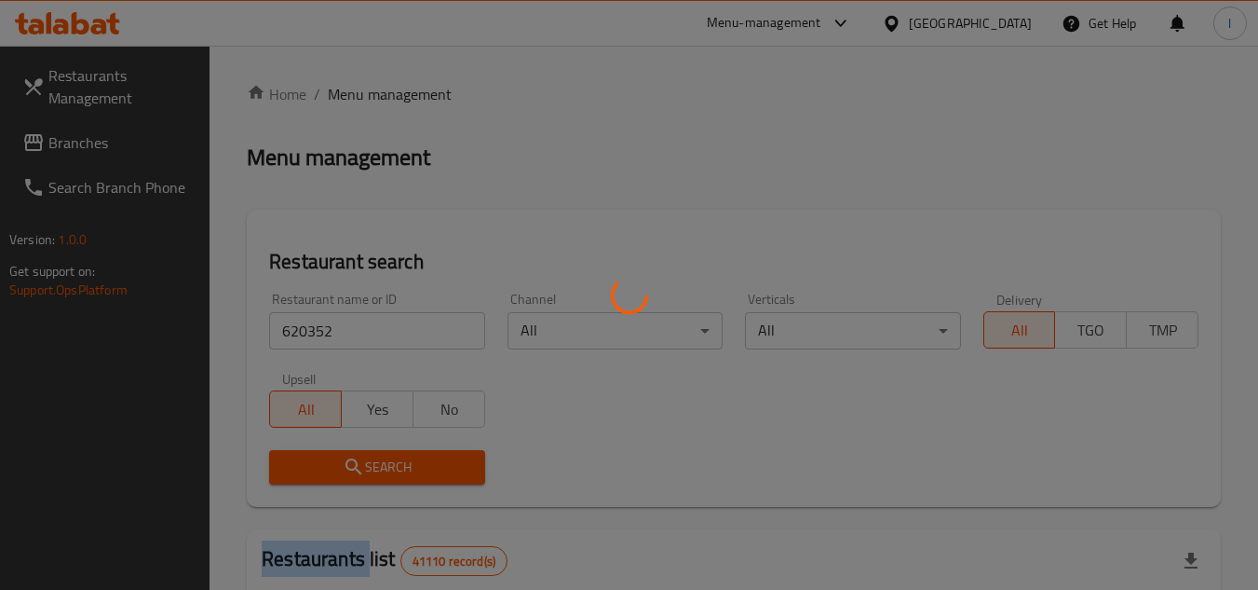
click at [394, 454] on div at bounding box center [629, 295] width 1258 height 590
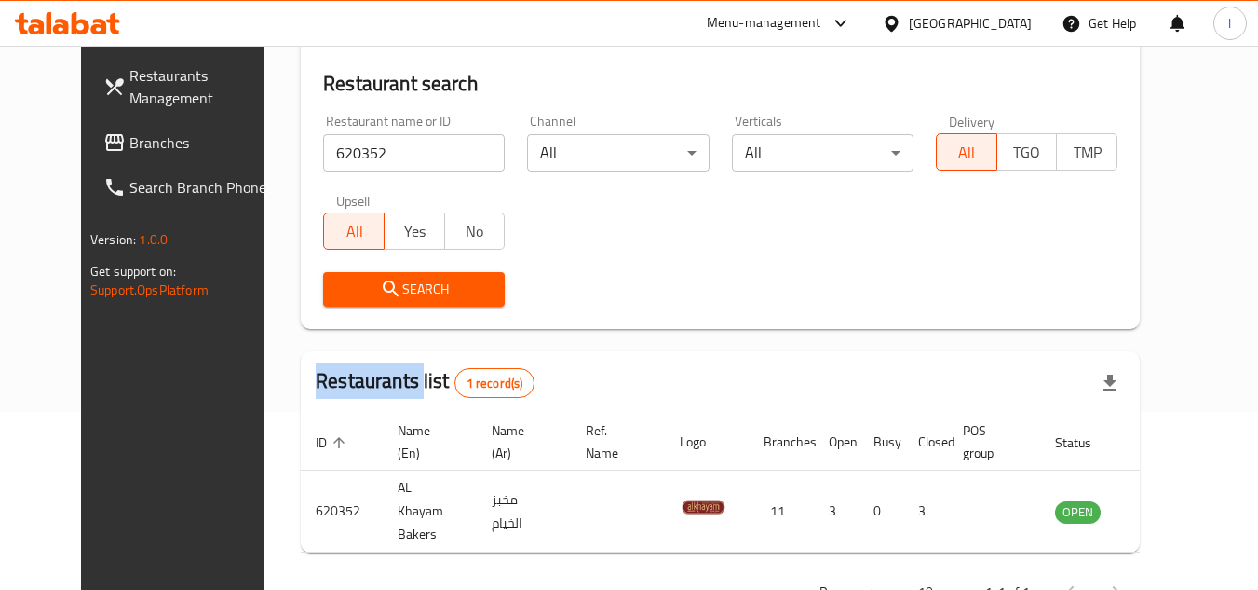
scroll to position [186, 0]
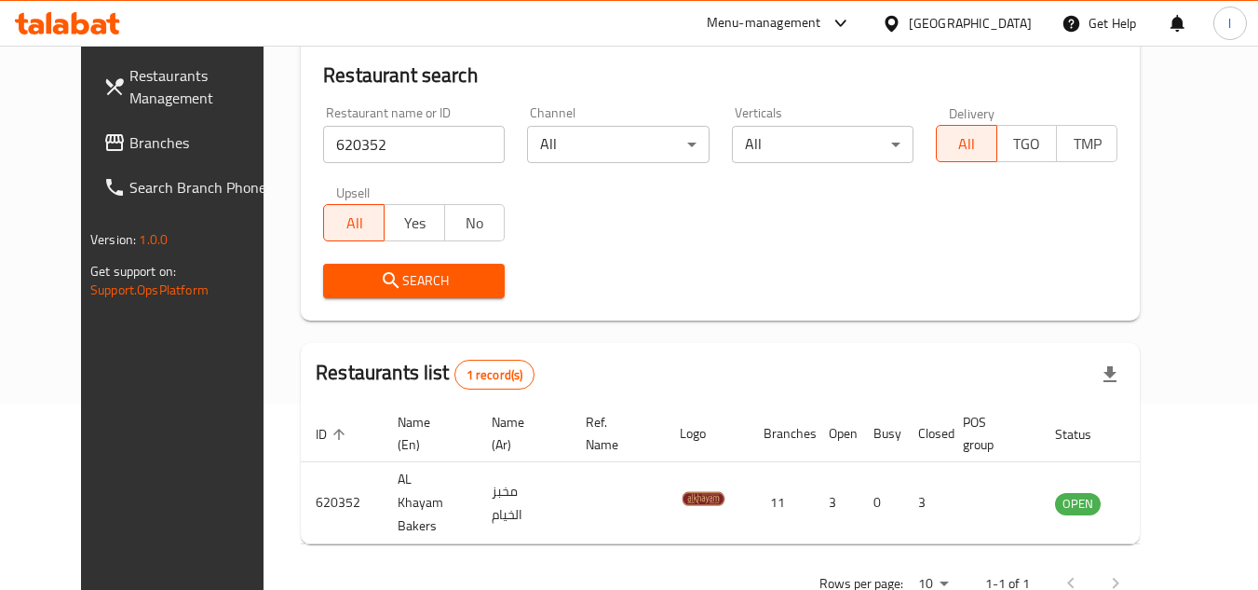
click at [581, 255] on div "Search" at bounding box center [720, 280] width 817 height 57
click at [129, 134] on span "Branches" at bounding box center [202, 142] width 147 height 22
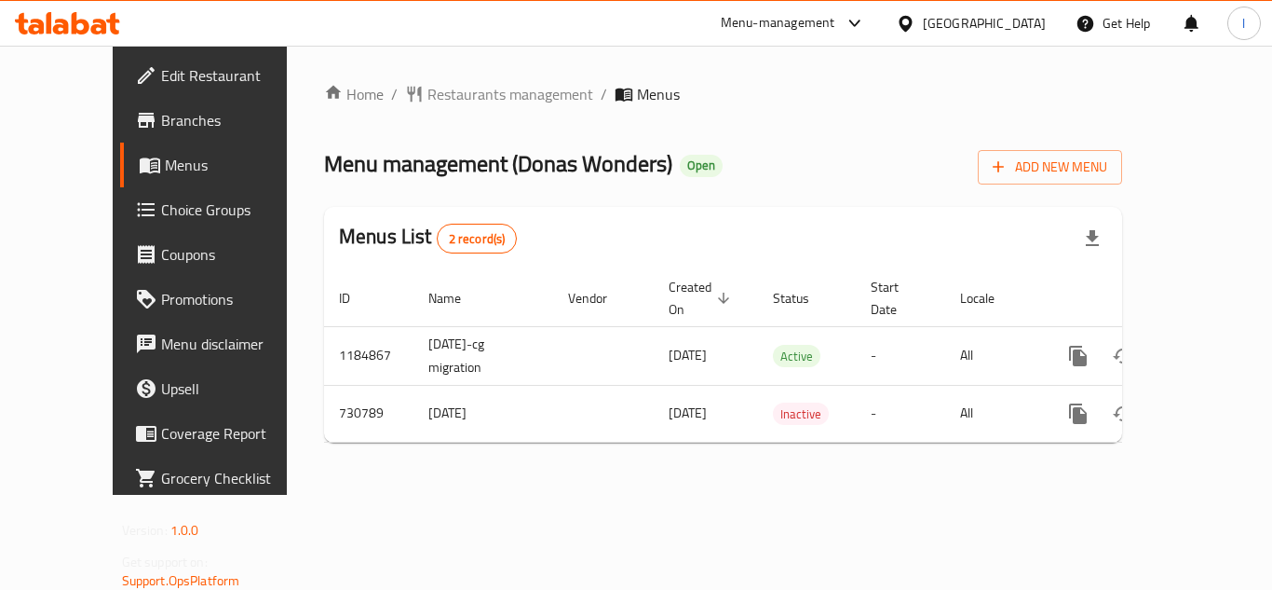
click at [438, 98] on span "Restaurants management" at bounding box center [510, 94] width 166 height 22
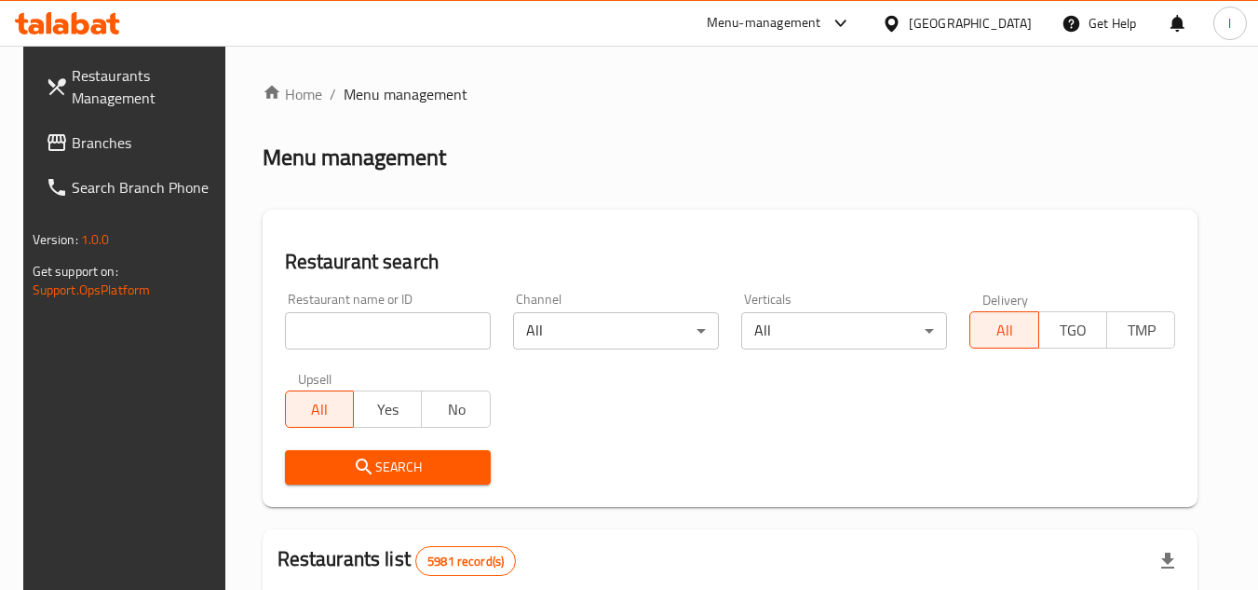
click at [356, 314] on input "search" at bounding box center [388, 330] width 206 height 37
paste input "646729"
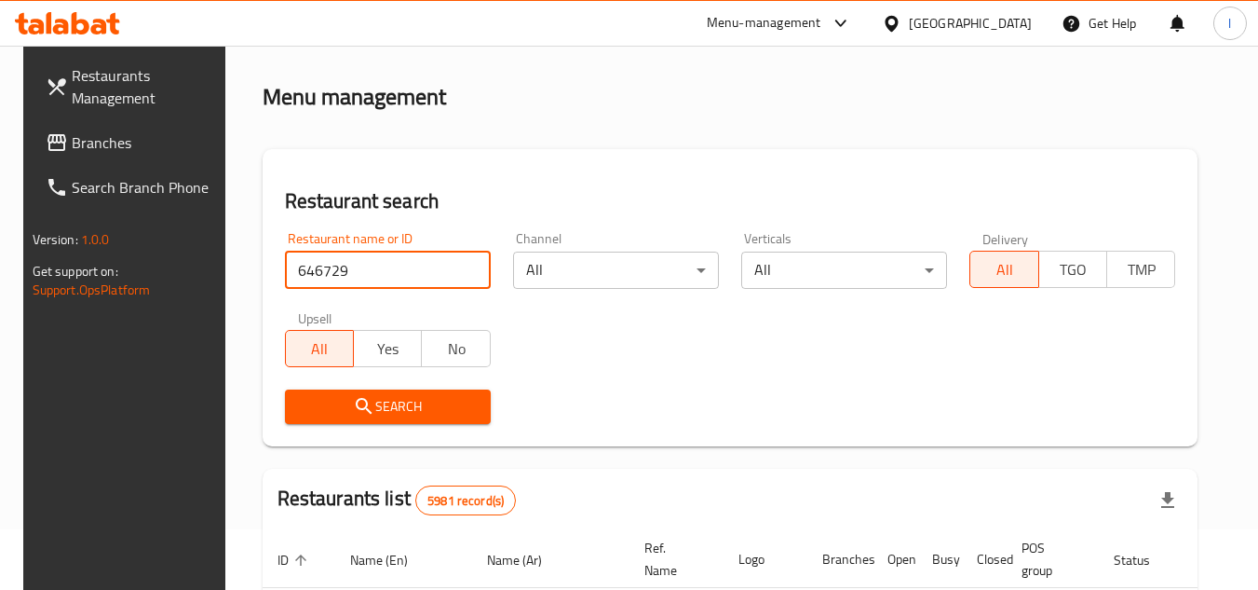
scroll to position [93, 0]
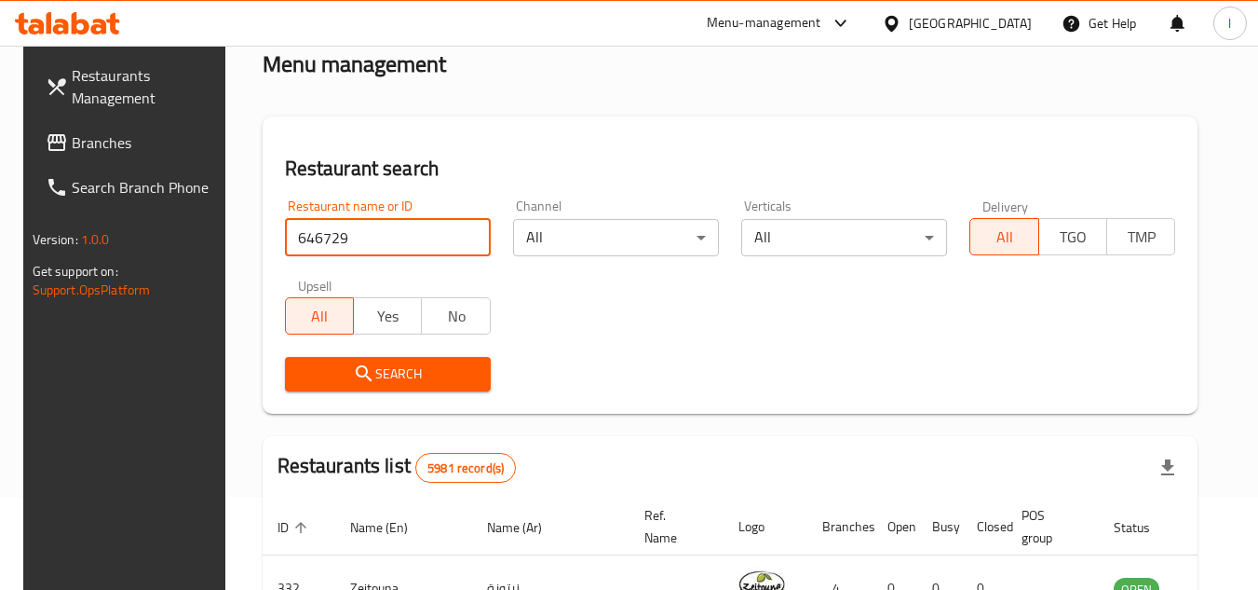
type input "646729"
click at [425, 359] on button "Search" at bounding box center [388, 374] width 206 height 34
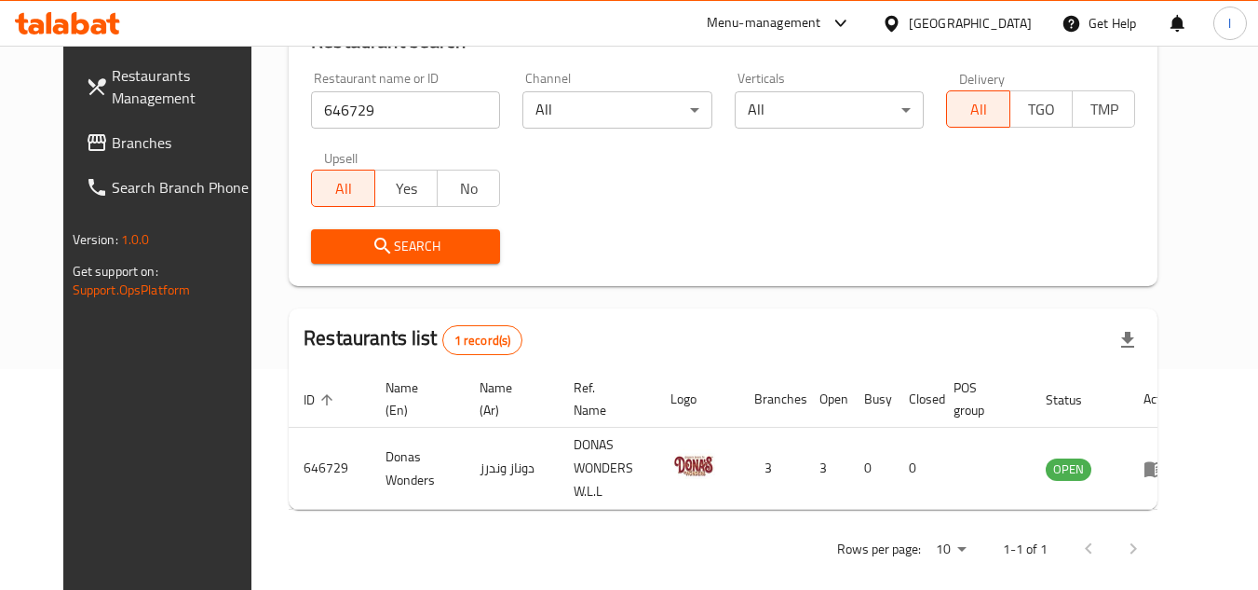
scroll to position [225, 0]
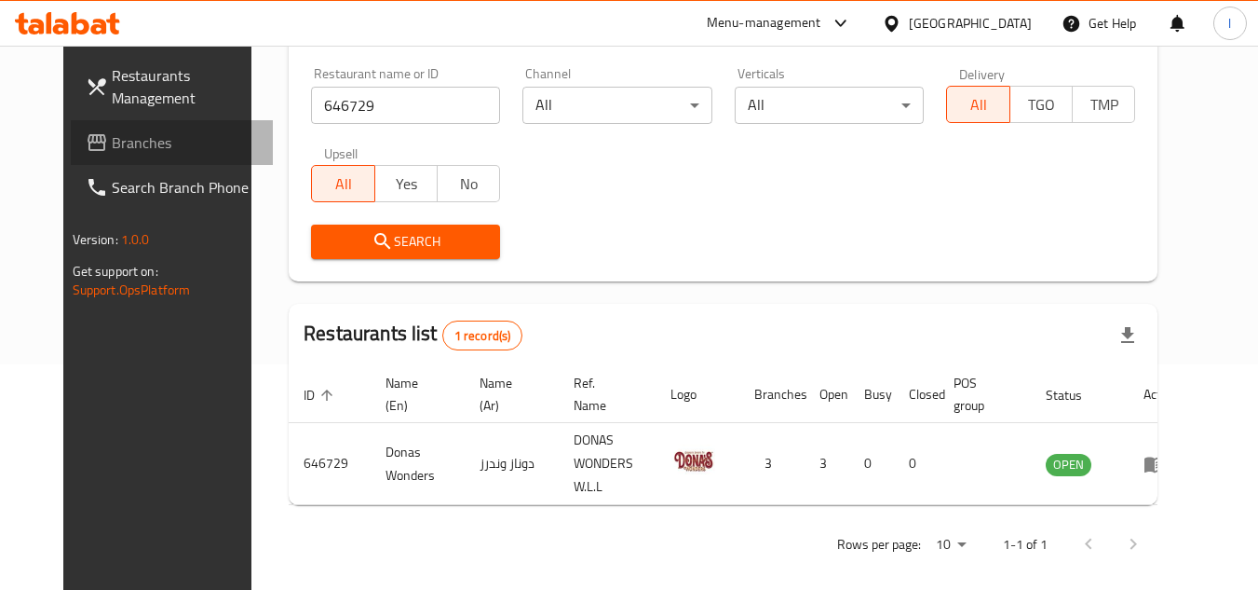
click at [171, 154] on link "Branches" at bounding box center [172, 142] width 203 height 45
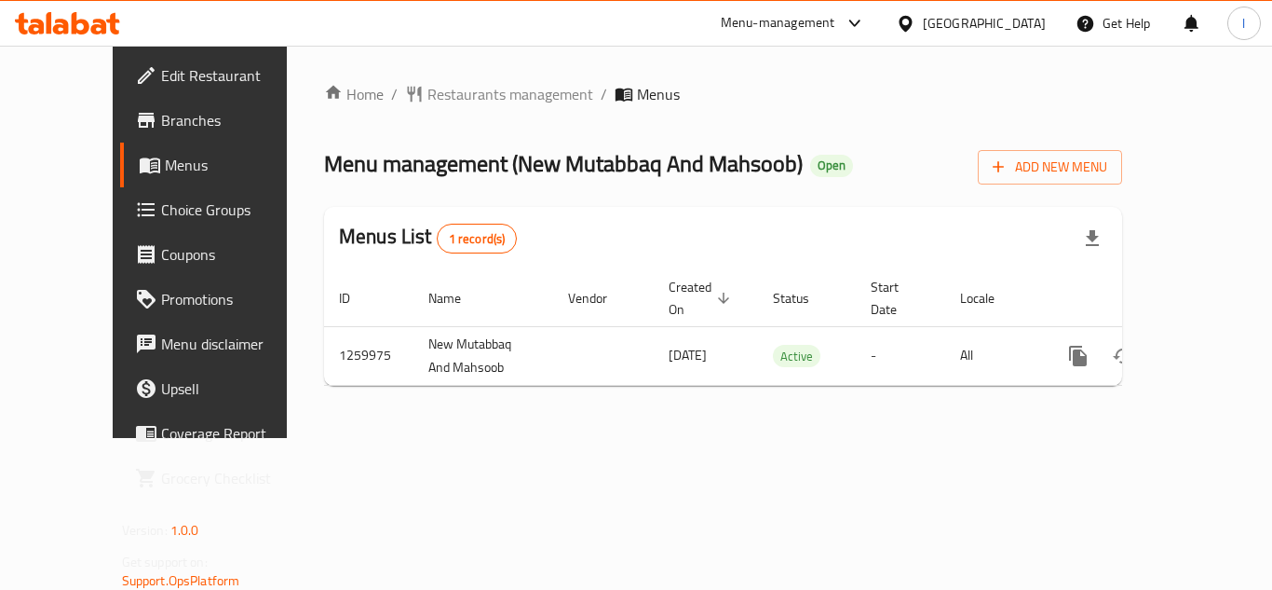
click at [438, 78] on div "Home / Restaurants management / Menus Menu management ( New Mutabbaq And Mahsoo…" at bounding box center [723, 242] width 873 height 392
click at [434, 90] on span "Restaurants management" at bounding box center [510, 94] width 166 height 22
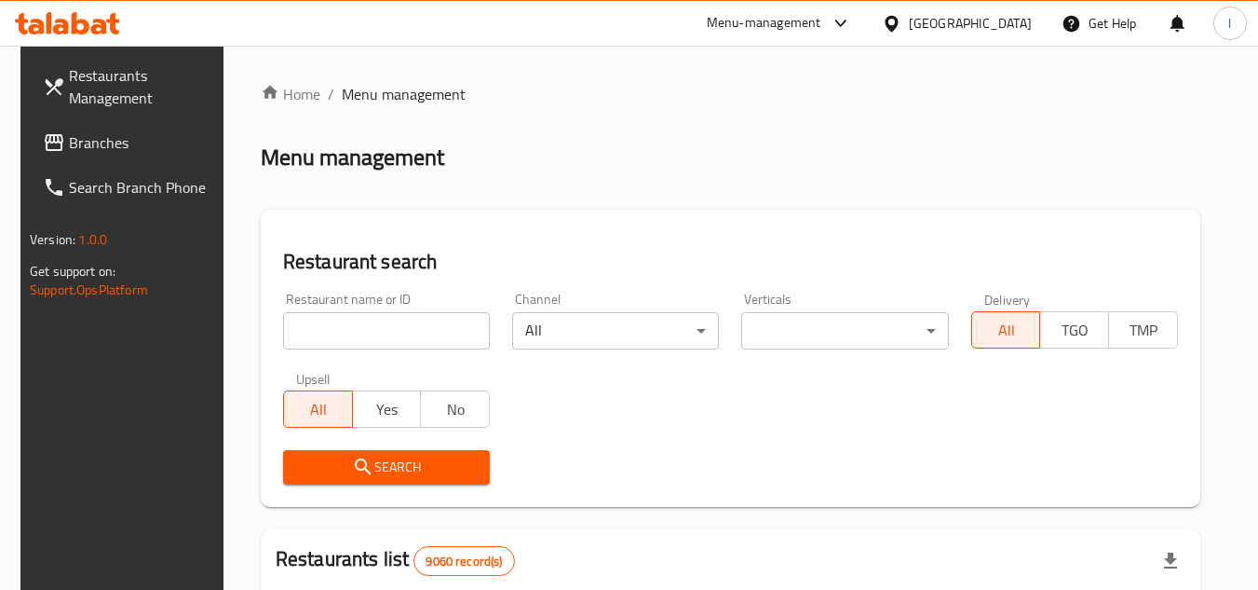
drag, startPoint x: 387, startPoint y: 332, endPoint x: 346, endPoint y: 321, distance: 42.5
click at [346, 321] on input "search" at bounding box center [386, 330] width 207 height 37
paste input "684790"
type input "684790"
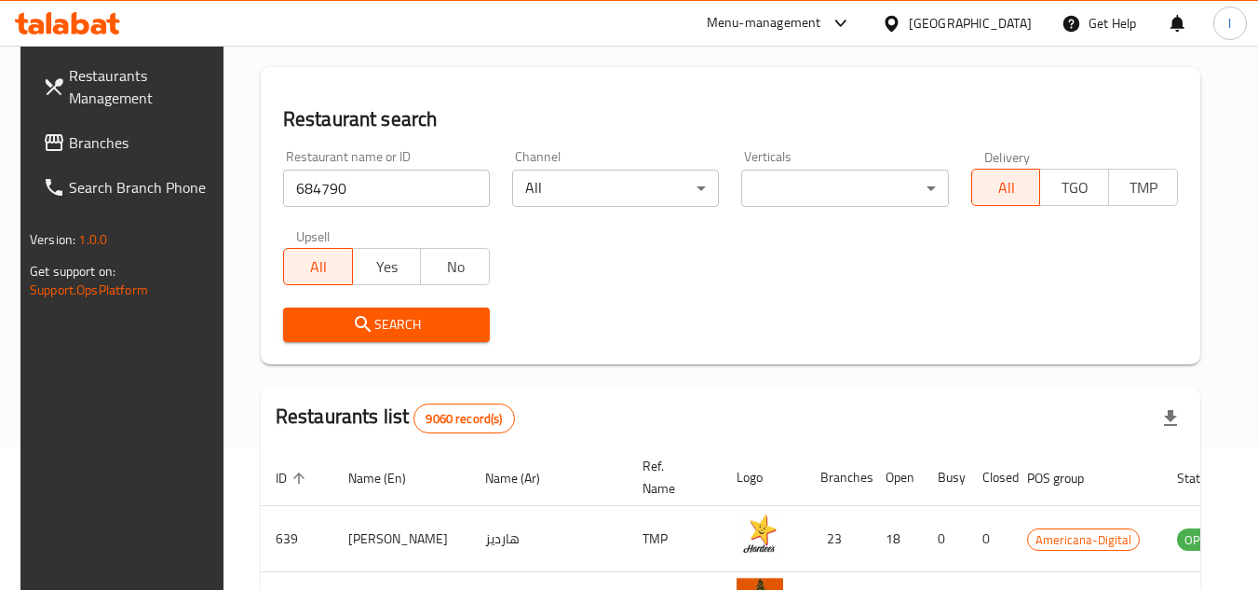
scroll to position [186, 0]
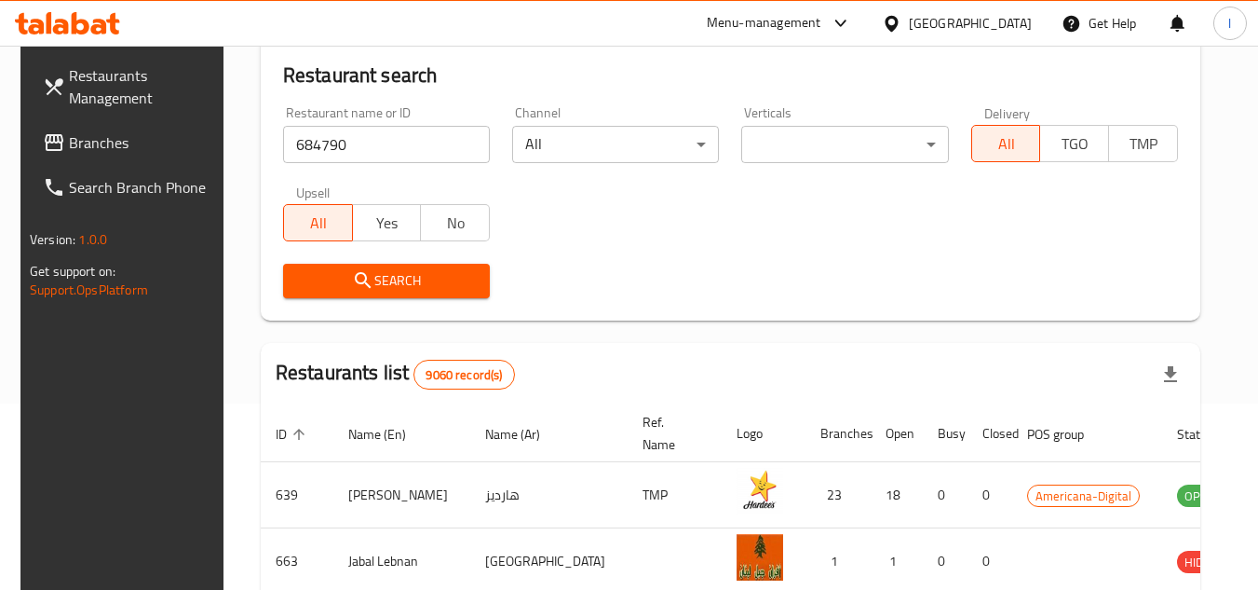
click at [410, 287] on span "Search" at bounding box center [386, 280] width 177 height 23
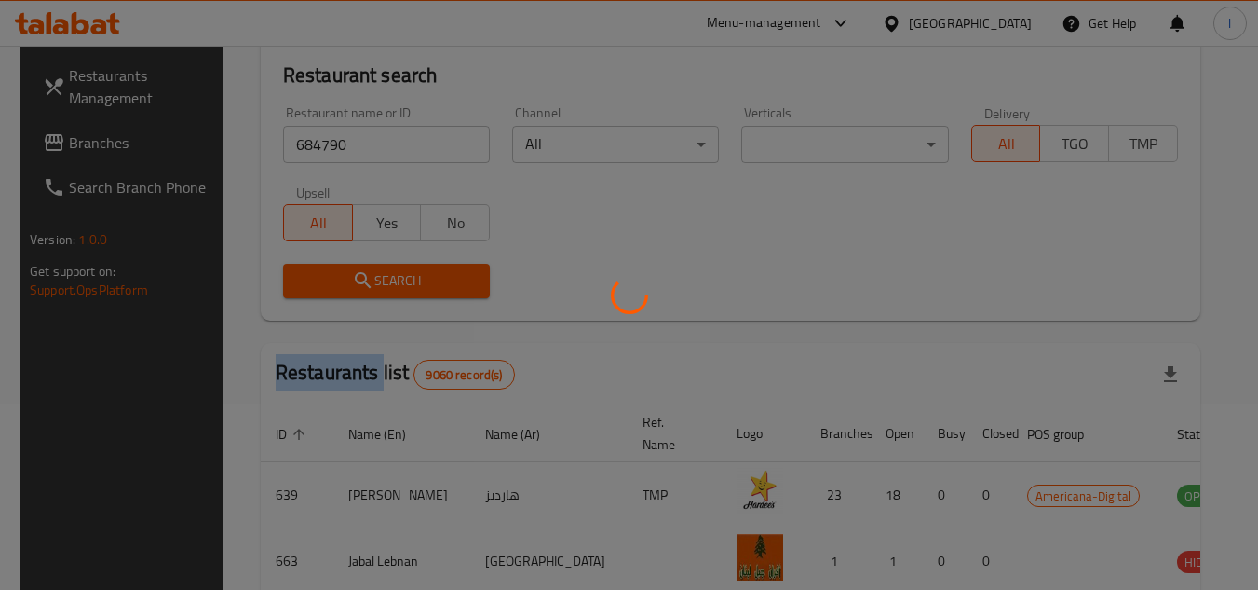
click at [410, 287] on div at bounding box center [629, 295] width 1258 height 590
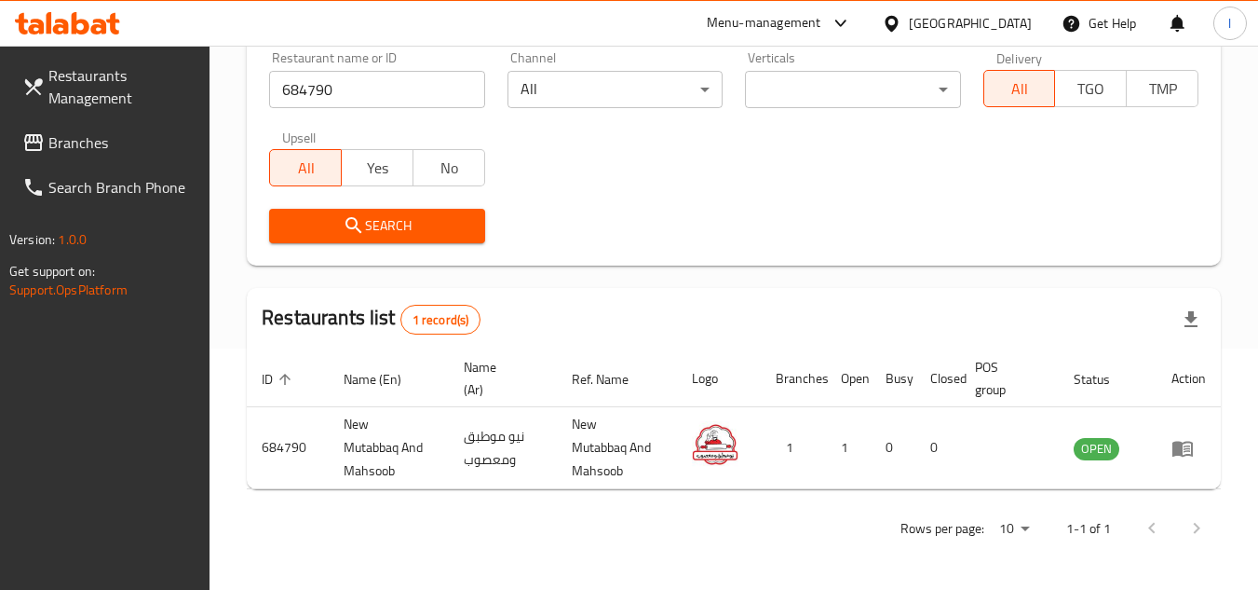
click at [641, 195] on div "Restaurant name or ID 684790 Restaurant name or ID Channel All ​ Verticals ​ ​ …" at bounding box center [734, 147] width 952 height 214
click at [91, 149] on span "Branches" at bounding box center [121, 142] width 147 height 22
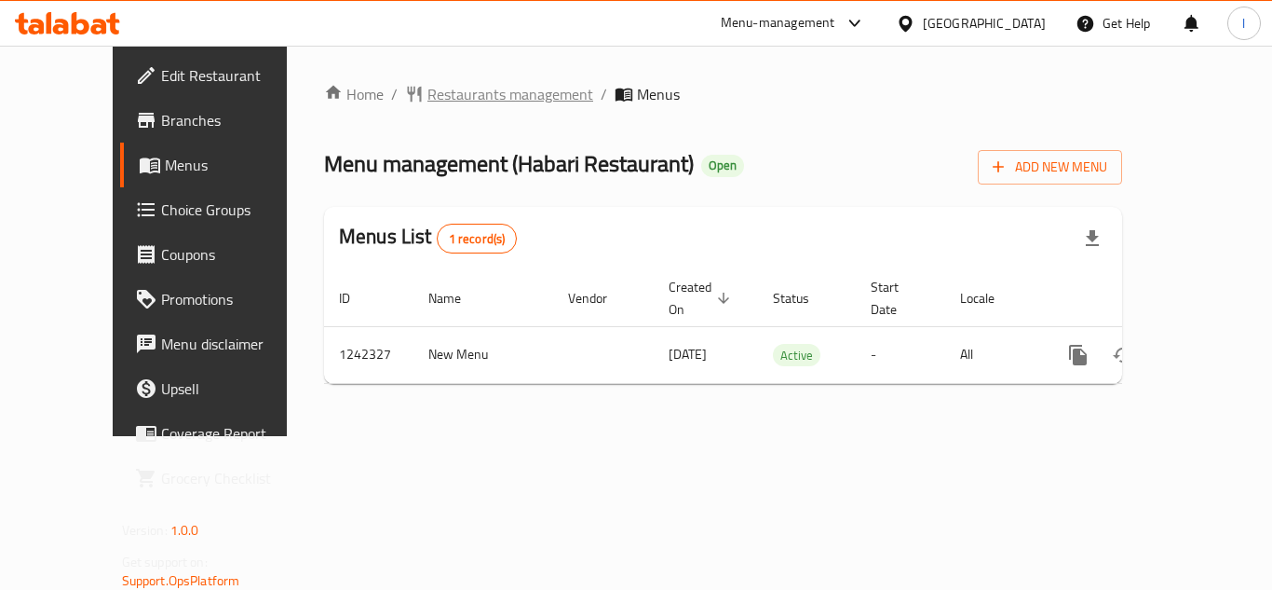
click at [468, 84] on span "Restaurants management" at bounding box center [510, 94] width 166 height 22
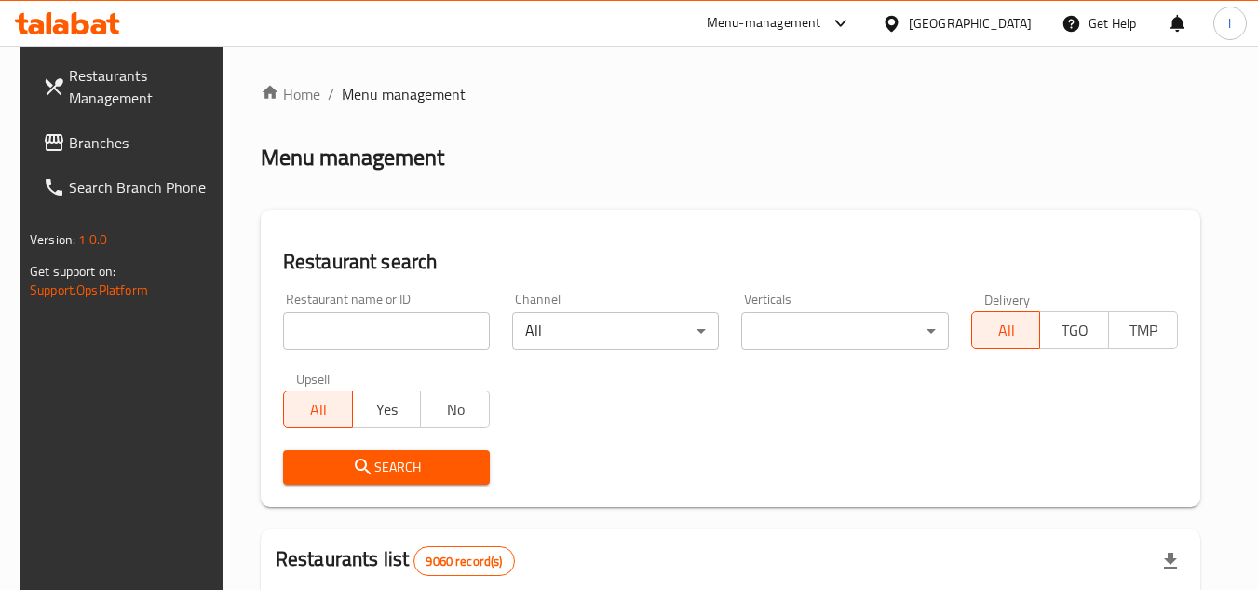
click at [385, 310] on div "Restaurant name or ID Restaurant name or ID" at bounding box center [386, 320] width 207 height 57
drag, startPoint x: 385, startPoint y: 310, endPoint x: 334, endPoint y: 332, distance: 55.0
click at [334, 332] on input "search" at bounding box center [386, 330] width 207 height 37
paste input "681098"
type input "681098"
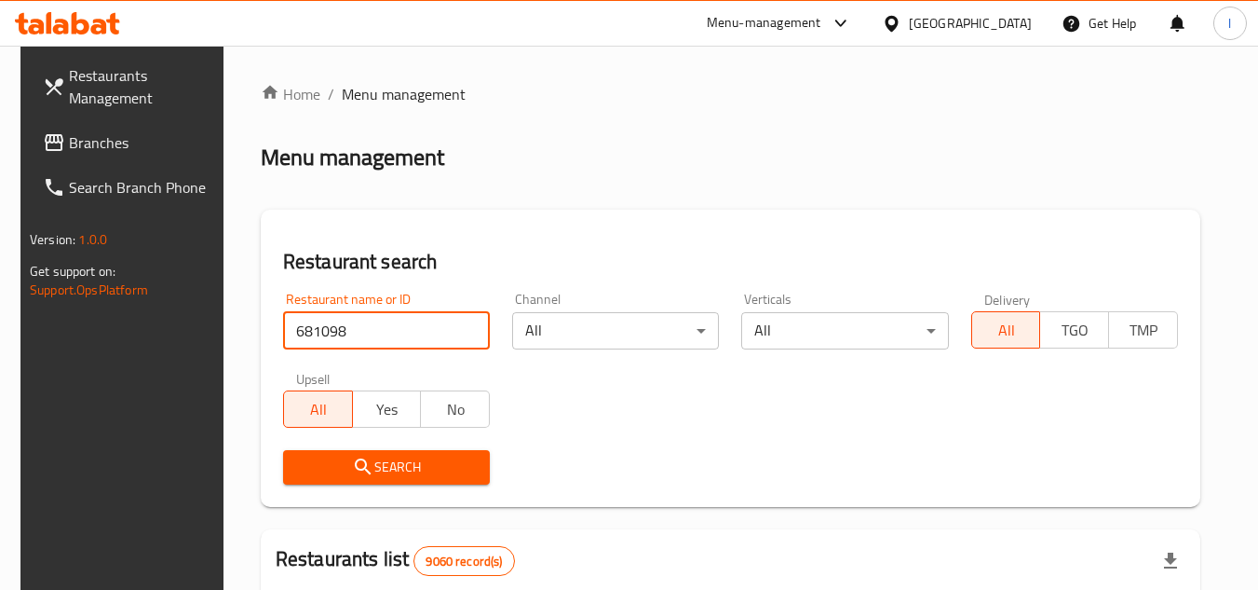
click at [435, 454] on button "Search" at bounding box center [386, 467] width 207 height 34
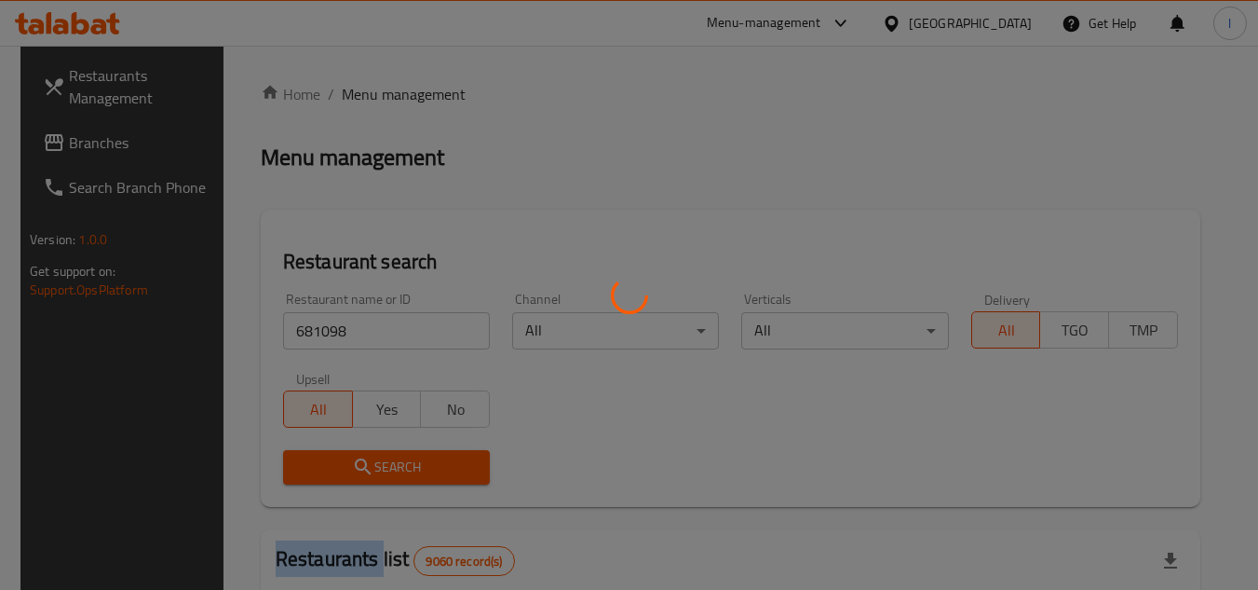
click at [435, 454] on div at bounding box center [629, 295] width 1258 height 590
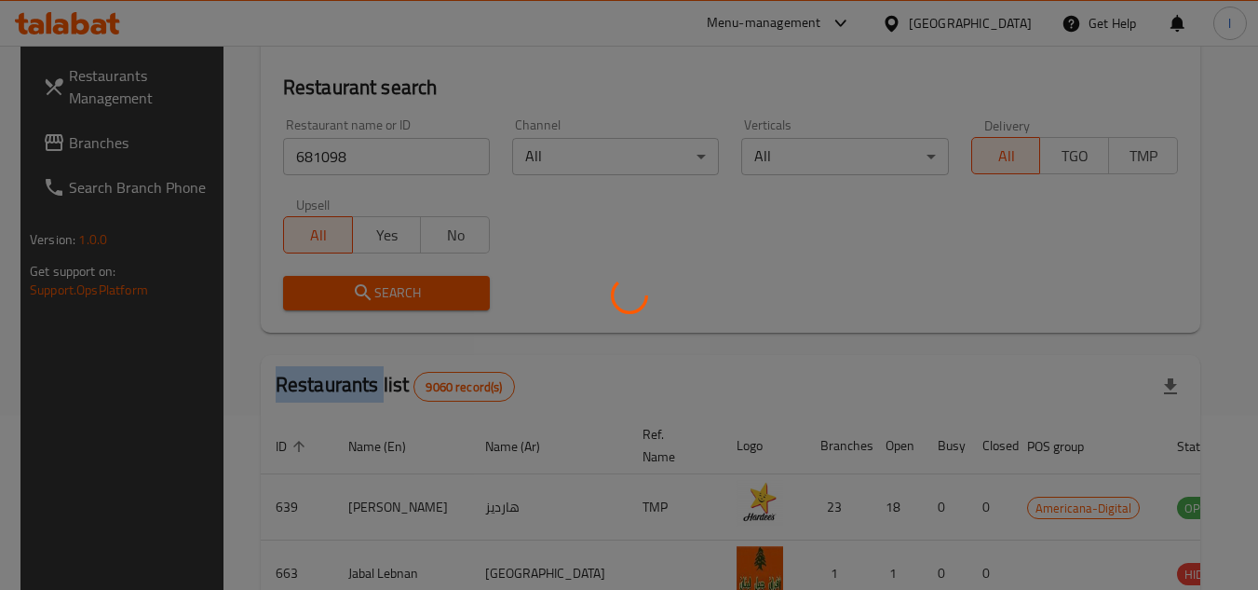
scroll to position [186, 0]
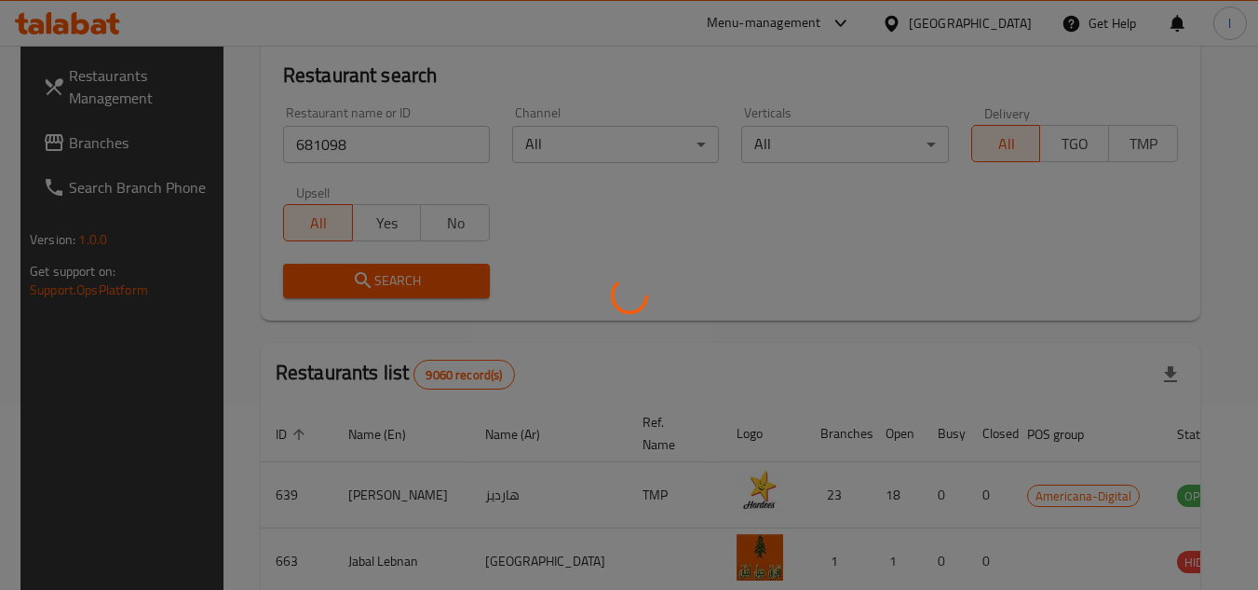
click at [630, 278] on icon at bounding box center [629, 295] width 37 height 37
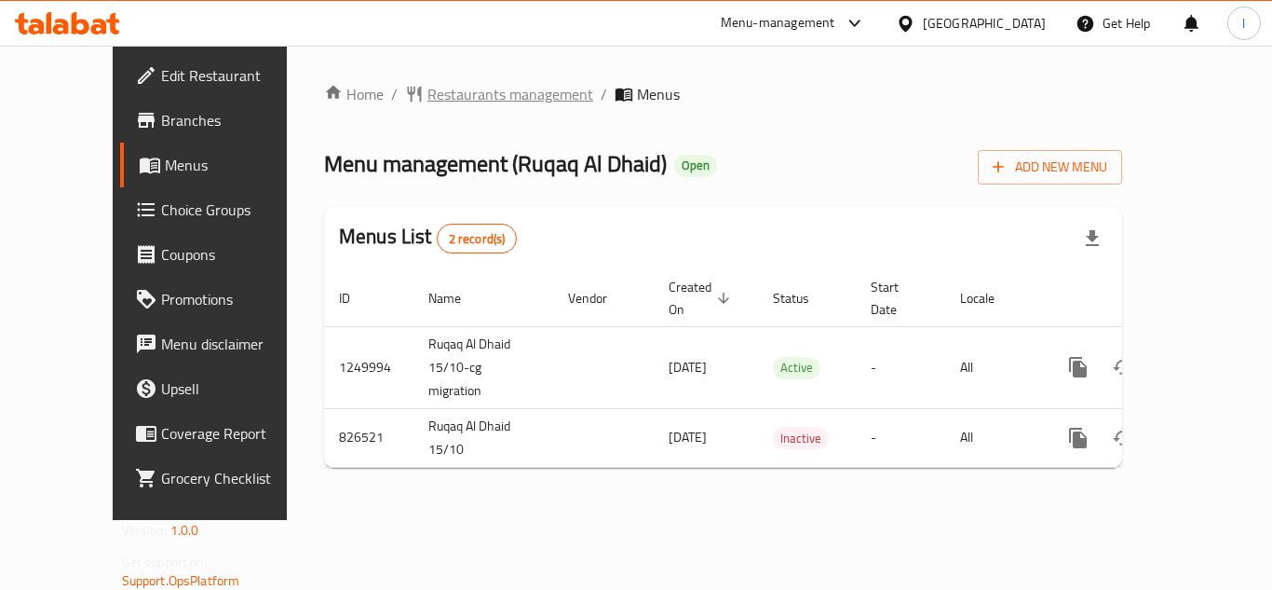
drag, startPoint x: 431, startPoint y: 93, endPoint x: 415, endPoint y: 91, distance: 15.9
click at [427, 91] on span "Restaurants management" at bounding box center [510, 94] width 166 height 22
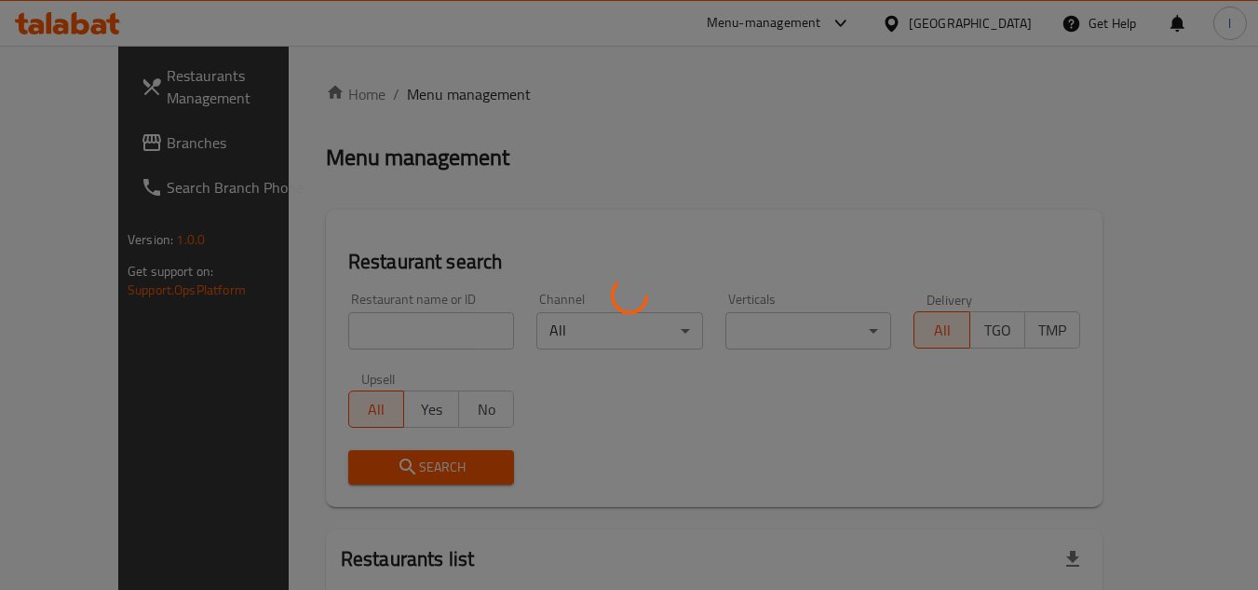
click at [415, 91] on div at bounding box center [629, 295] width 1258 height 590
click at [355, 292] on div at bounding box center [629, 295] width 1258 height 590
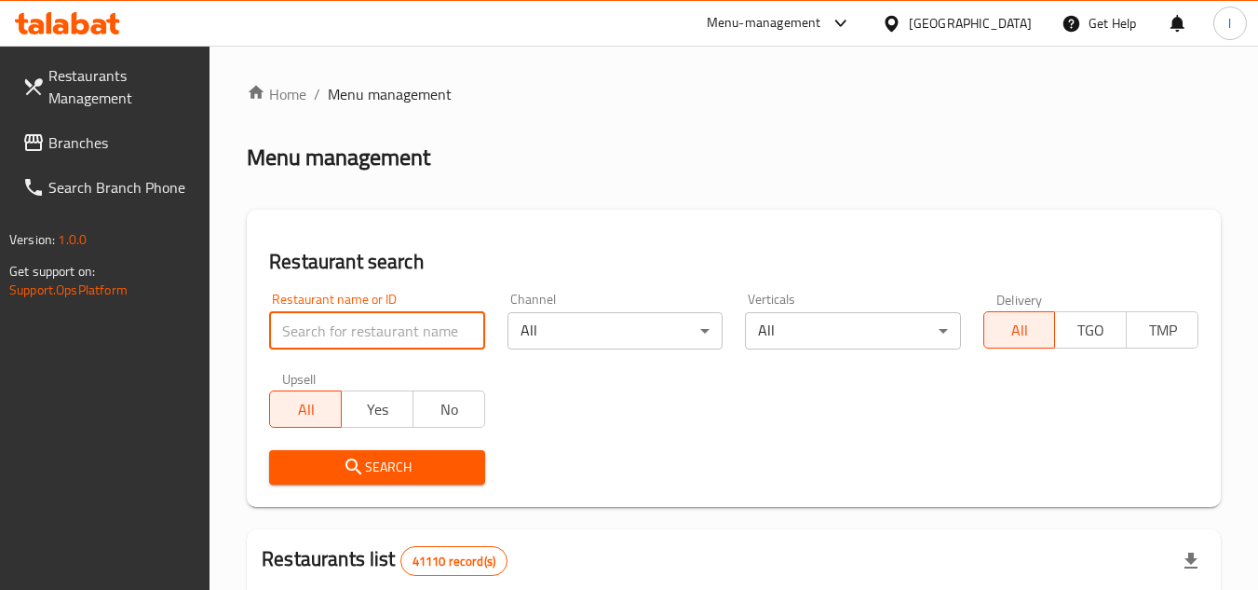
click at [348, 316] on input "search" at bounding box center [376, 330] width 215 height 37
paste input "655439"
type input "655439"
click at [366, 462] on span "Search" at bounding box center [376, 466] width 185 height 23
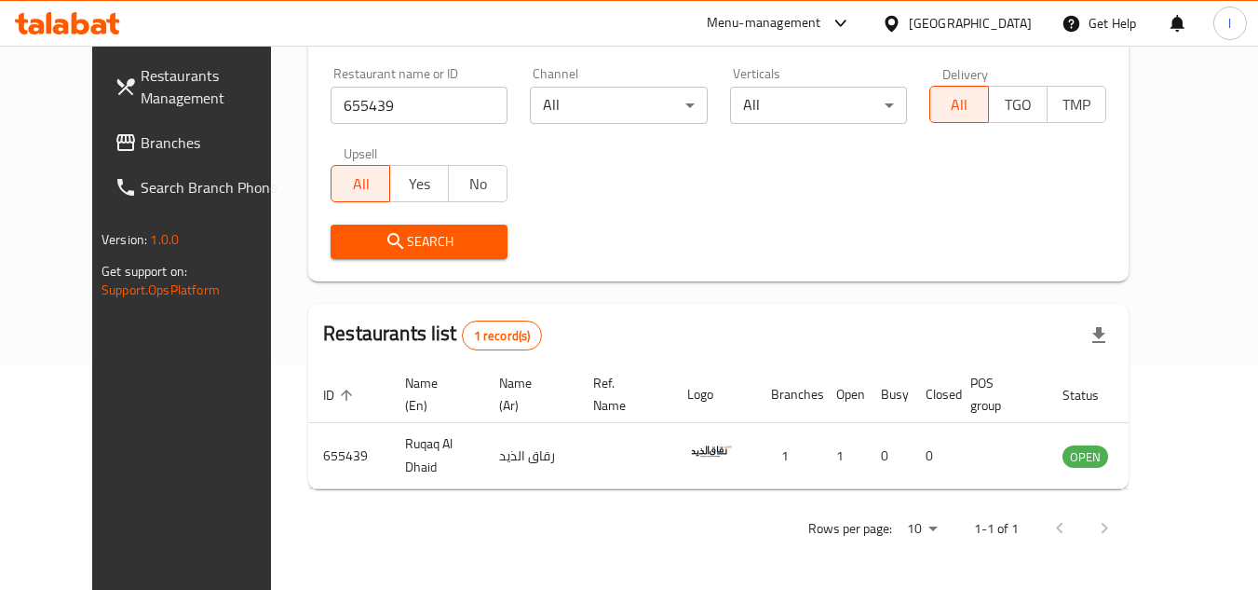
scroll to position [225, 0]
click at [141, 152] on span "Branches" at bounding box center [214, 142] width 147 height 22
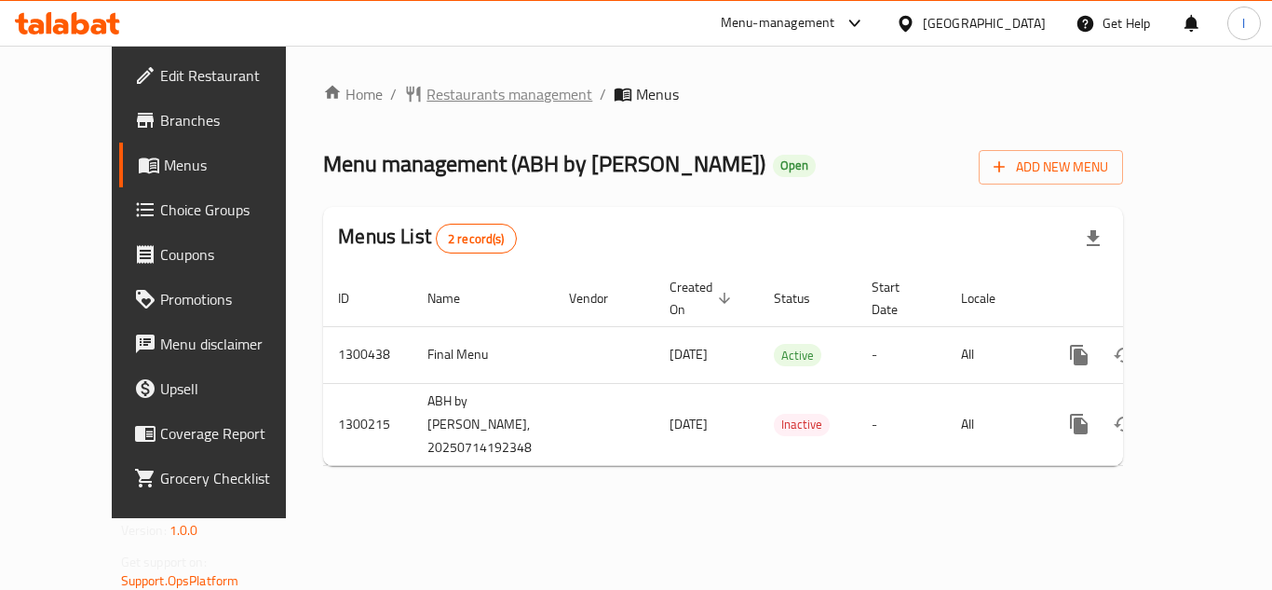
click at [435, 94] on span "Restaurants management" at bounding box center [510, 94] width 166 height 22
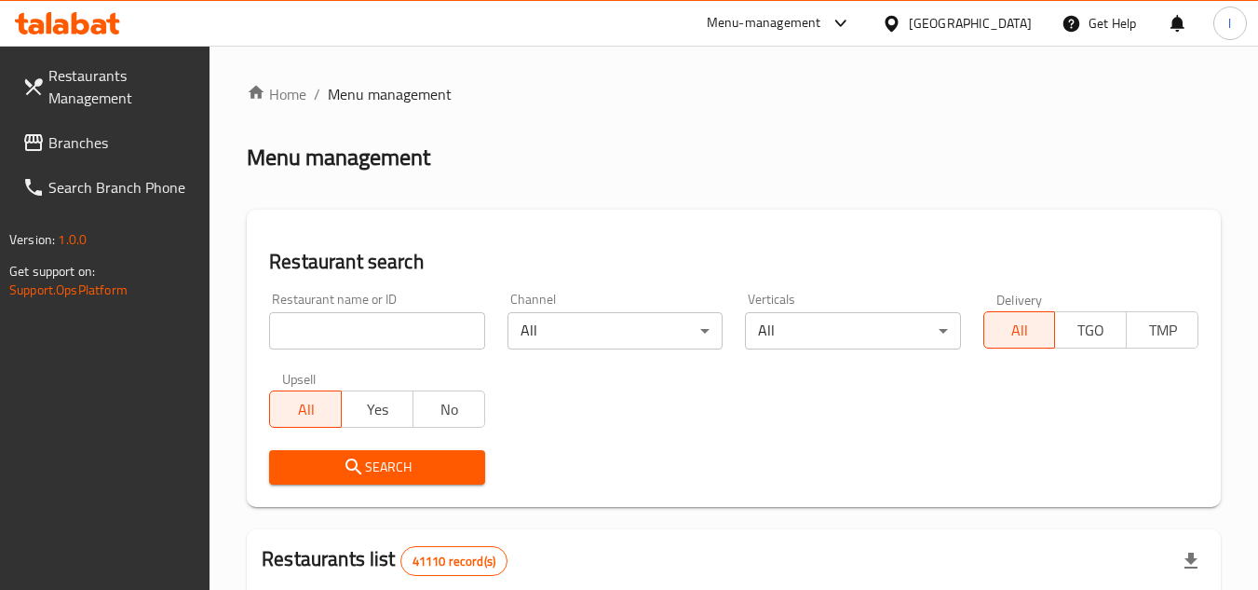
click at [336, 338] on input "search" at bounding box center [376, 330] width 215 height 37
paste input "701705"
type input "701705"
click at [369, 467] on span "Search" at bounding box center [376, 466] width 185 height 23
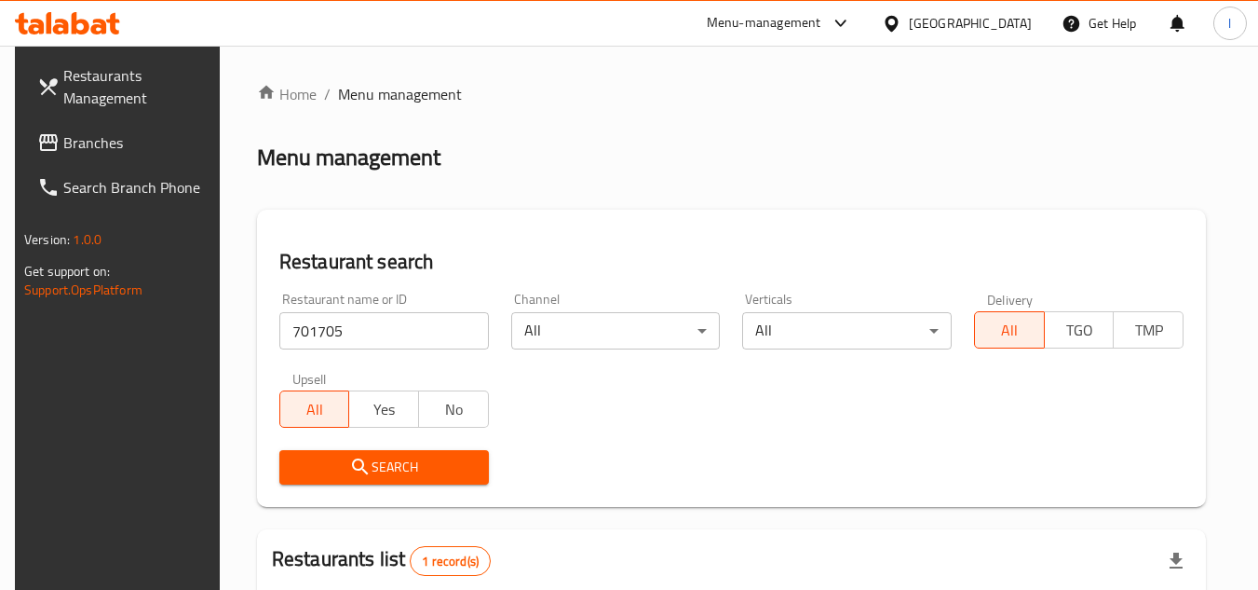
scroll to position [186, 0]
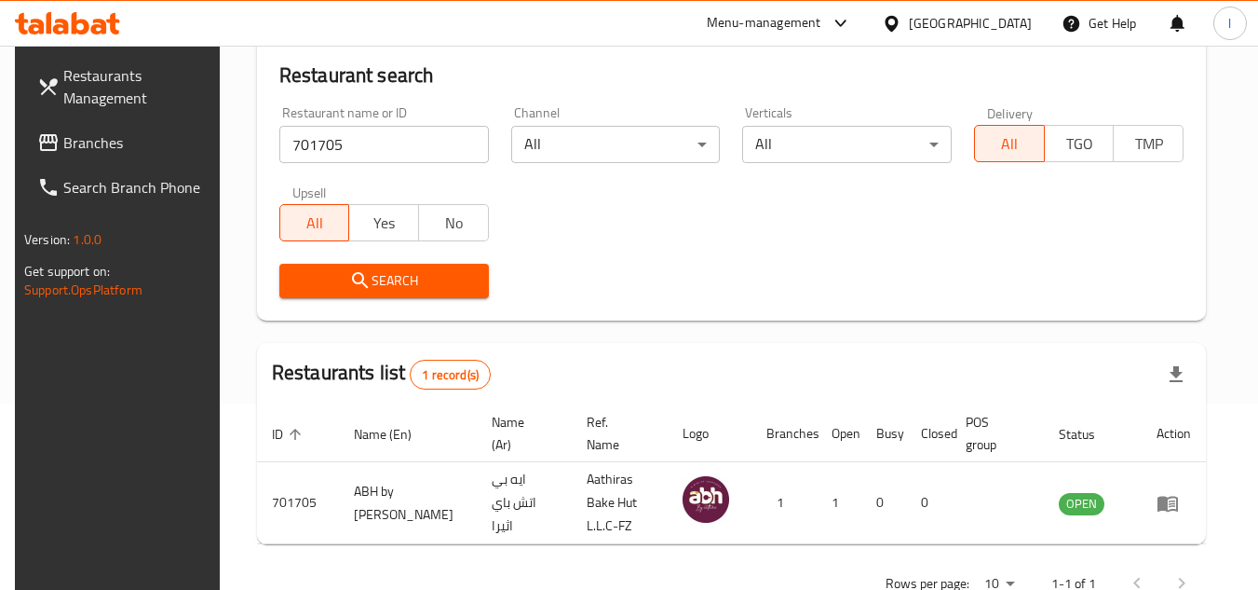
click at [128, 143] on span "Branches" at bounding box center [136, 142] width 147 height 22
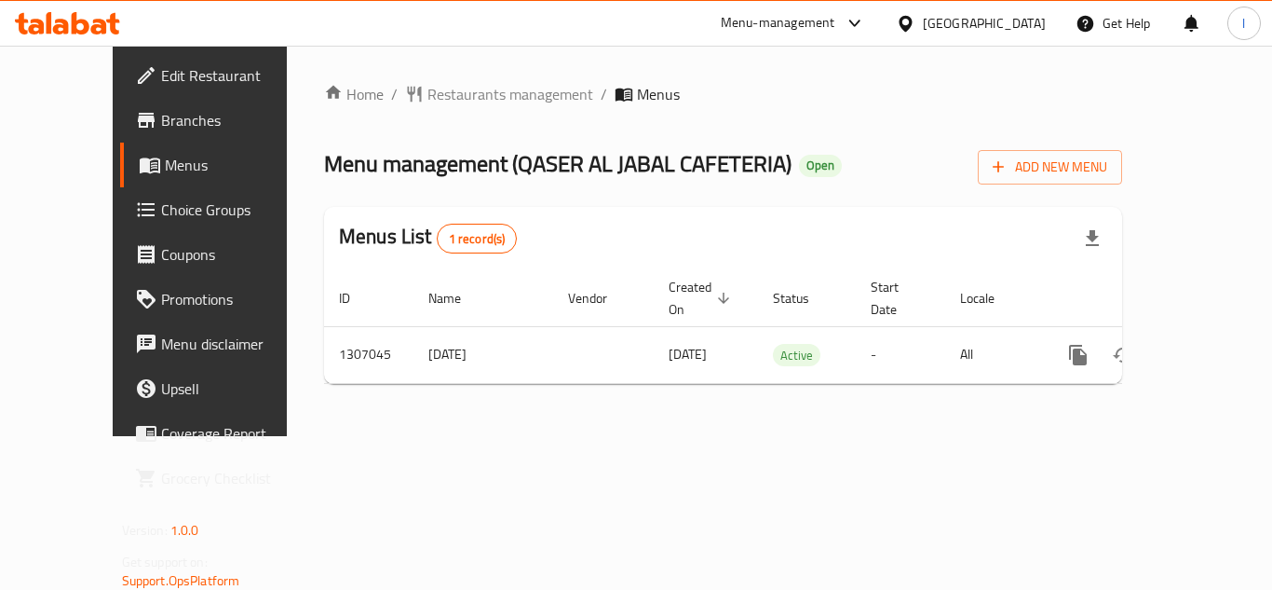
click at [427, 94] on span "Restaurants management" at bounding box center [510, 94] width 166 height 22
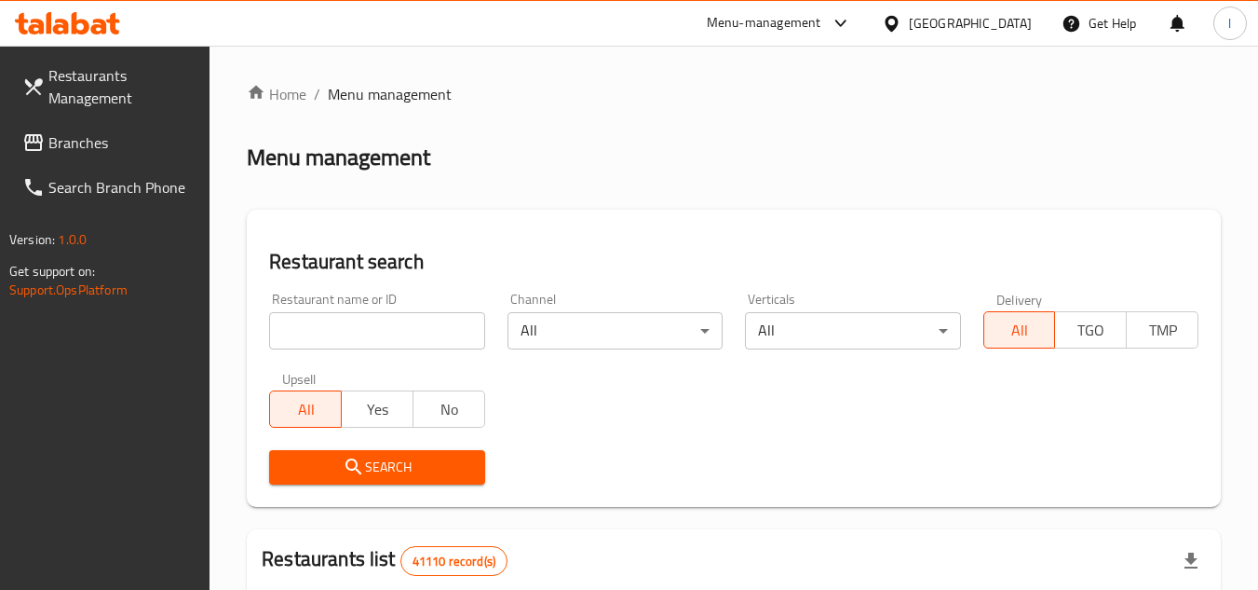
click at [373, 323] on input "search" at bounding box center [376, 330] width 215 height 37
paste input "704122"
type input "704122"
click at [373, 463] on span "Search" at bounding box center [376, 466] width 185 height 23
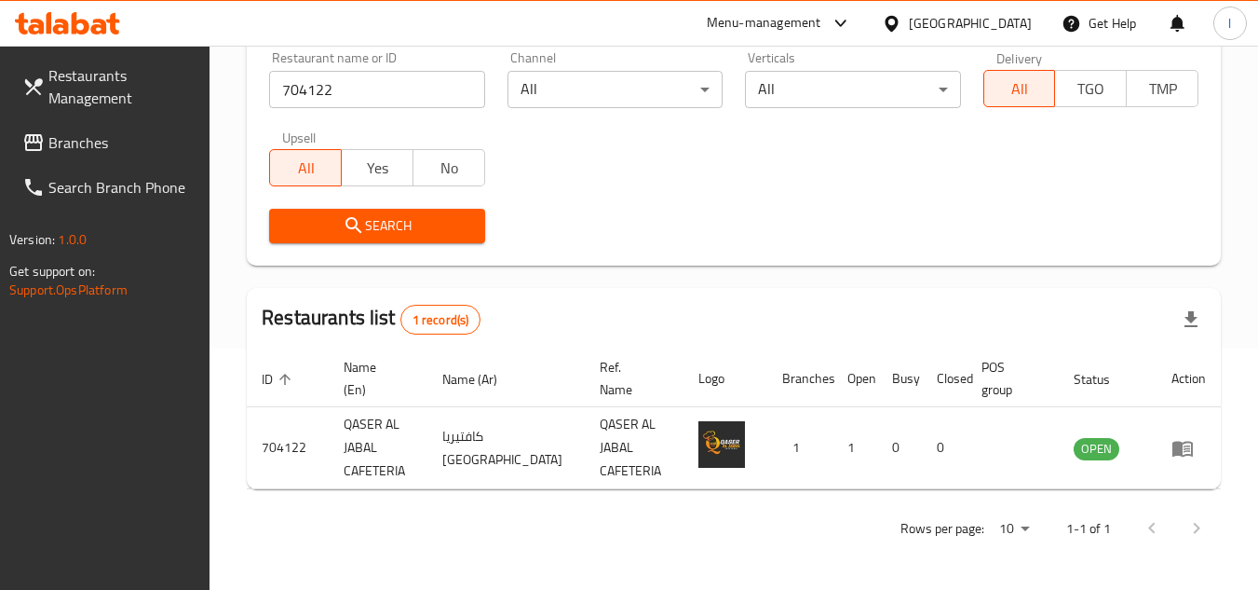
scroll to position [241, 0]
click at [133, 132] on span "Branches" at bounding box center [121, 142] width 147 height 22
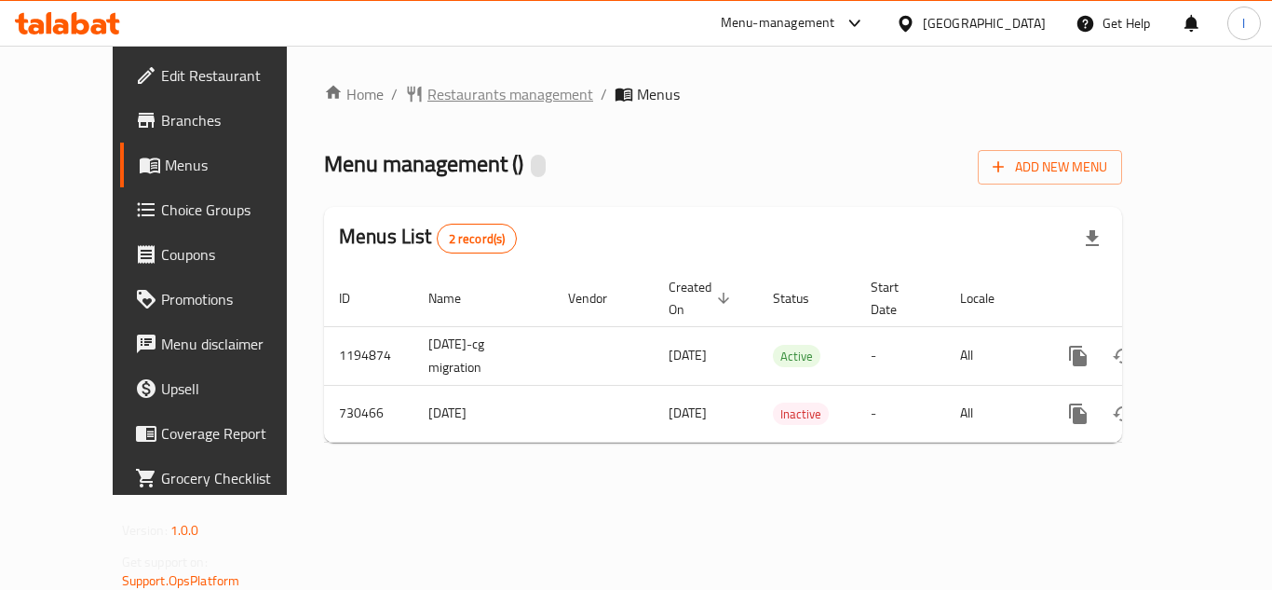
click at [427, 88] on span "Restaurants management" at bounding box center [510, 94] width 166 height 22
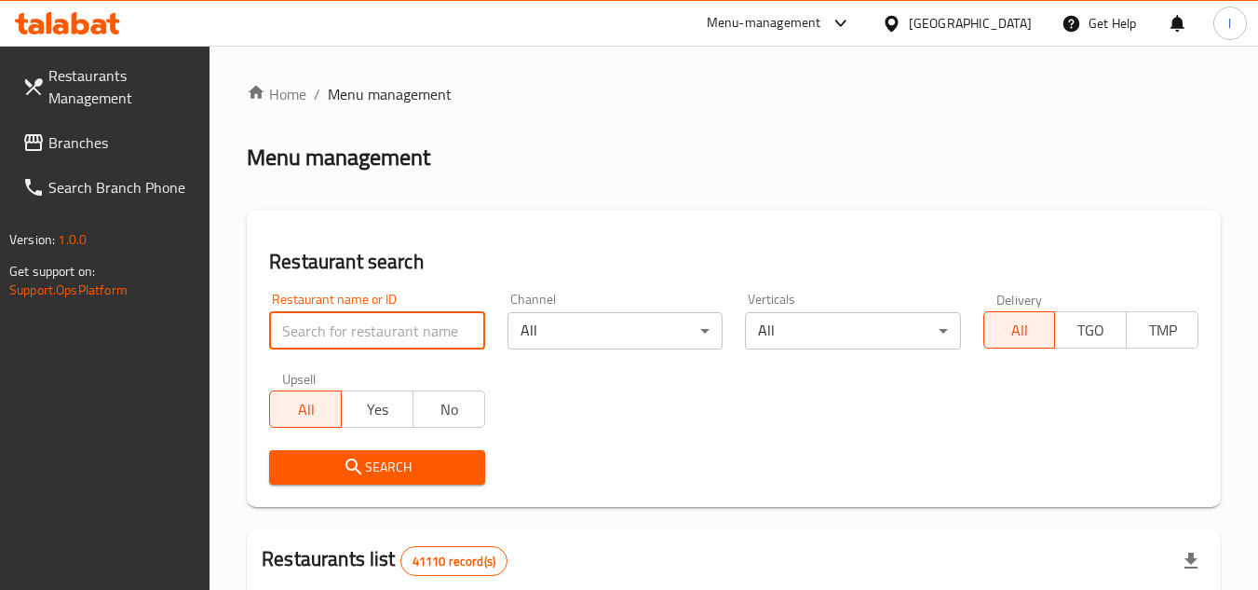
click at [328, 331] on input "search" at bounding box center [376, 330] width 215 height 37
paste input "646573"
type input "646573"
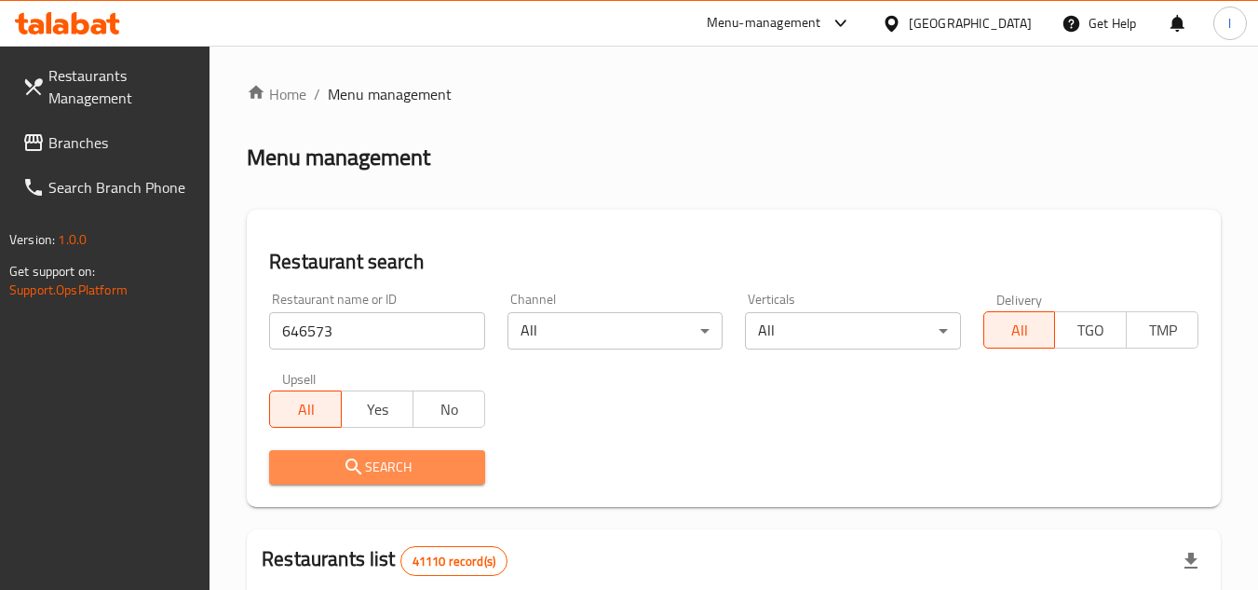
click at [358, 457] on icon "submit" at bounding box center [354, 466] width 22 height 22
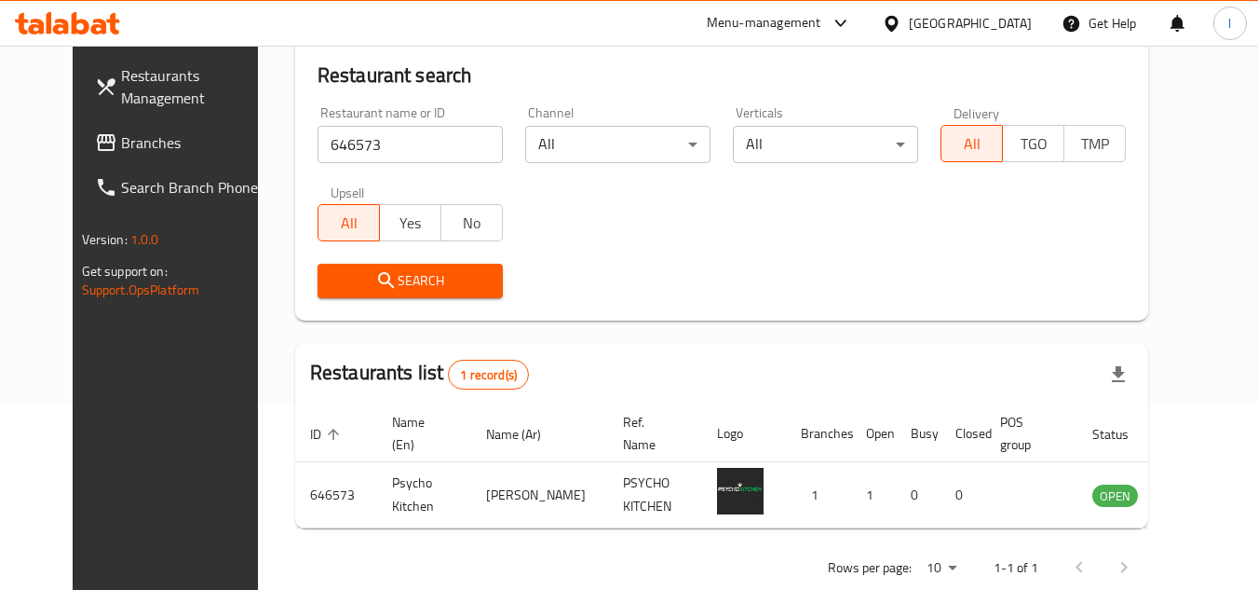
scroll to position [225, 0]
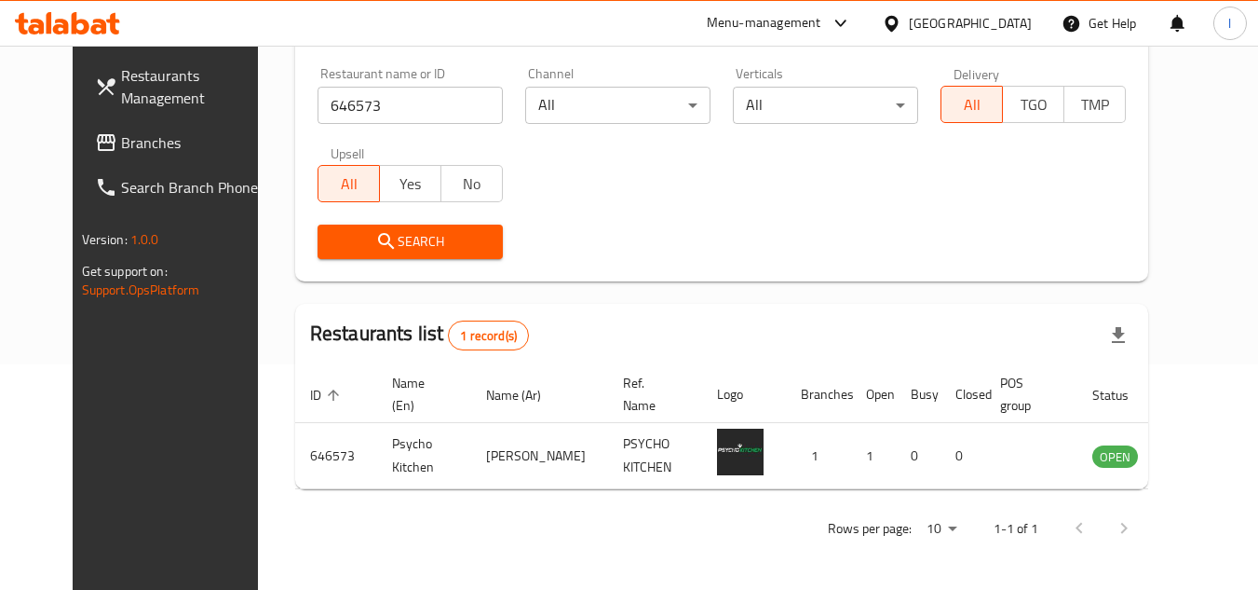
click at [125, 137] on span "Branches" at bounding box center [194, 142] width 147 height 22
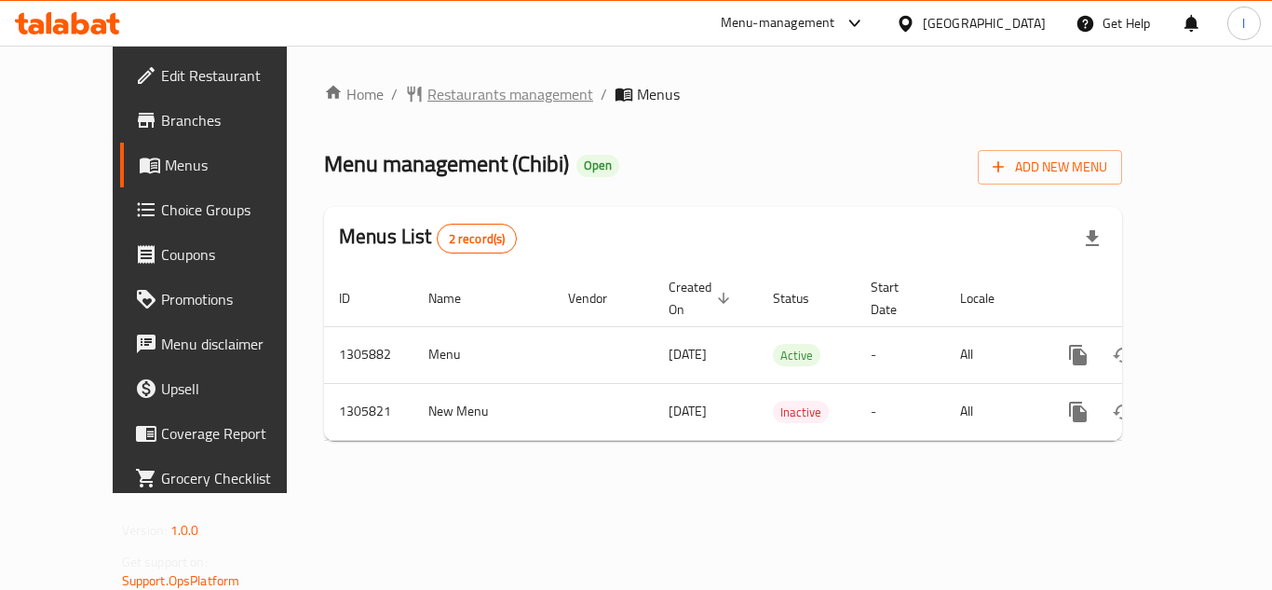
click at [454, 84] on span "Restaurants management" at bounding box center [510, 94] width 166 height 22
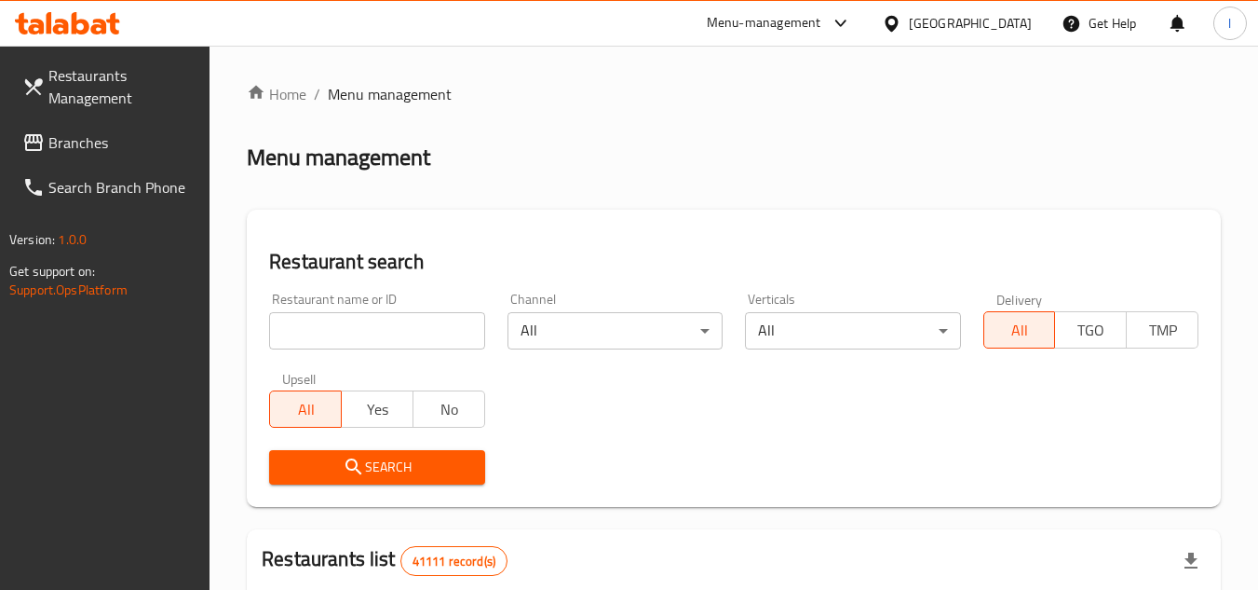
click at [316, 319] on input "search" at bounding box center [376, 330] width 215 height 37
paste input "703852"
type input "703852"
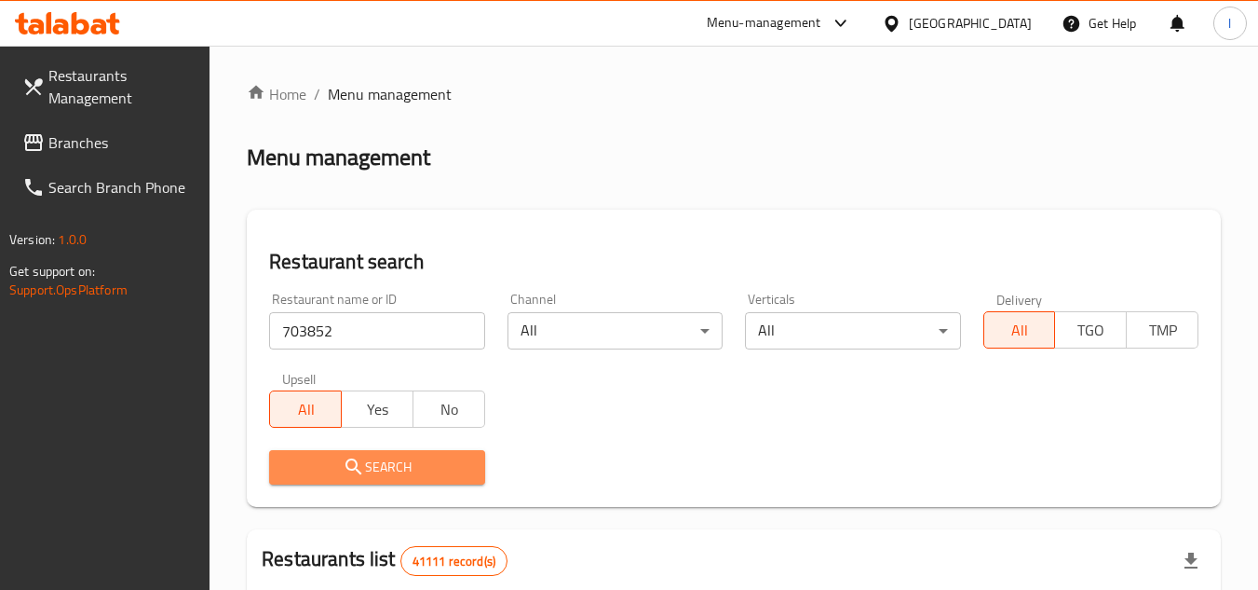
click at [319, 458] on span "Search" at bounding box center [376, 466] width 185 height 23
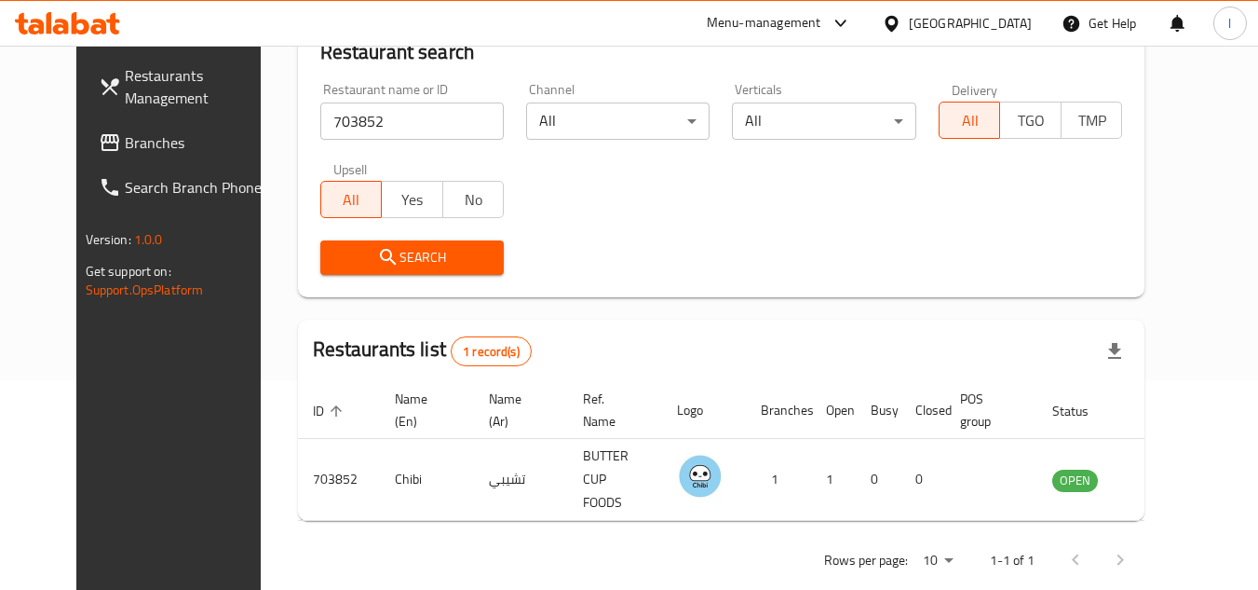
scroll to position [225, 0]
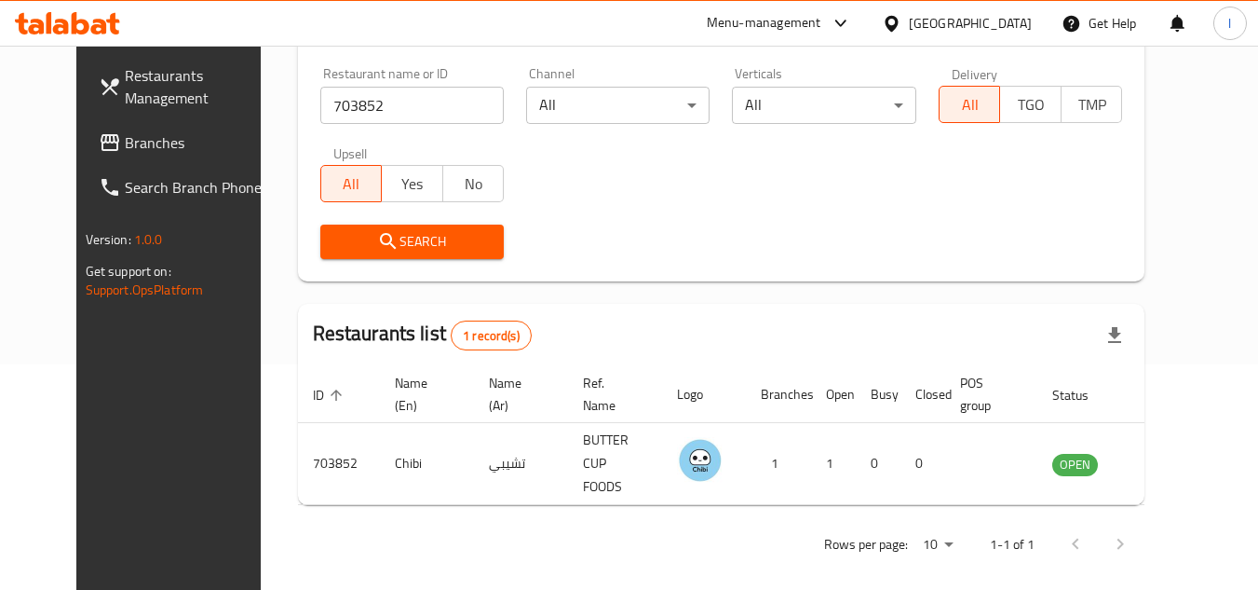
click at [125, 134] on span "Branches" at bounding box center [198, 142] width 147 height 22
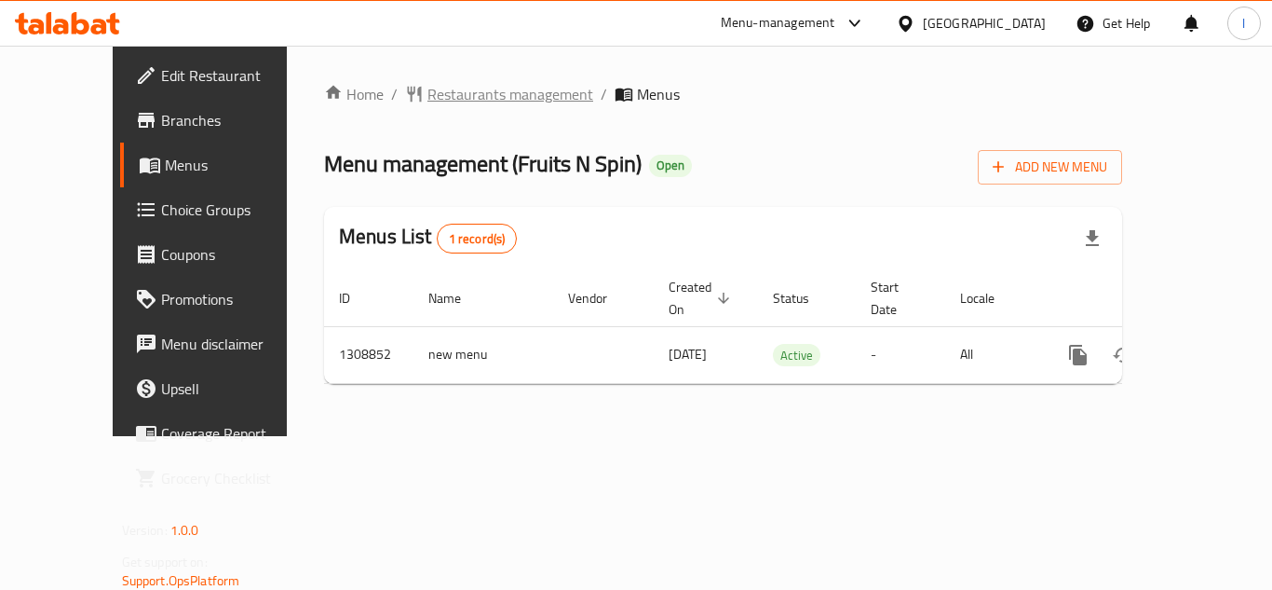
click at [427, 87] on span "Restaurants management" at bounding box center [510, 94] width 166 height 22
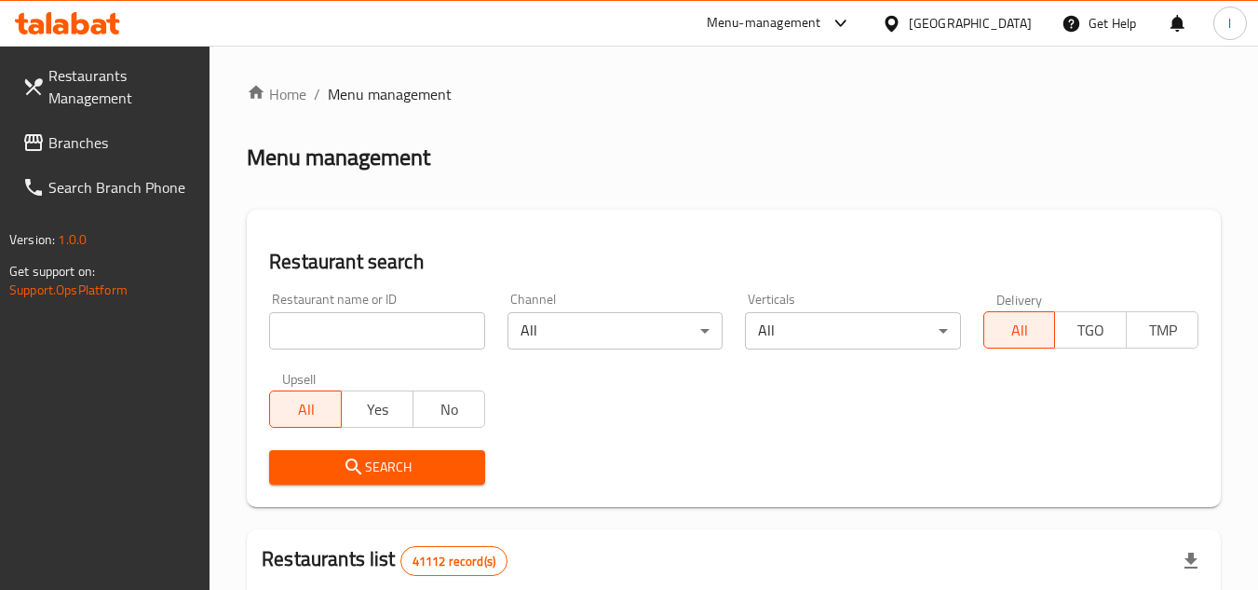
click at [365, 330] on input "search" at bounding box center [376, 330] width 215 height 37
paste input "704989"
type input "704989"
click at [391, 460] on span "Search" at bounding box center [376, 466] width 185 height 23
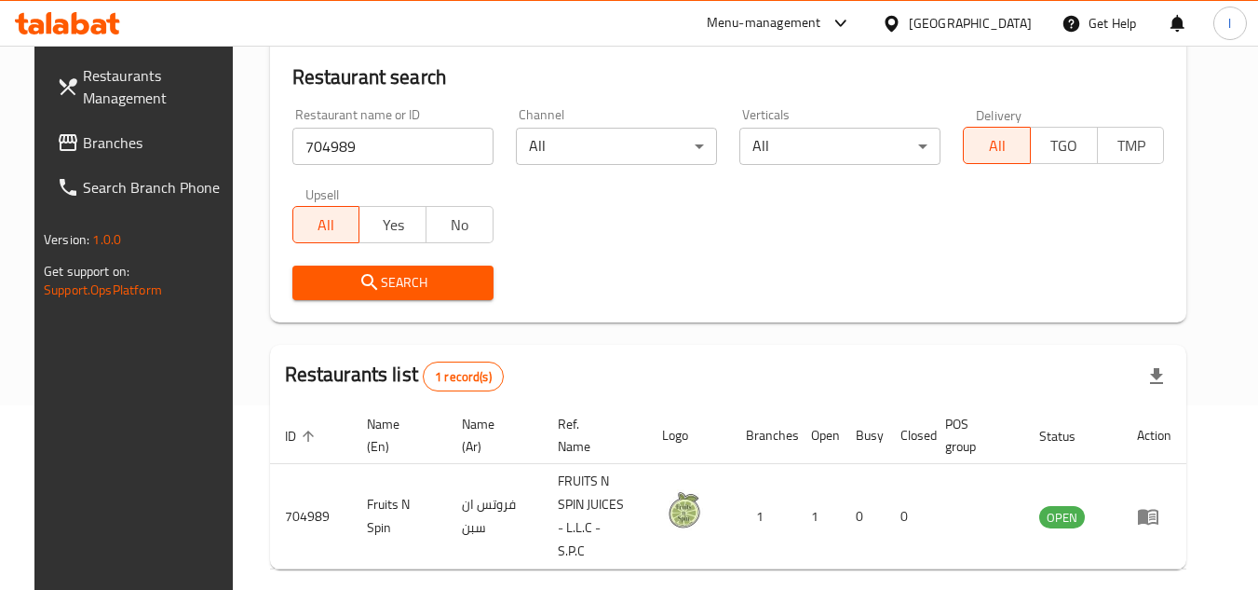
scroll to position [186, 0]
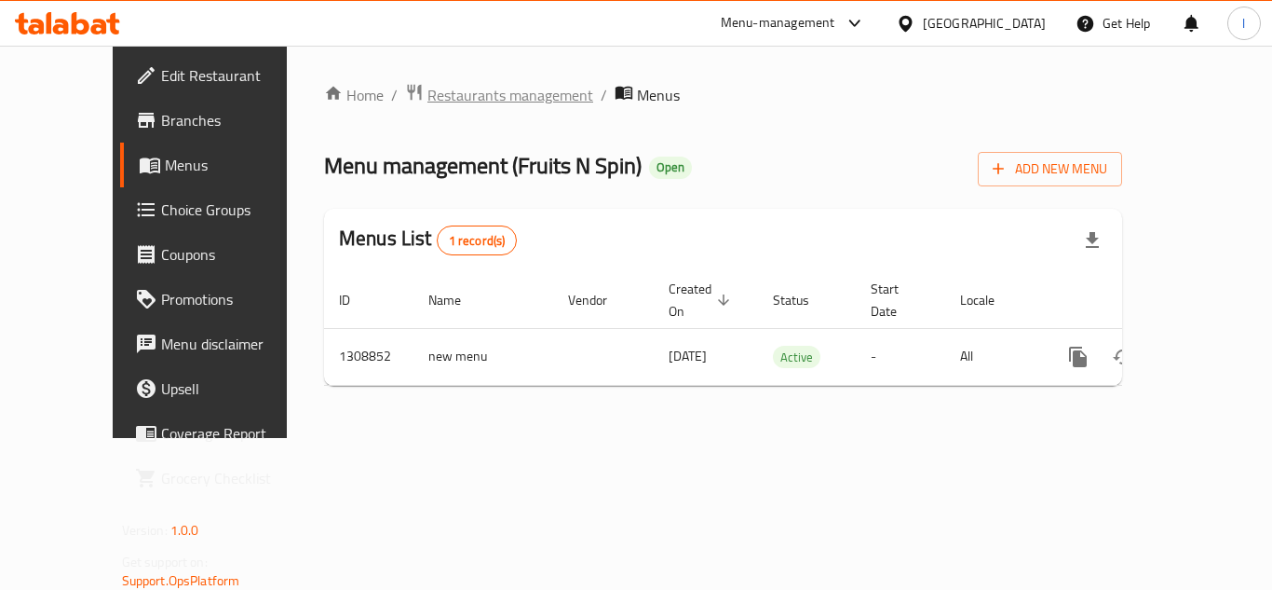
click at [427, 103] on span "Restaurants management" at bounding box center [510, 95] width 166 height 22
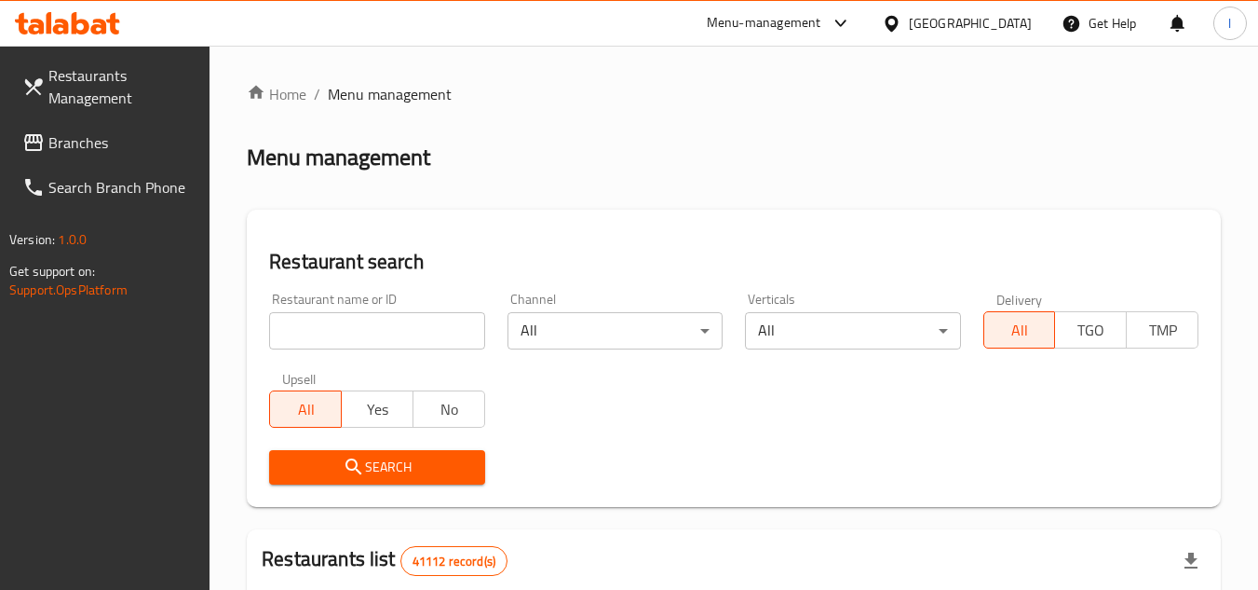
click at [91, 136] on span "Branches" at bounding box center [121, 142] width 147 height 22
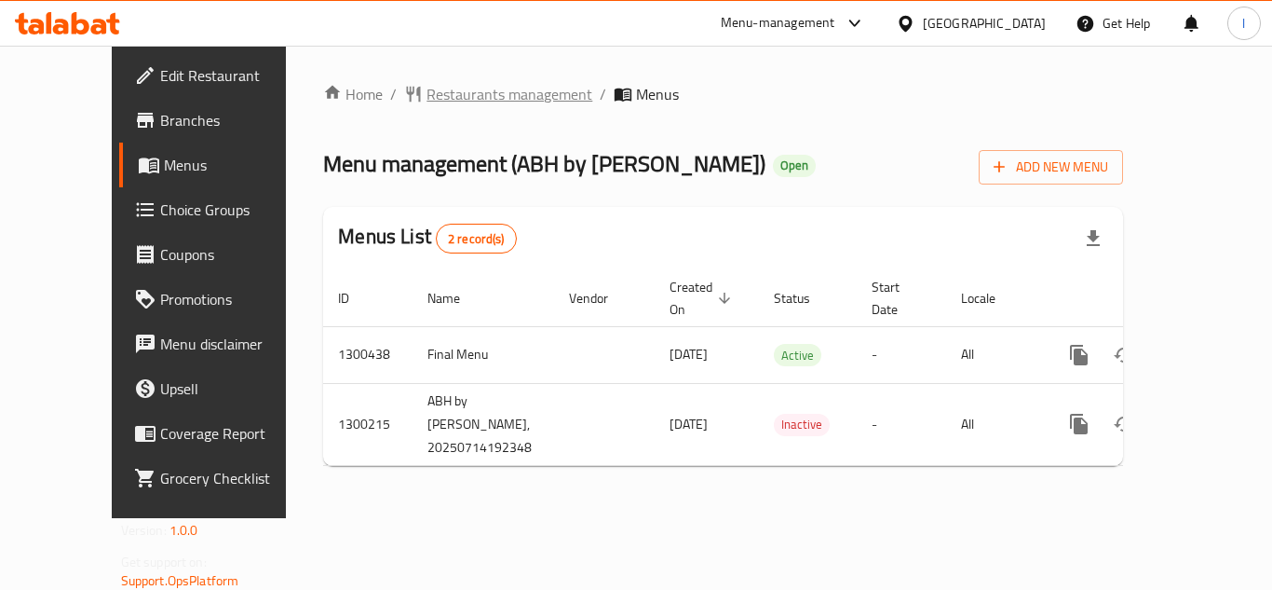
click at [448, 90] on span "Restaurants management" at bounding box center [510, 94] width 166 height 22
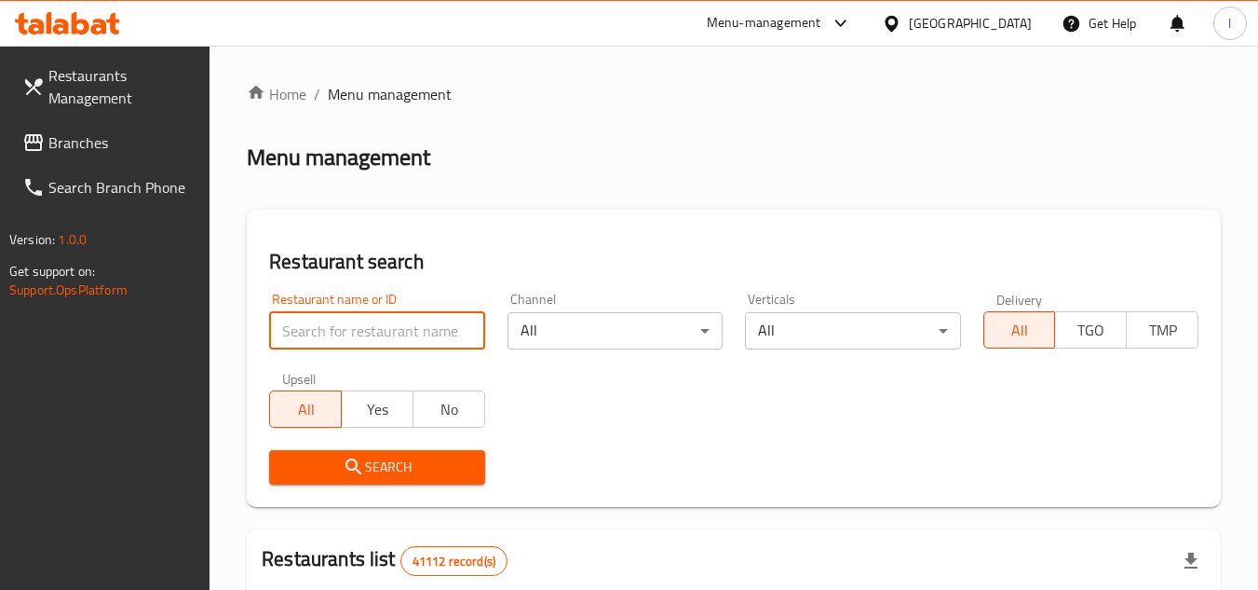
click at [371, 331] on input "search" at bounding box center [376, 330] width 215 height 37
paste input "701705"
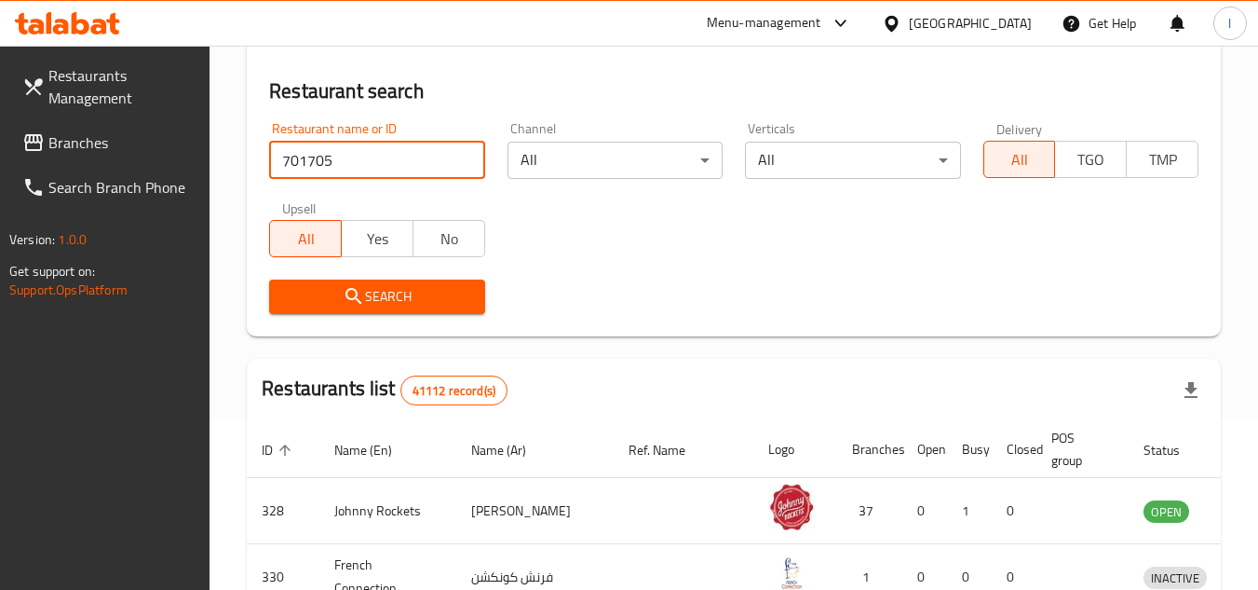
scroll to position [186, 0]
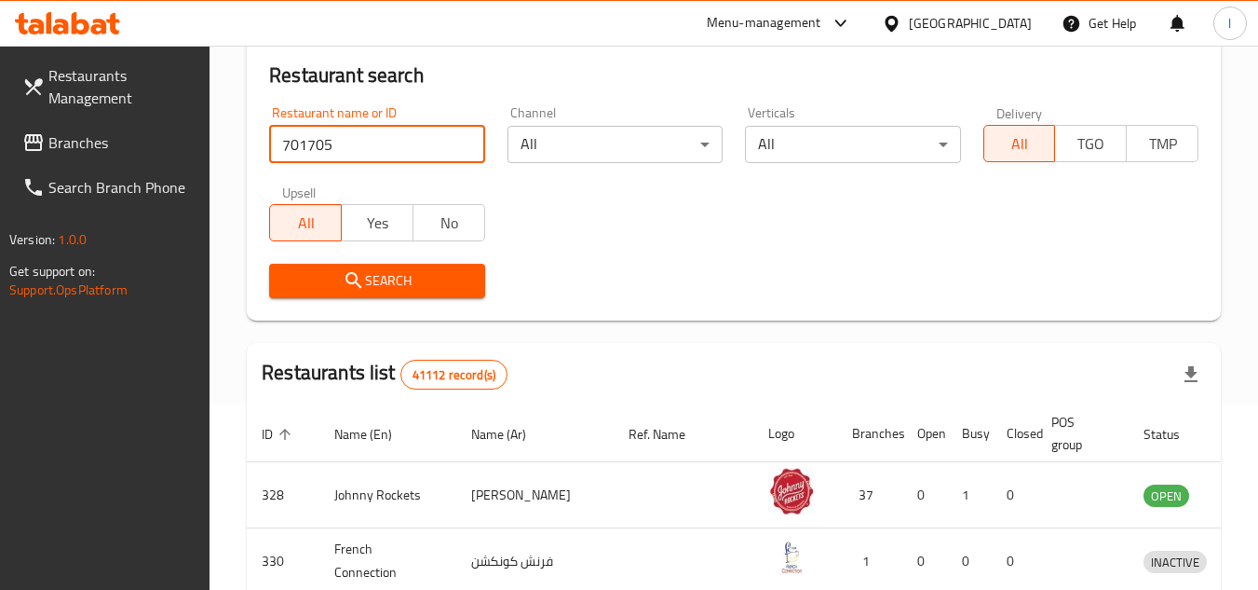
type input "701705"
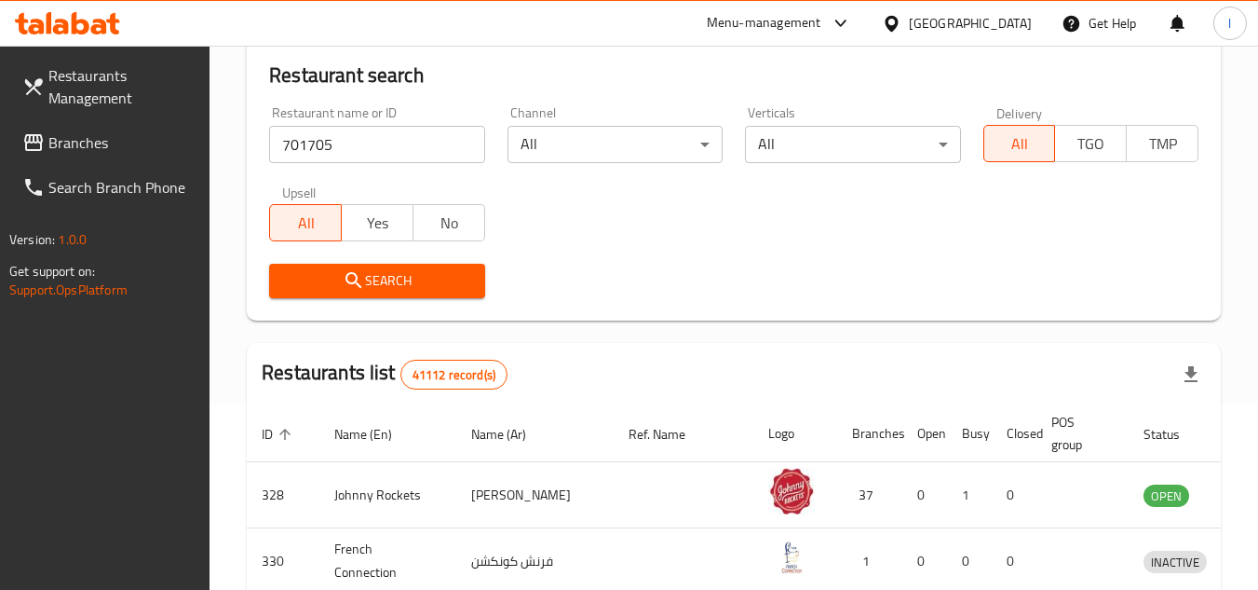
click at [428, 295] on button "Search" at bounding box center [376, 281] width 215 height 34
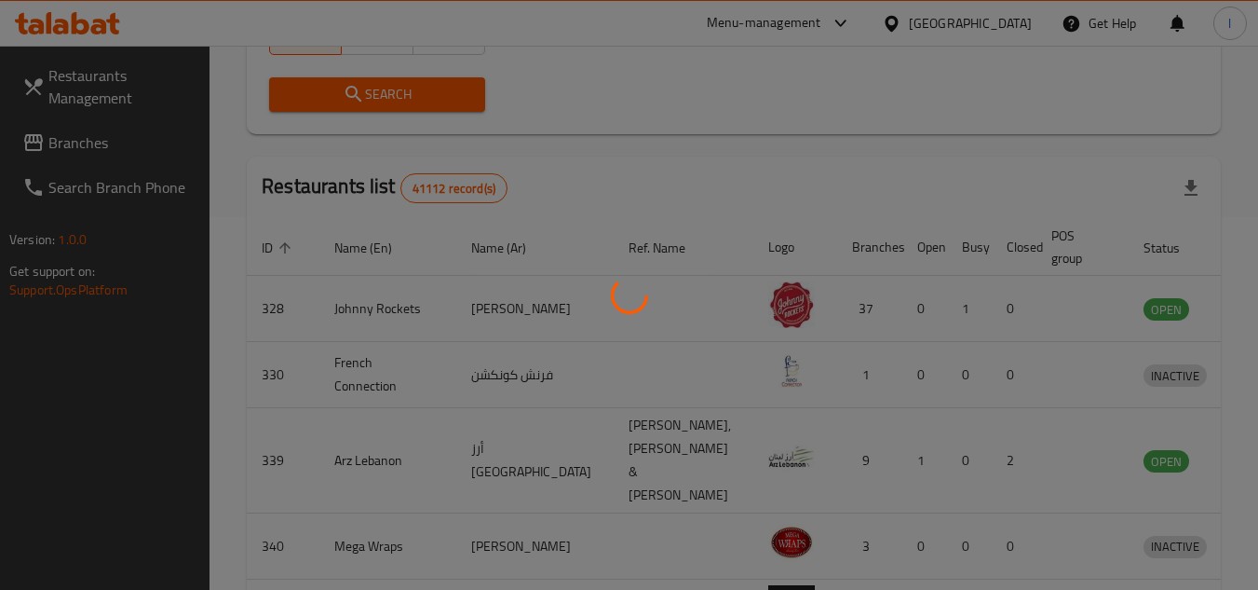
scroll to position [225, 0]
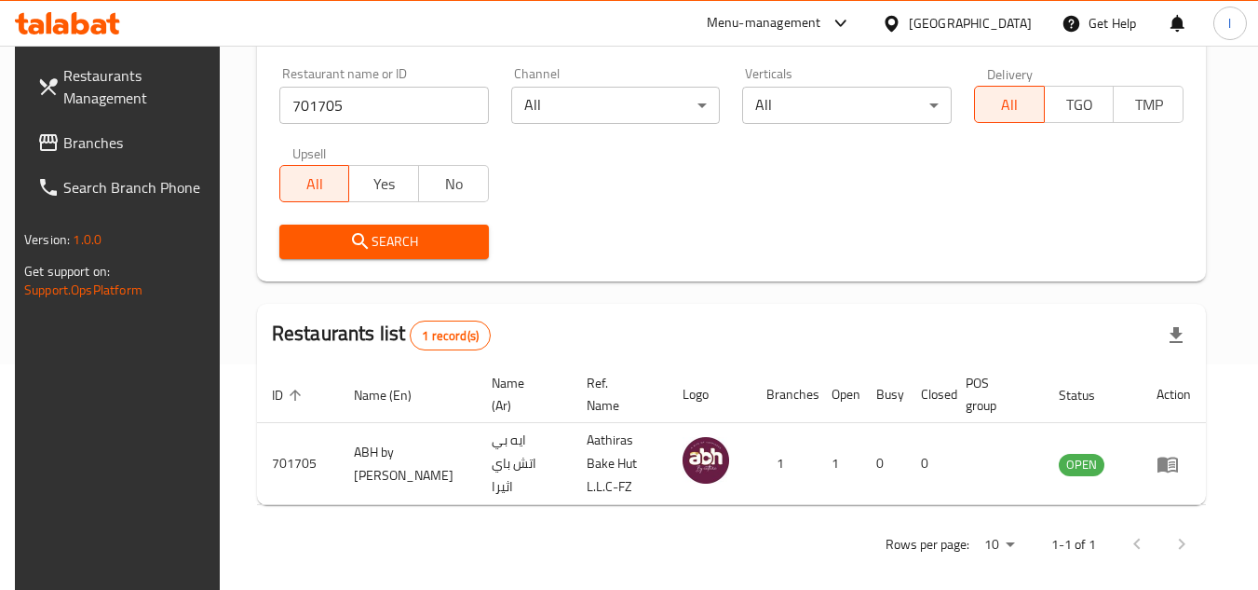
click at [116, 129] on link "Branches" at bounding box center [123, 142] width 203 height 45
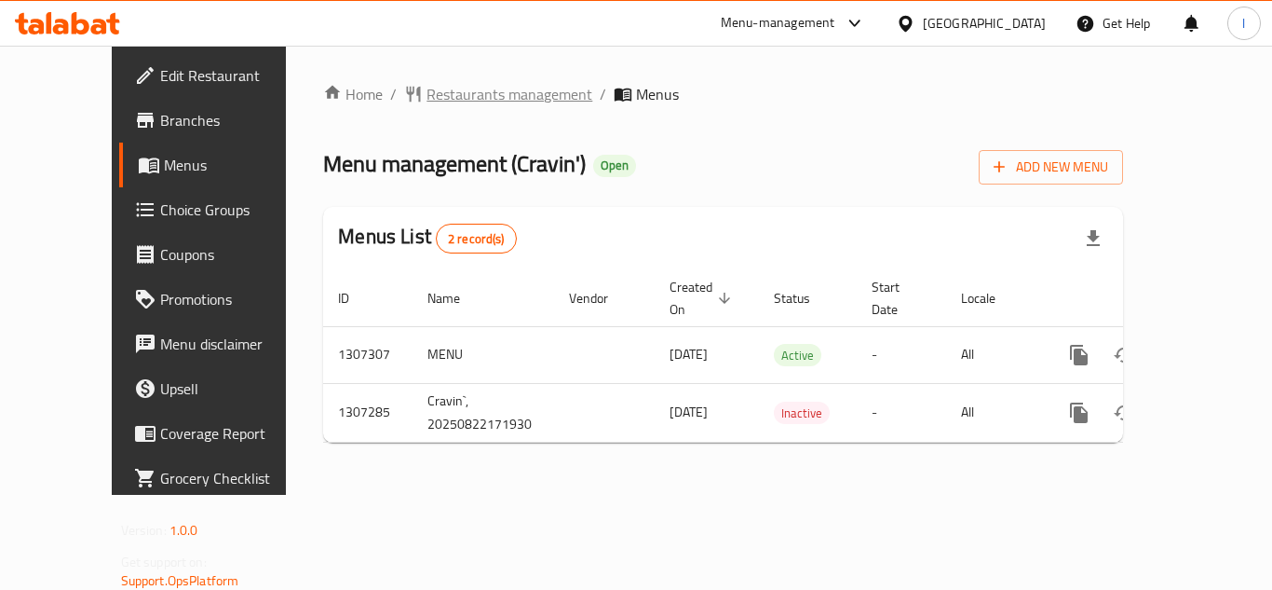
click at [469, 94] on span "Restaurants management" at bounding box center [510, 94] width 166 height 22
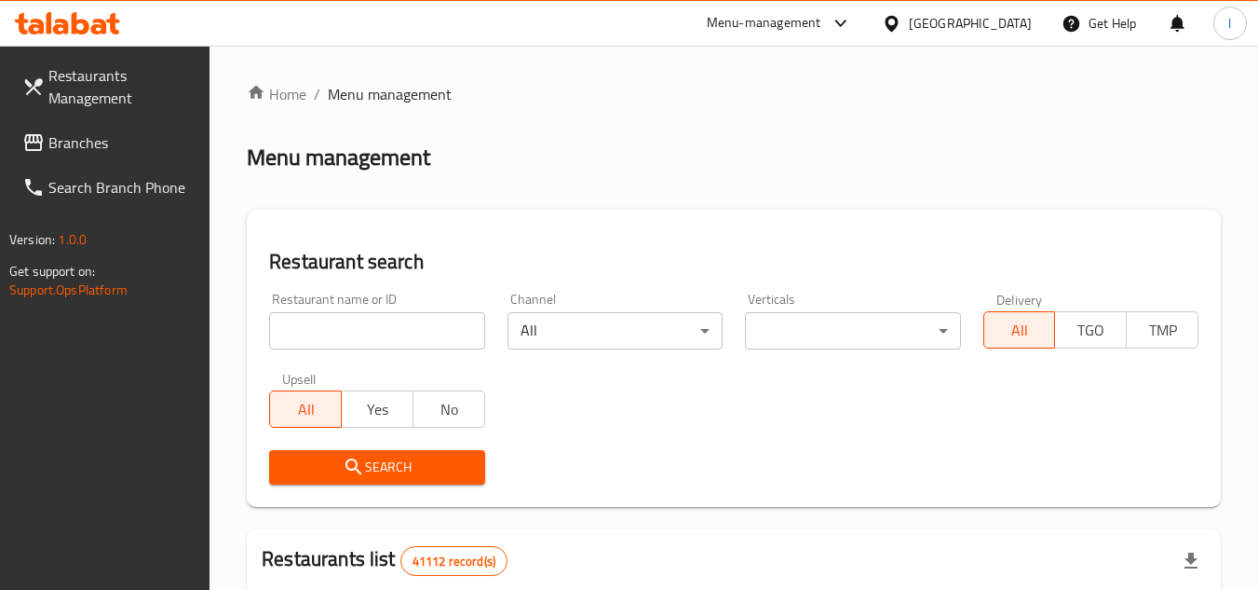
click at [374, 320] on div at bounding box center [629, 295] width 1258 height 590
drag, startPoint x: 374, startPoint y: 320, endPoint x: 343, endPoint y: 329, distance: 32.8
click at [343, 329] on input "search" at bounding box center [376, 330] width 215 height 37
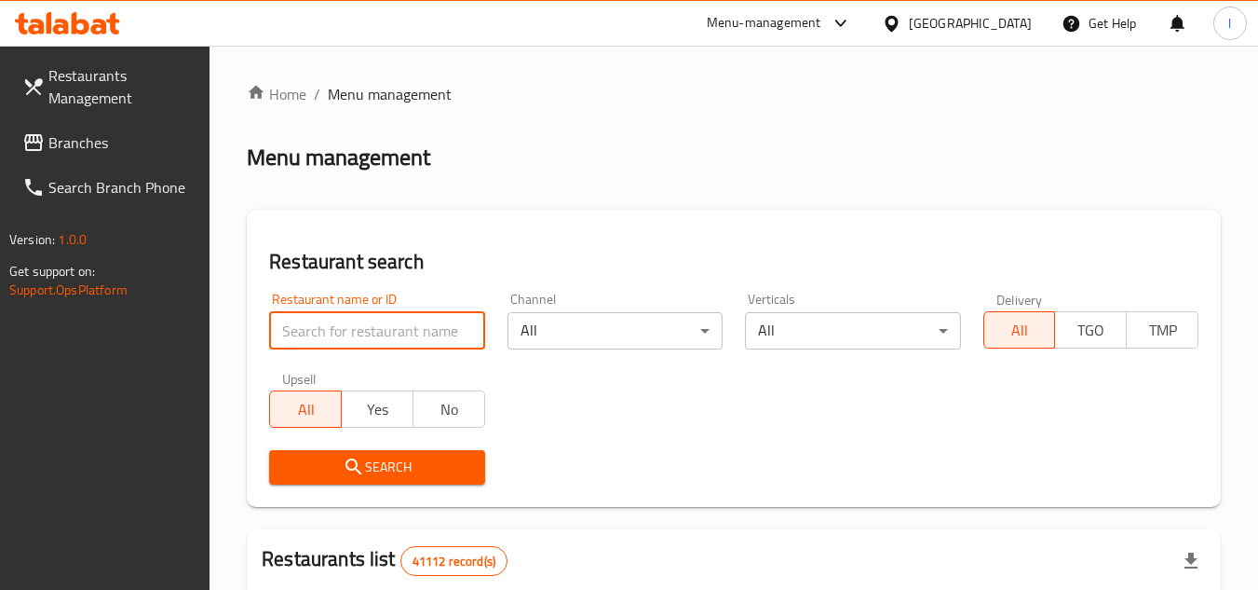
paste input "704406"
type input "704406"
click at [394, 456] on span "Search" at bounding box center [376, 466] width 185 height 23
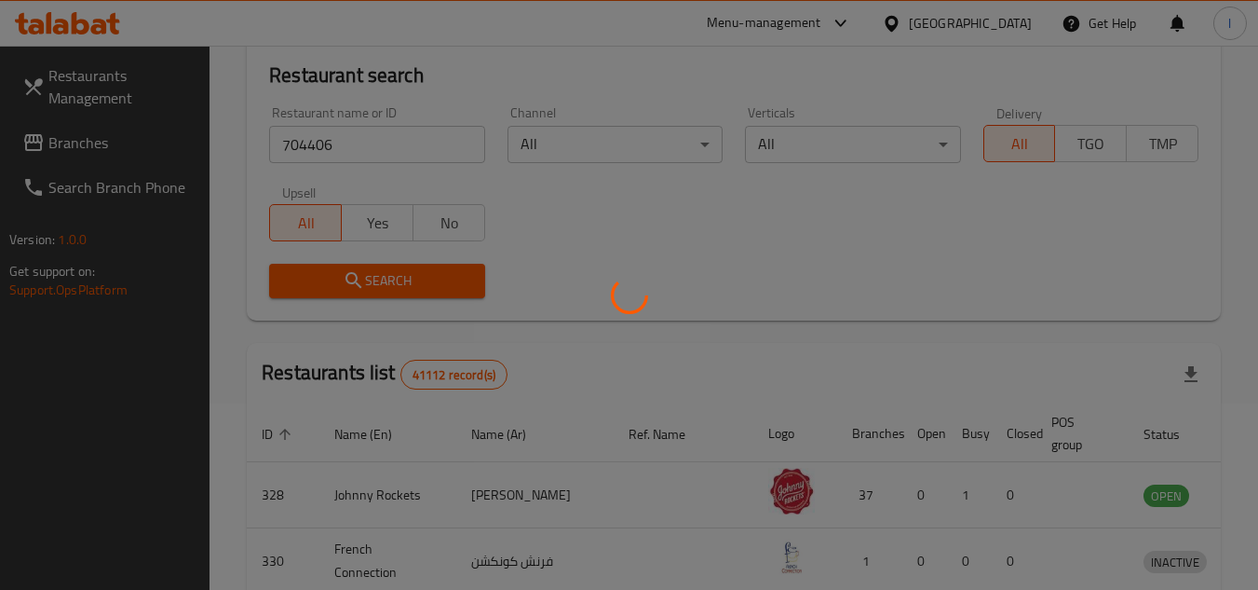
scroll to position [241, 0]
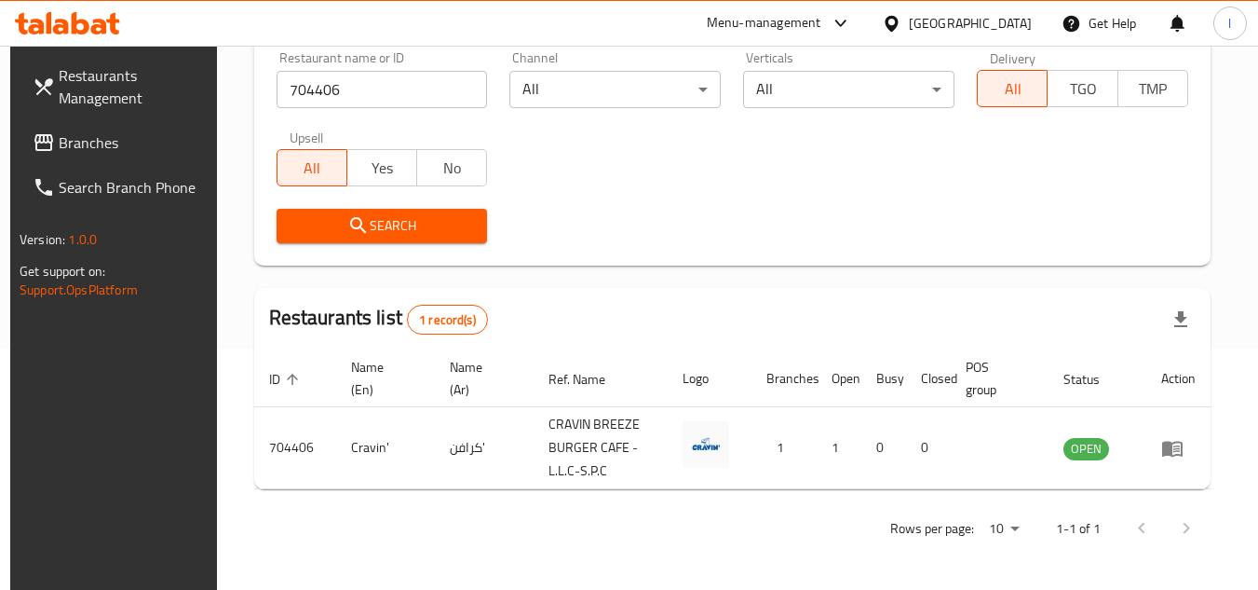
click at [118, 127] on link "Branches" at bounding box center [119, 142] width 203 height 45
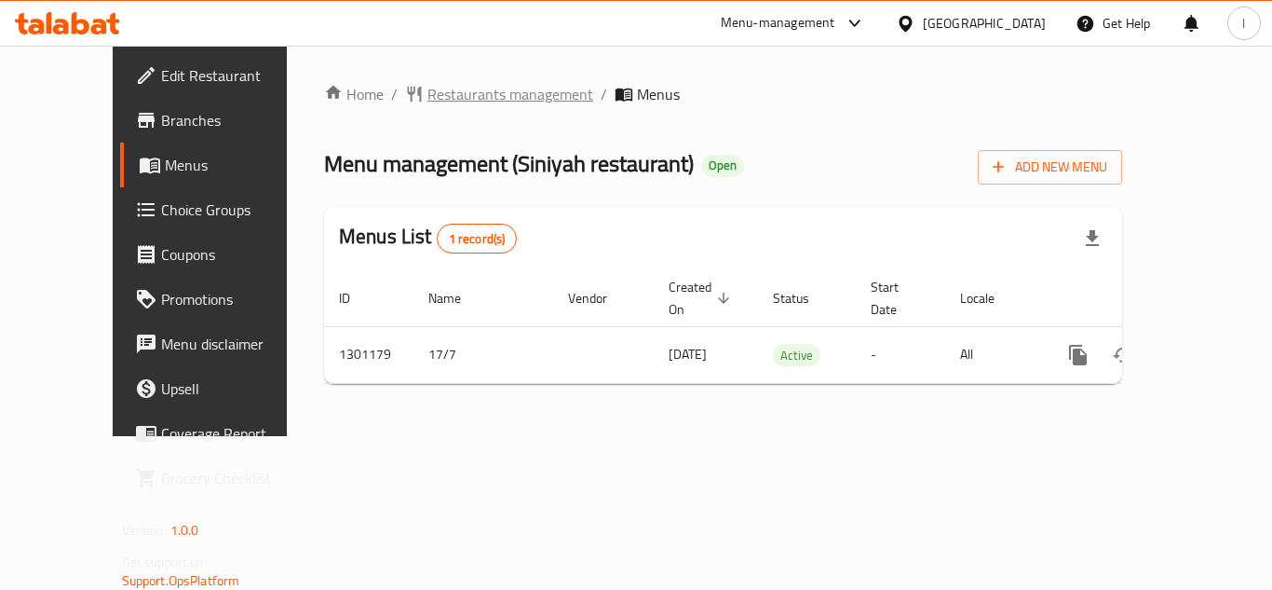
click at [438, 93] on span "Restaurants management" at bounding box center [510, 94] width 166 height 22
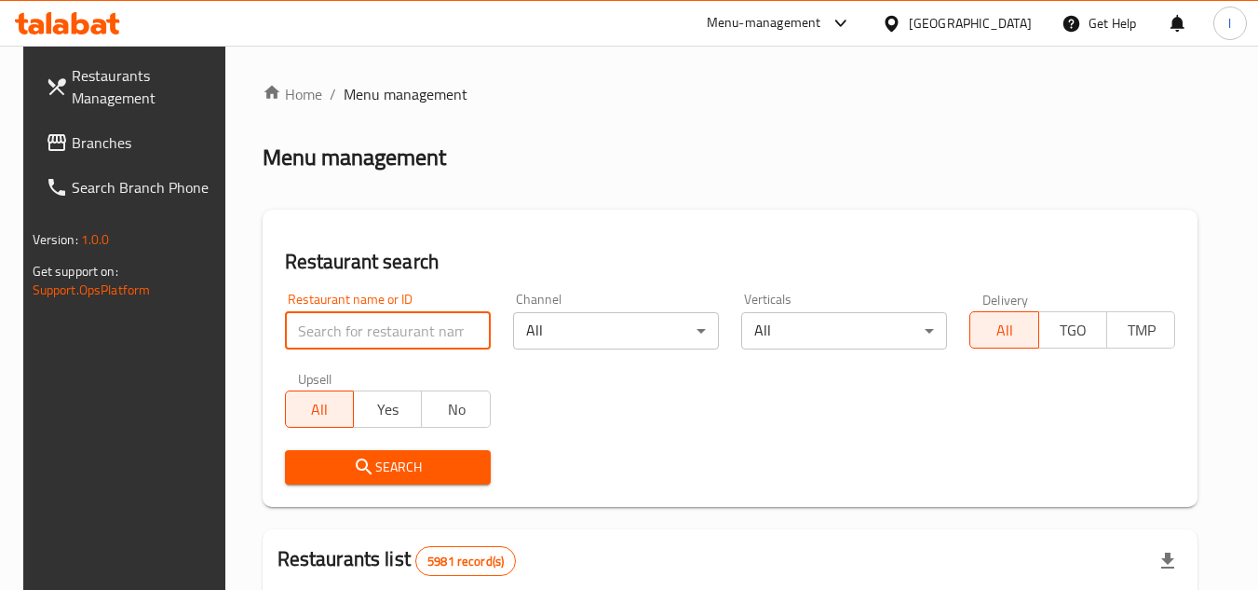
click at [360, 332] on input "search" at bounding box center [388, 330] width 206 height 37
paste input "701932"
type input "701932"
click at [382, 464] on span "Search" at bounding box center [388, 466] width 176 height 23
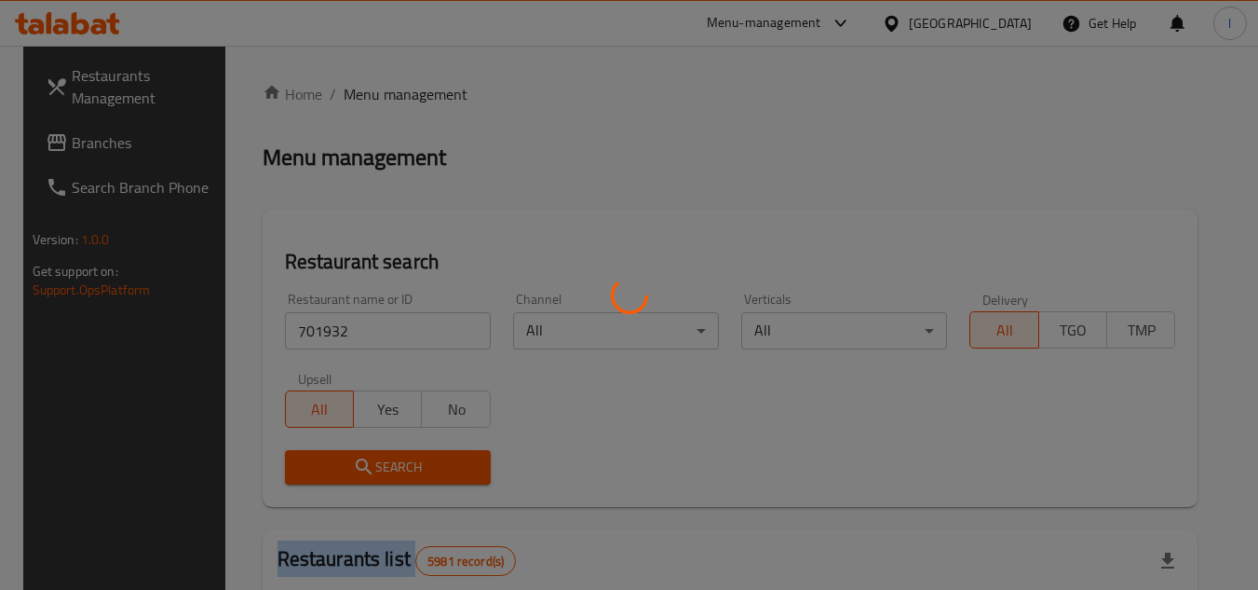
click at [382, 464] on div at bounding box center [629, 295] width 1258 height 590
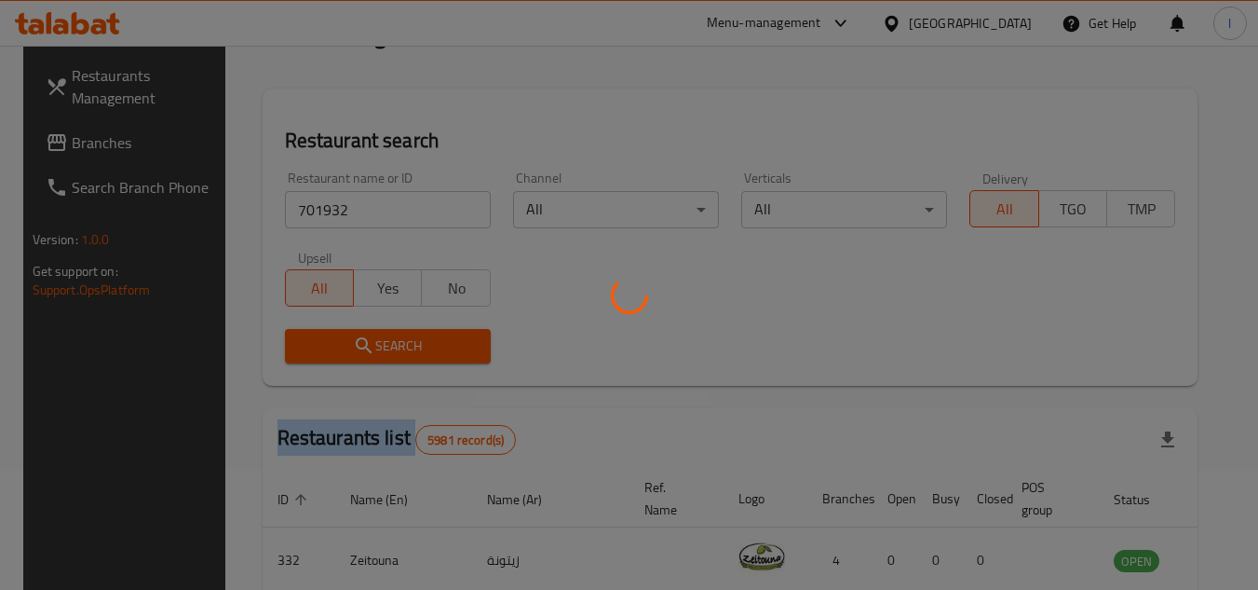
scroll to position [186, 0]
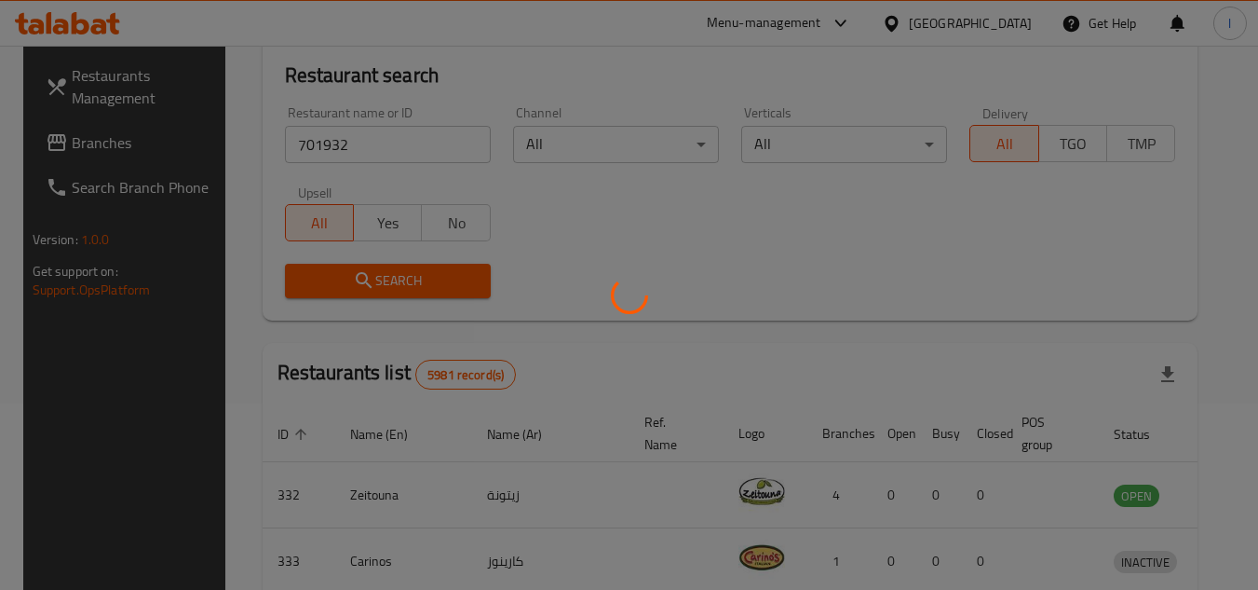
click at [623, 233] on div at bounding box center [629, 295] width 1258 height 590
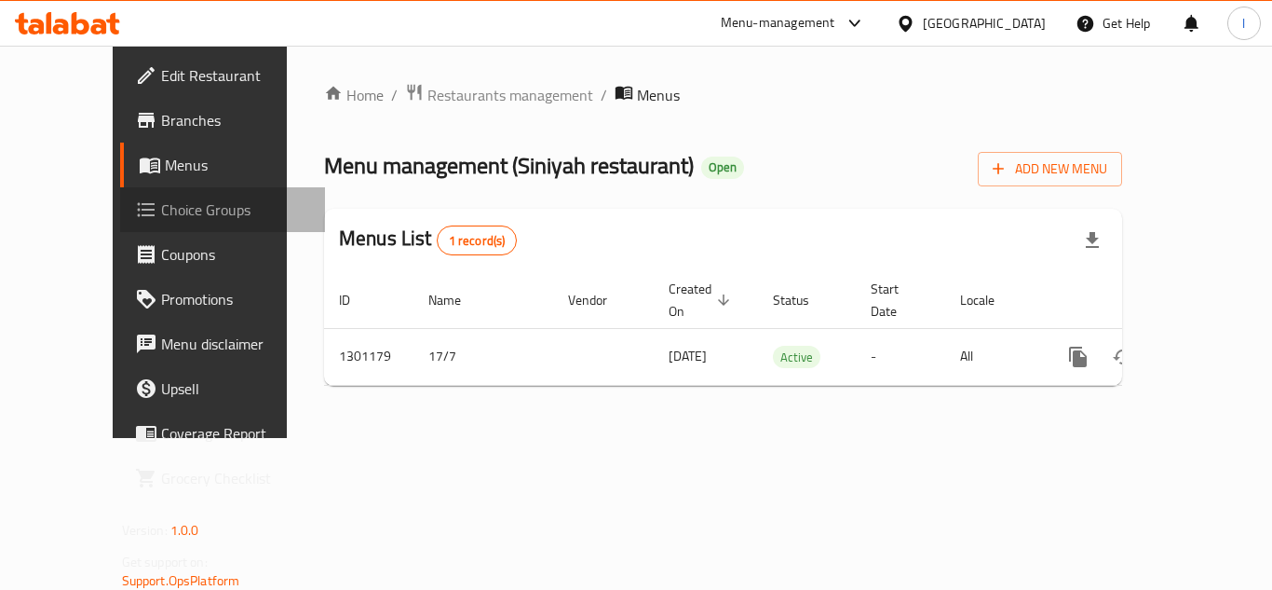
click at [161, 204] on span "Choice Groups" at bounding box center [235, 209] width 149 height 22
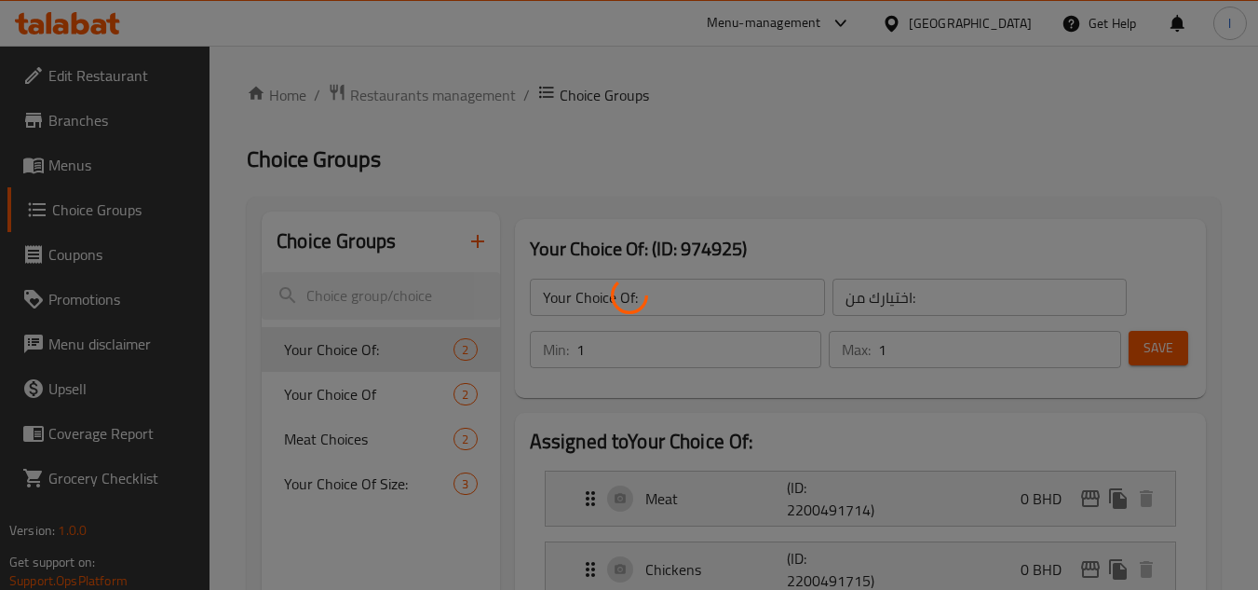
scroll to position [186, 0]
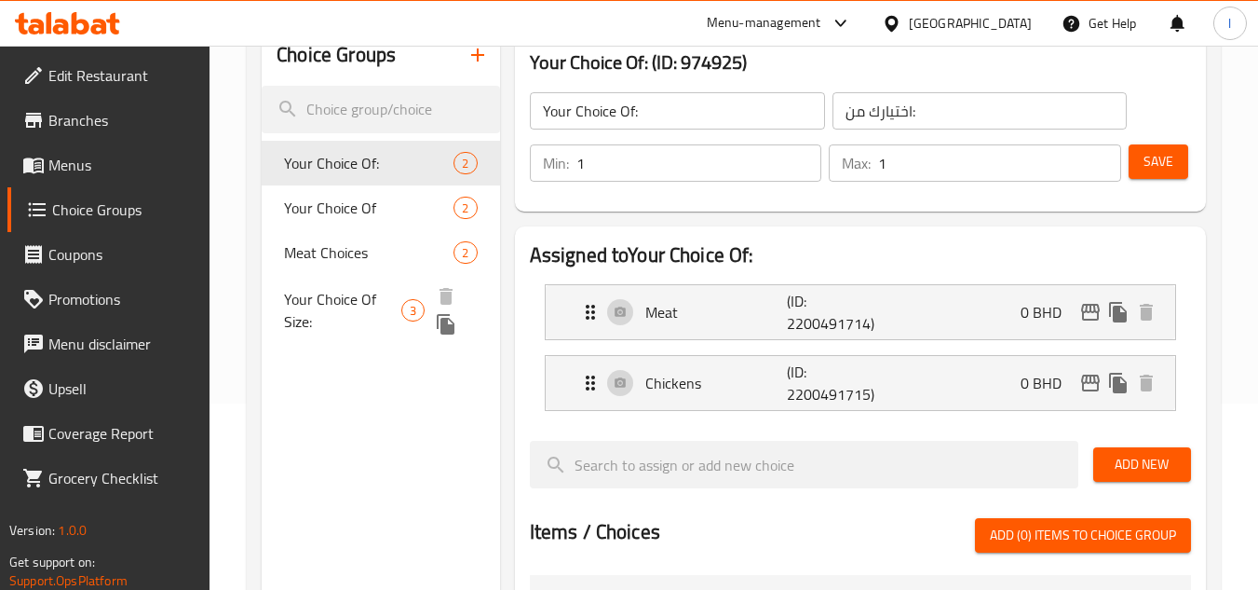
click at [370, 304] on span "Your Choice Of Size:" at bounding box center [342, 310] width 117 height 45
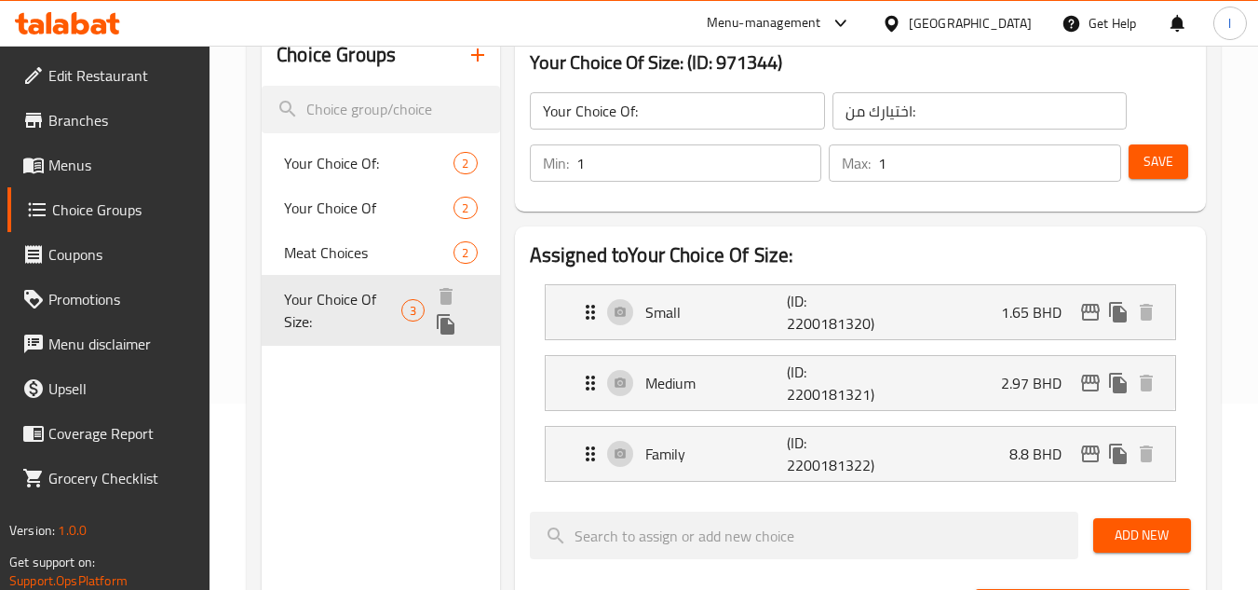
type input "Your Choice Of Size:"
type input "اختيارك من الحجم:"
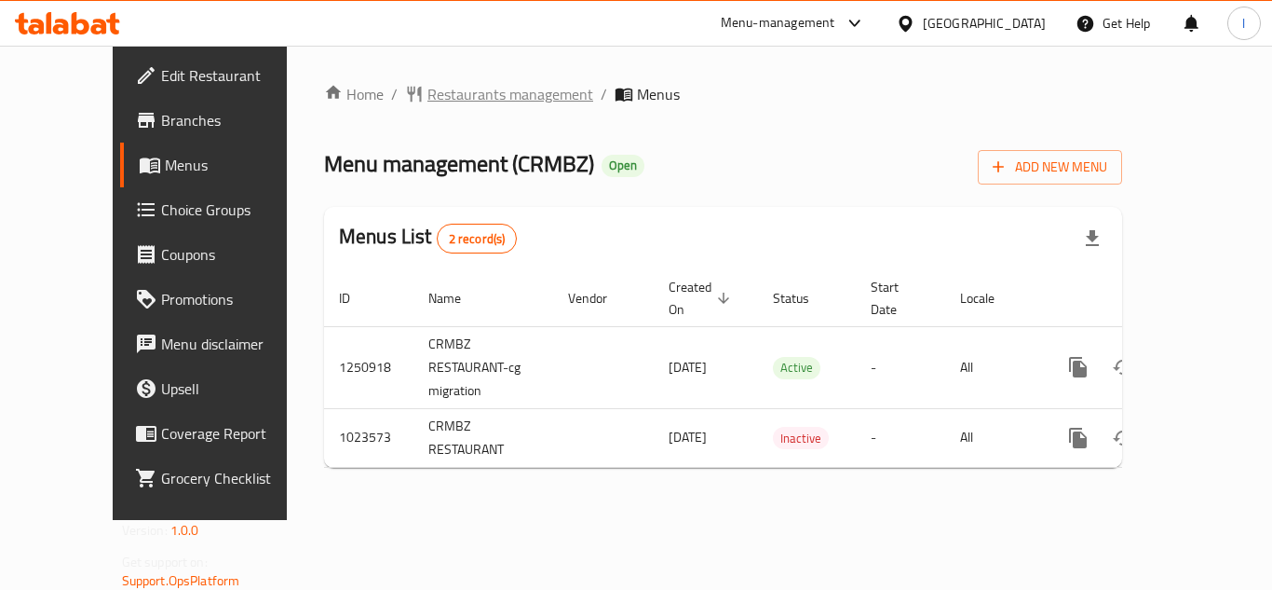
click at [427, 94] on span "Restaurants management" at bounding box center [510, 94] width 166 height 22
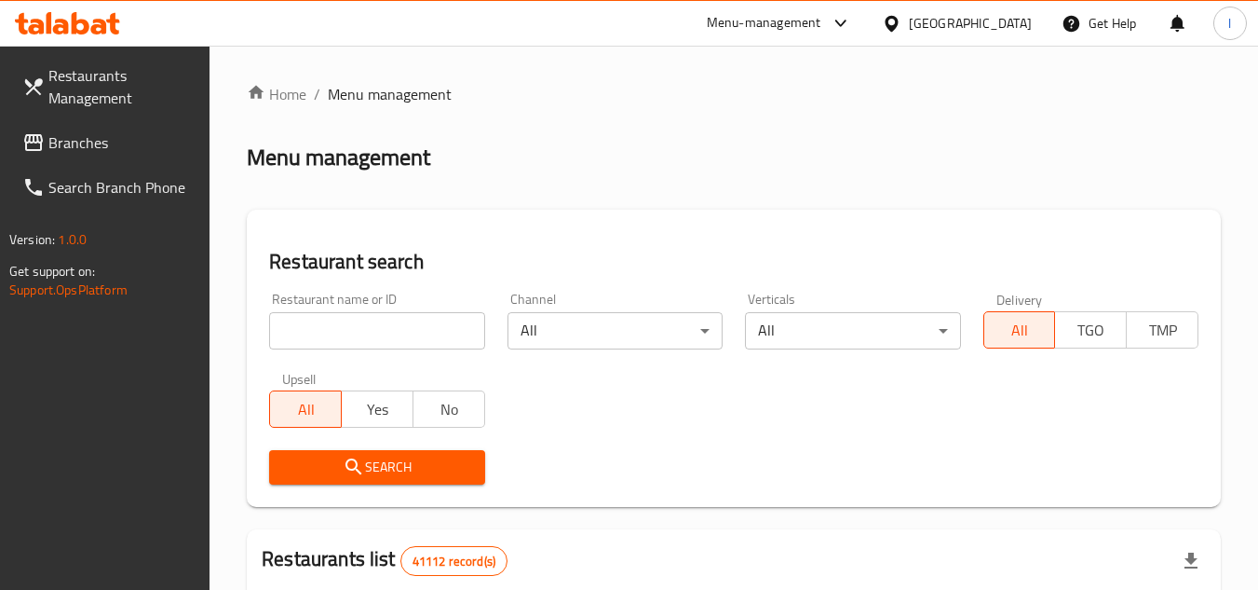
click at [393, 327] on input "search" at bounding box center [376, 330] width 215 height 37
paste input "661007"
type input "661007"
click at [415, 463] on span "Search" at bounding box center [376, 466] width 185 height 23
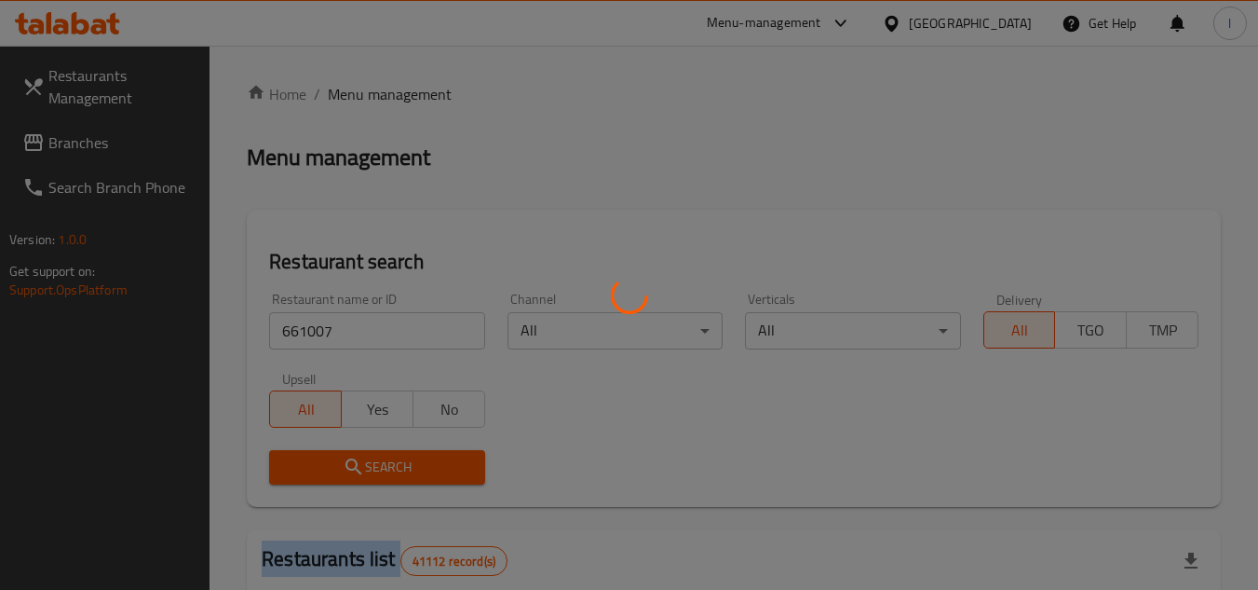
click at [415, 463] on div at bounding box center [629, 295] width 1258 height 590
click at [555, 392] on div at bounding box center [629, 295] width 1258 height 590
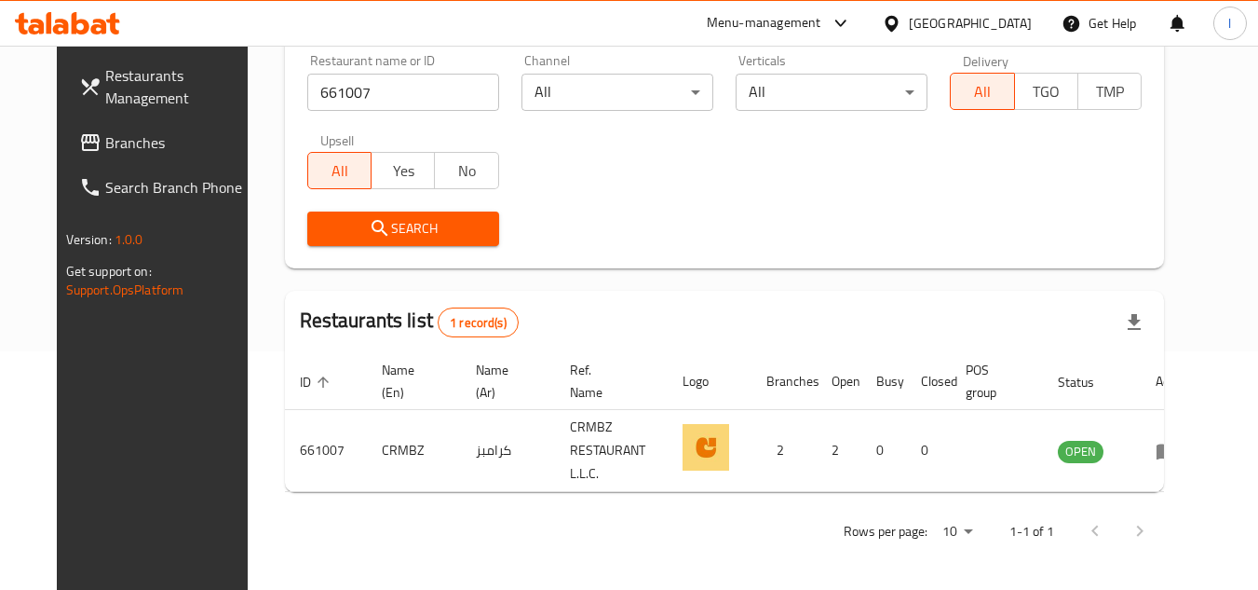
scroll to position [241, 0]
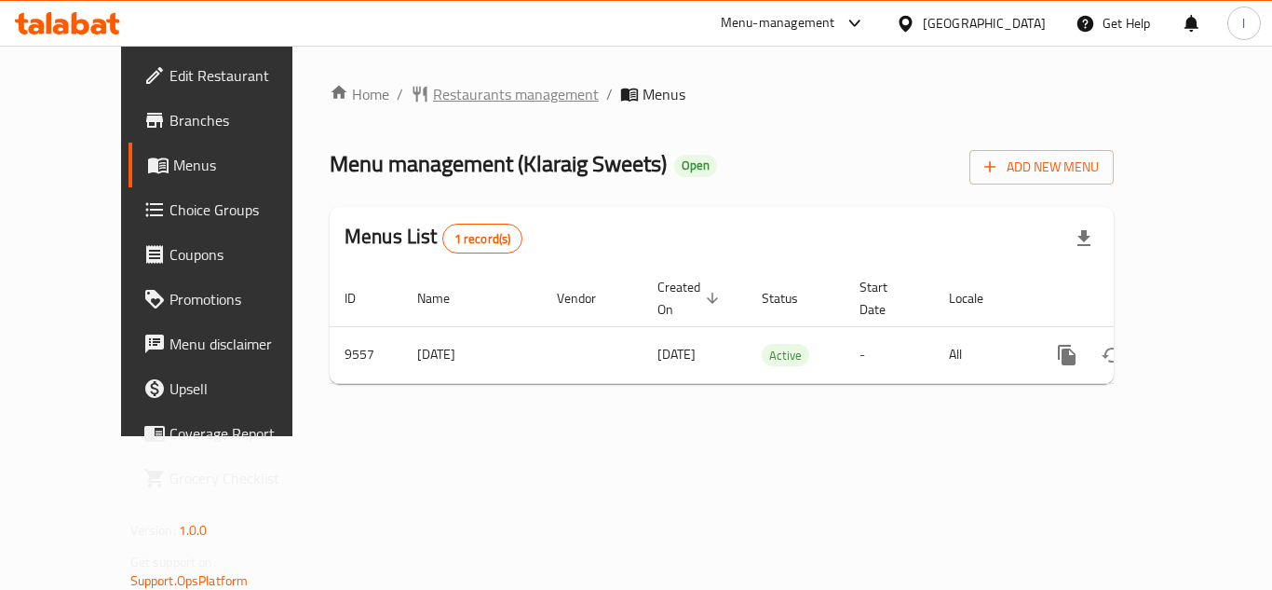
click at [468, 98] on span "Restaurants management" at bounding box center [516, 94] width 166 height 22
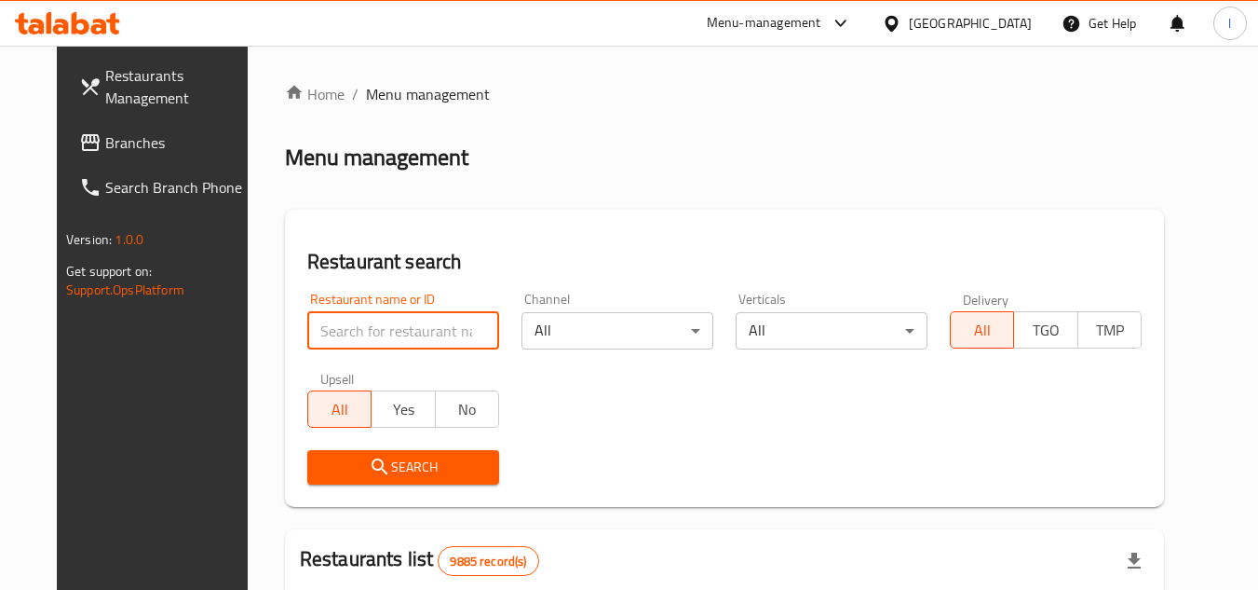
click at [400, 342] on input "search" at bounding box center [403, 330] width 192 height 37
paste input "5784"
type input "5784"
click at [409, 470] on span "Search" at bounding box center [403, 466] width 162 height 23
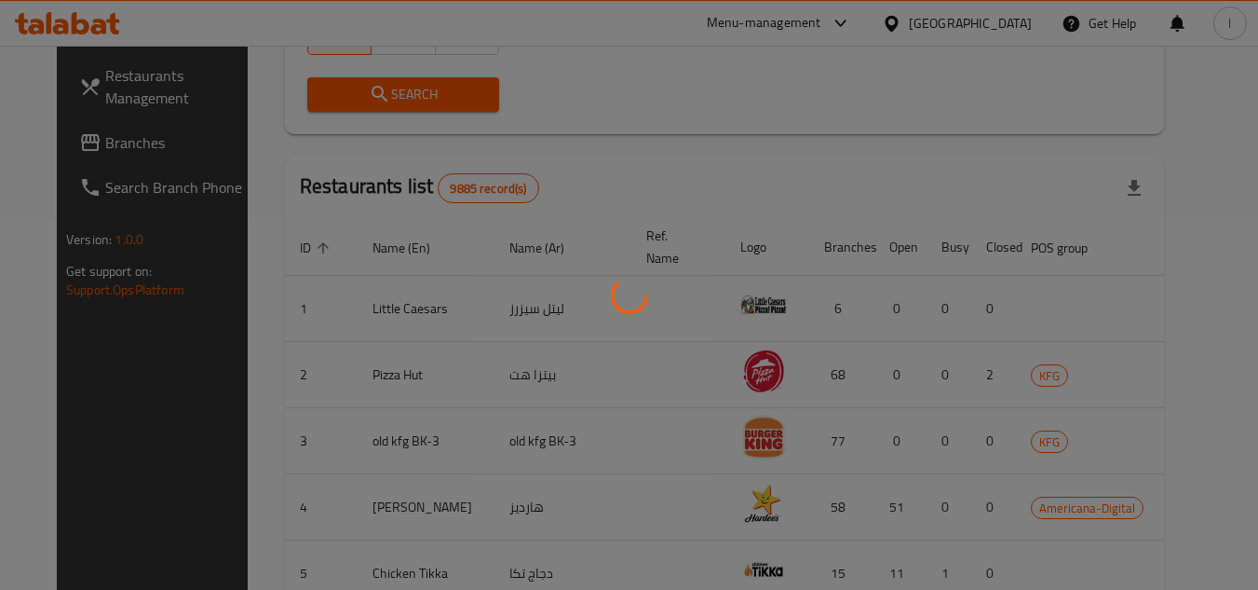
scroll to position [225, 0]
